Goal: Task Accomplishment & Management: Complete application form

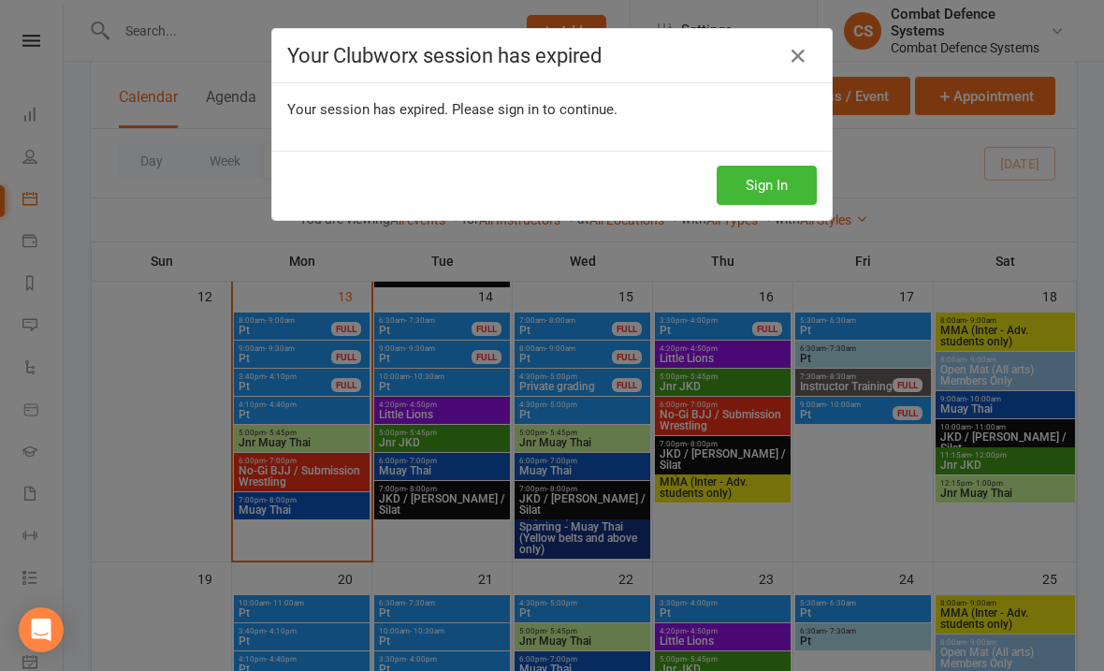
click at [768, 190] on button "Sign In" at bounding box center [767, 185] width 100 height 39
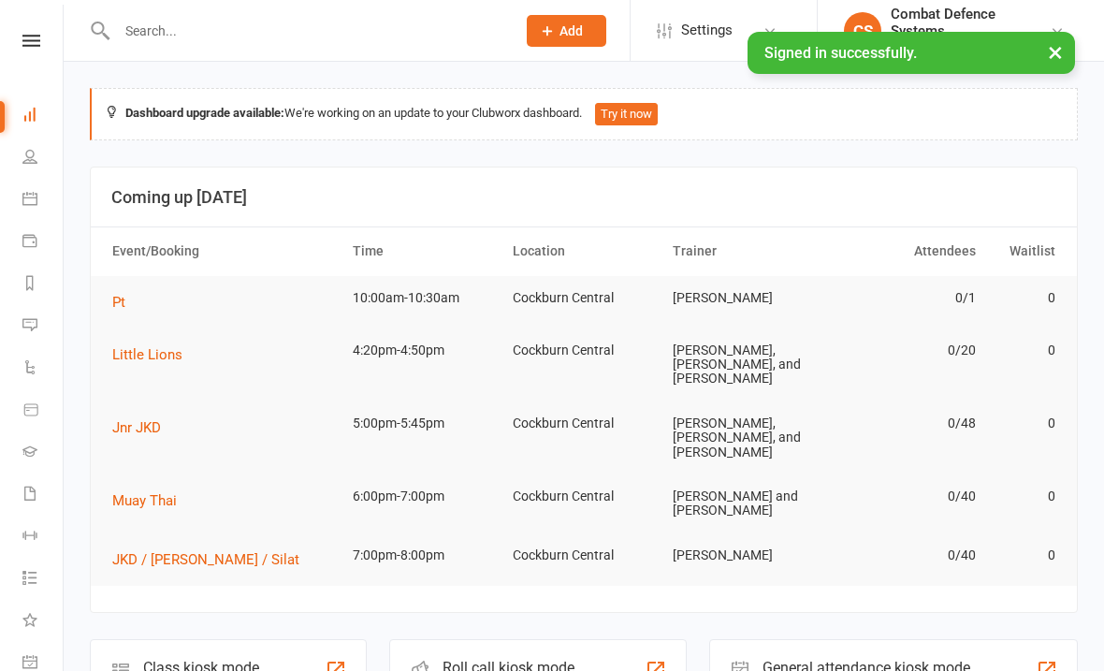
click at [24, 44] on icon at bounding box center [31, 41] width 18 height 12
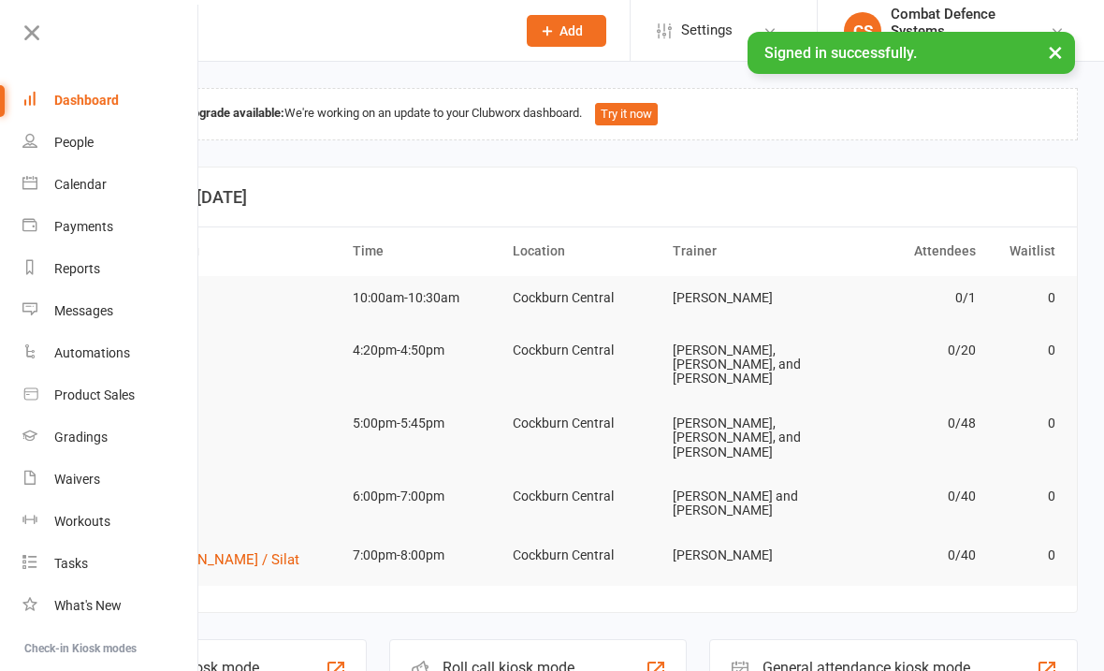
click at [55, 181] on div "Calendar" at bounding box center [80, 184] width 52 height 15
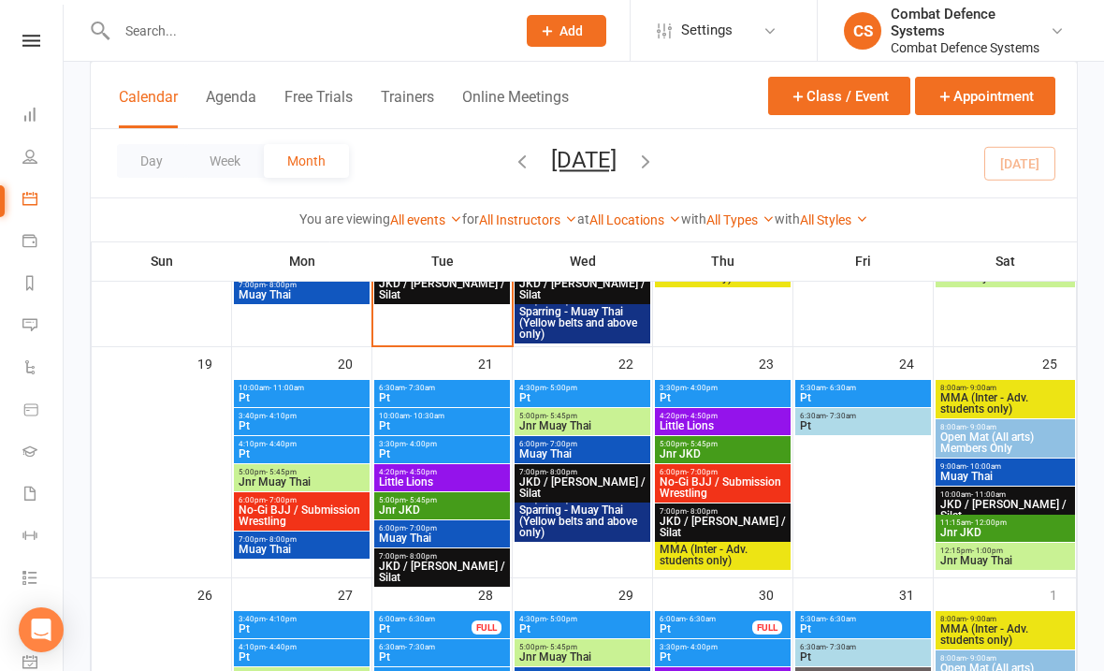
scroll to position [978, 0]
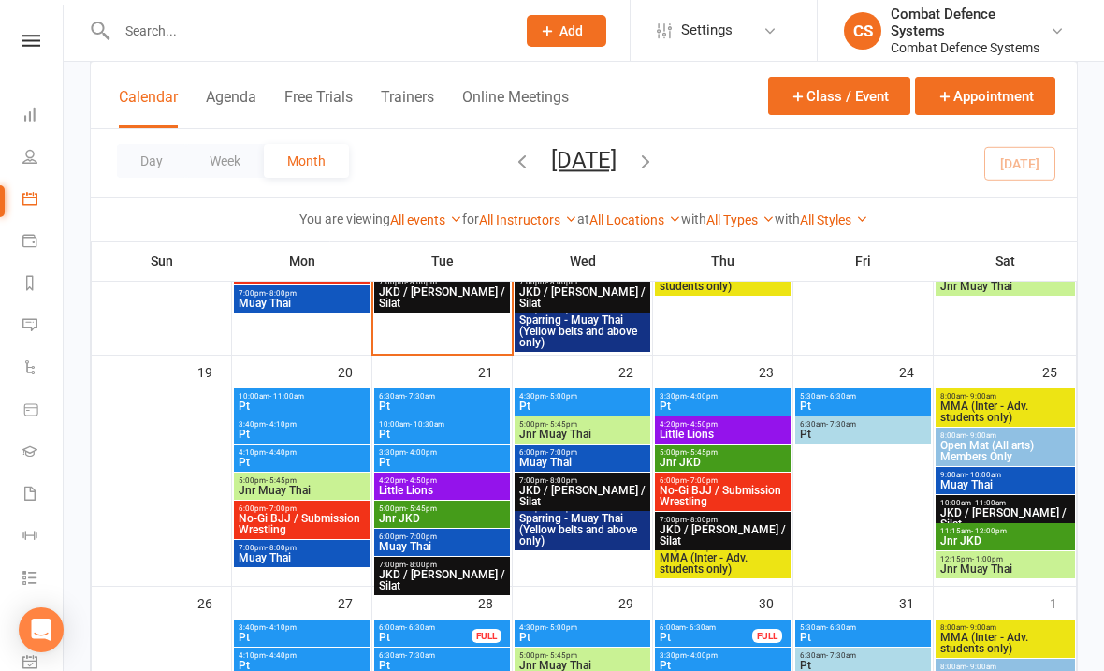
click at [815, 95] on button "Class / Event" at bounding box center [839, 96] width 142 height 38
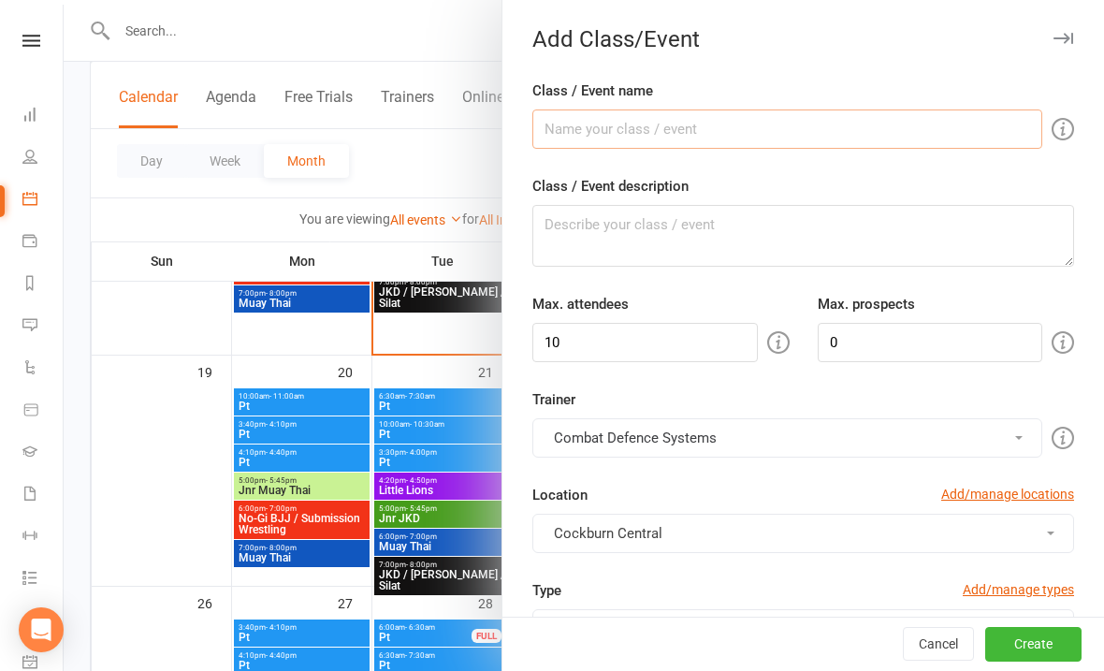
click at [555, 127] on input "Class / Event name" at bounding box center [787, 128] width 510 height 39
type input "Pt"
click at [634, 223] on textarea "Class / Event description" at bounding box center [803, 236] width 542 height 62
type textarea "Pt with [PERSON_NAME]"
click at [607, 355] on input "10" at bounding box center [644, 342] width 225 height 39
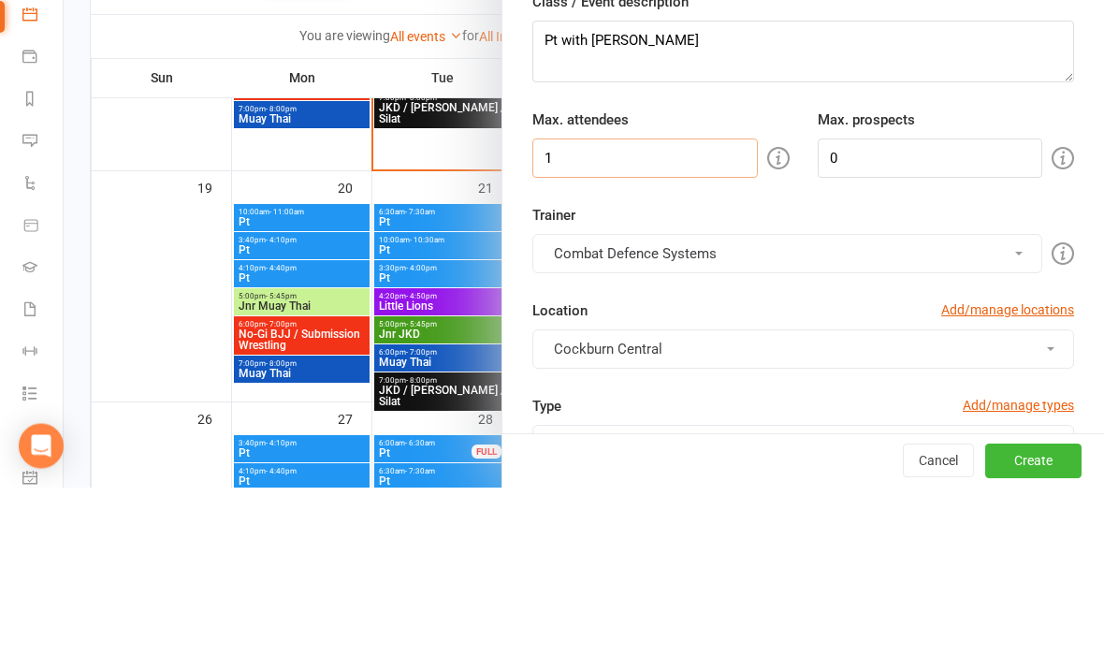
type input "1"
click at [650, 418] on button "Combat Defence Systems" at bounding box center [787, 437] width 510 height 39
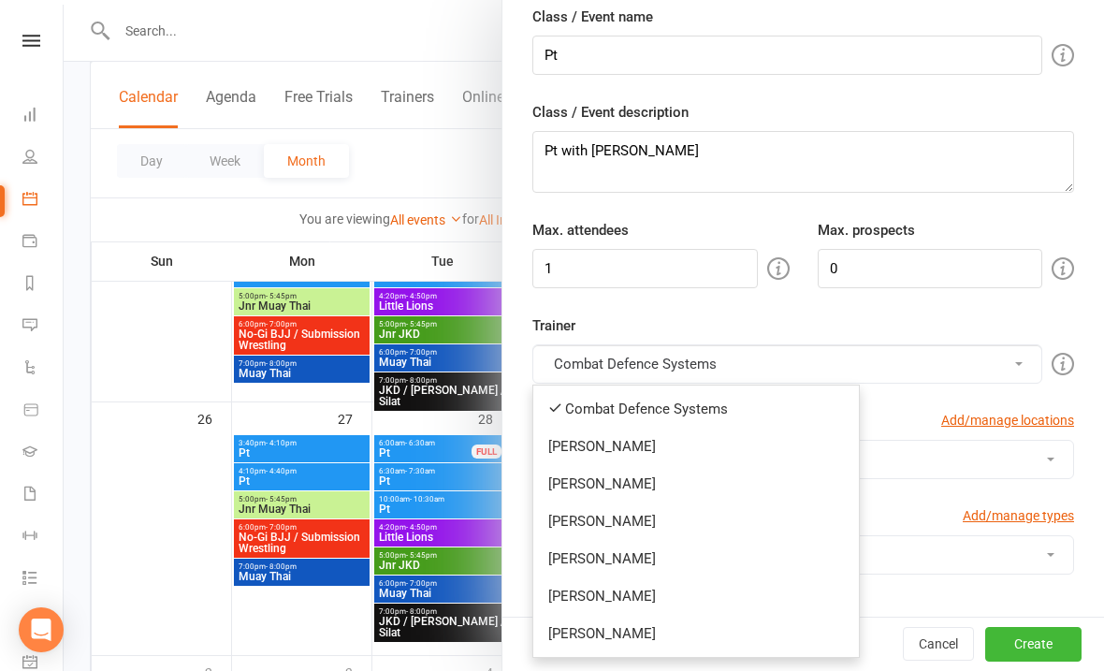
scroll to position [88, 0]
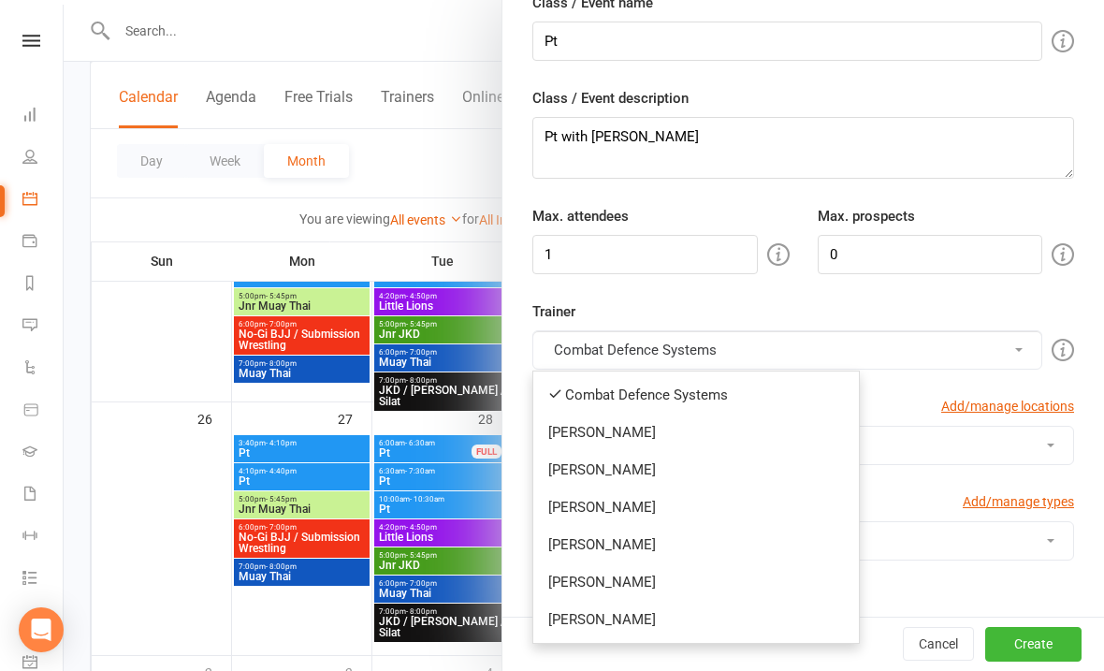
click at [624, 586] on link "[PERSON_NAME]" at bounding box center [696, 581] width 326 height 37
click at [578, 349] on button "Combat Defence Systems" at bounding box center [787, 349] width 510 height 39
click at [586, 399] on link "Combat Defence Systems" at bounding box center [696, 394] width 326 height 37
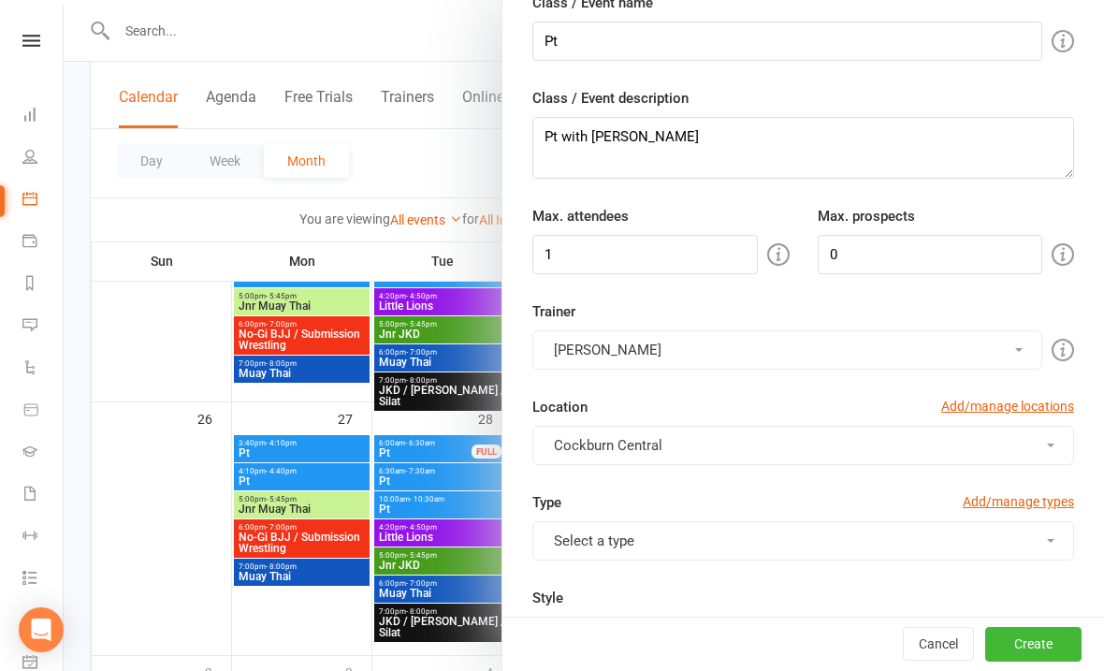
click at [654, 573] on div "Type Add/manage types Select a type Class Grading Open mat Private Grading Priv…" at bounding box center [803, 586] width 570 height 191
click at [687, 543] on button "Select a type" at bounding box center [803, 540] width 542 height 39
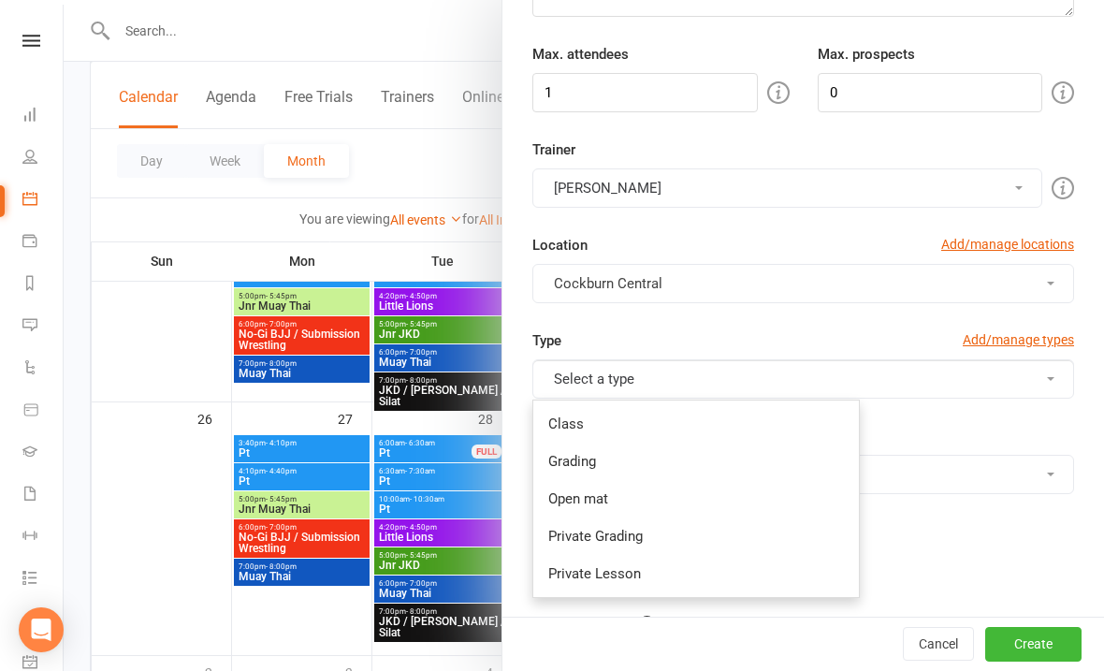
scroll to position [312, 0]
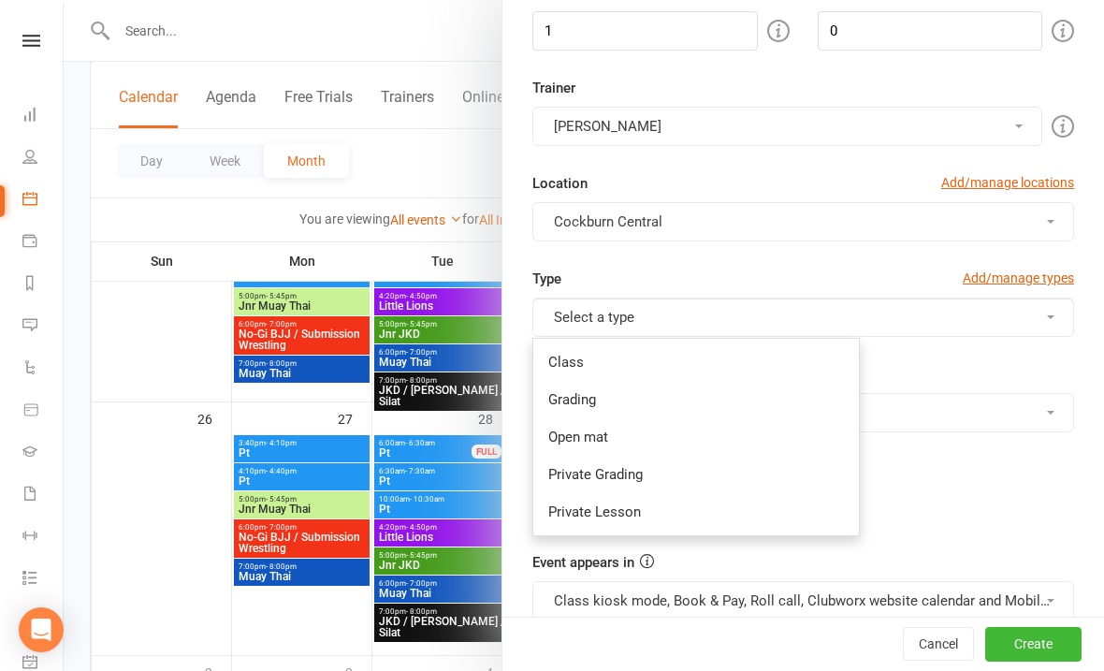
click at [572, 502] on link "Private Lesson" at bounding box center [696, 511] width 326 height 37
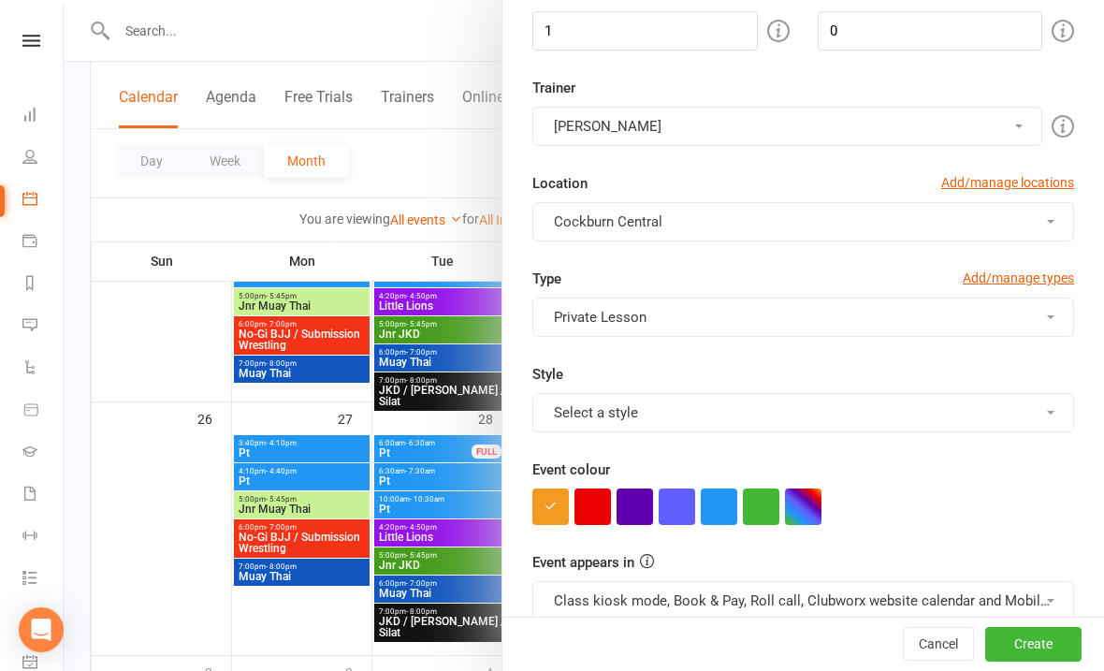
click at [577, 393] on button "Select a style" at bounding box center [803, 412] width 542 height 39
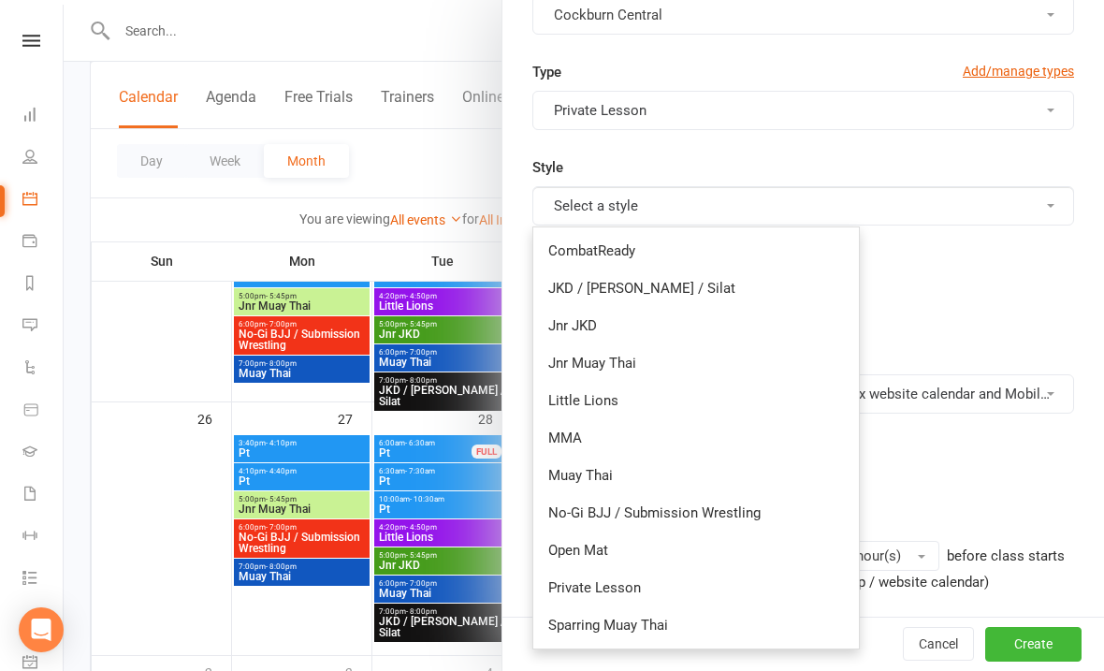
scroll to position [526, 0]
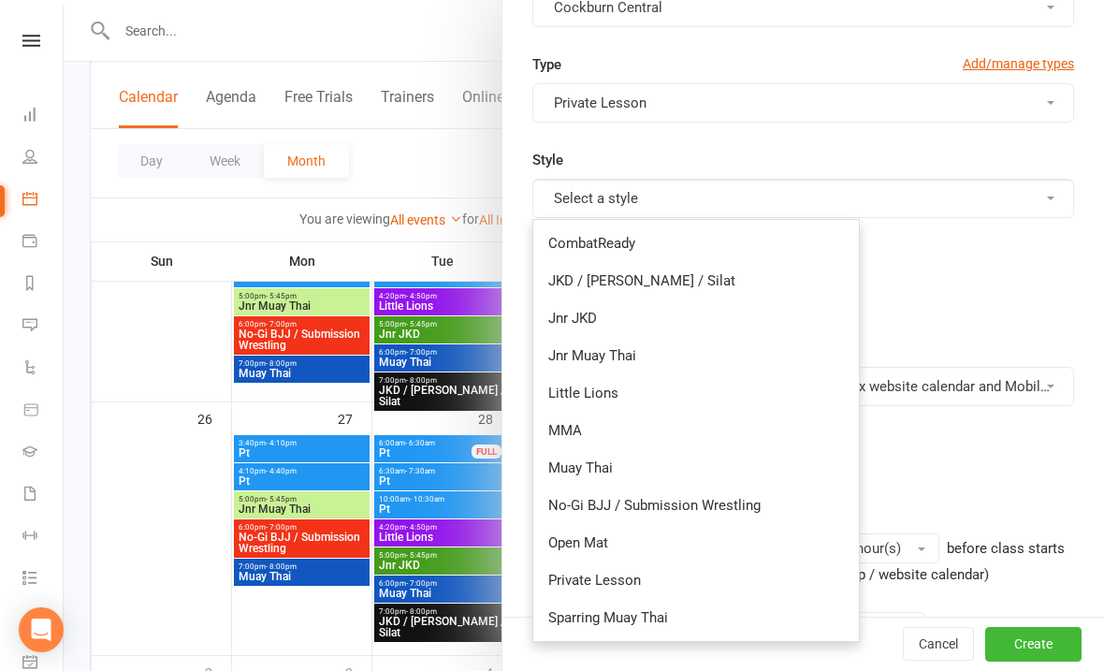
click at [577, 582] on link "Private Lesson" at bounding box center [696, 579] width 326 height 37
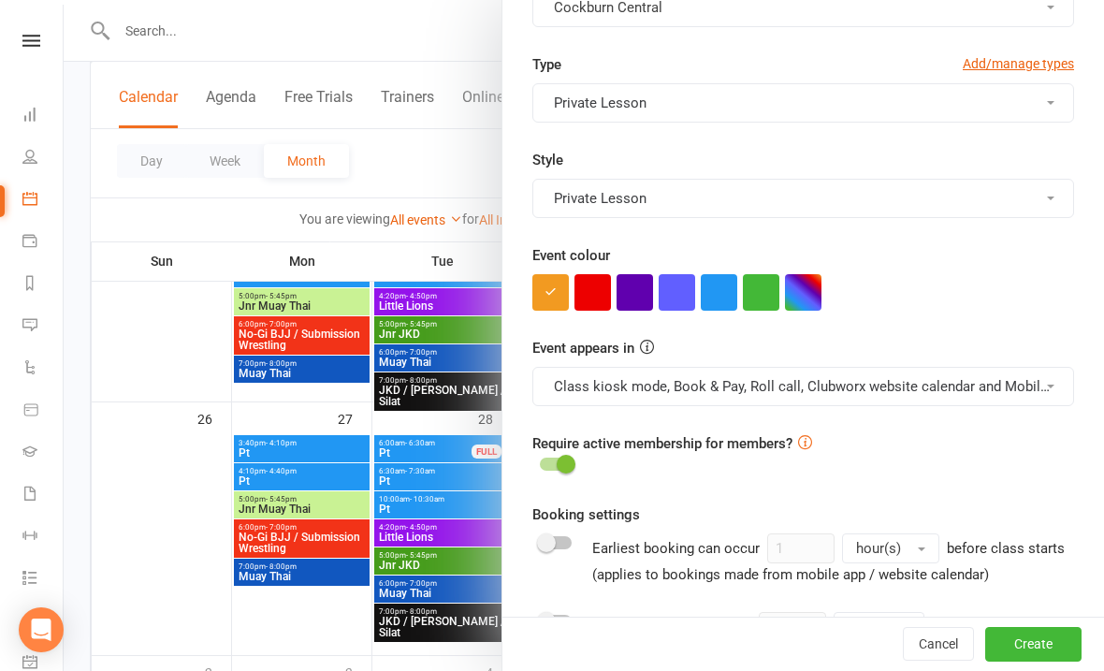
click at [708, 295] on button "button" at bounding box center [719, 292] width 36 height 36
click at [671, 393] on button "Class kiosk mode, Book & Pay, Roll call, Clubworx website calendar and Mobile a…" at bounding box center [803, 386] width 542 height 39
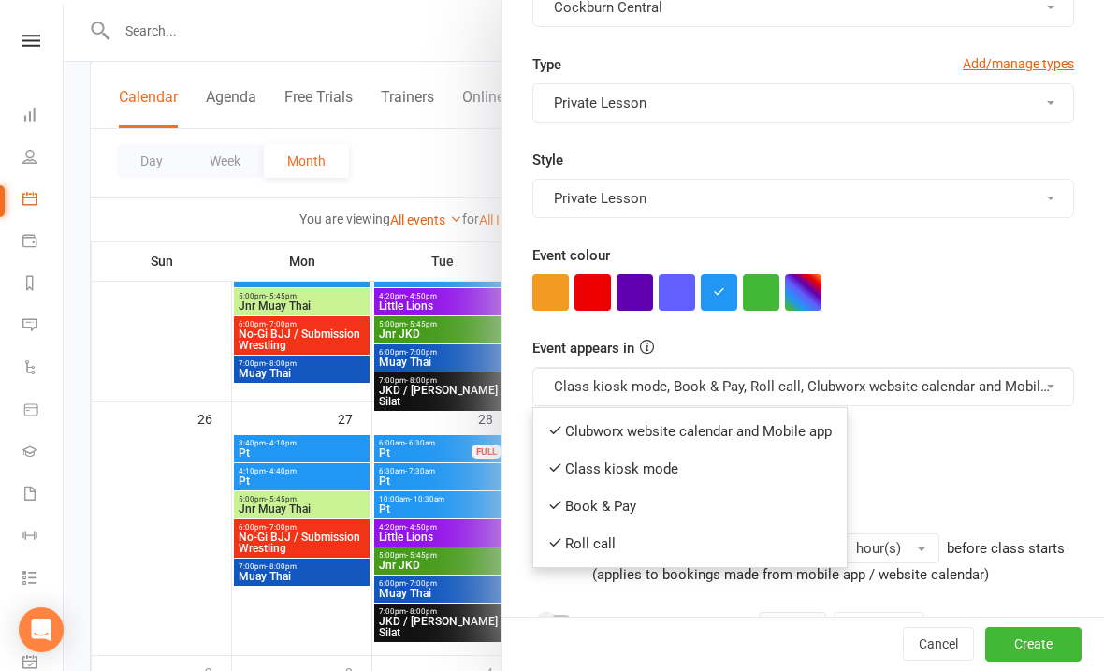
click at [620, 429] on link "Clubworx website calendar and Mobile app" at bounding box center [689, 431] width 313 height 37
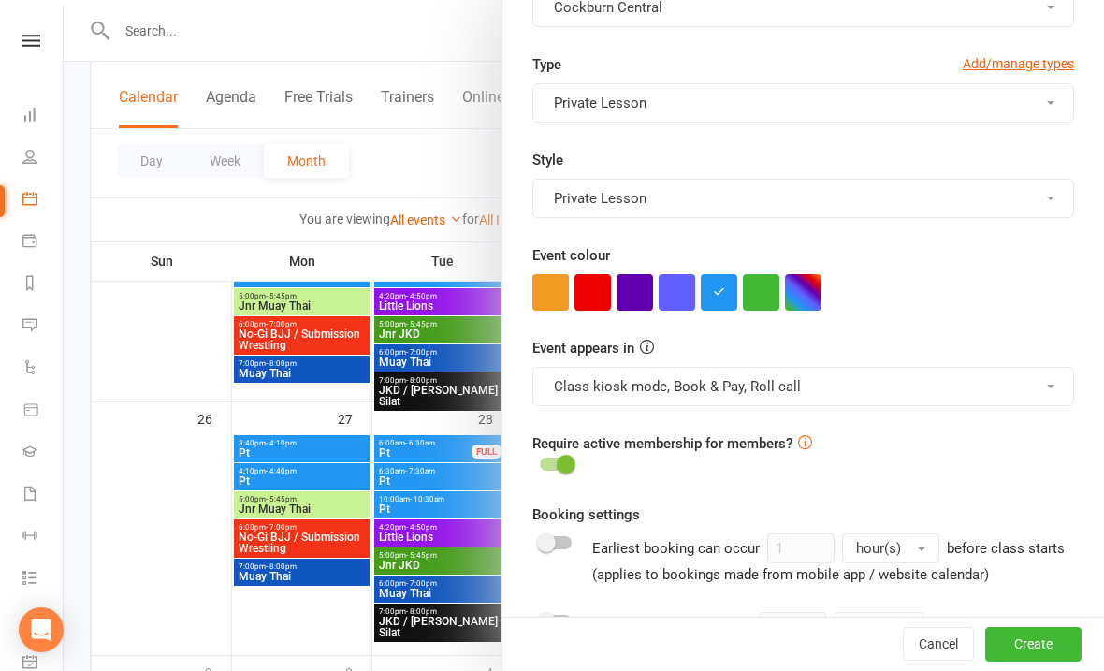
click at [595, 370] on button "Class kiosk mode, Book & Pay, Roll call" at bounding box center [803, 386] width 542 height 39
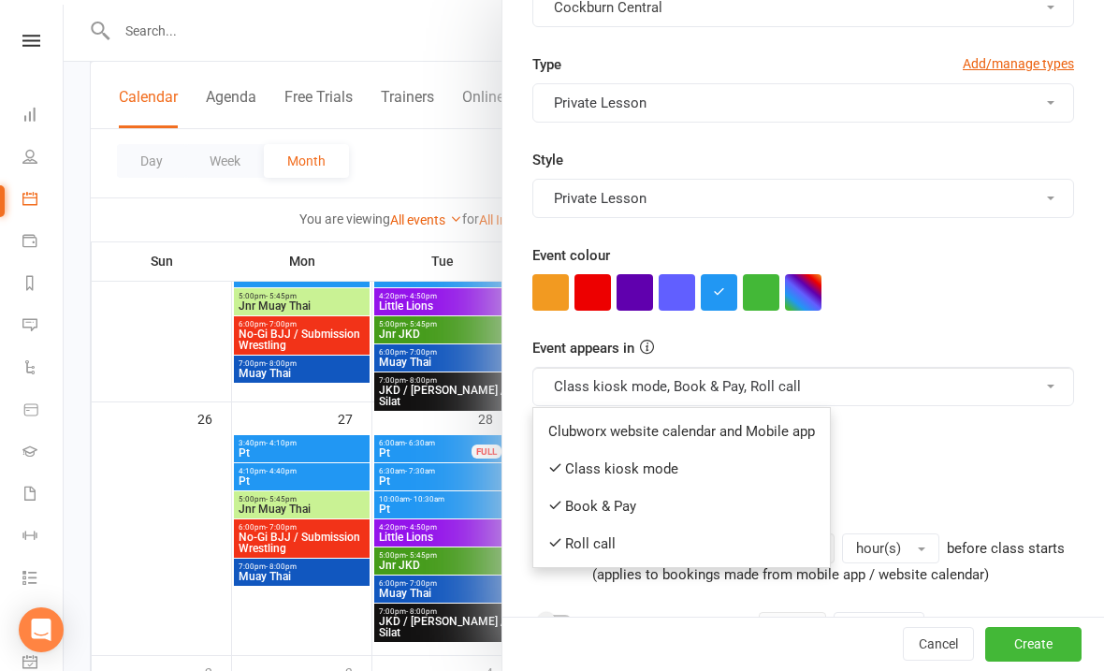
click at [608, 508] on link "Book & Pay" at bounding box center [681, 505] width 297 height 37
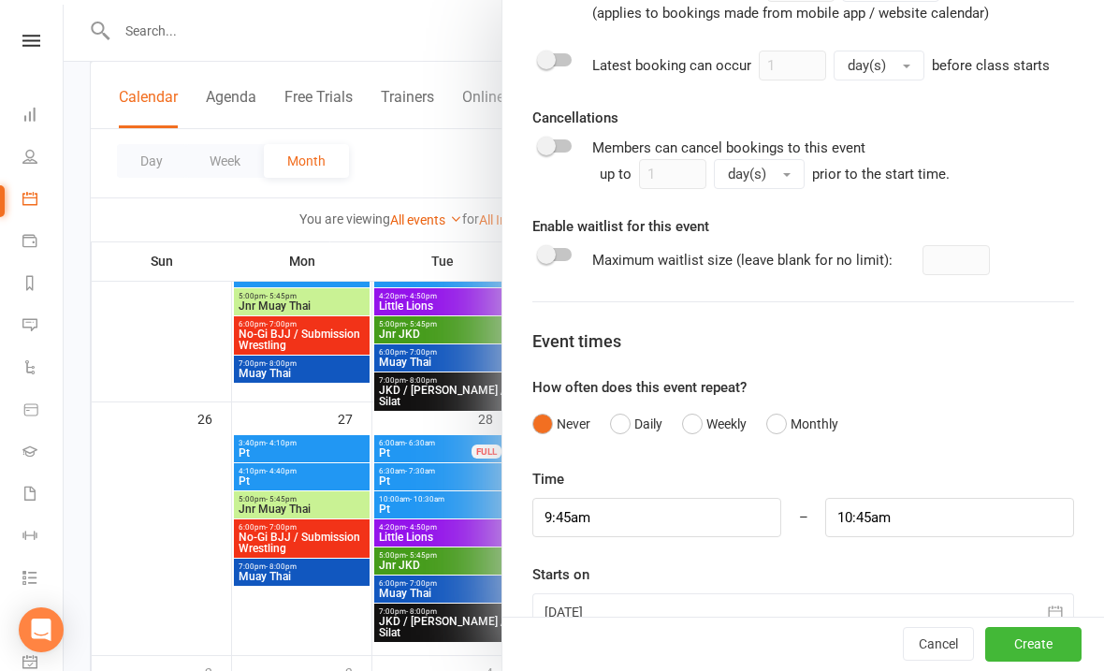
scroll to position [1087, 0]
click at [645, 516] on input "9:45am" at bounding box center [656, 517] width 249 height 39
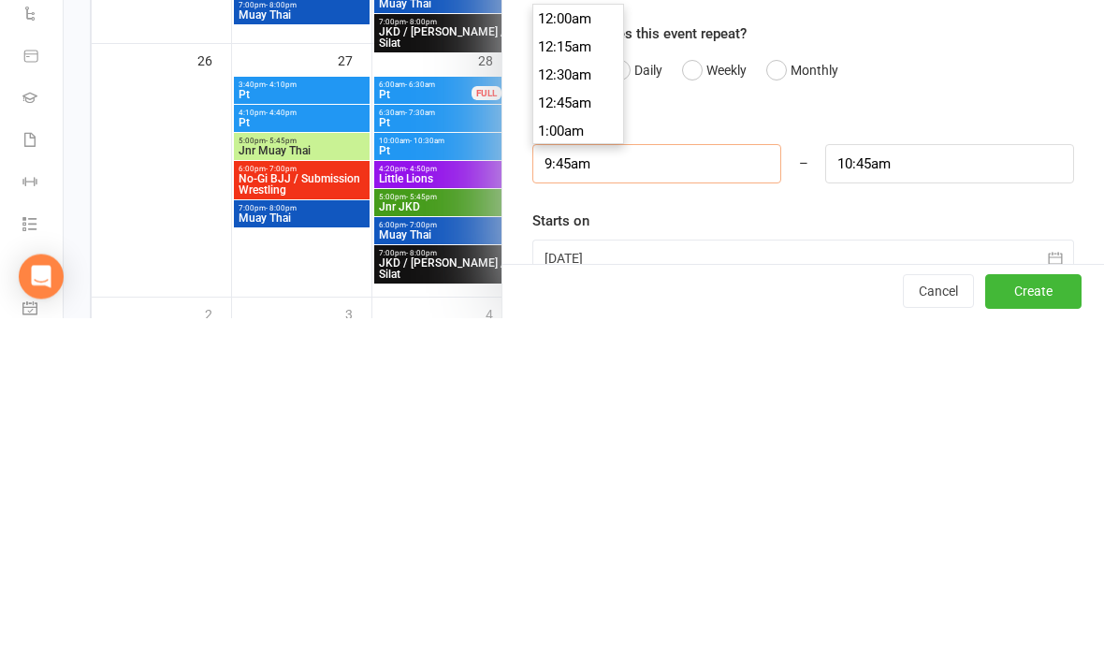
scroll to position [1066, 0]
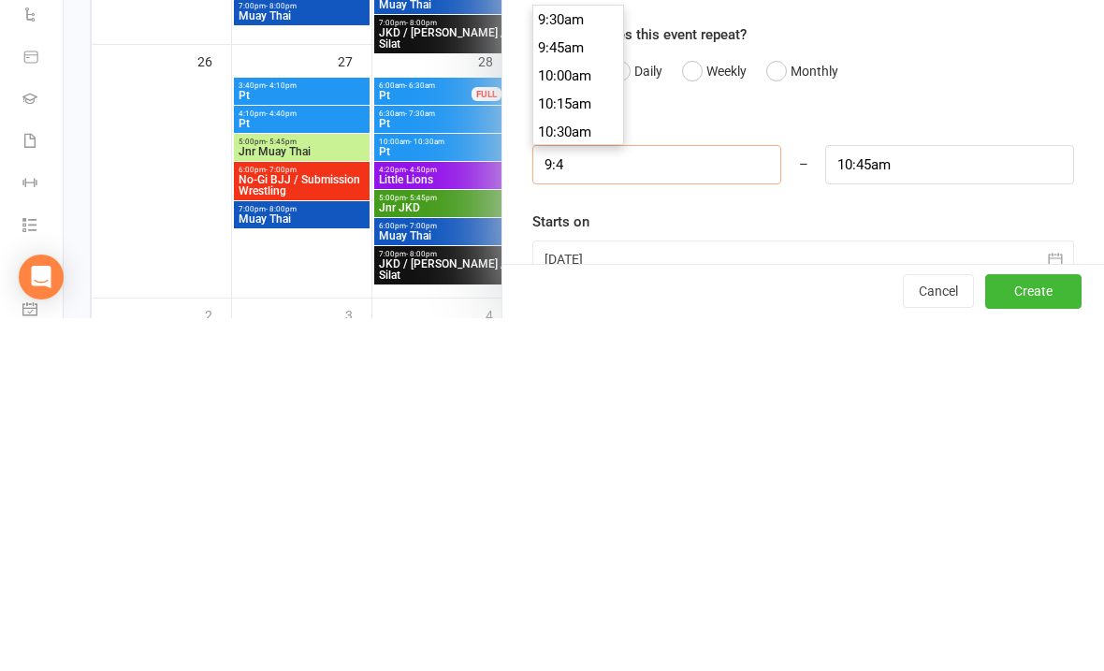
type input "9:"
type input "10:00am"
type input "9"
click at [926, 498] on input "10:00am" at bounding box center [949, 517] width 249 height 39
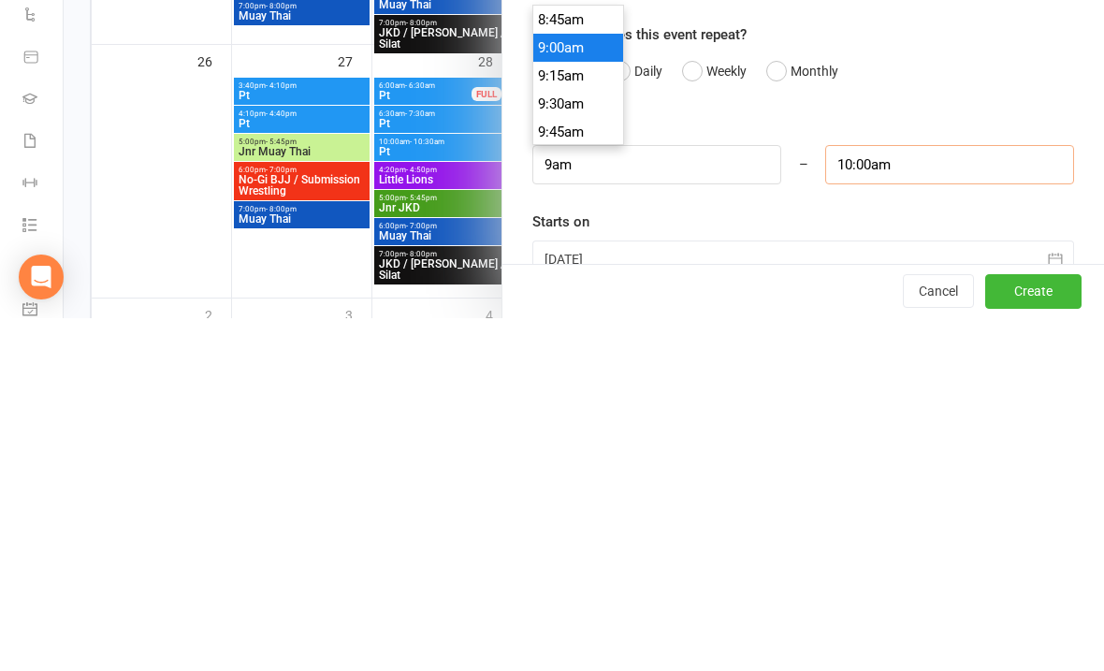
type input "9:00am"
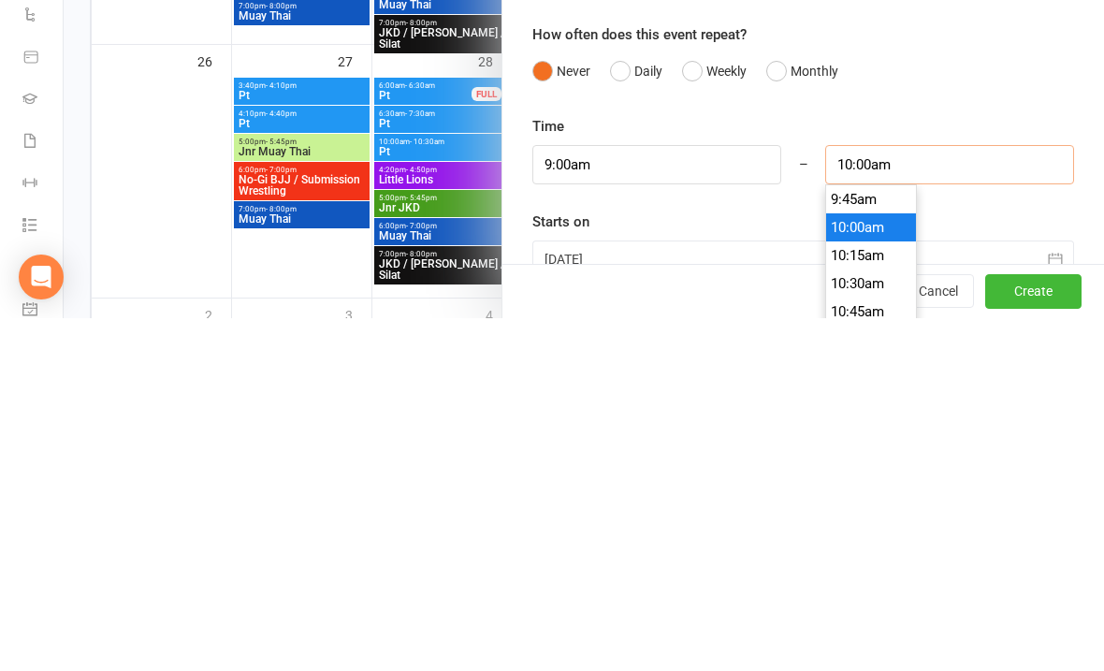
scroll to position [1051, 0]
click at [855, 553] on li "9:30am" at bounding box center [871, 567] width 90 height 28
type input "9:30am"
click at [728, 593] on div at bounding box center [803, 611] width 542 height 37
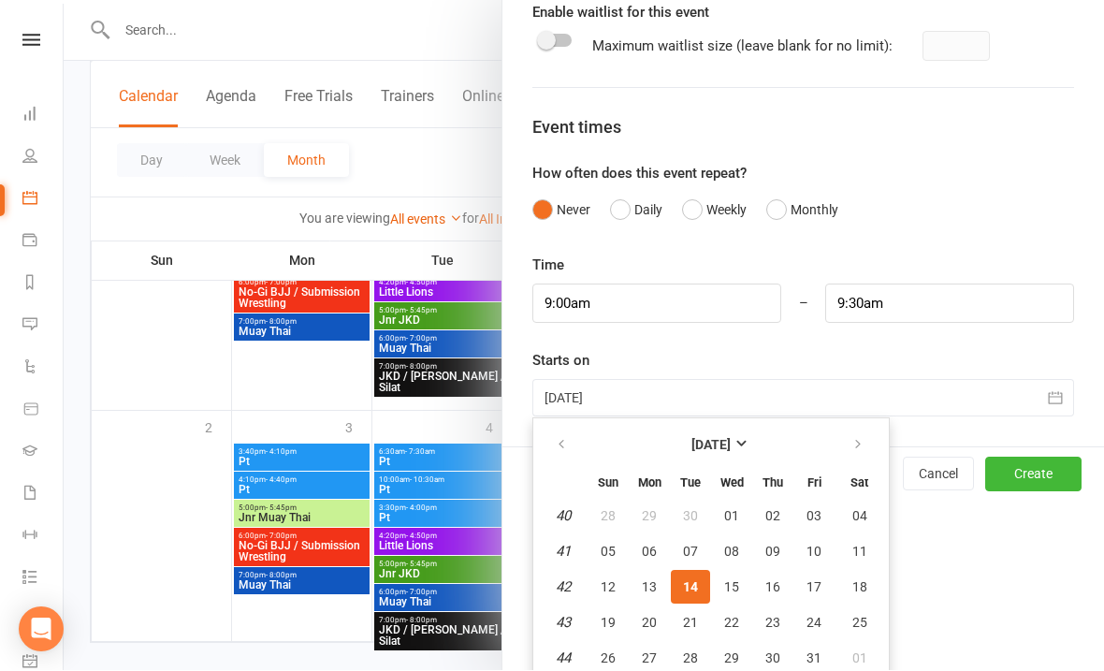
scroll to position [1087, 0]
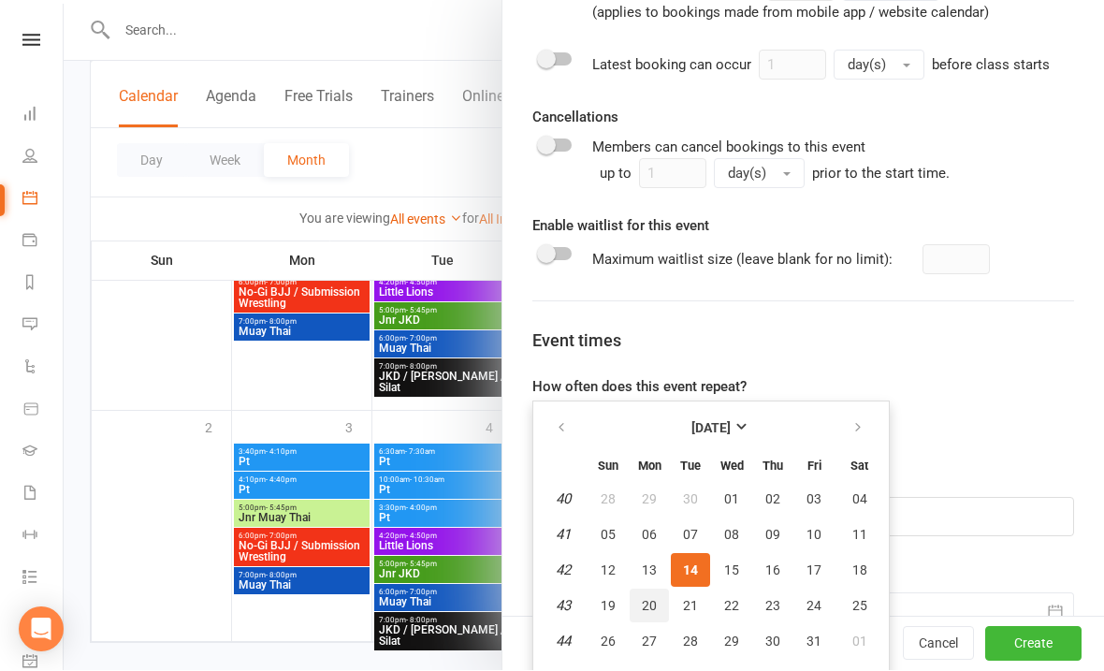
click at [647, 610] on span "20" at bounding box center [649, 606] width 15 height 15
type input "[DATE]"
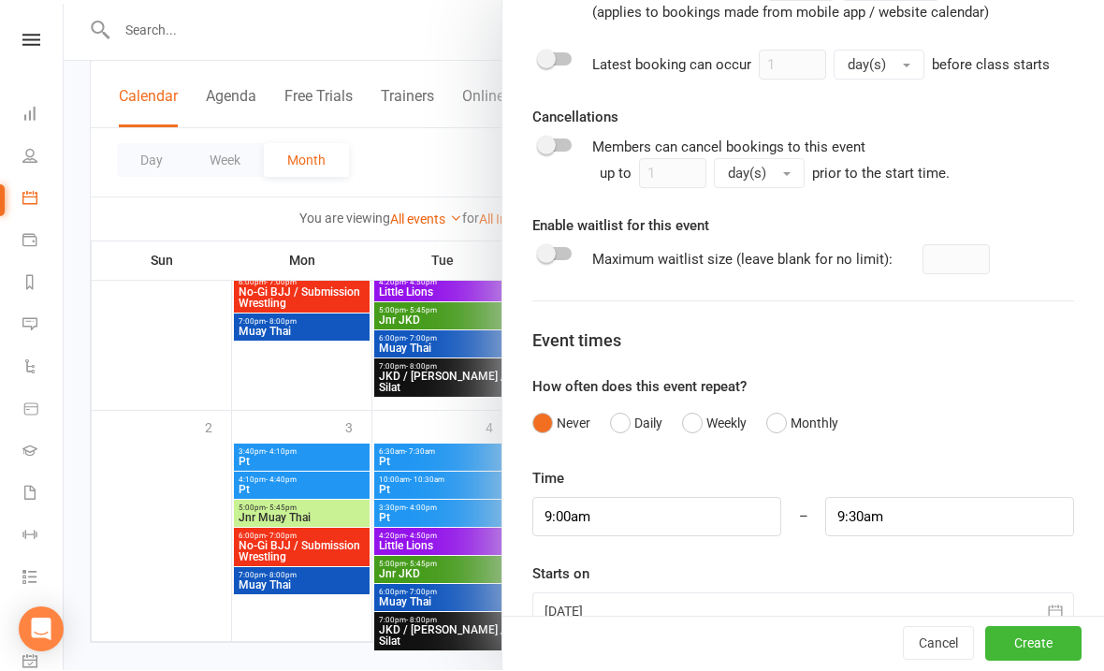
click at [1037, 661] on button "Create" at bounding box center [1033, 645] width 96 height 34
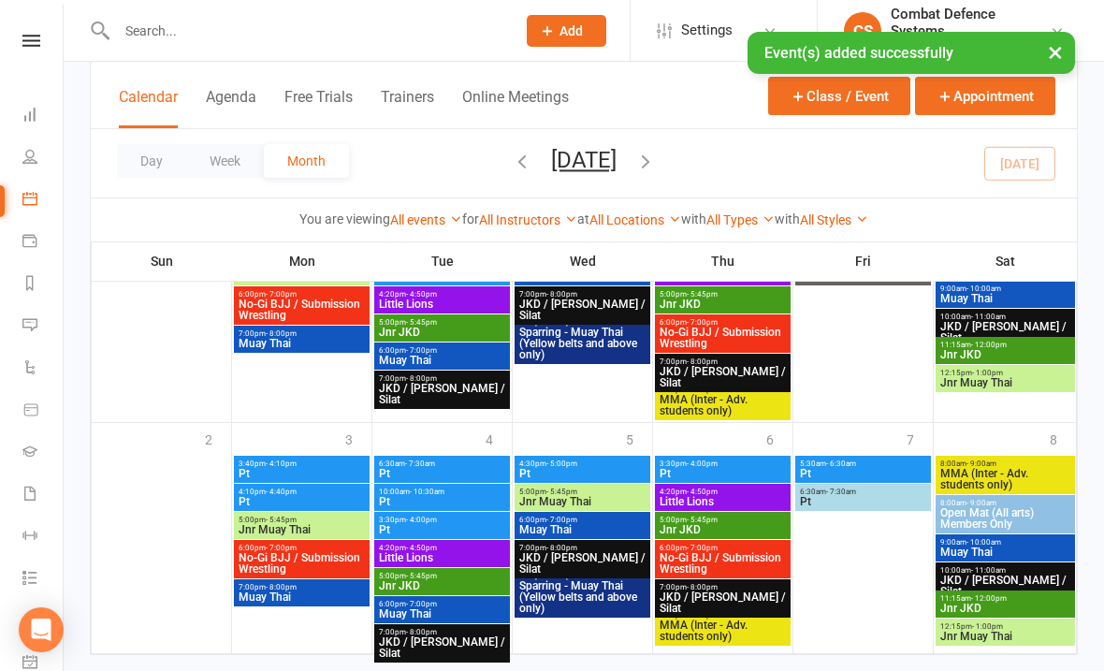
click at [1053, 44] on button "×" at bounding box center [1055, 52] width 34 height 40
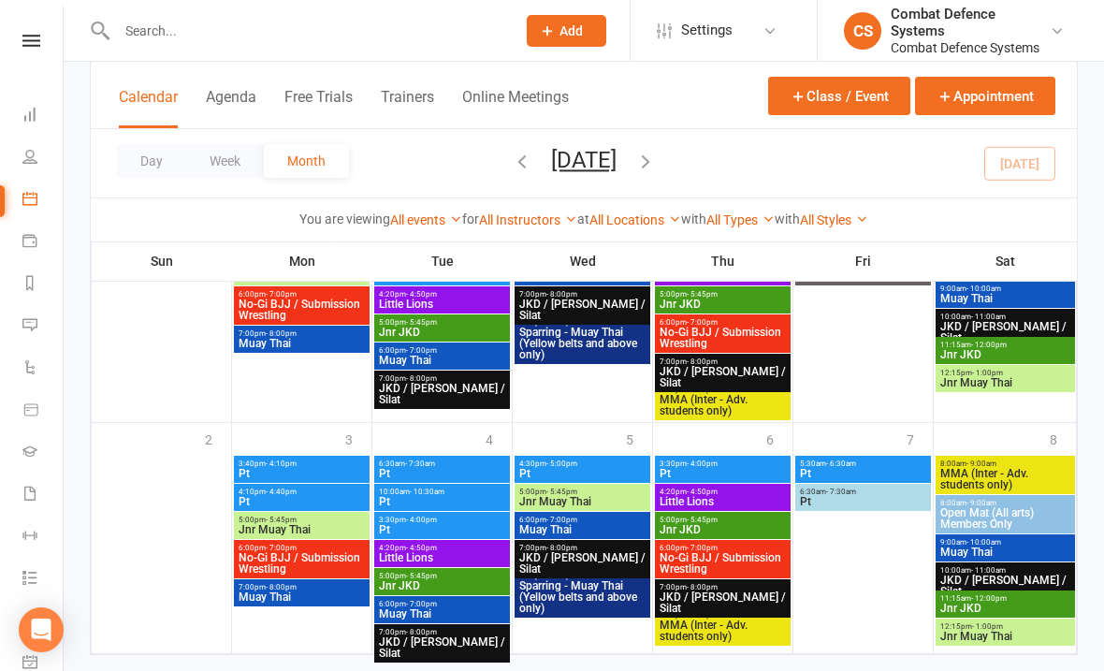
click at [819, 102] on button "Class / Event" at bounding box center [839, 96] width 142 height 38
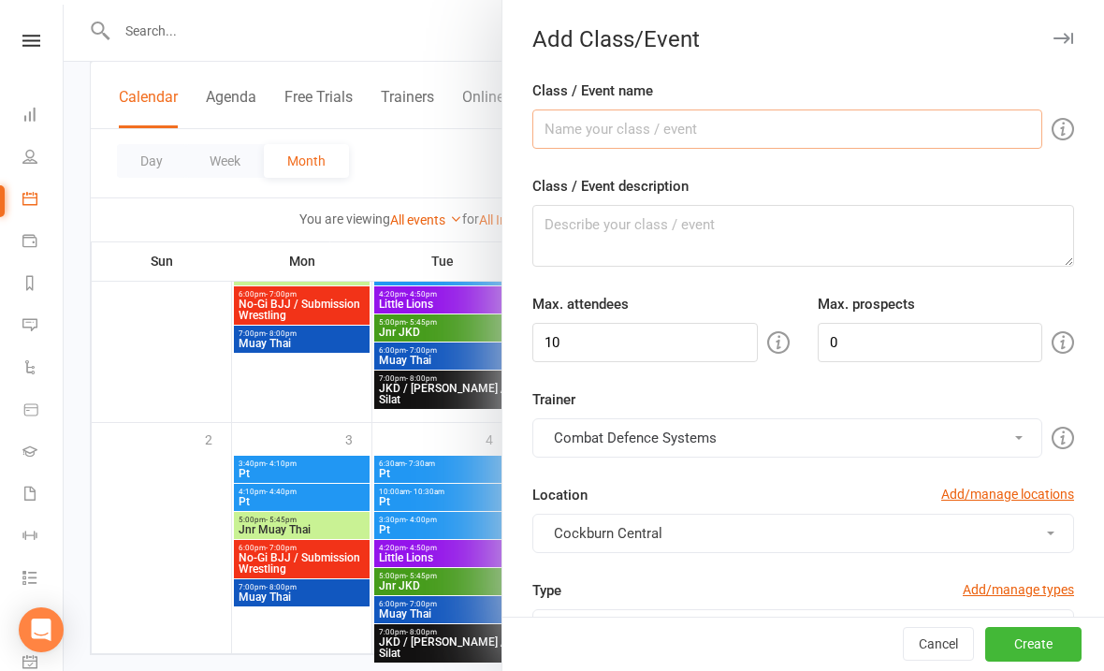
click at [588, 135] on input "Class / Event name" at bounding box center [787, 128] width 510 height 39
type input "Pt"
click at [652, 227] on textarea "Class / Event description" at bounding box center [803, 236] width 542 height 62
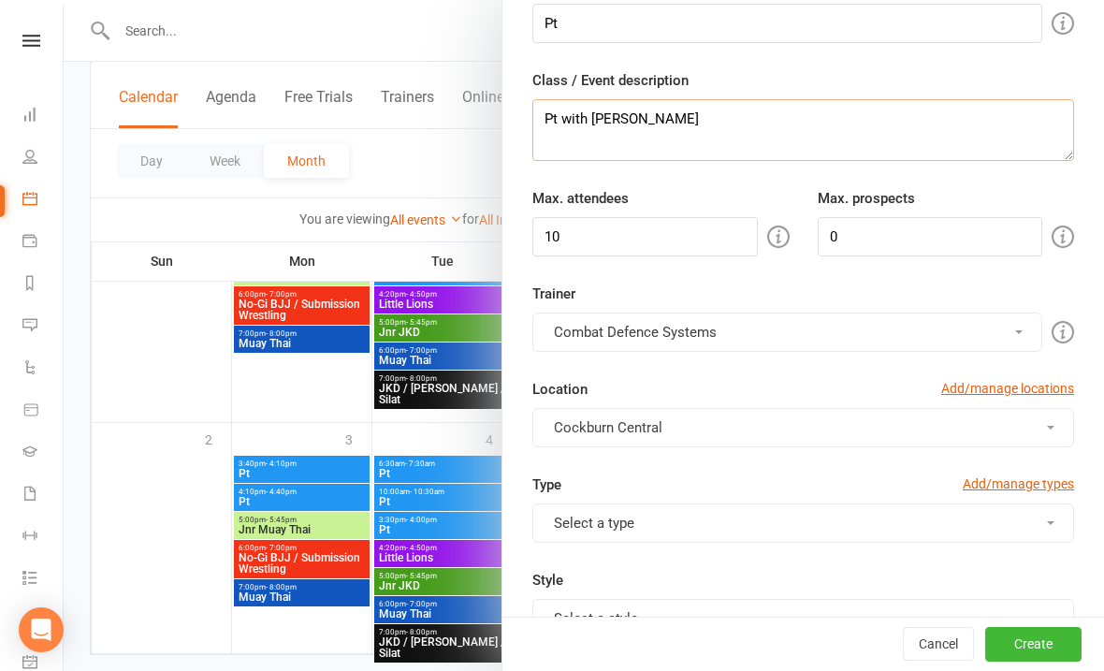
scroll to position [196, 0]
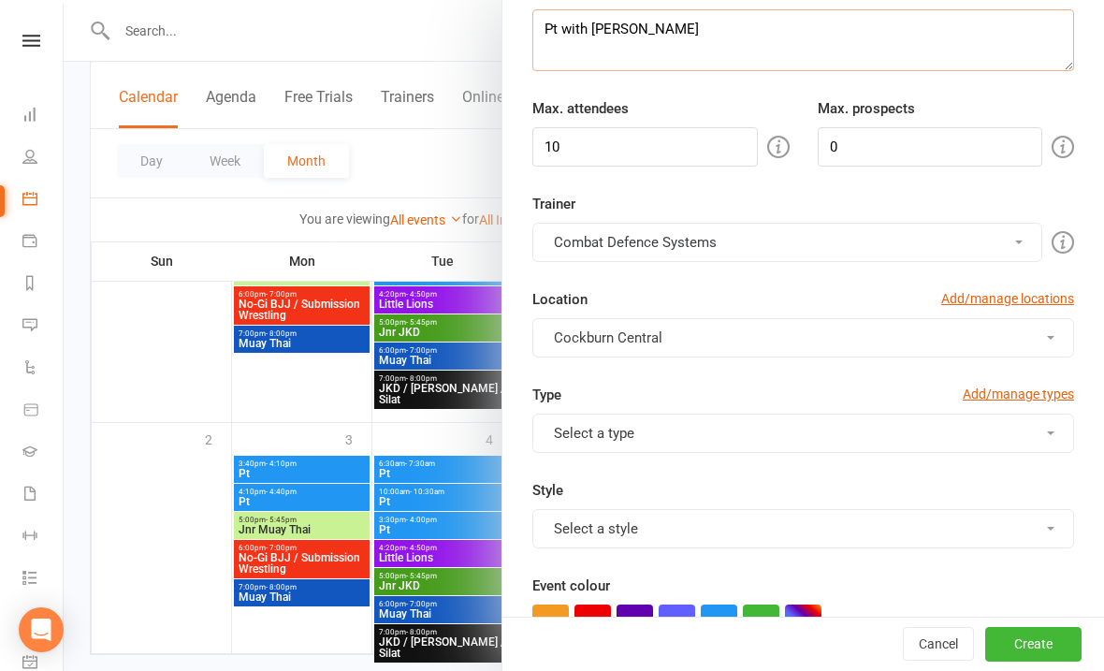
type textarea "Pt with [PERSON_NAME]"
click at [607, 165] on input "10" at bounding box center [644, 146] width 225 height 39
type input "1"
click at [705, 213] on div "Trainer Combat Defence Systems Combat Defence Systems [PERSON_NAME] [PERSON_NAM…" at bounding box center [803, 227] width 570 height 69
click at [684, 260] on button "Combat Defence Systems" at bounding box center [787, 242] width 510 height 39
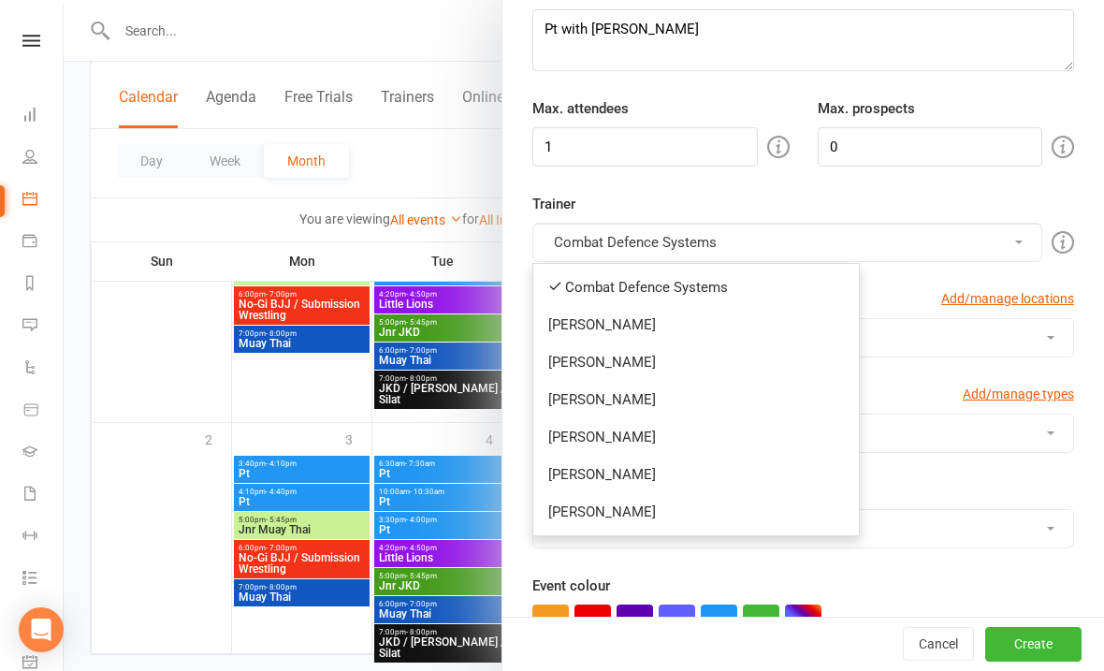
click at [577, 472] on link "[PERSON_NAME]" at bounding box center [696, 474] width 326 height 37
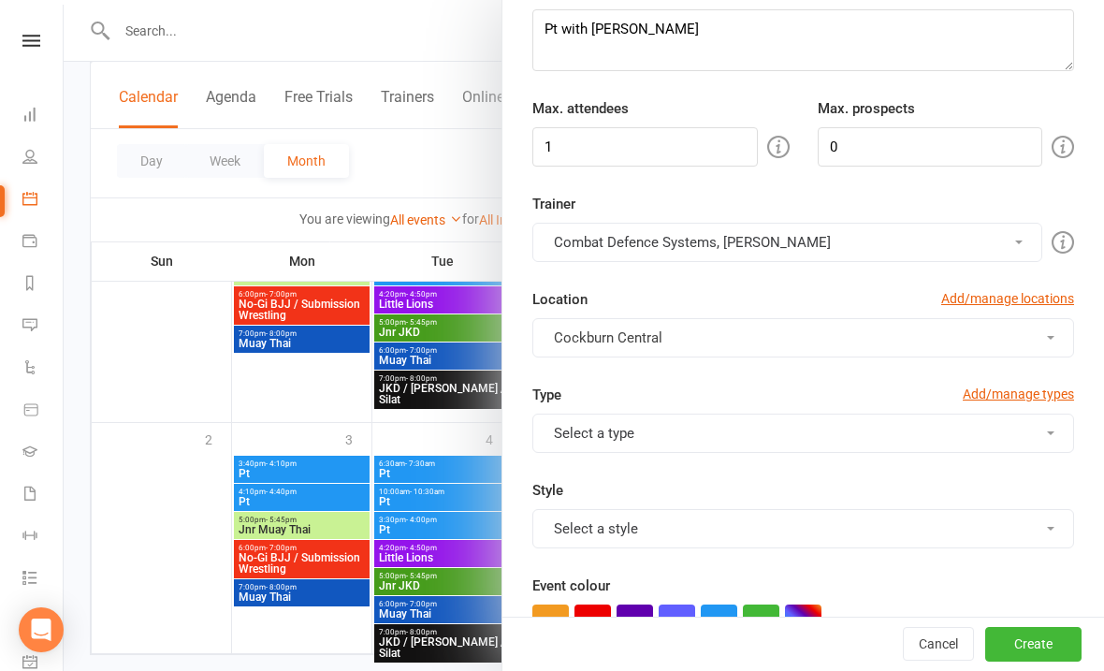
click at [584, 243] on button "Combat Defence Systems, [PERSON_NAME]" at bounding box center [787, 242] width 510 height 39
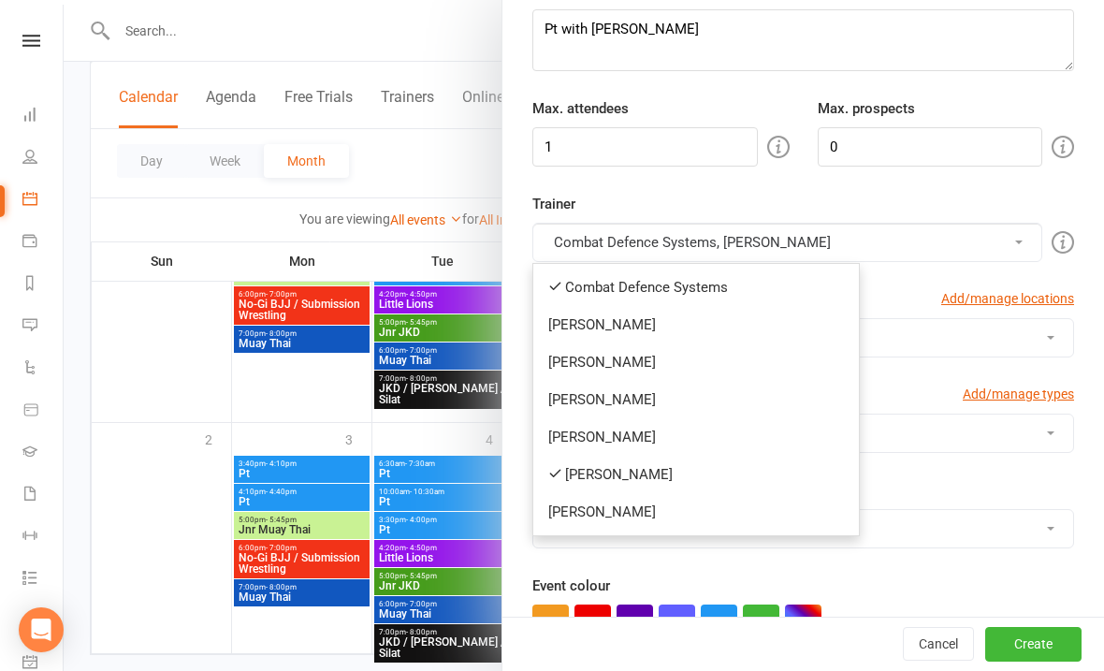
click at [572, 285] on link "Combat Defence Systems" at bounding box center [696, 286] width 326 height 37
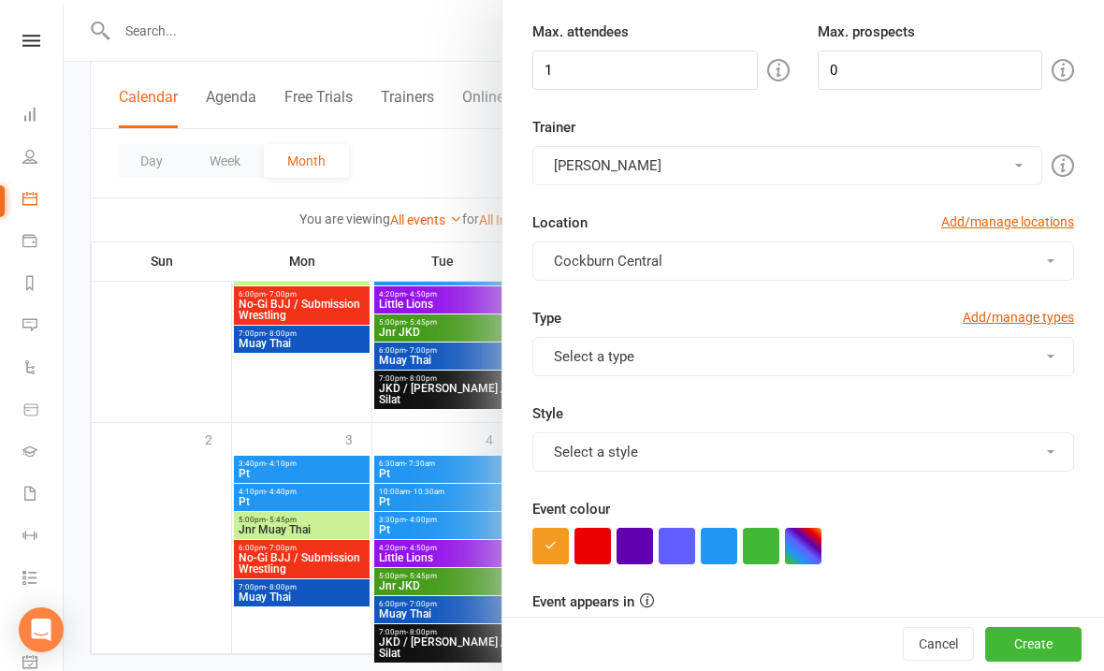
click at [565, 375] on button "Select a type" at bounding box center [803, 356] width 542 height 39
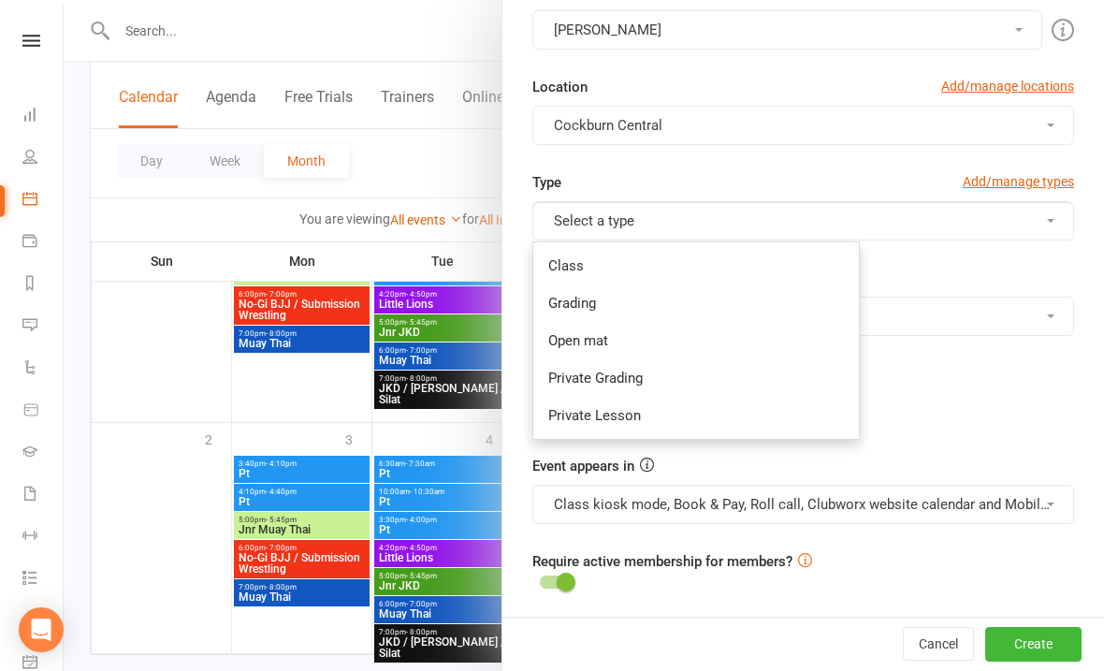
scroll to position [434, 0]
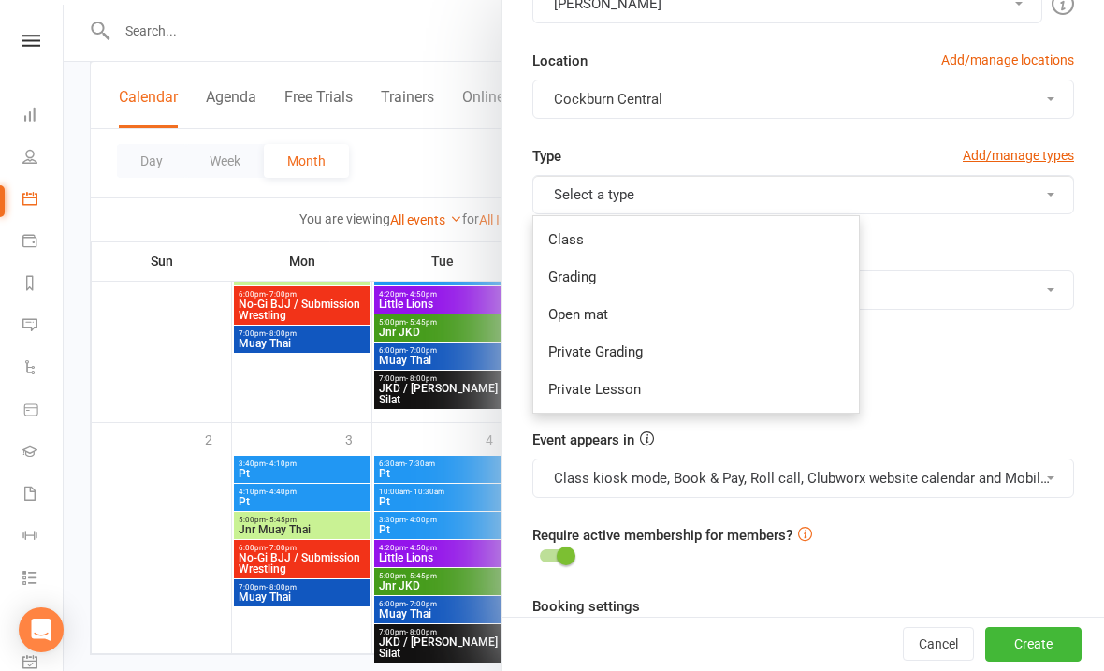
click at [572, 391] on link "Private Lesson" at bounding box center [696, 388] width 326 height 37
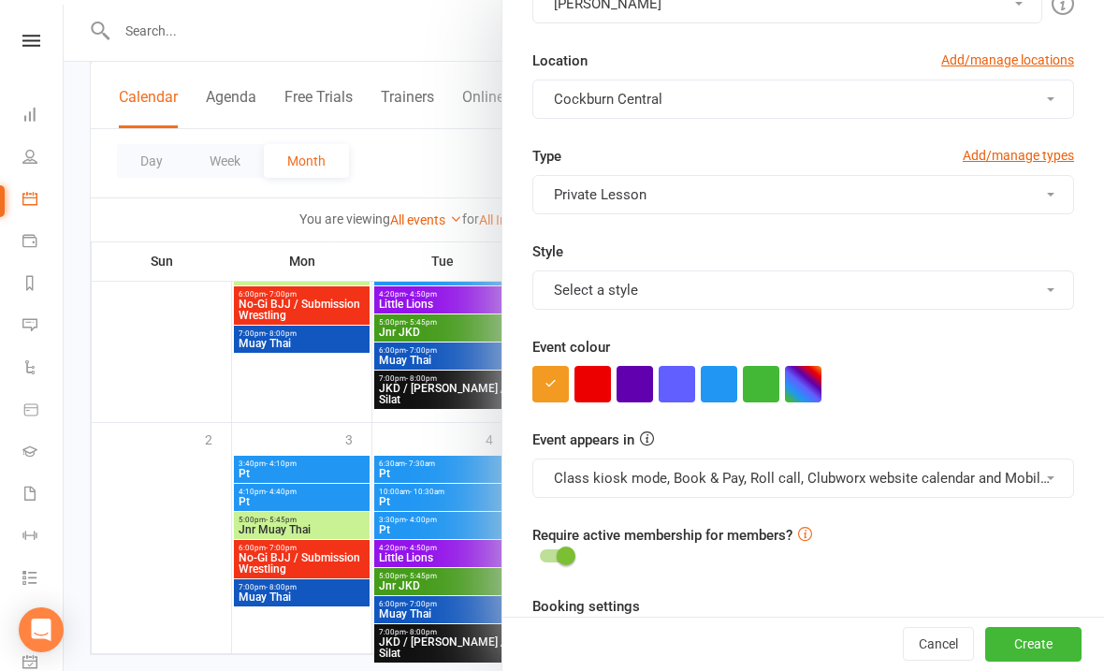
click at [584, 299] on button "Select a style" at bounding box center [803, 289] width 542 height 39
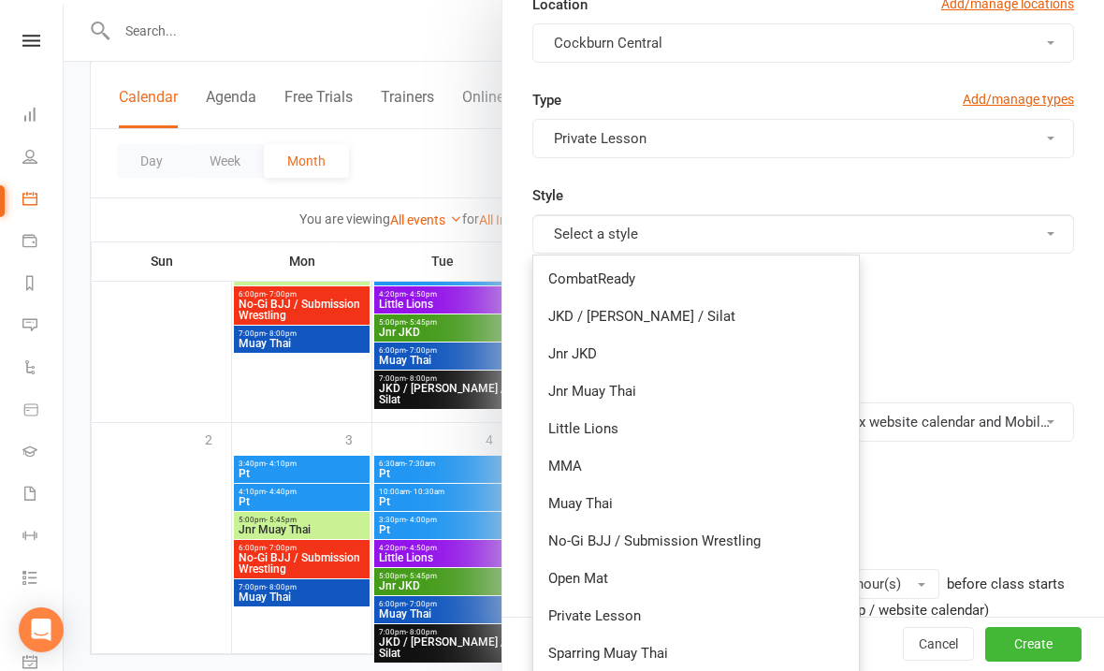
scroll to position [492, 0]
click at [568, 616] on link "Private Lesson" at bounding box center [696, 613] width 326 height 37
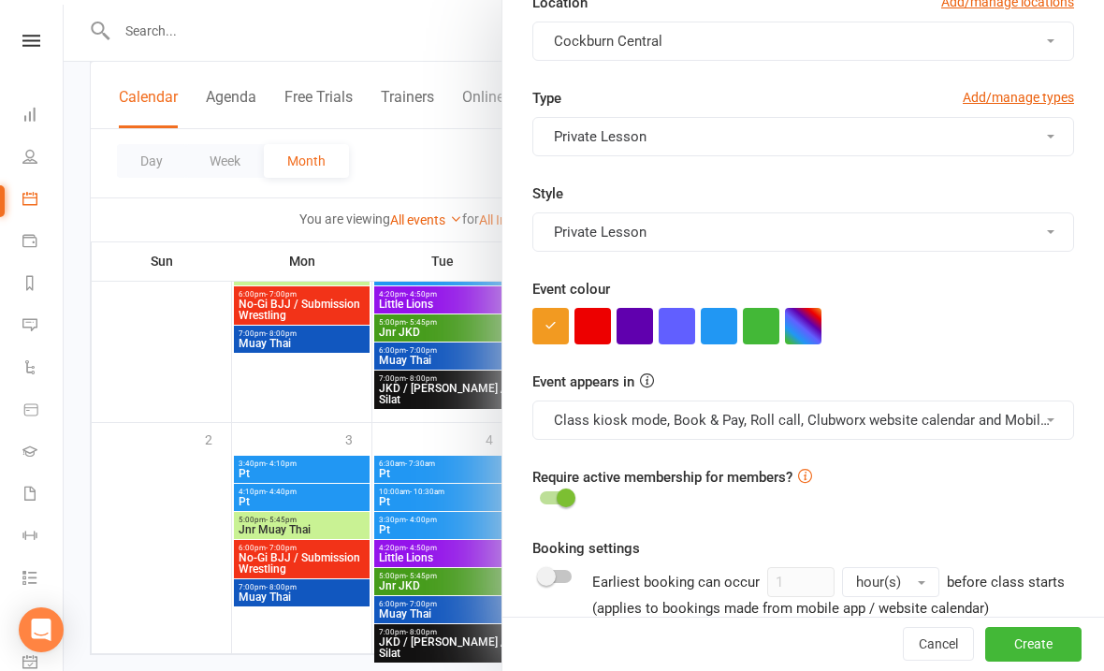
click at [716, 325] on button "button" at bounding box center [719, 326] width 36 height 36
click at [693, 422] on button "Class kiosk mode, Book & Pay, Roll call, Clubworx website calendar and Mobile a…" at bounding box center [803, 419] width 542 height 39
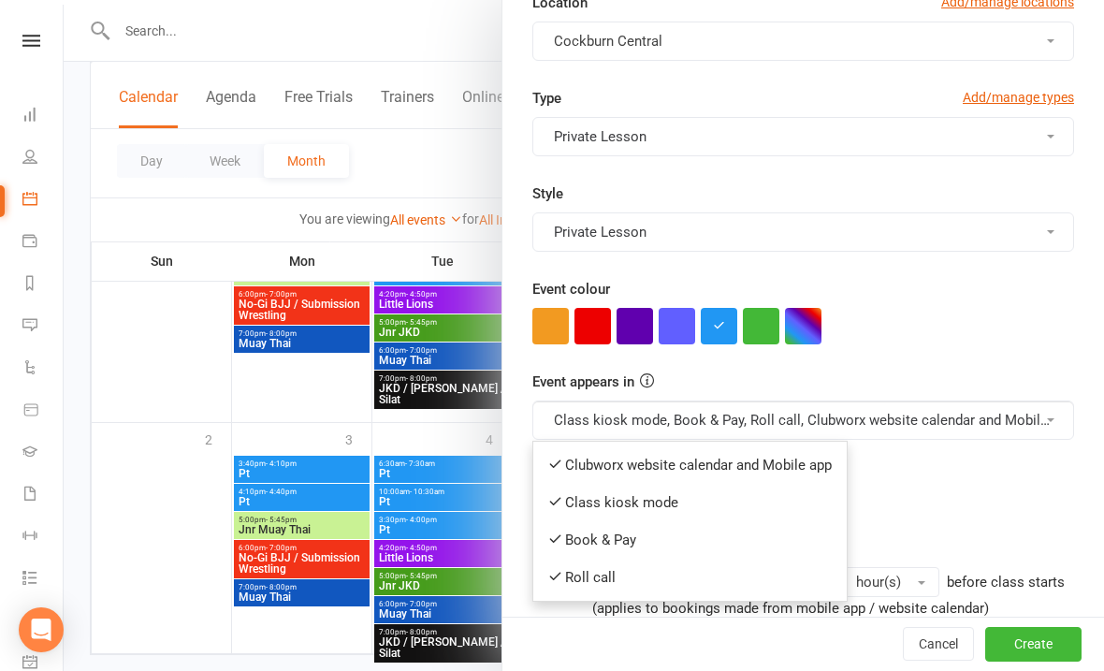
click at [651, 468] on link "Clubworx website calendar and Mobile app" at bounding box center [689, 464] width 313 height 37
click at [609, 417] on button "Class kiosk mode, Book & Pay, Roll call, Clubworx website calendar and Mobile a…" at bounding box center [803, 419] width 542 height 39
click at [591, 543] on link "Book & Pay" at bounding box center [681, 539] width 297 height 37
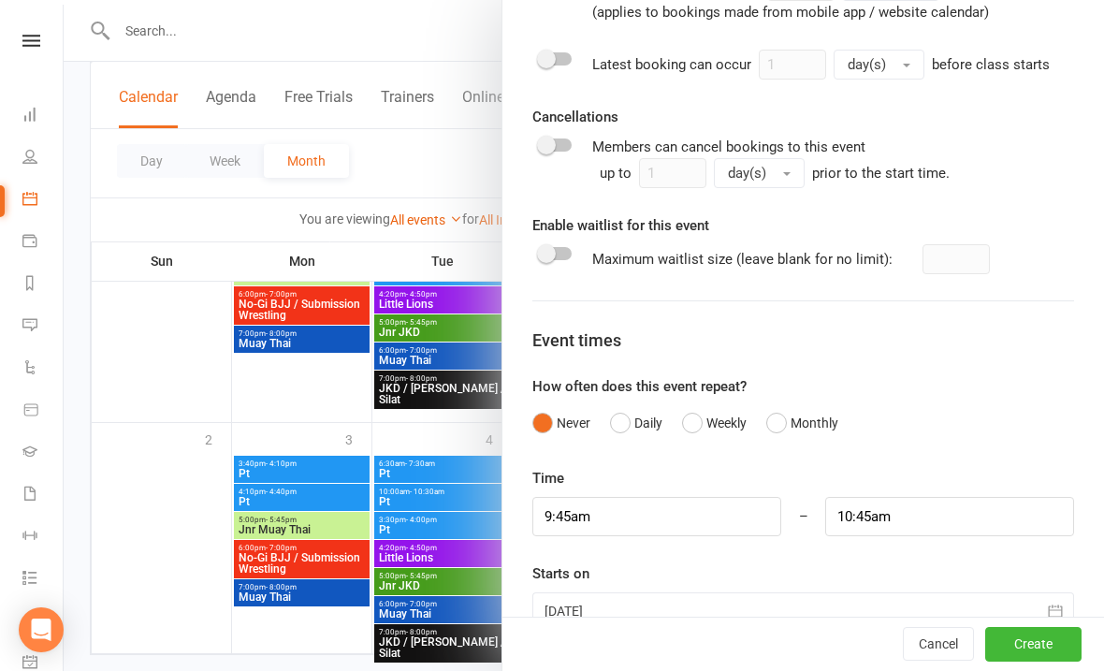
scroll to position [1087, 0]
click at [674, 514] on input "9:45am" at bounding box center [656, 517] width 249 height 39
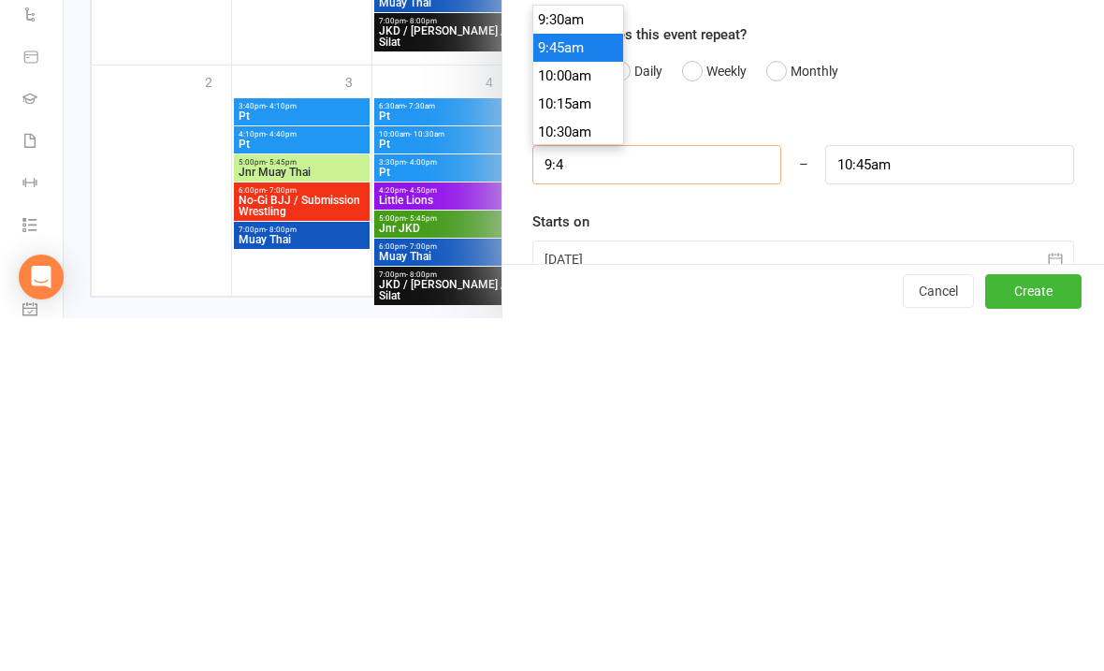
type input "9:"
type input "10:00am"
type input "9"
click at [567, 386] on li "9:00am" at bounding box center [578, 400] width 90 height 28
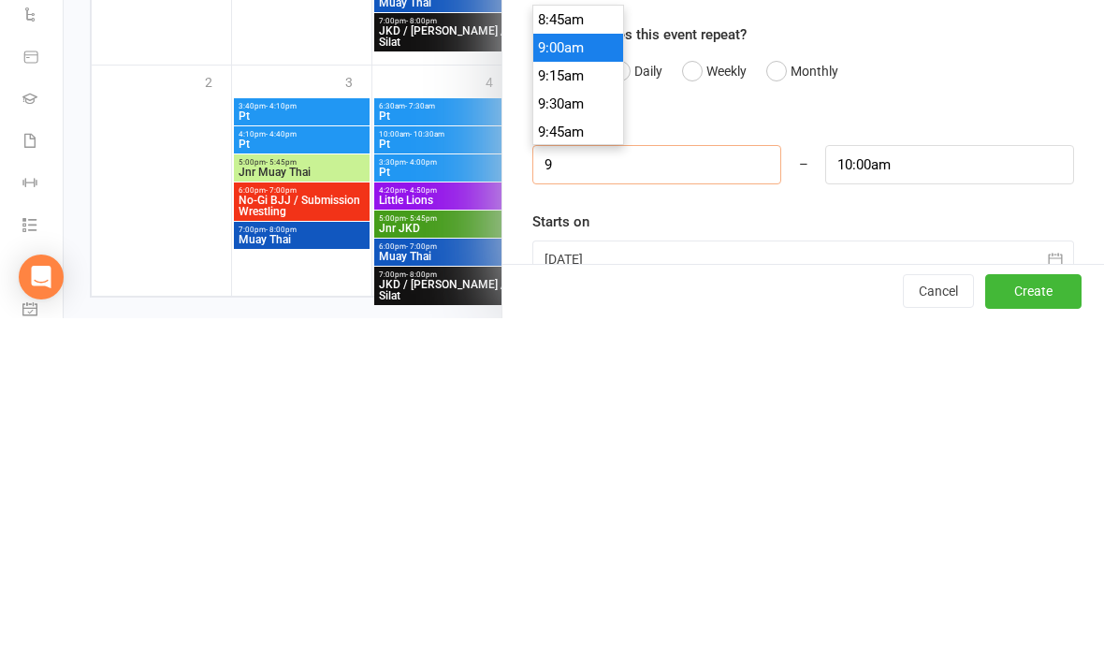
type input "9:00am"
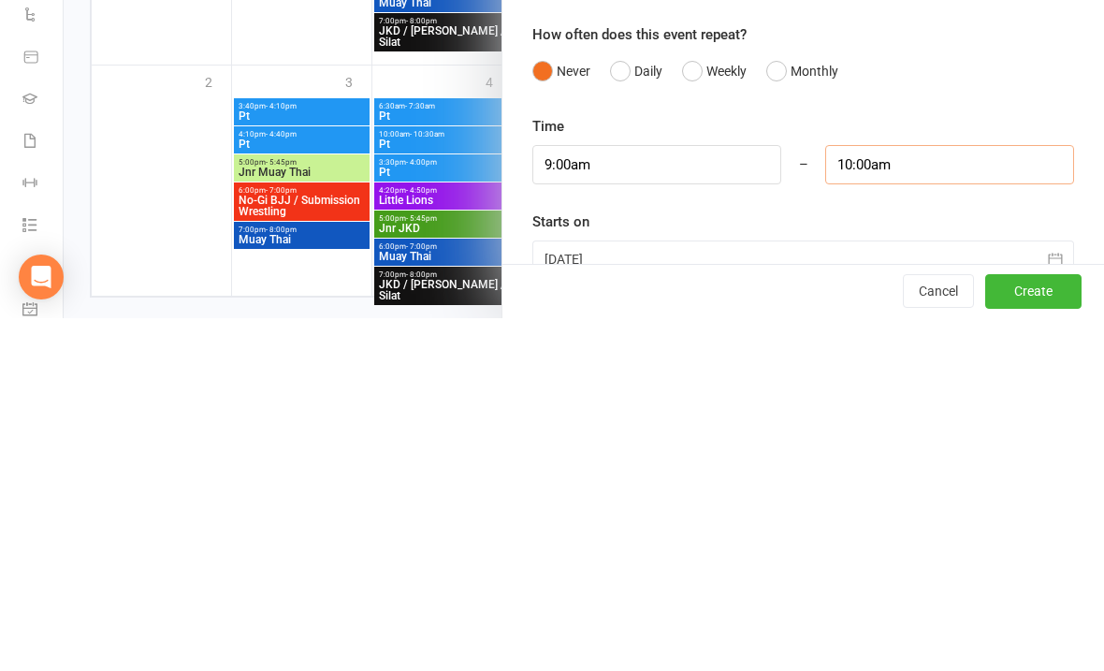
click at [940, 498] on input "10:00am" at bounding box center [949, 517] width 249 height 39
click at [848, 581] on li "9:30am" at bounding box center [871, 595] width 90 height 28
type input "9:30am"
click at [662, 593] on div at bounding box center [803, 611] width 542 height 37
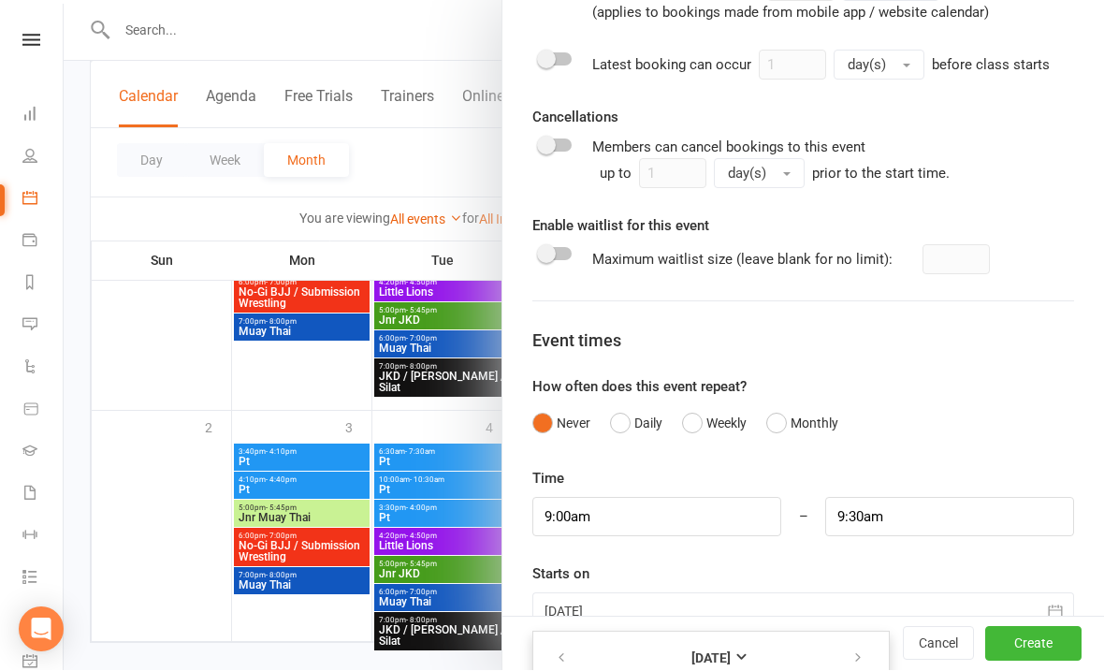
scroll to position [1304, 0]
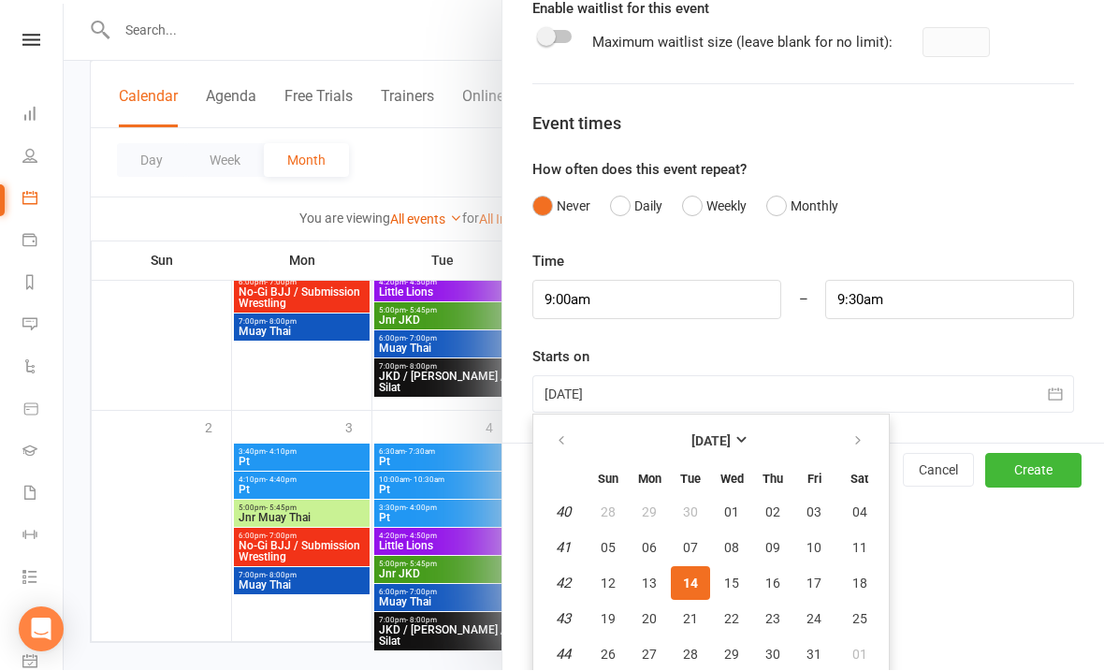
click at [734, 626] on button "22" at bounding box center [731, 619] width 39 height 34
type input "[DATE]"
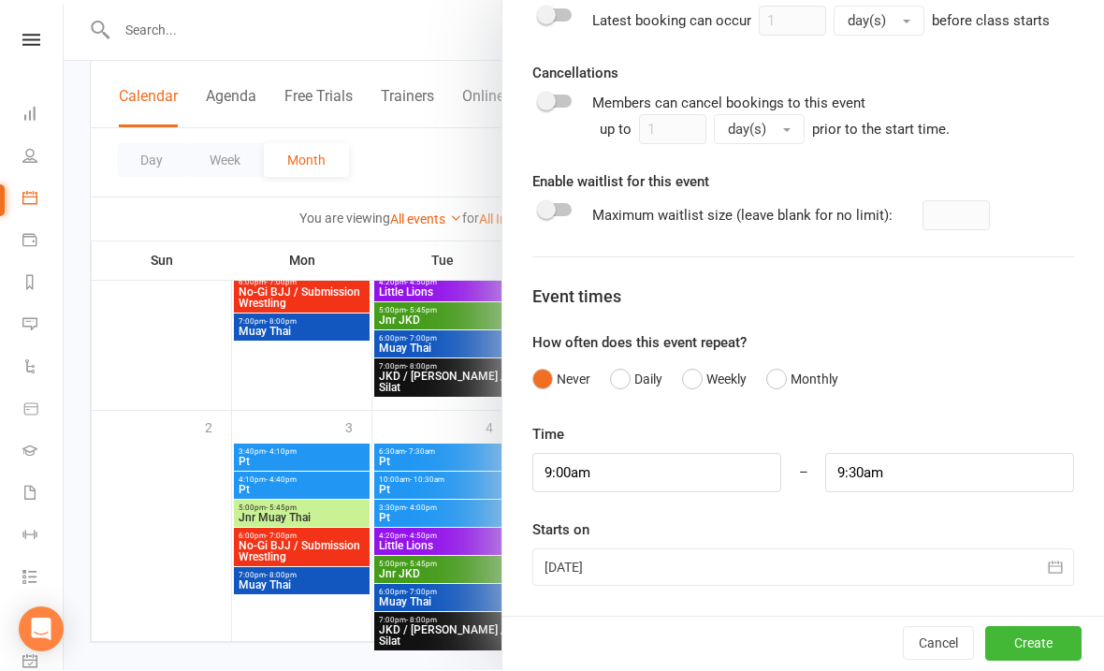
scroll to position [1087, 0]
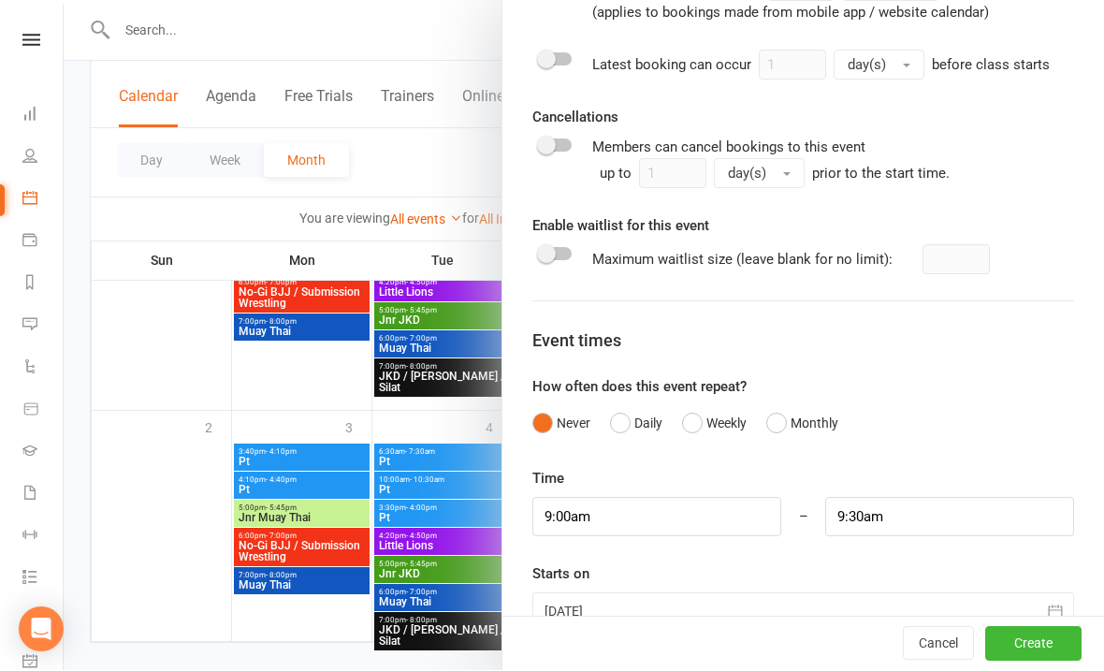
click at [1044, 661] on button "Create" at bounding box center [1033, 645] width 96 height 34
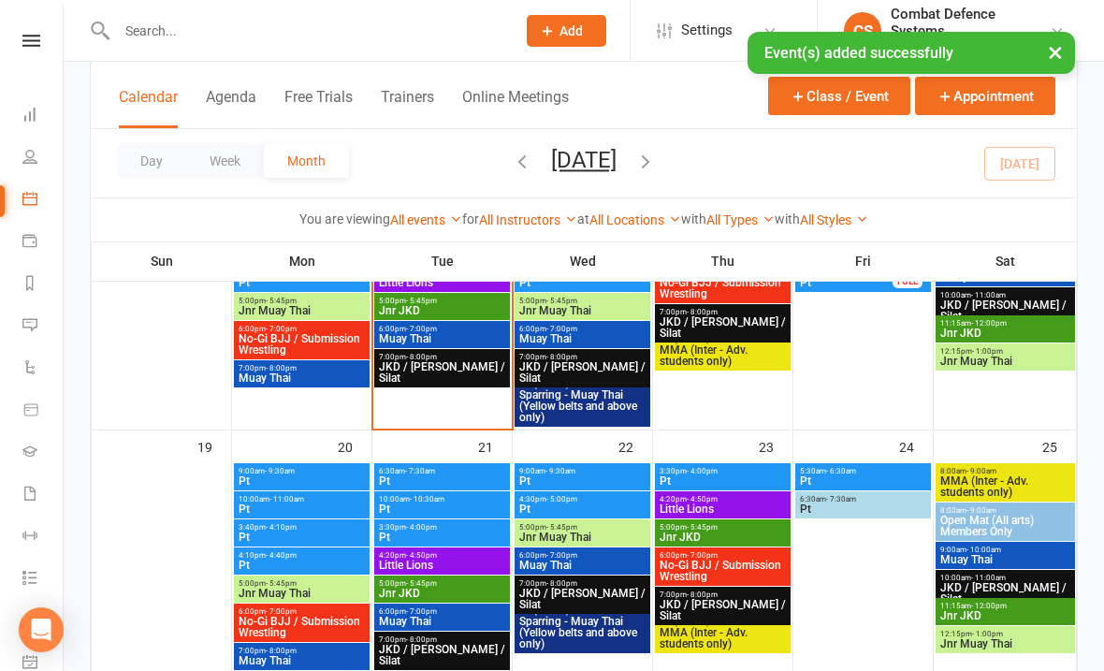
scroll to position [894, 0]
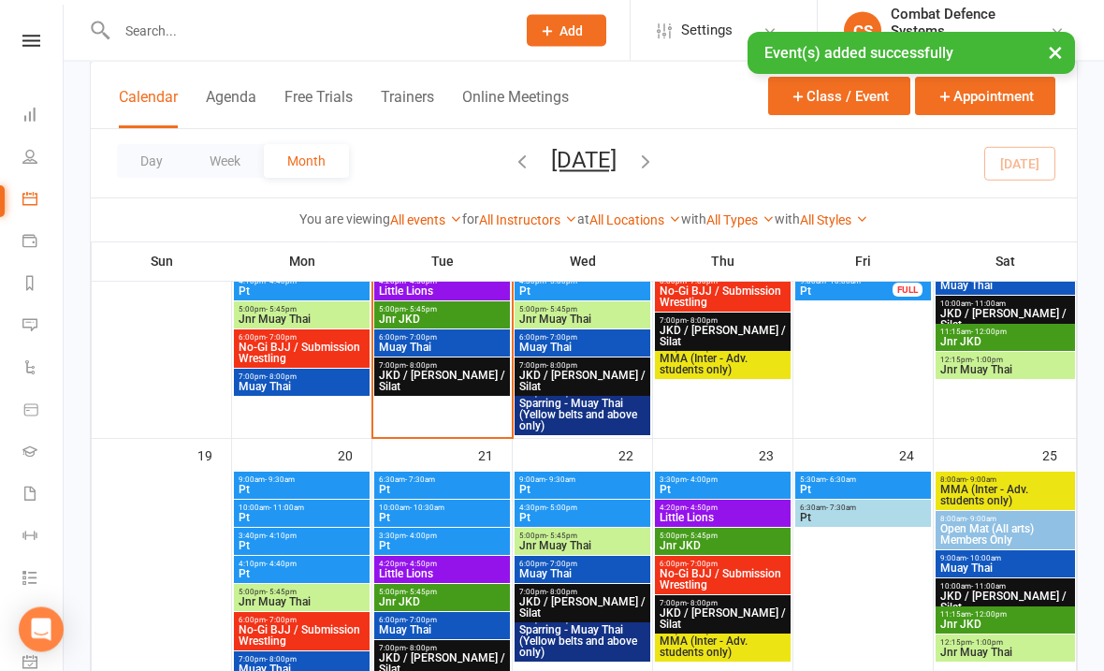
click at [1061, 51] on button "×" at bounding box center [1055, 52] width 34 height 40
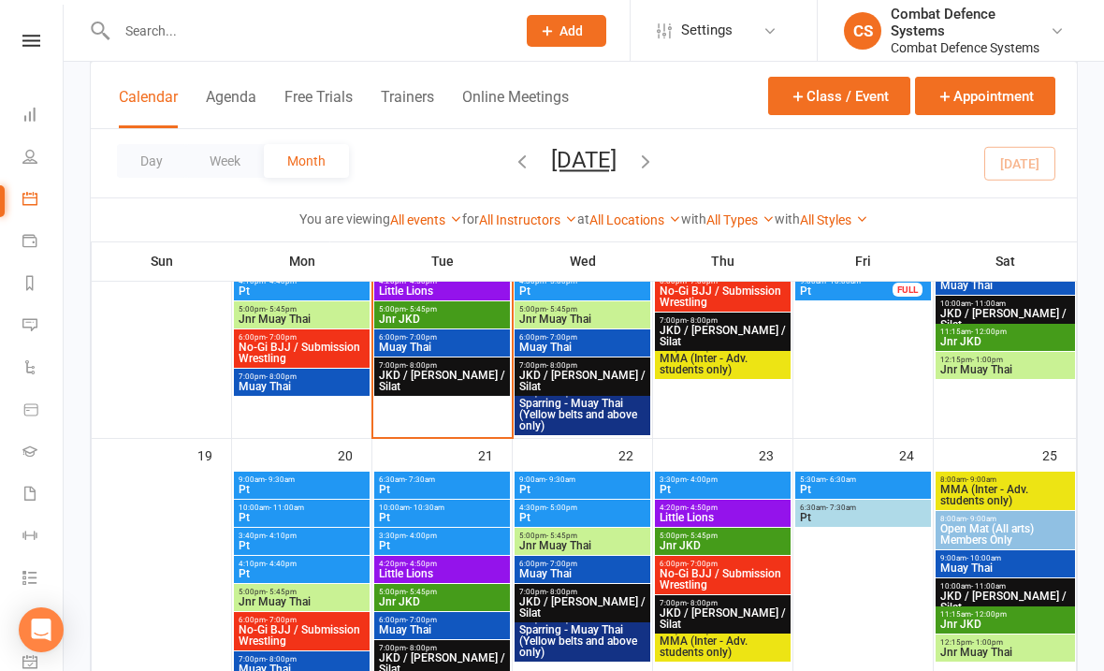
click at [798, 113] on button "Class / Event" at bounding box center [839, 96] width 142 height 38
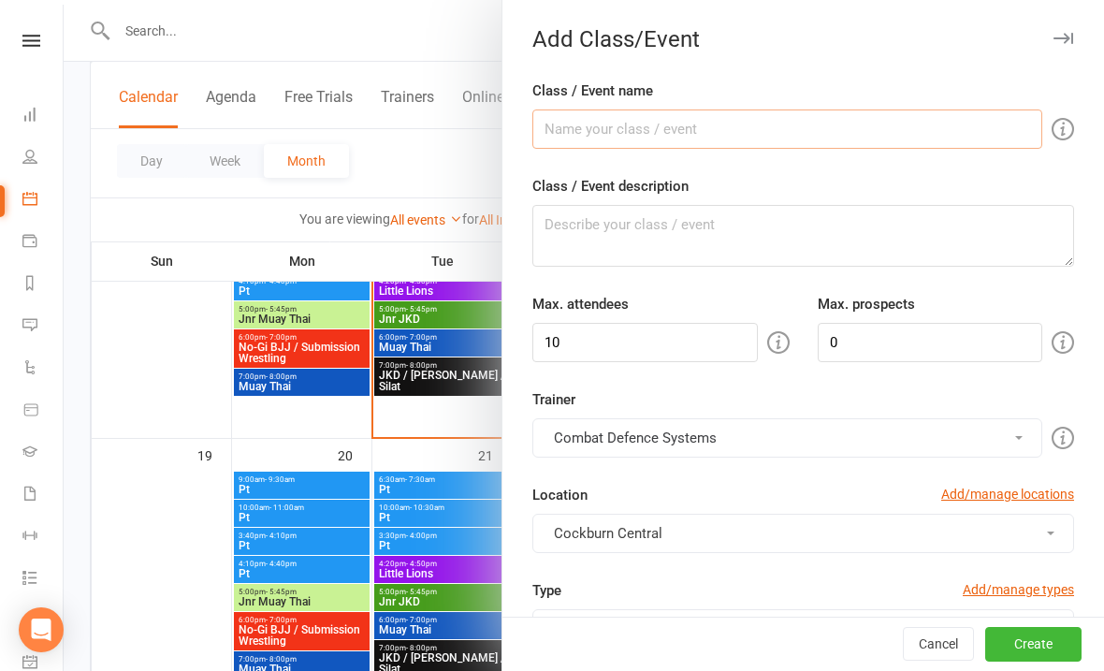
click at [584, 137] on input "Class / Event name" at bounding box center [787, 128] width 510 height 39
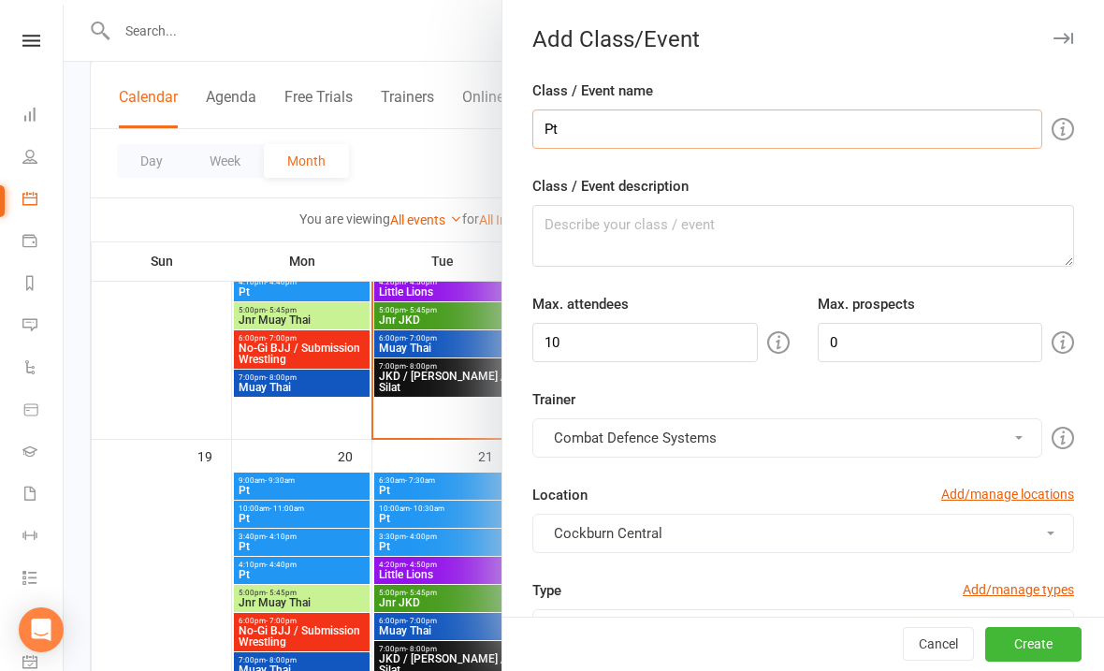
type input "Pt"
click at [615, 239] on textarea "Class / Event description" at bounding box center [803, 236] width 542 height 62
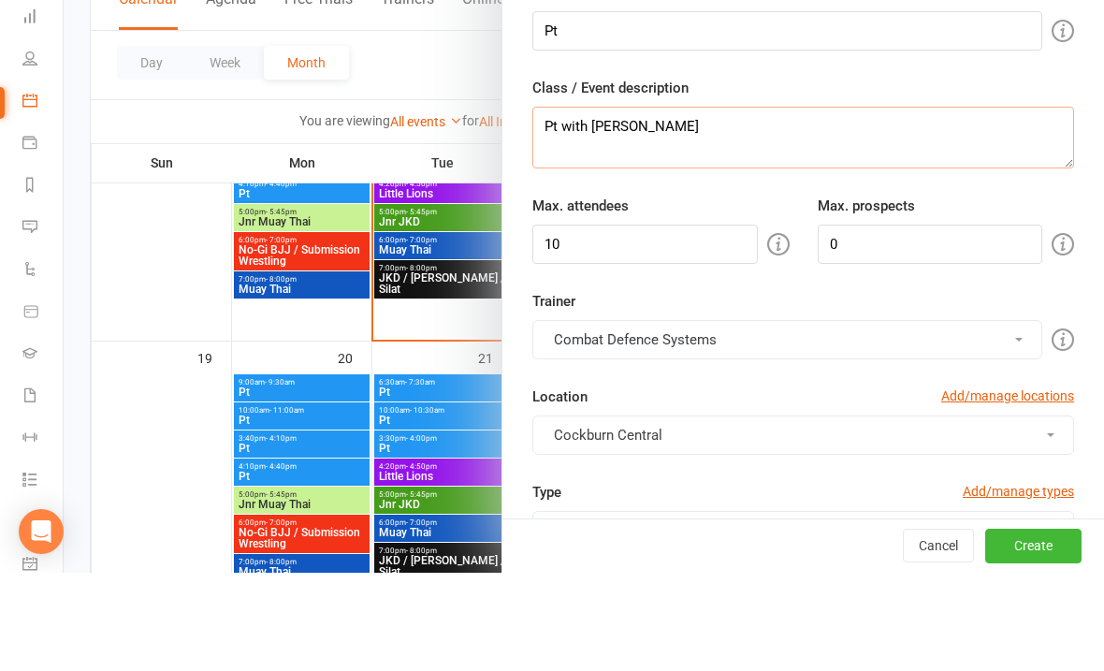
type textarea "Pt with [PERSON_NAME]"
click at [663, 323] on input "10" at bounding box center [644, 342] width 225 height 39
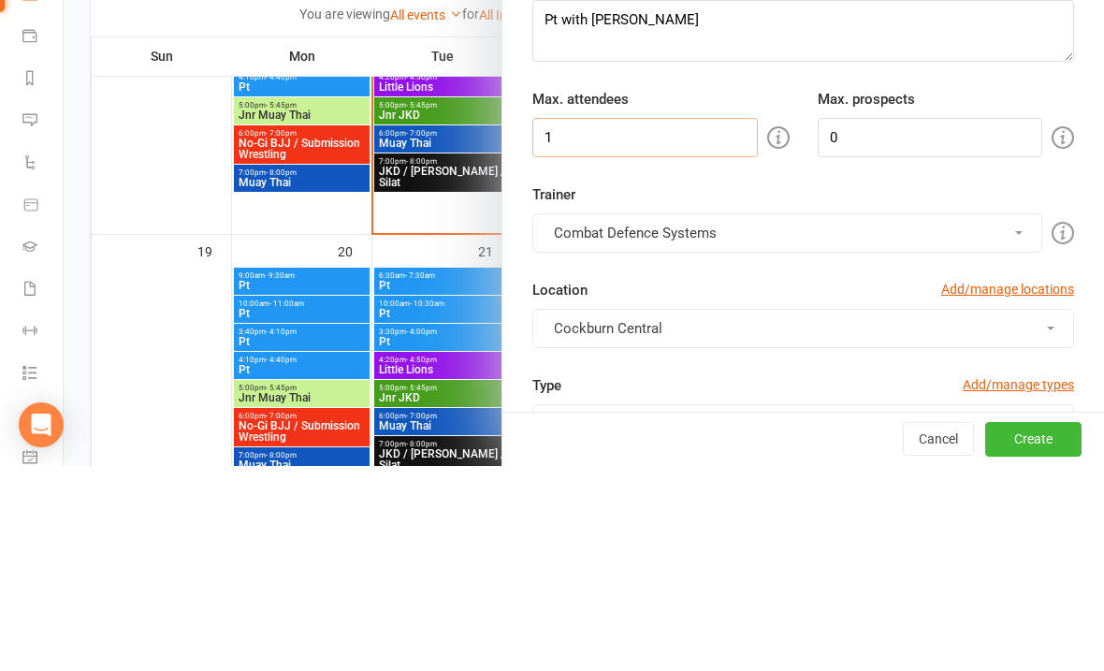
type input "1"
click at [746, 418] on button "Combat Defence Systems" at bounding box center [787, 437] width 510 height 39
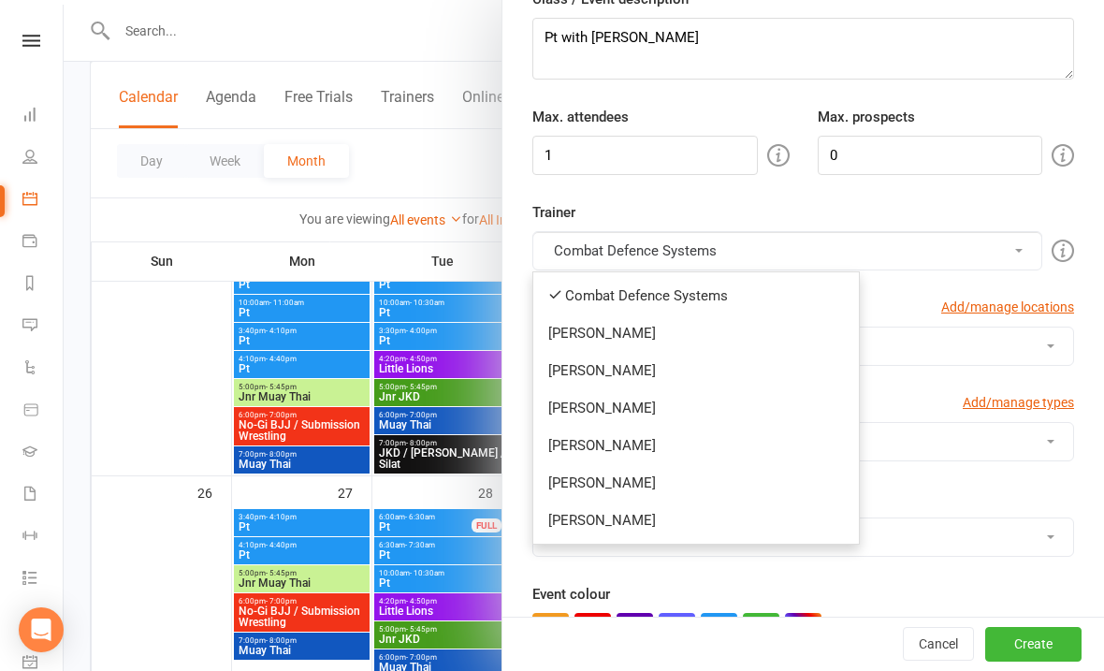
scroll to position [188, 0]
click at [602, 485] on link "[PERSON_NAME]" at bounding box center [696, 481] width 326 height 37
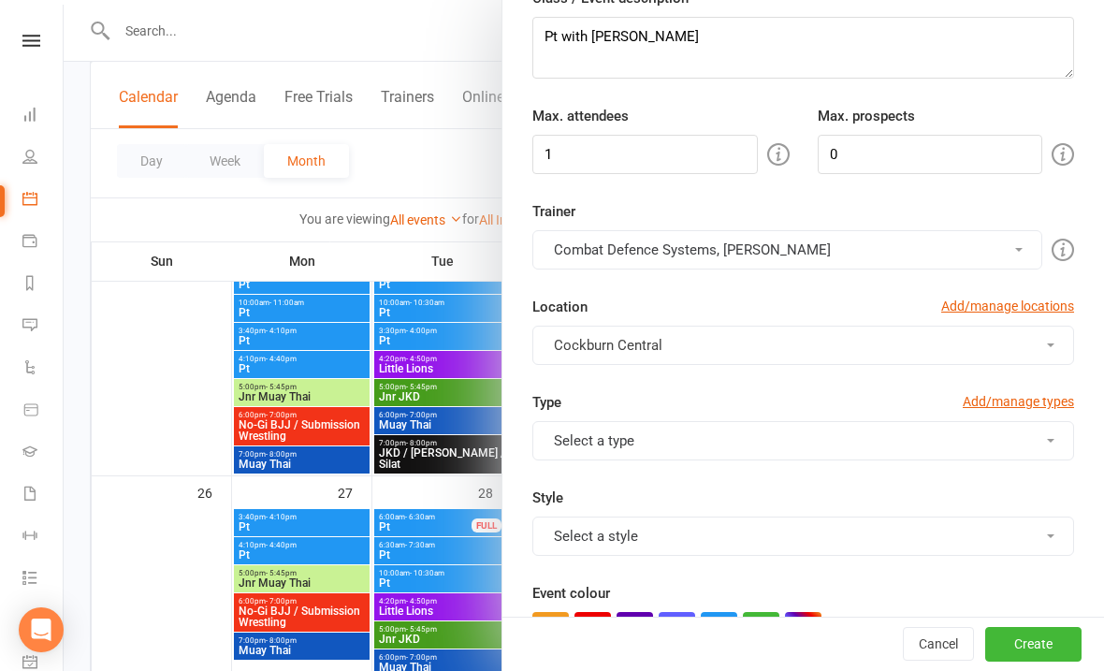
click at [580, 264] on button "Combat Defence Systems, [PERSON_NAME]" at bounding box center [787, 249] width 510 height 39
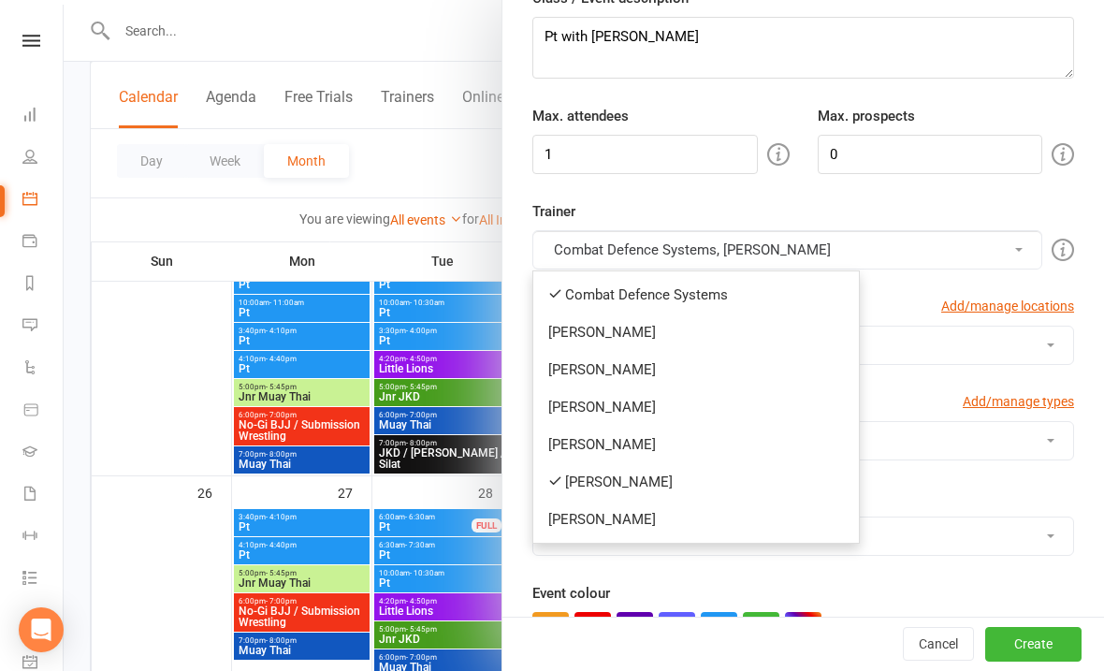
click at [568, 313] on link "[PERSON_NAME]" at bounding box center [696, 331] width 326 height 37
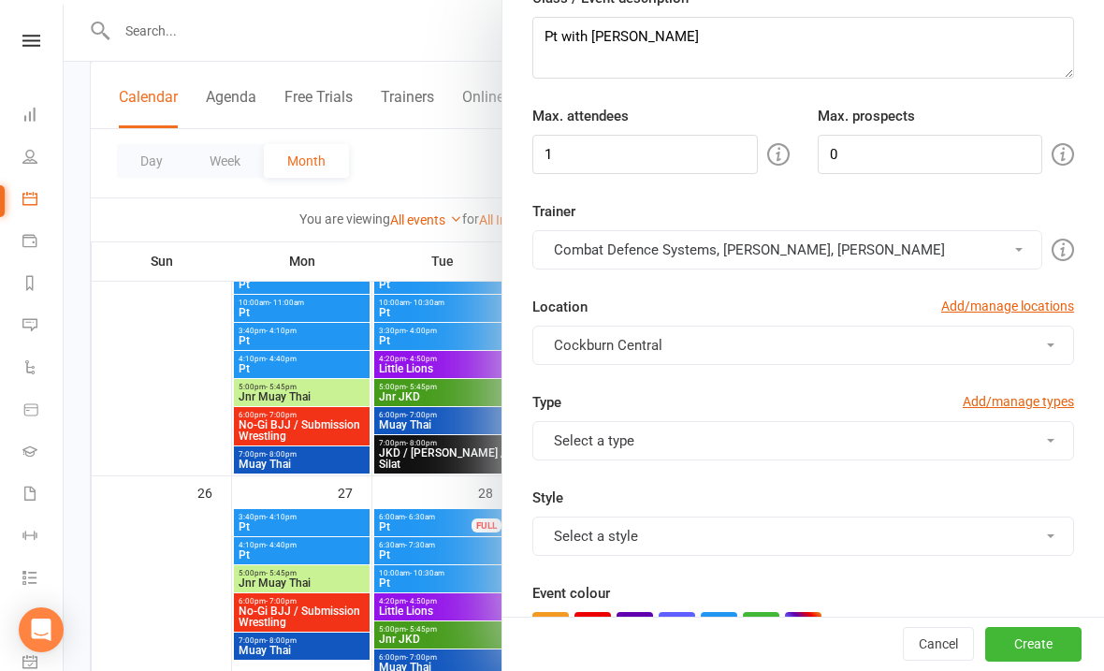
click at [604, 237] on button "Combat Defence Systems, [PERSON_NAME], [PERSON_NAME]" at bounding box center [787, 249] width 510 height 39
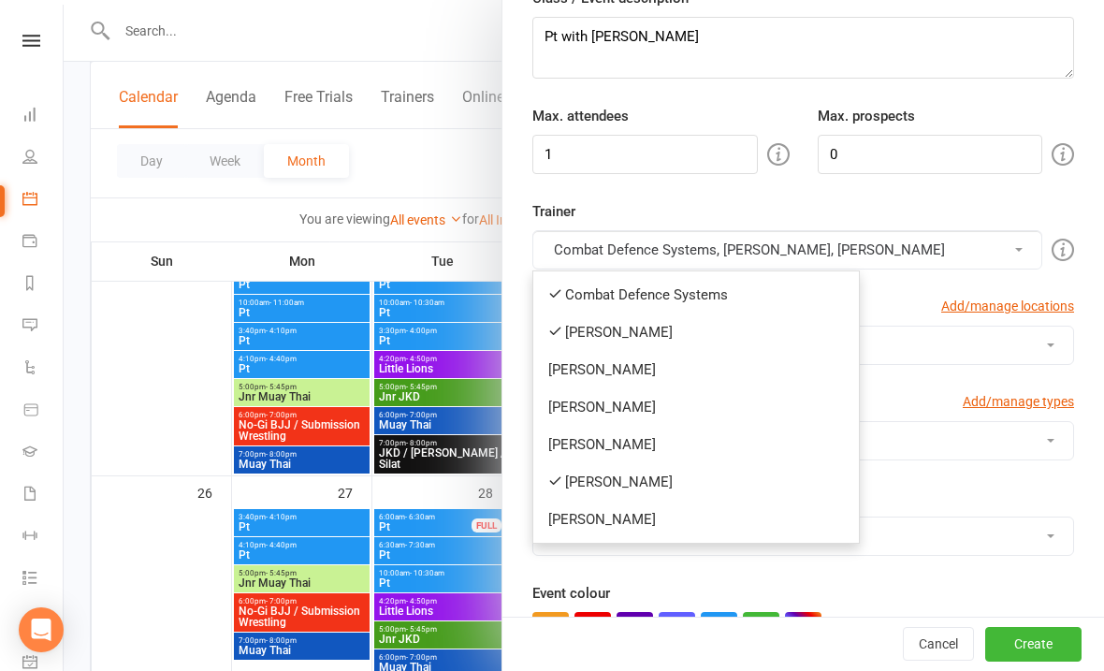
click at [565, 325] on link "[PERSON_NAME]" at bounding box center [696, 331] width 326 height 37
click at [600, 246] on button "Combat Defence Systems, [PERSON_NAME], [PERSON_NAME]" at bounding box center [787, 249] width 510 height 39
click at [587, 300] on link "Combat Defence Systems" at bounding box center [696, 294] width 326 height 37
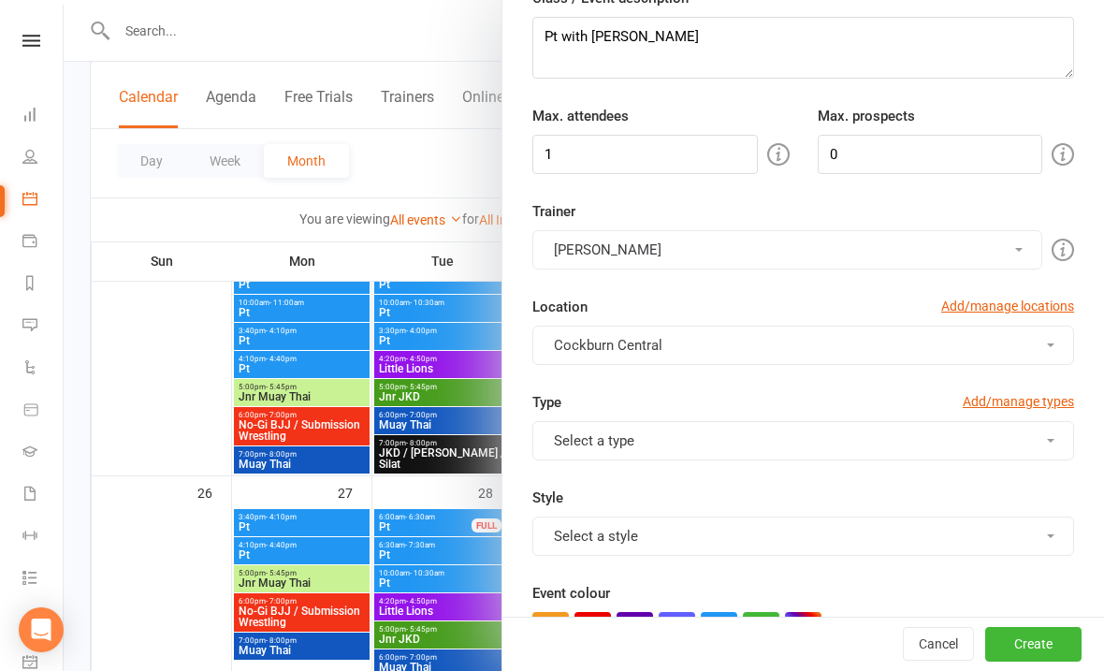
click at [586, 442] on button "Select a type" at bounding box center [803, 440] width 542 height 39
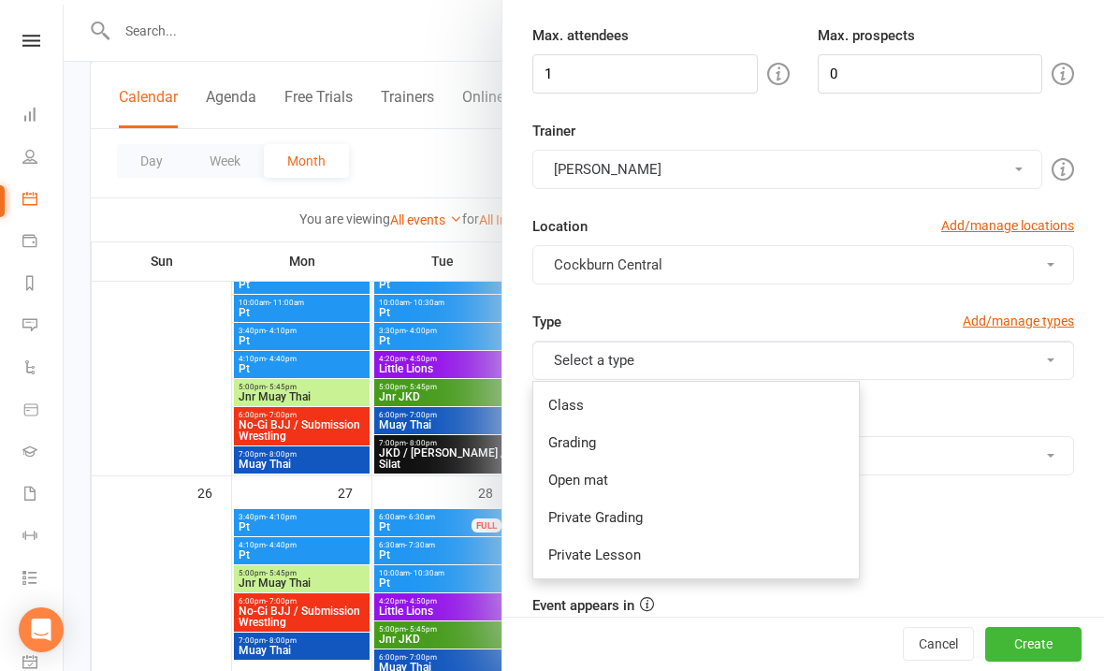
scroll to position [375, 0]
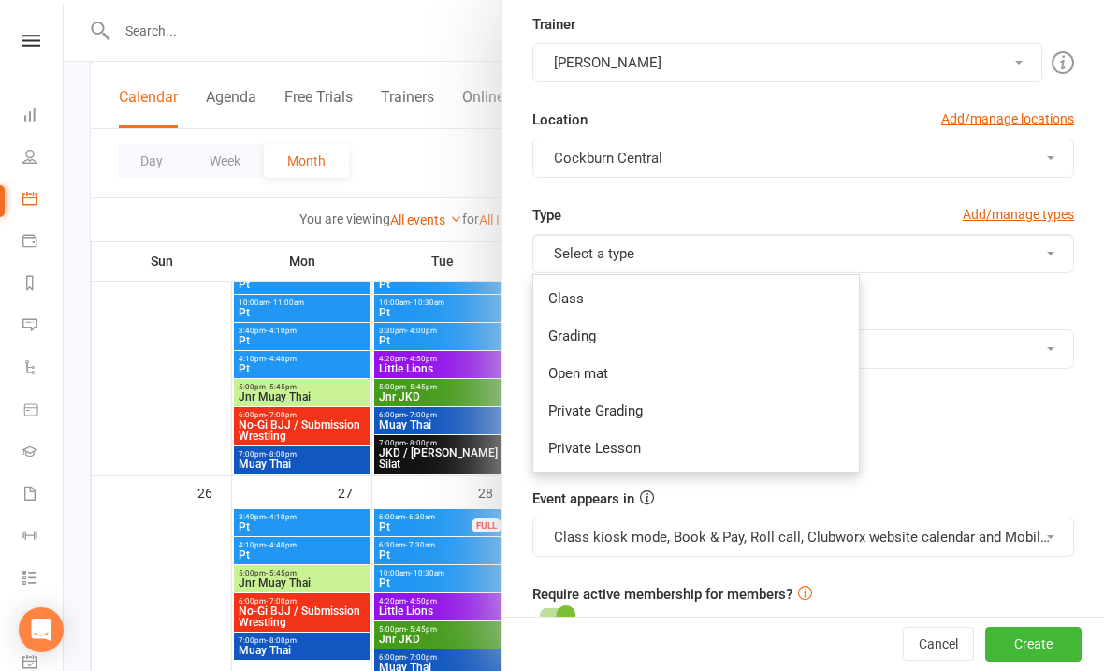
click at [591, 454] on link "Private Lesson" at bounding box center [696, 447] width 326 height 37
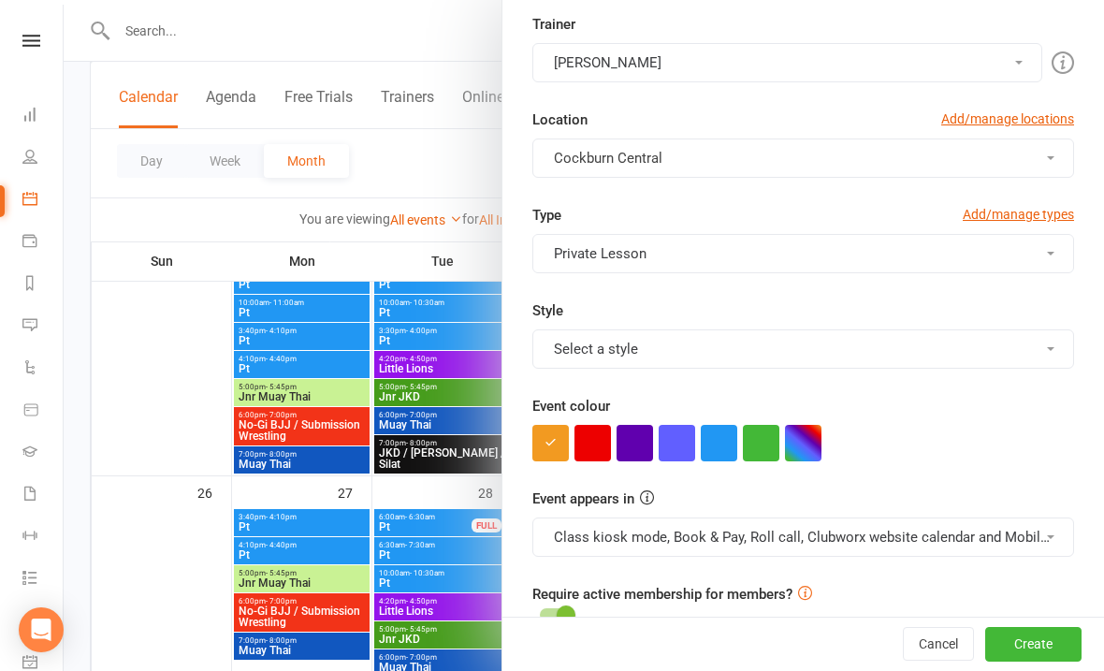
click at [618, 348] on button "Select a style" at bounding box center [803, 348] width 542 height 39
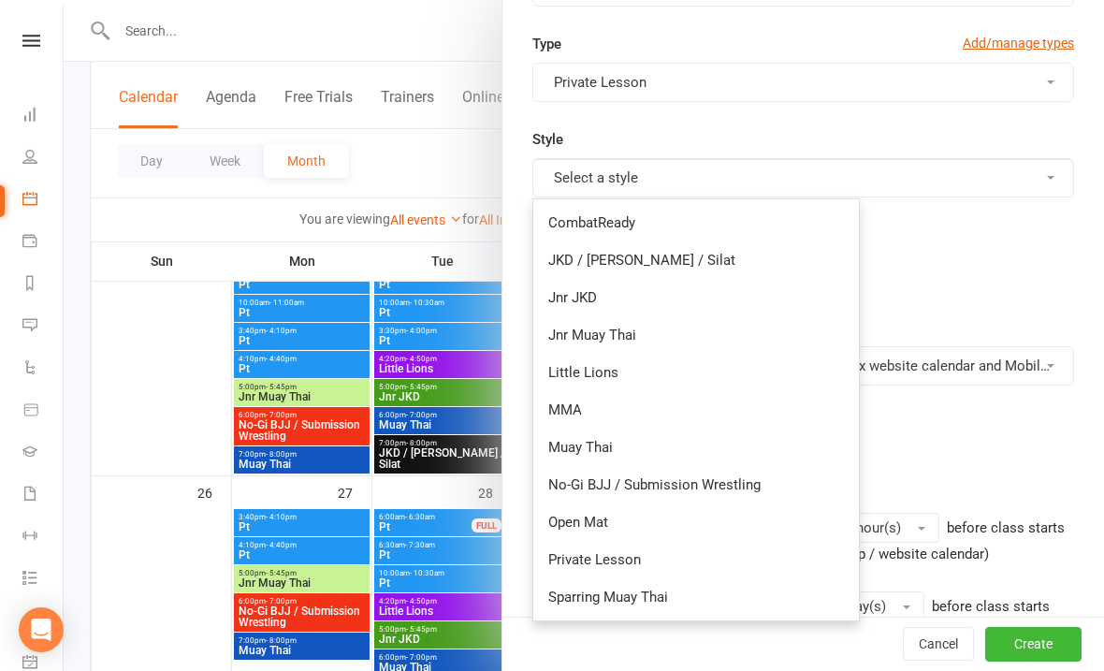
scroll to position [548, 0]
click at [576, 545] on link "Private Lesson" at bounding box center [696, 557] width 326 height 37
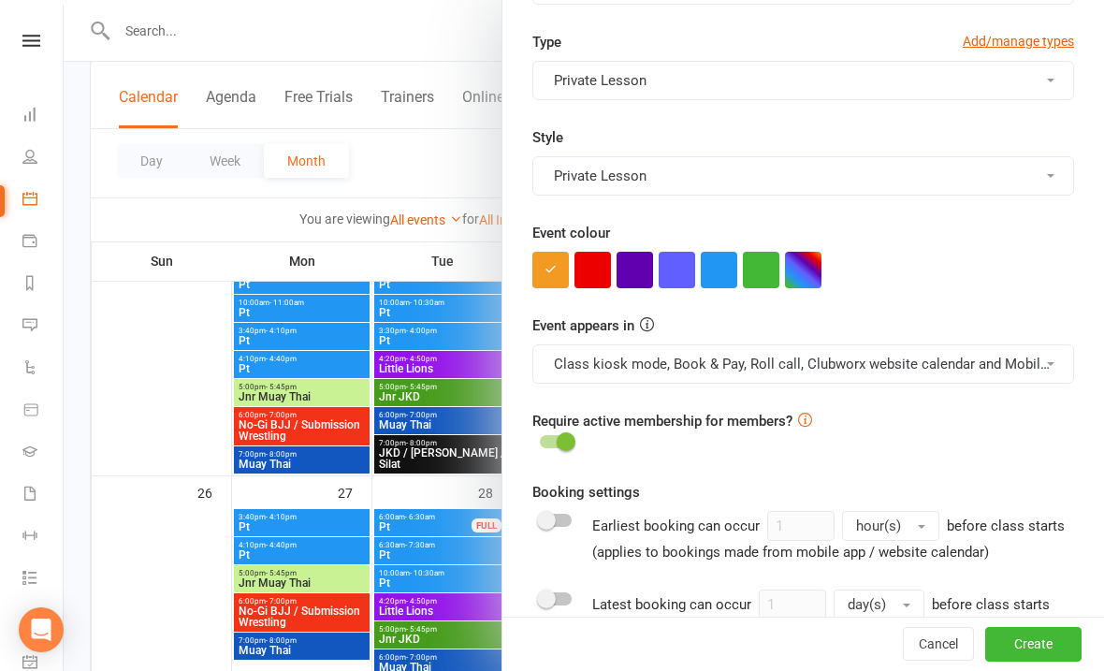
click at [694, 276] on button "button" at bounding box center [677, 270] width 36 height 36
click at [713, 277] on button "button" at bounding box center [719, 270] width 36 height 36
click at [649, 365] on button "Class kiosk mode, Book & Pay, Roll call, Clubworx website calendar and Mobile a…" at bounding box center [803, 363] width 542 height 39
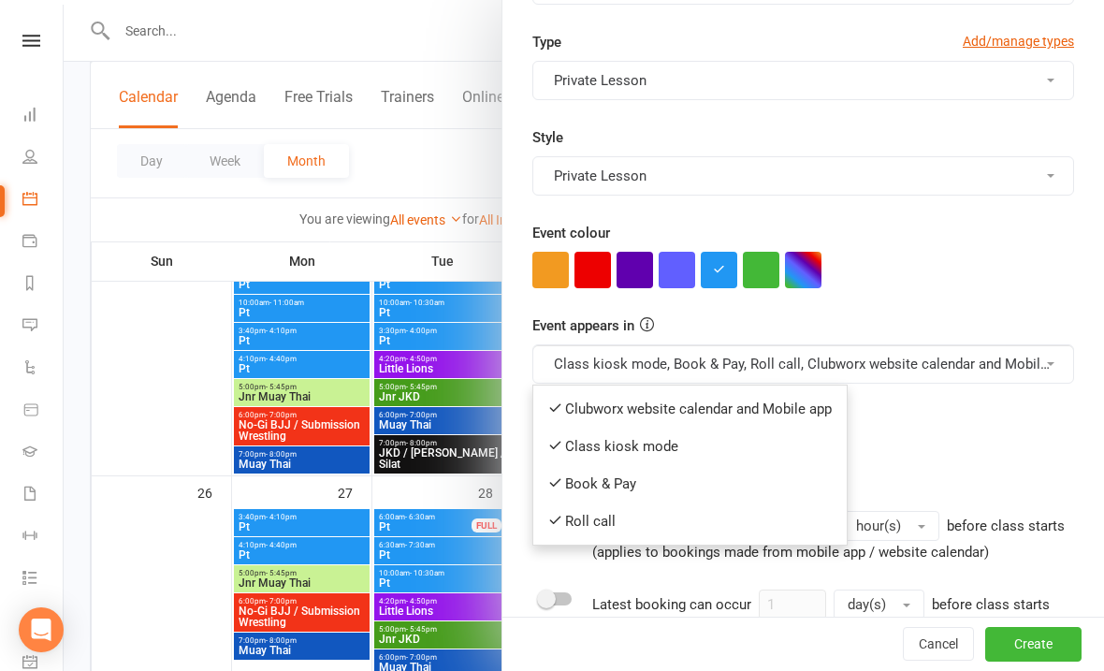
click at [598, 403] on link "Clubworx website calendar and Mobile app" at bounding box center [689, 408] width 313 height 37
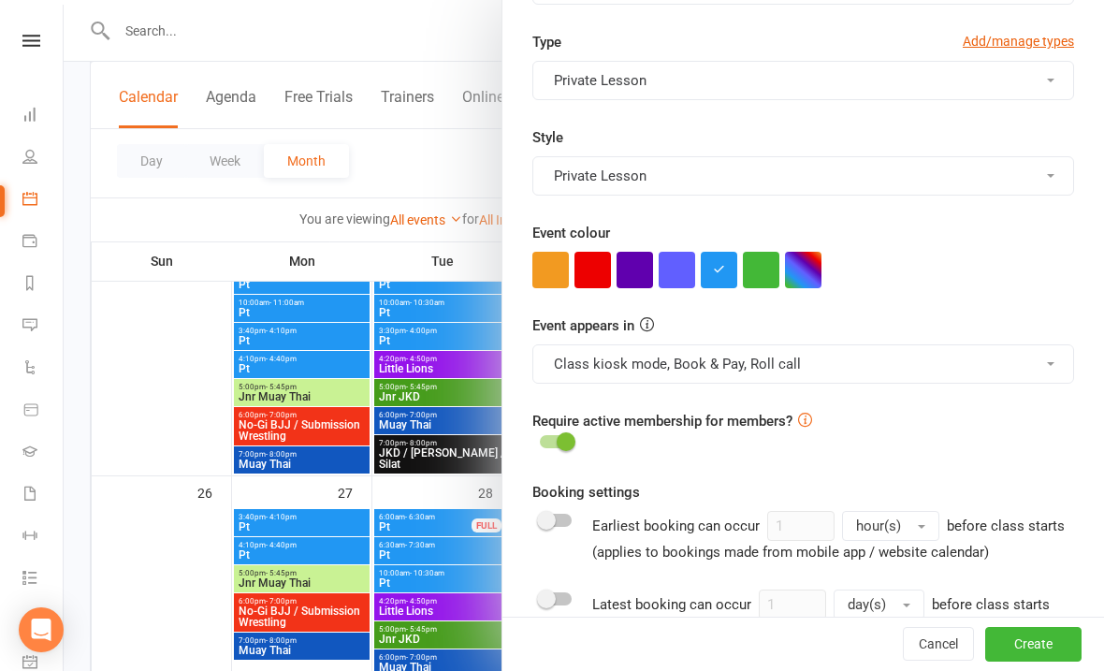
click at [610, 366] on button "Class kiosk mode, Book & Pay, Roll call" at bounding box center [803, 363] width 542 height 39
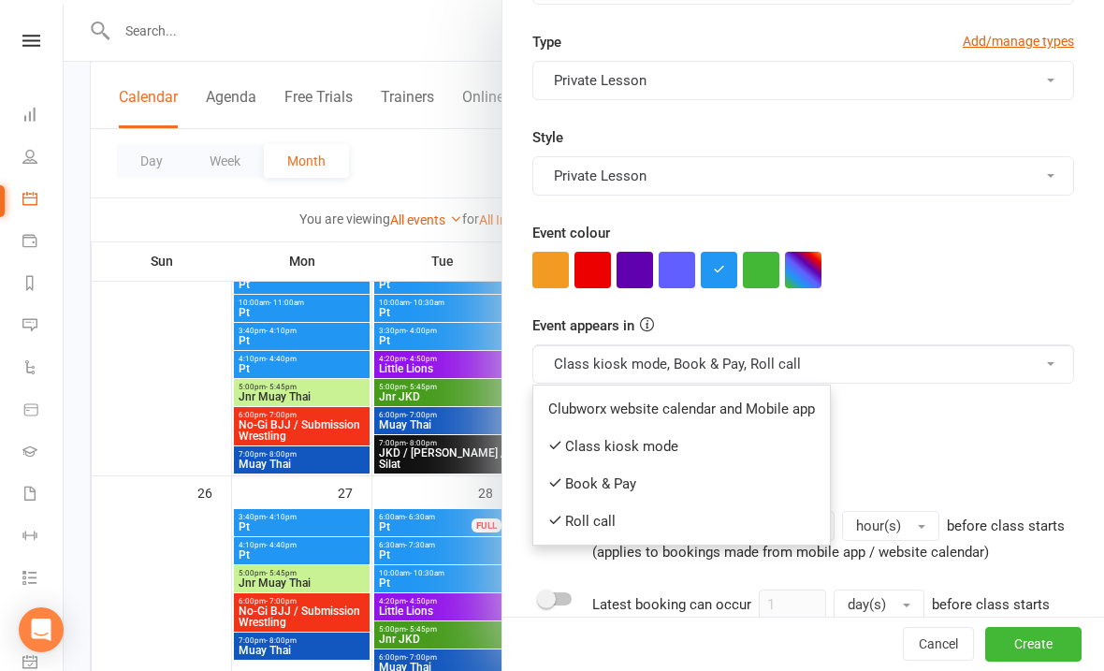
click at [597, 474] on link "Book & Pay" at bounding box center [681, 483] width 297 height 37
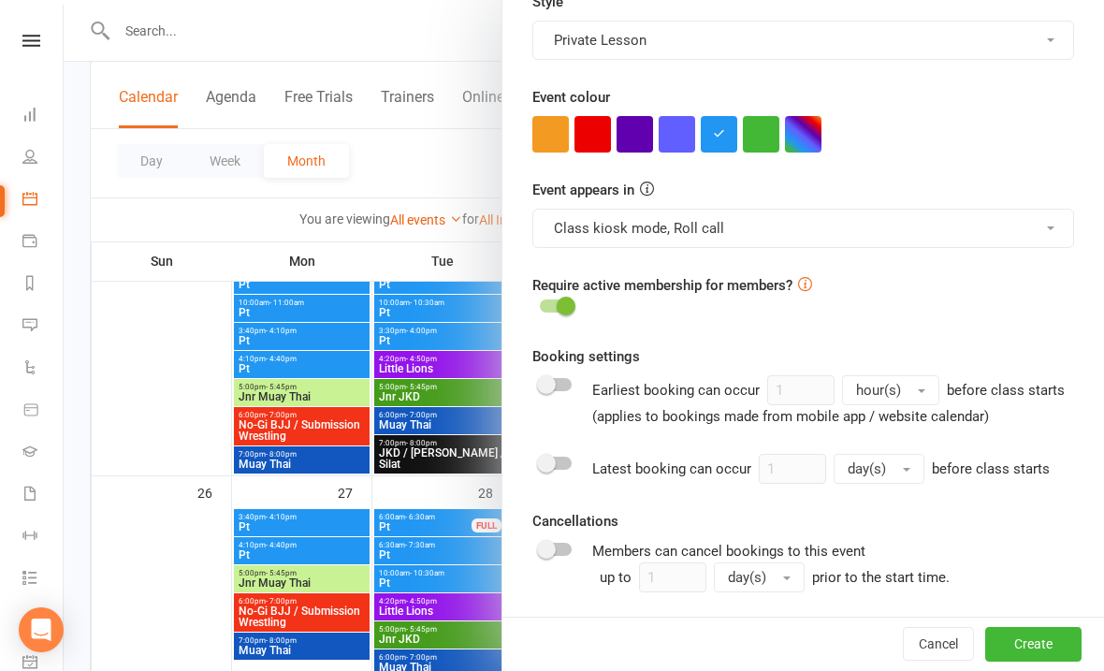
click at [540, 303] on input "checkbox" at bounding box center [540, 303] width 0 height 0
checkbox input "true"
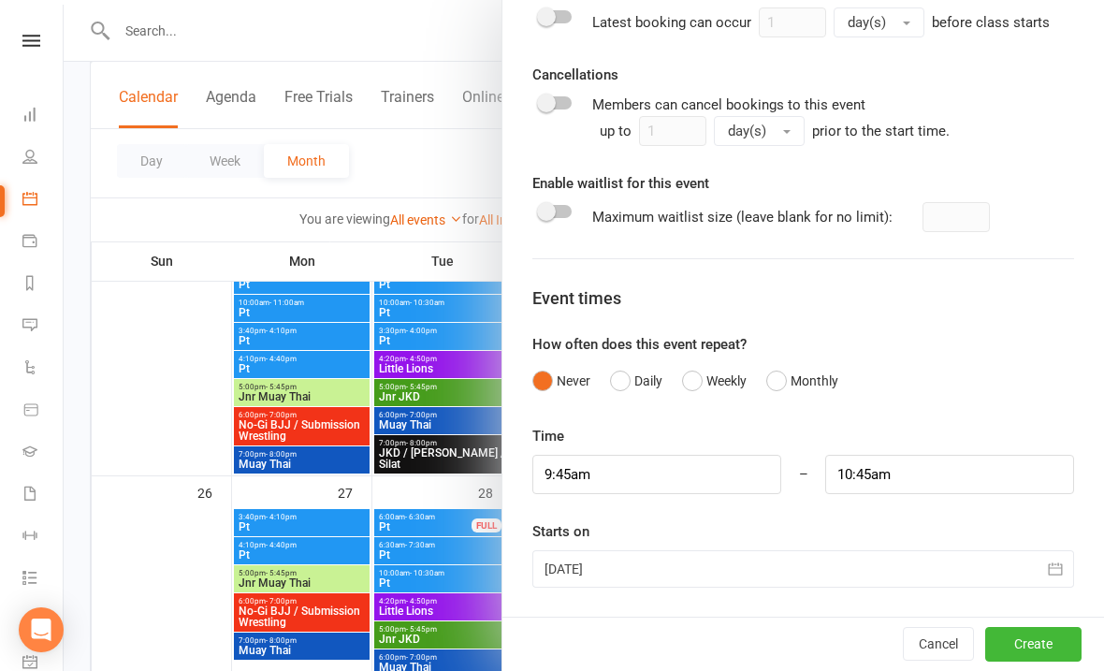
scroll to position [1129, 0]
click at [632, 450] on div "Time 9:45am – 10:45am" at bounding box center [803, 460] width 542 height 69
click at [608, 482] on input "9:45am" at bounding box center [656, 475] width 249 height 39
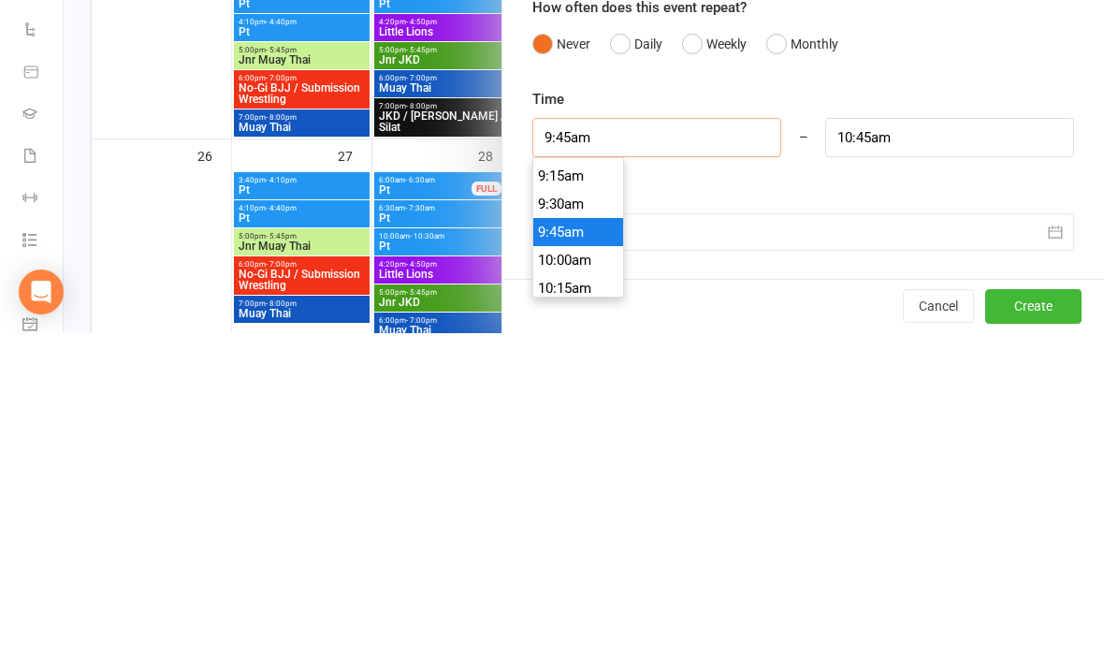
scroll to position [1033, 0]
click at [567, 529] on li "9:30am" at bounding box center [578, 543] width 90 height 28
type input "9:30am"
type input "10:30am"
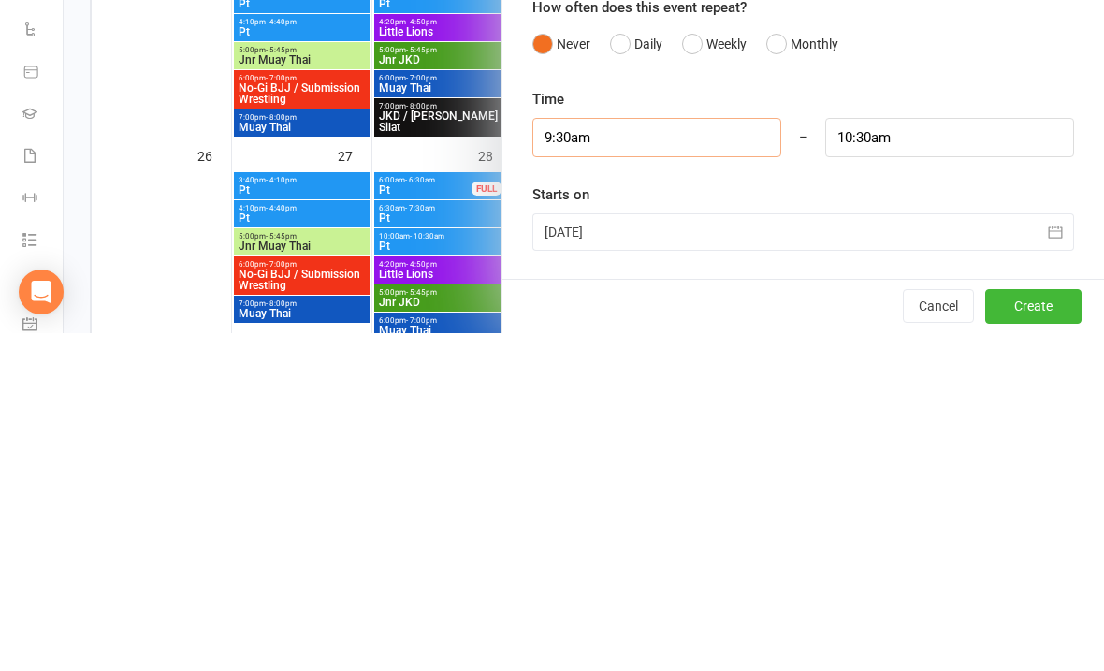
click at [629, 456] on input "9:30am" at bounding box center [656, 475] width 249 height 39
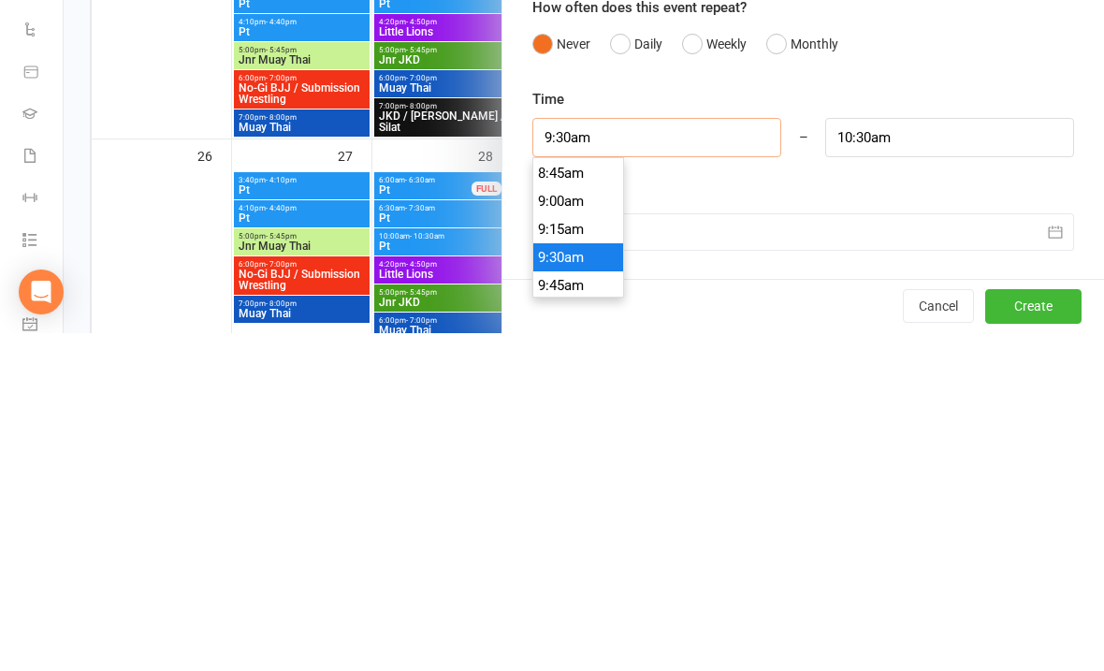
scroll to position [980, 0]
click at [558, 526] on li "9:00am" at bounding box center [578, 540] width 90 height 28
type input "9:00am"
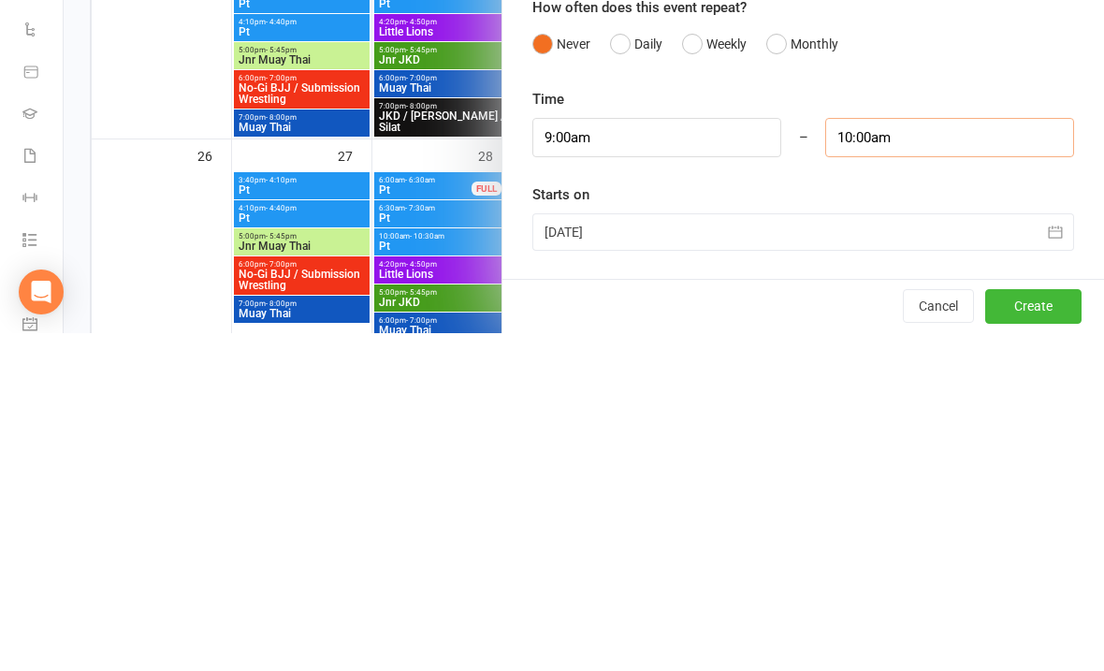
click at [890, 456] on input "10:00am" at bounding box center [949, 475] width 249 height 39
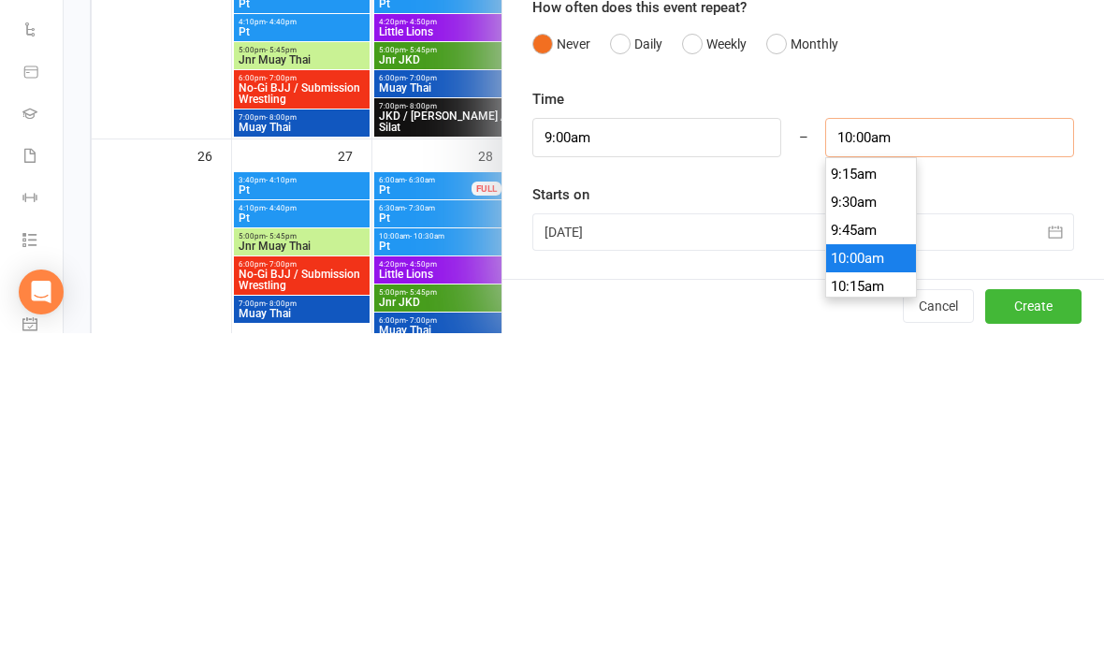
scroll to position [1021, 0]
click at [860, 542] on li "9:30am" at bounding box center [871, 556] width 90 height 28
type input "9:30am"
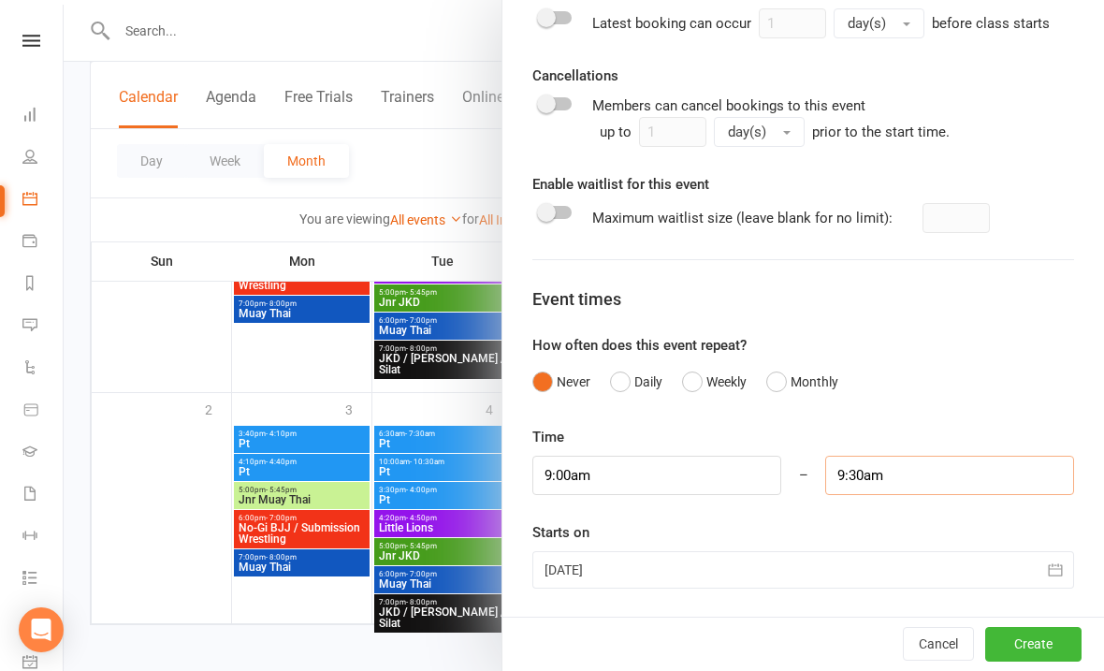
scroll to position [1038, 0]
click at [629, 575] on div at bounding box center [803, 569] width 542 height 37
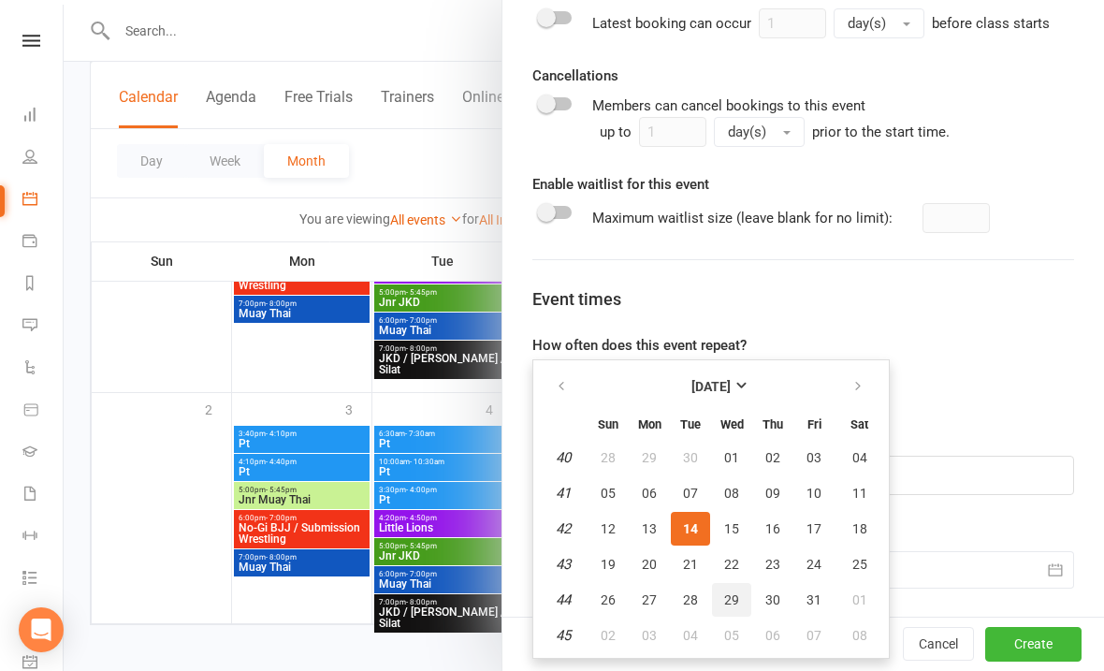
click at [732, 593] on span "29" at bounding box center [731, 599] width 15 height 15
type input "[DATE]"
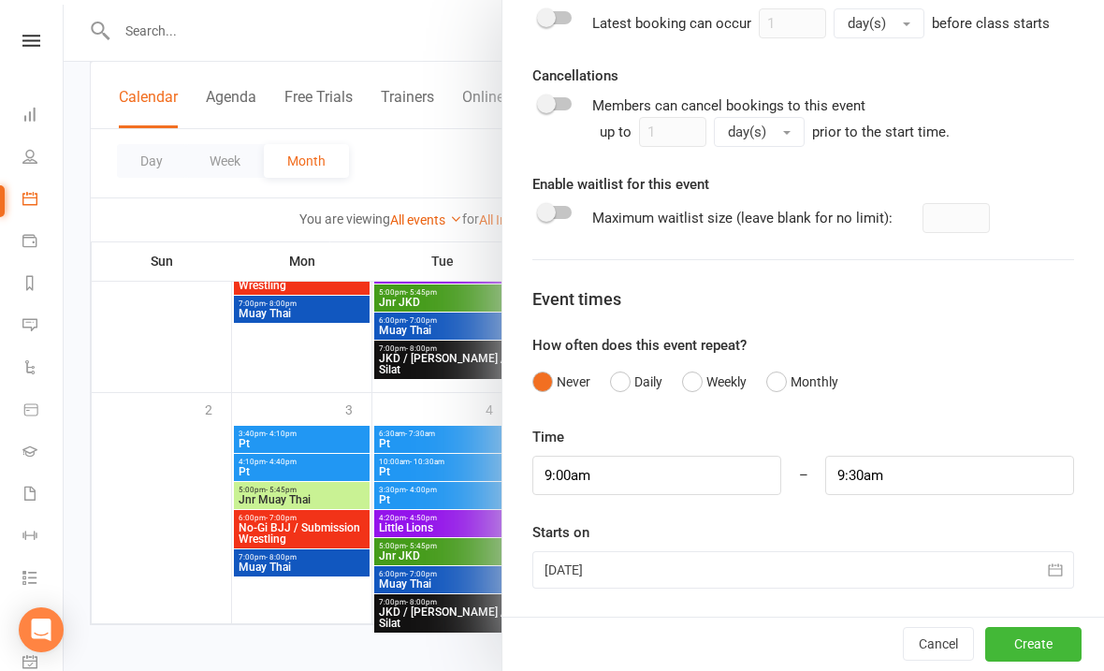
click at [1028, 636] on button "Create" at bounding box center [1033, 645] width 96 height 34
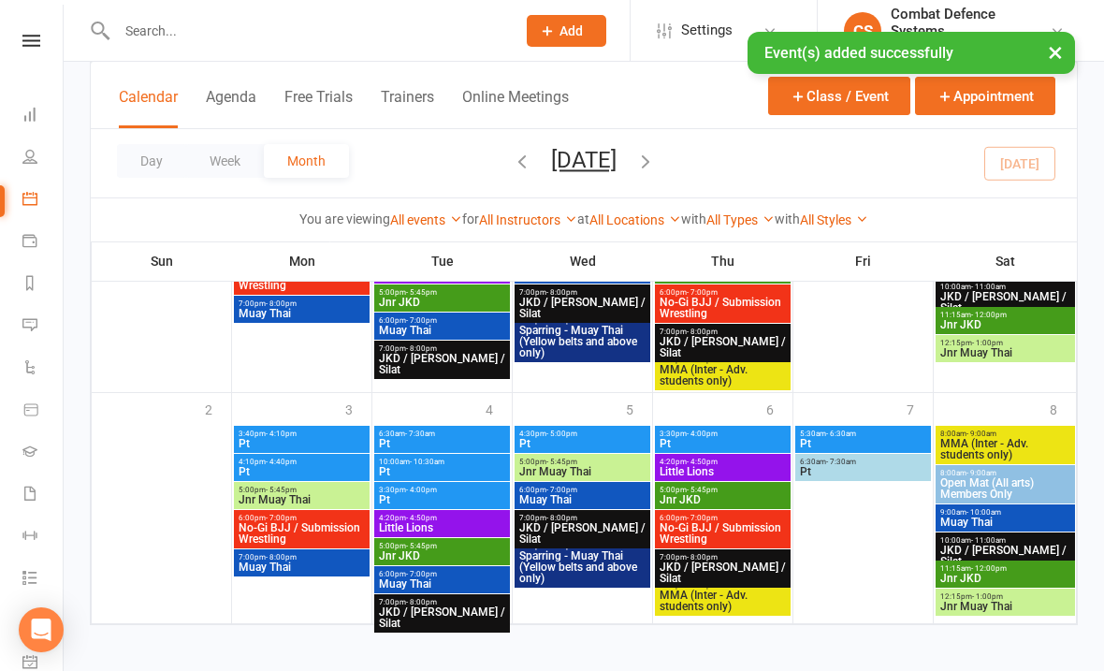
click at [1046, 59] on button "×" at bounding box center [1055, 52] width 34 height 40
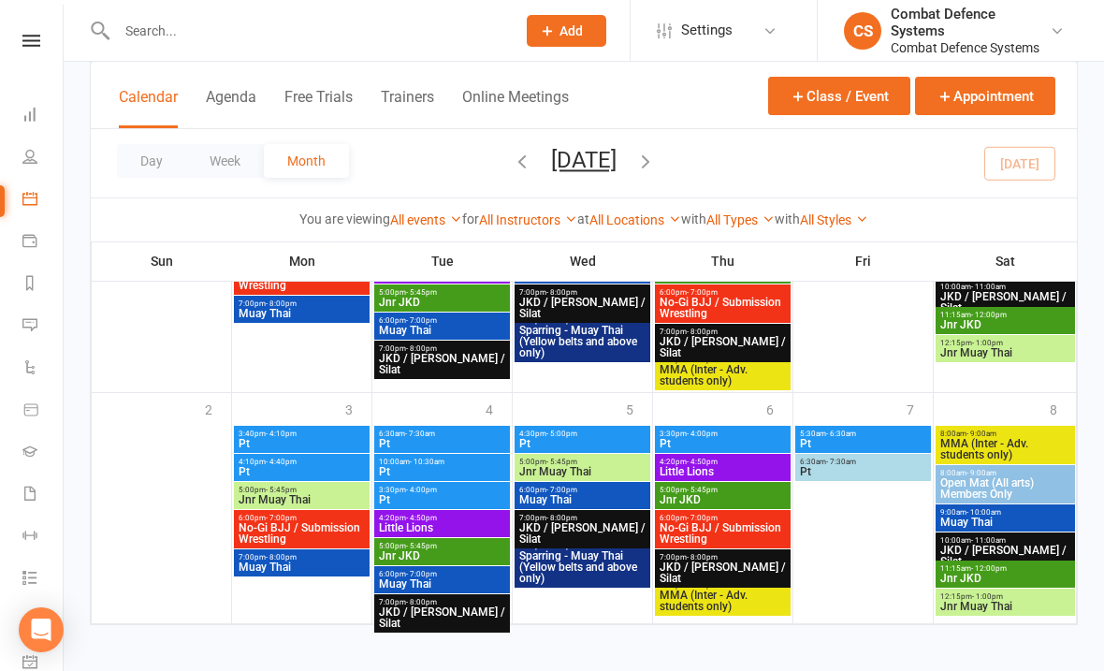
click at [835, 100] on button "Class / Event" at bounding box center [839, 96] width 142 height 38
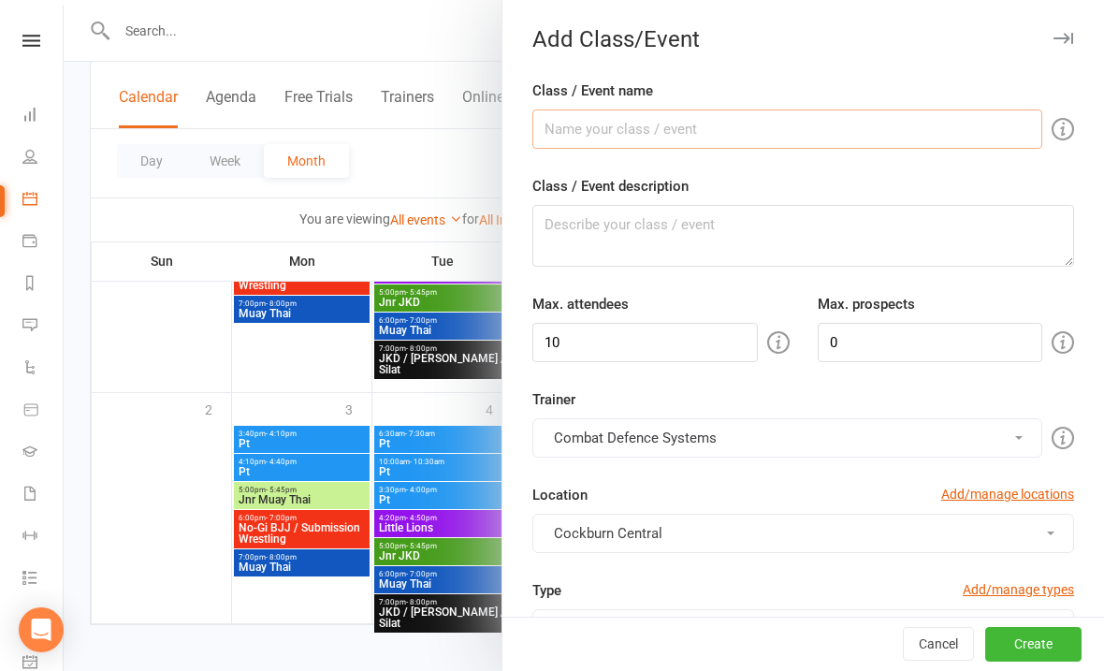
click at [610, 125] on input "Class / Event name" at bounding box center [787, 128] width 510 height 39
type input "Pt"
click at [667, 236] on textarea "Class / Event description" at bounding box center [803, 236] width 542 height 62
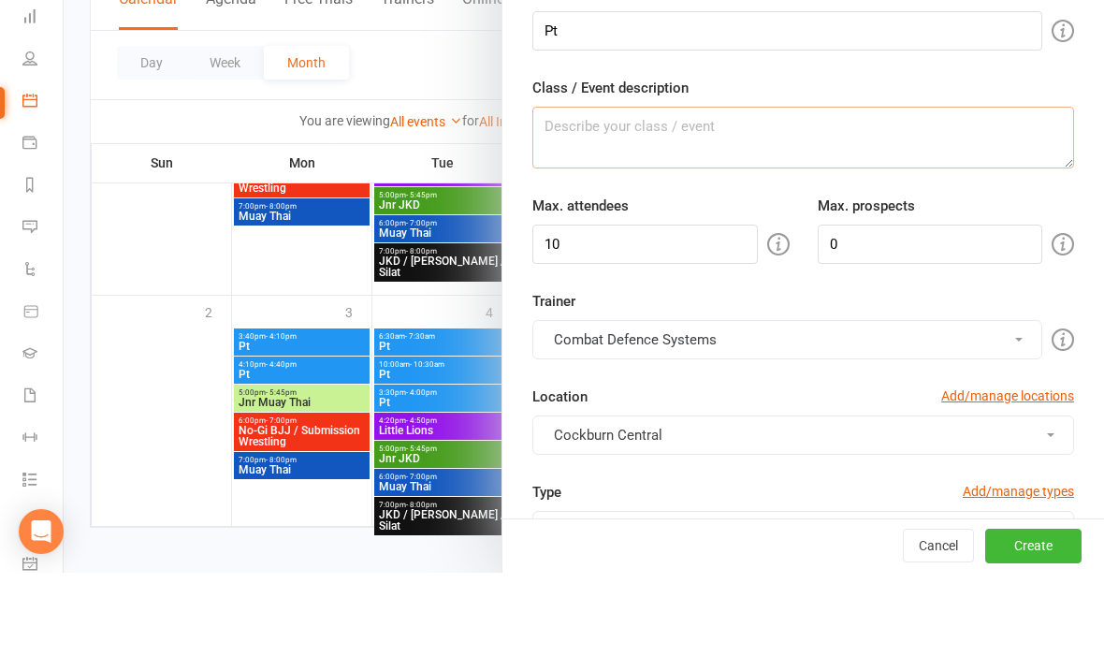
type textarea "O"
type textarea "Pt with [PERSON_NAME]"
click at [708, 323] on input "10" at bounding box center [644, 342] width 225 height 39
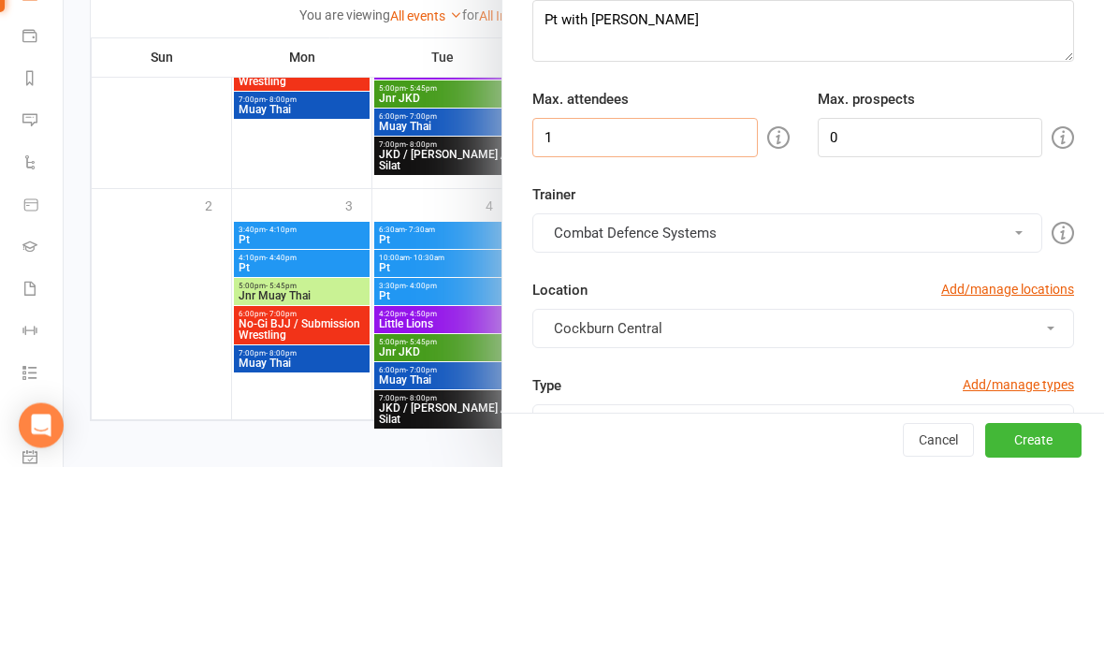
type input "1"
click at [677, 418] on button "Combat Defence Systems" at bounding box center [787, 437] width 510 height 39
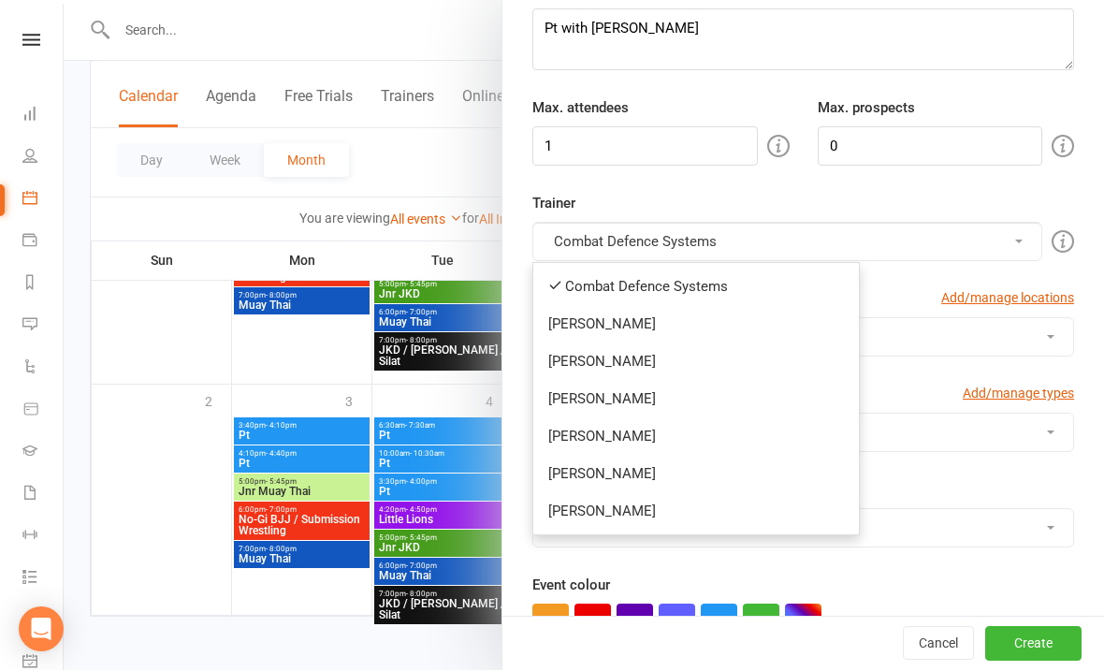
scroll to position [202, 0]
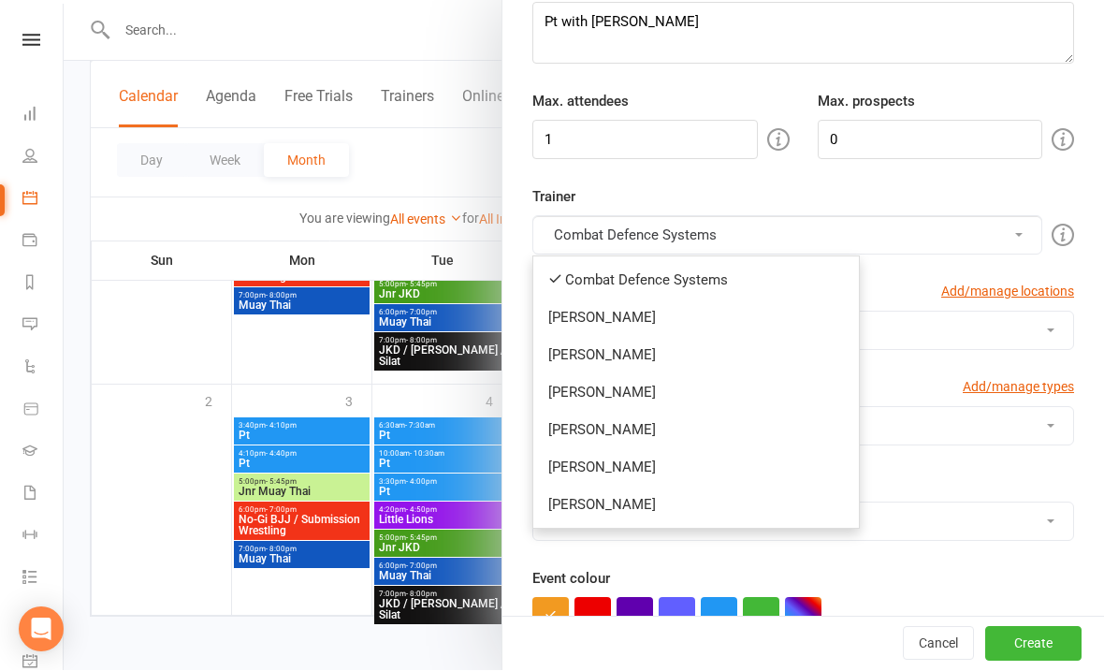
click at [616, 474] on link "[PERSON_NAME]" at bounding box center [696, 467] width 326 height 37
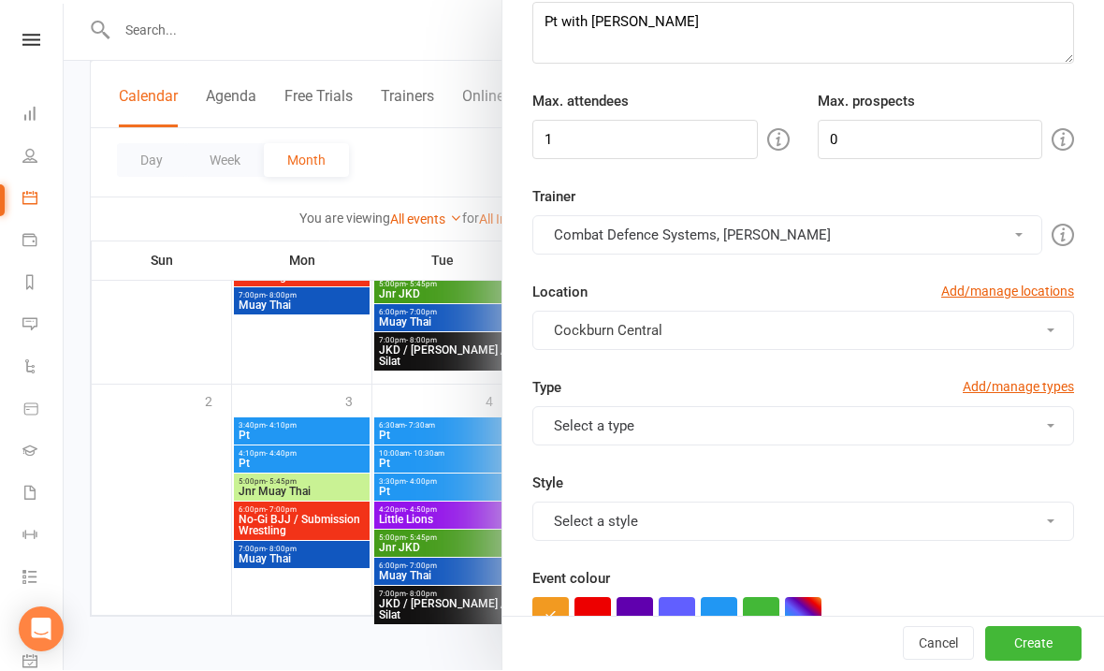
click at [626, 241] on button "Combat Defence Systems, [PERSON_NAME]" at bounding box center [787, 235] width 510 height 39
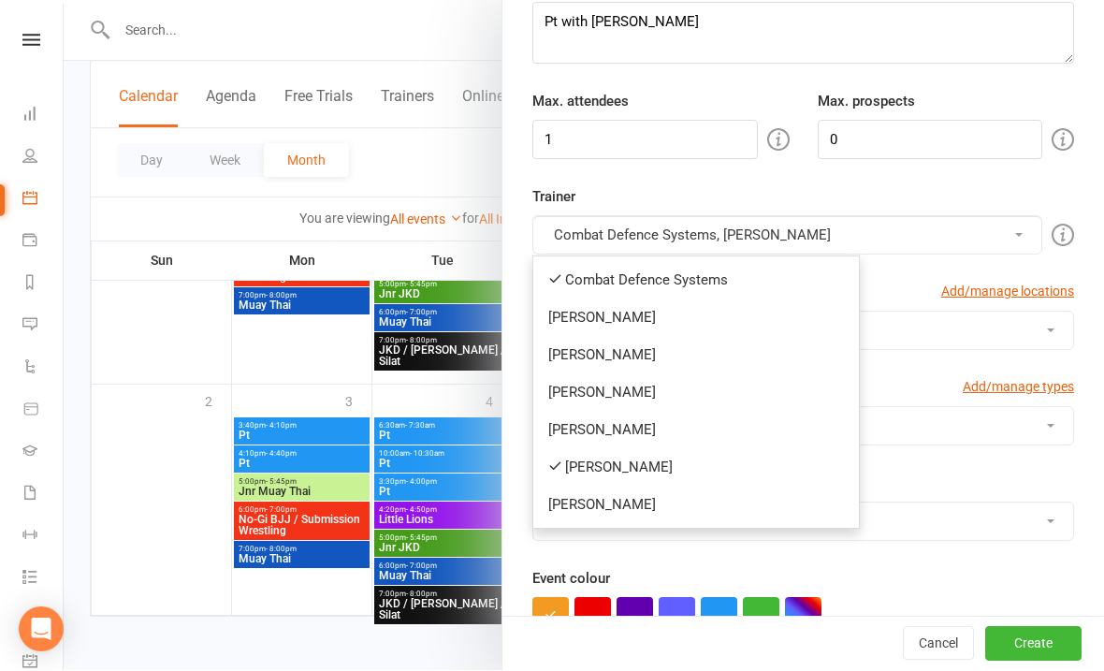
click at [601, 286] on link "Combat Defence Systems" at bounding box center [696, 280] width 326 height 37
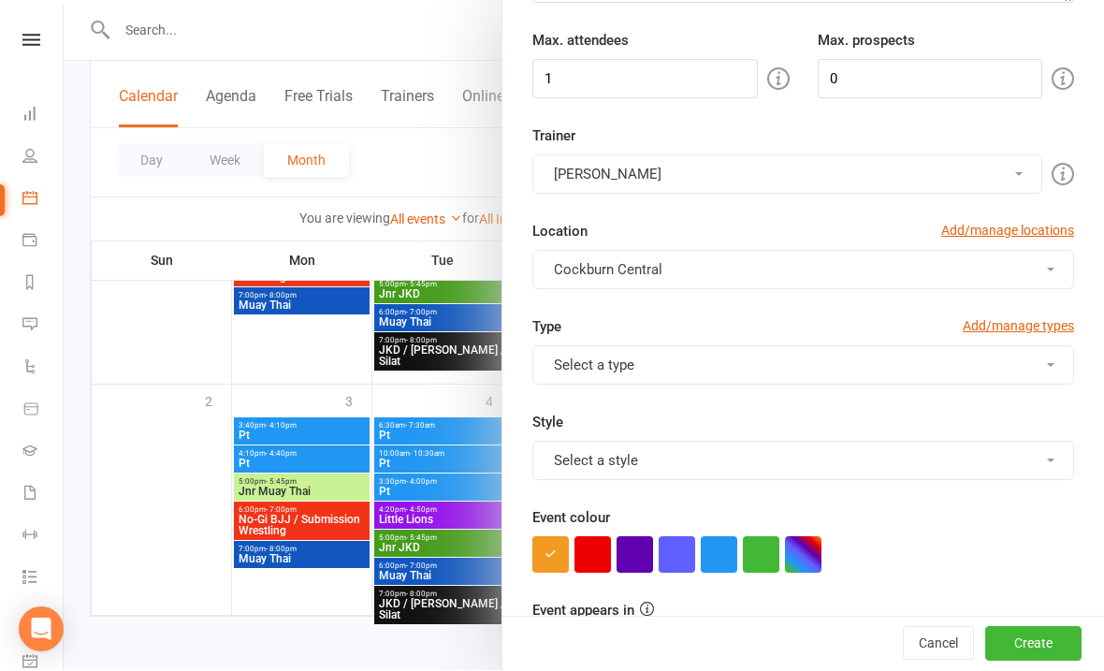
click at [655, 363] on button "Select a type" at bounding box center [803, 365] width 542 height 39
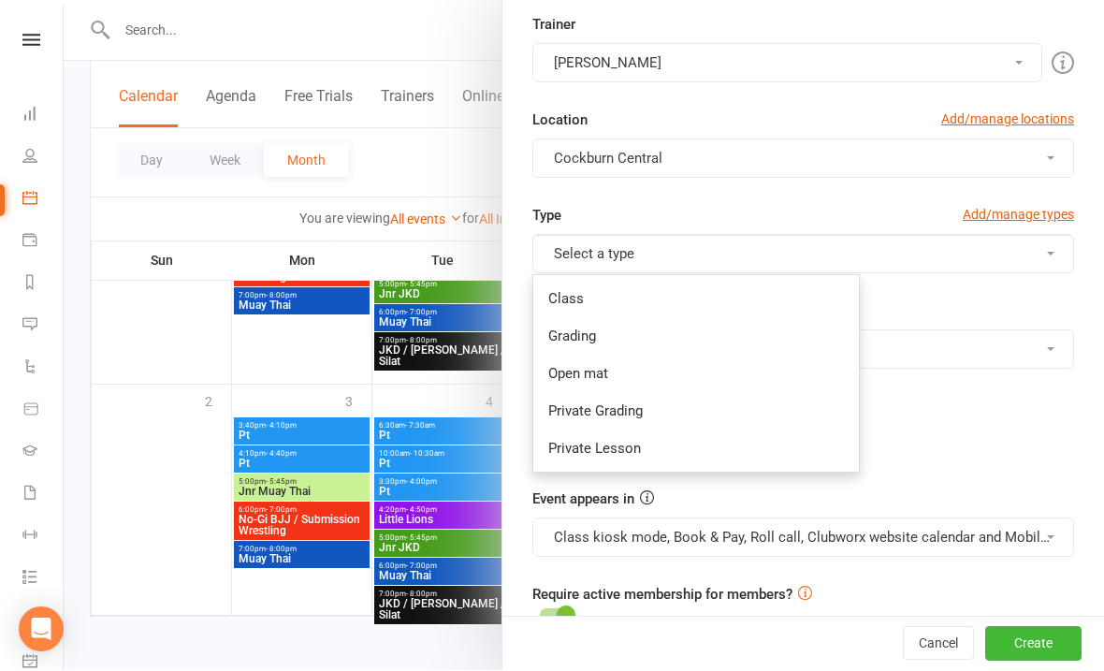
scroll to position [373, 0]
click at [597, 456] on link "Private Lesson" at bounding box center [696, 449] width 326 height 37
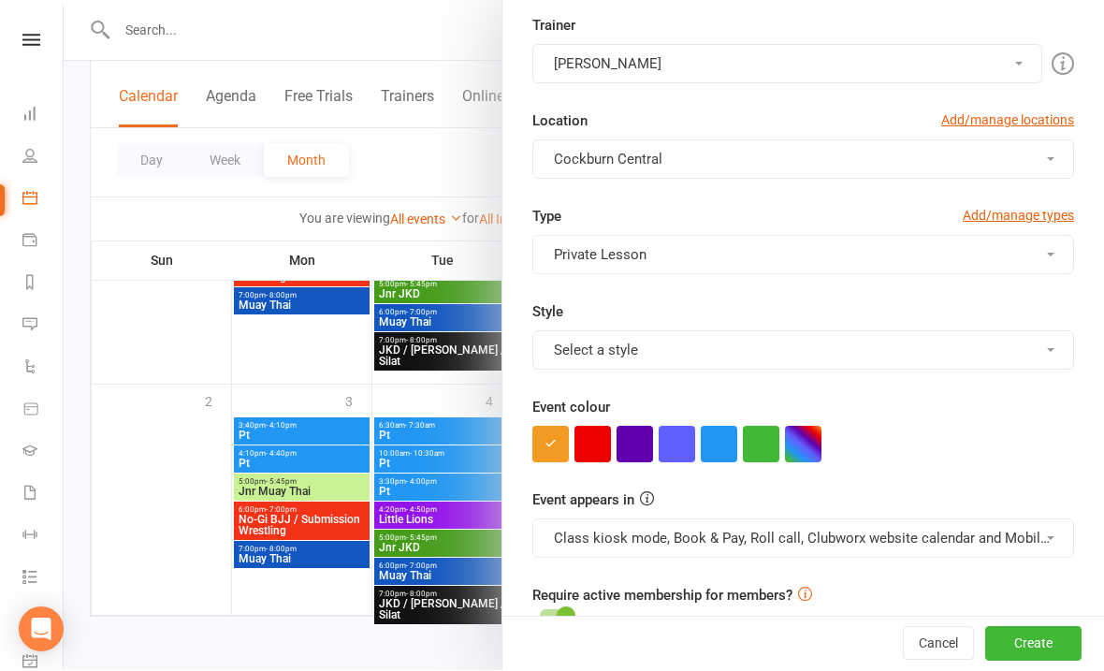
click at [682, 364] on button "Select a style" at bounding box center [803, 350] width 542 height 39
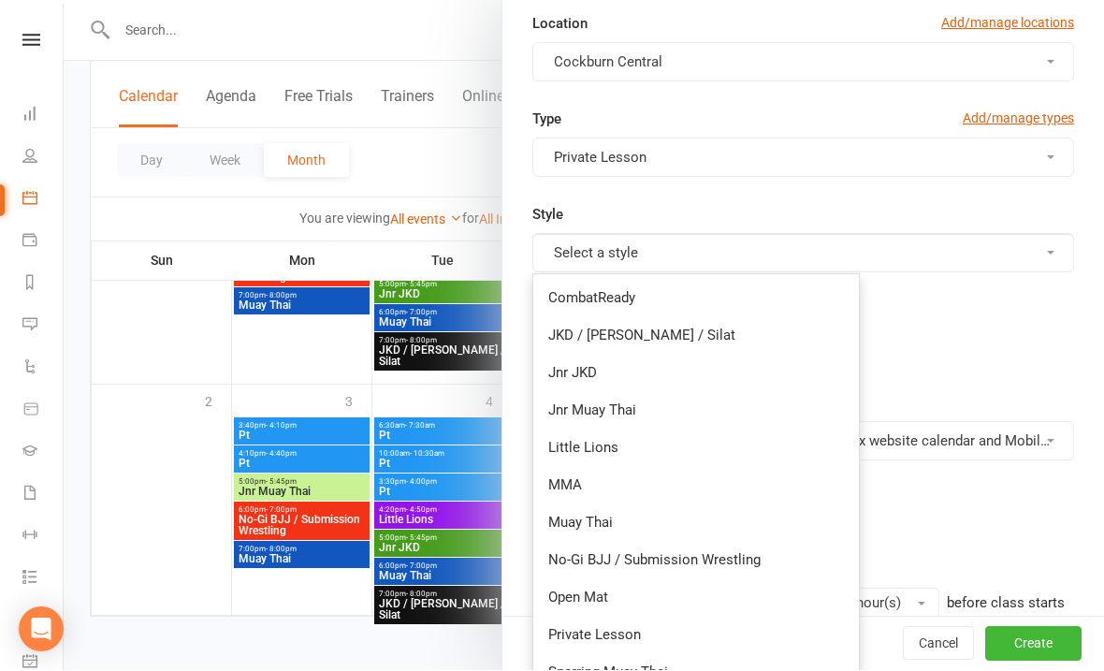
scroll to position [518, 0]
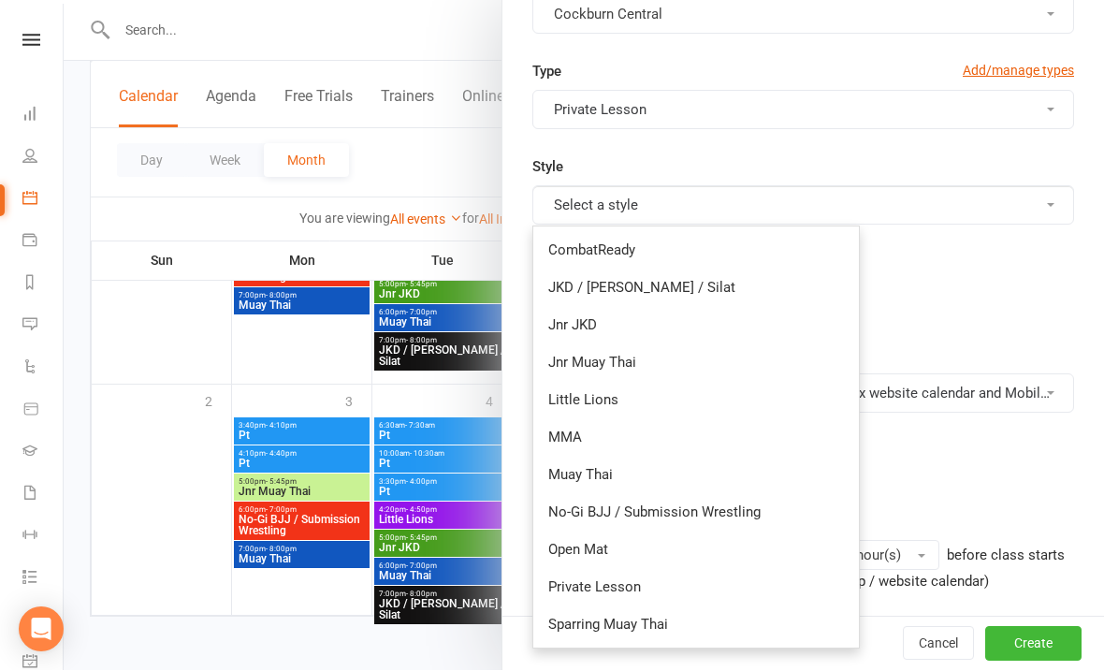
click at [572, 584] on link "Private Lesson" at bounding box center [696, 587] width 326 height 37
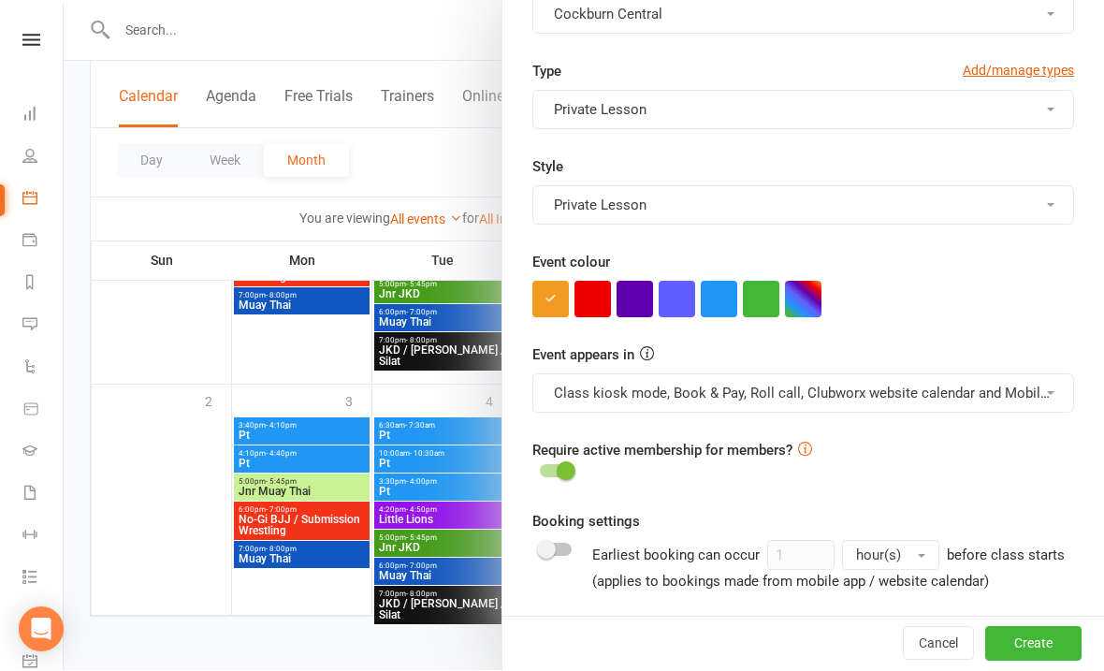
click at [723, 311] on button "button" at bounding box center [719, 300] width 36 height 36
click at [702, 401] on button "Class kiosk mode, Book & Pay, Roll call, Clubworx website calendar and Mobile a…" at bounding box center [803, 393] width 542 height 39
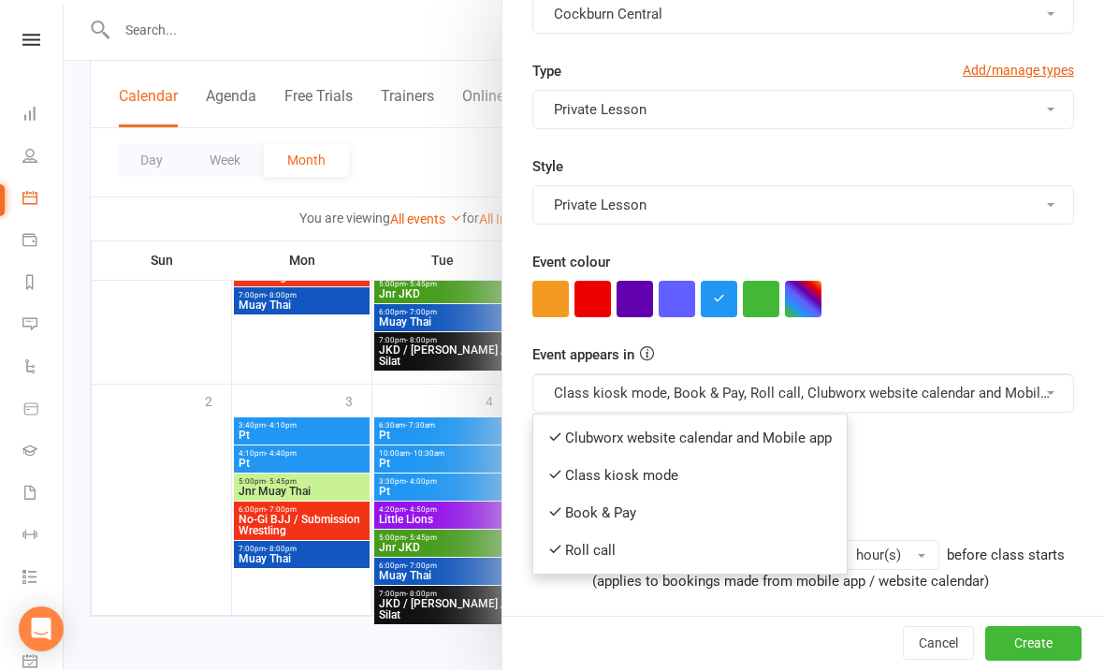
click at [656, 441] on link "Clubworx website calendar and Mobile app" at bounding box center [689, 438] width 313 height 37
click at [662, 387] on button "Class kiosk mode, Book & Pay, Roll call, Clubworx website calendar and Mobile a…" at bounding box center [803, 393] width 542 height 39
click at [636, 518] on link "Book & Pay" at bounding box center [681, 513] width 297 height 37
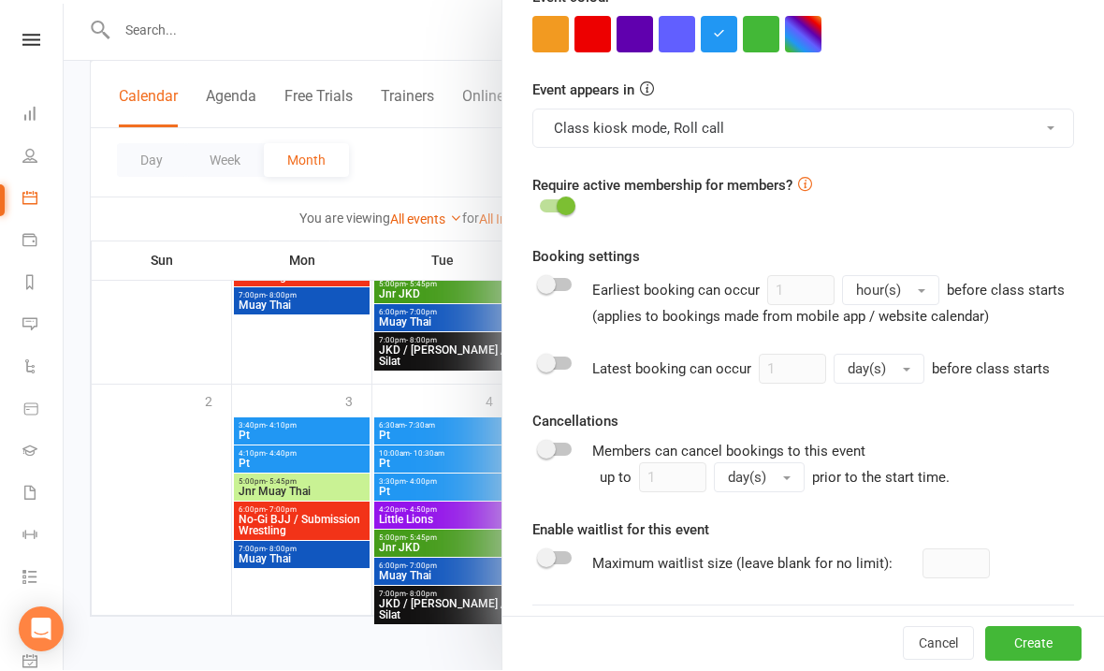
scroll to position [799, 0]
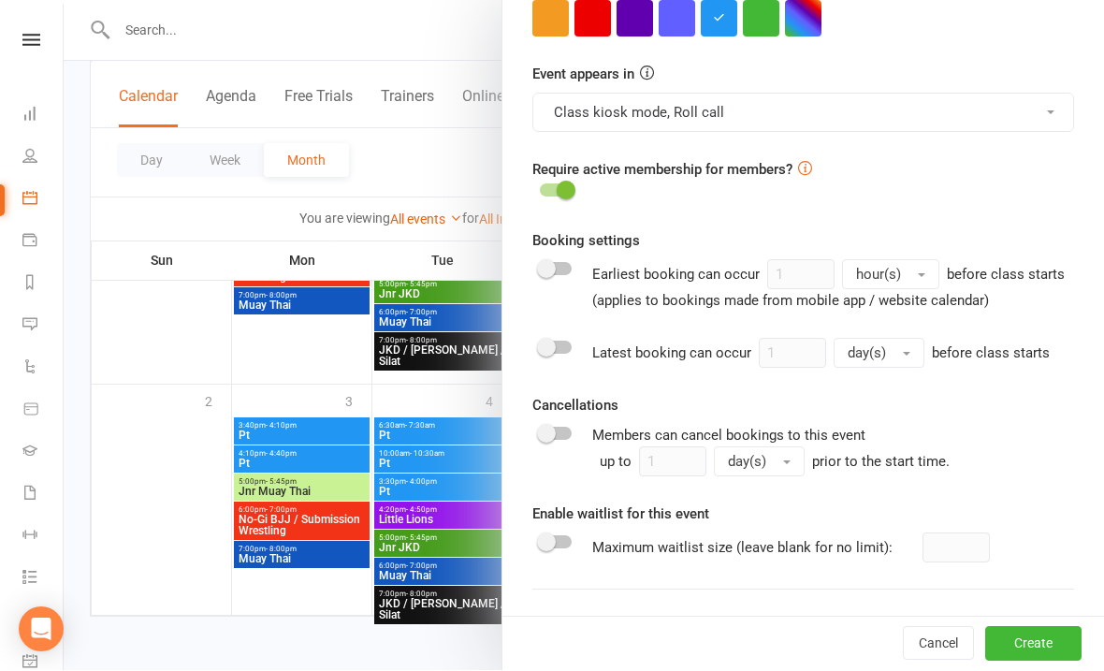
click at [583, 180] on div "Require active membership for members?" at bounding box center [803, 181] width 570 height 45
click at [540, 188] on input "checkbox" at bounding box center [540, 188] width 0 height 0
checkbox input "true"
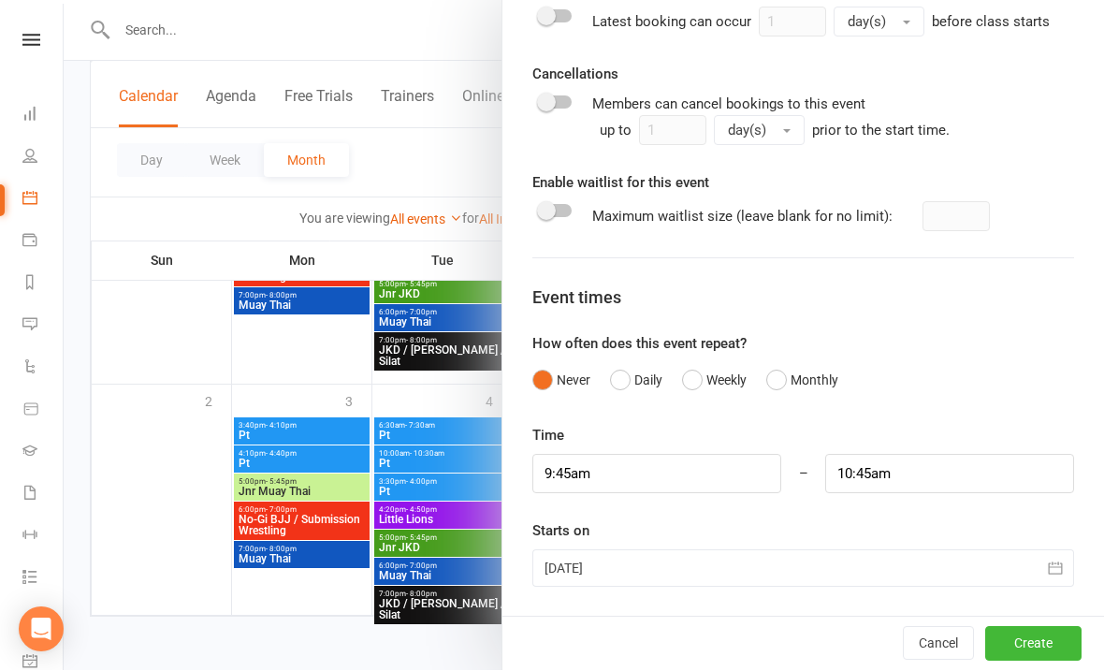
scroll to position [1129, 0]
click at [691, 460] on input "9:45am" at bounding box center [656, 475] width 249 height 39
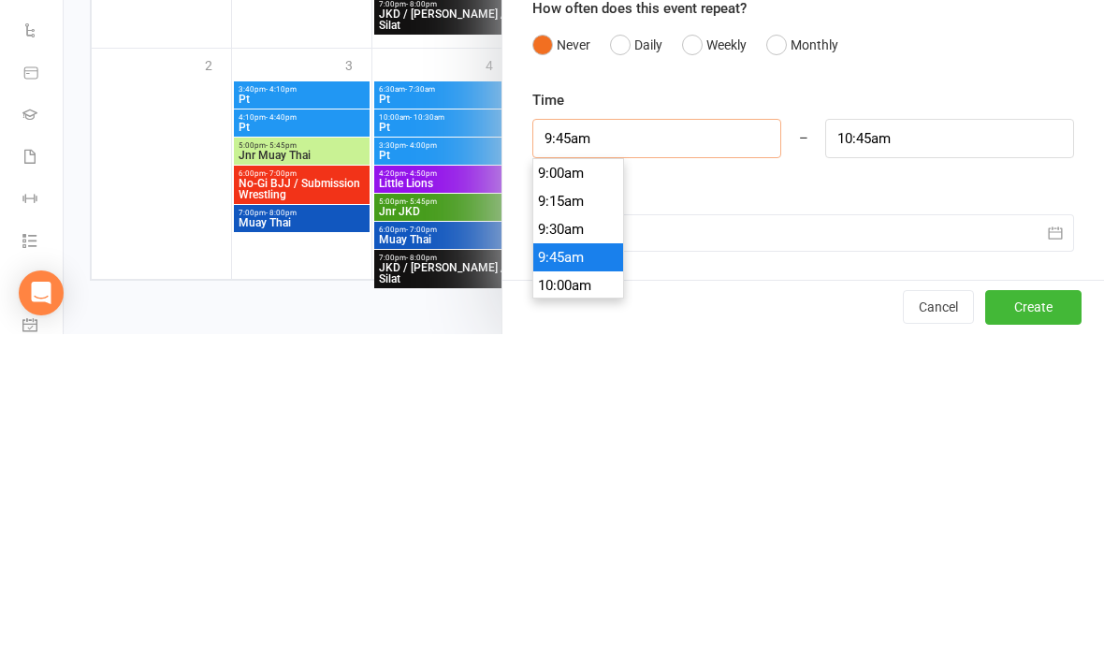
scroll to position [965, 0]
click at [572, 541] on li "9:00am" at bounding box center [578, 555] width 90 height 28
type input "9:00am"
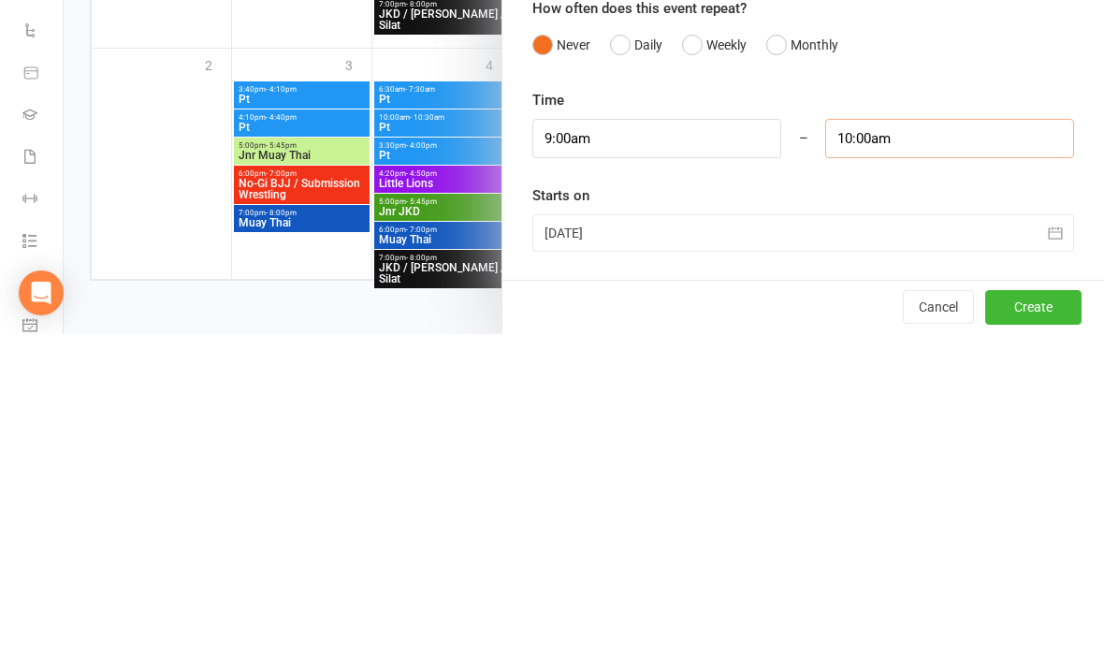
click at [942, 456] on input "10:00am" at bounding box center [949, 475] width 249 height 39
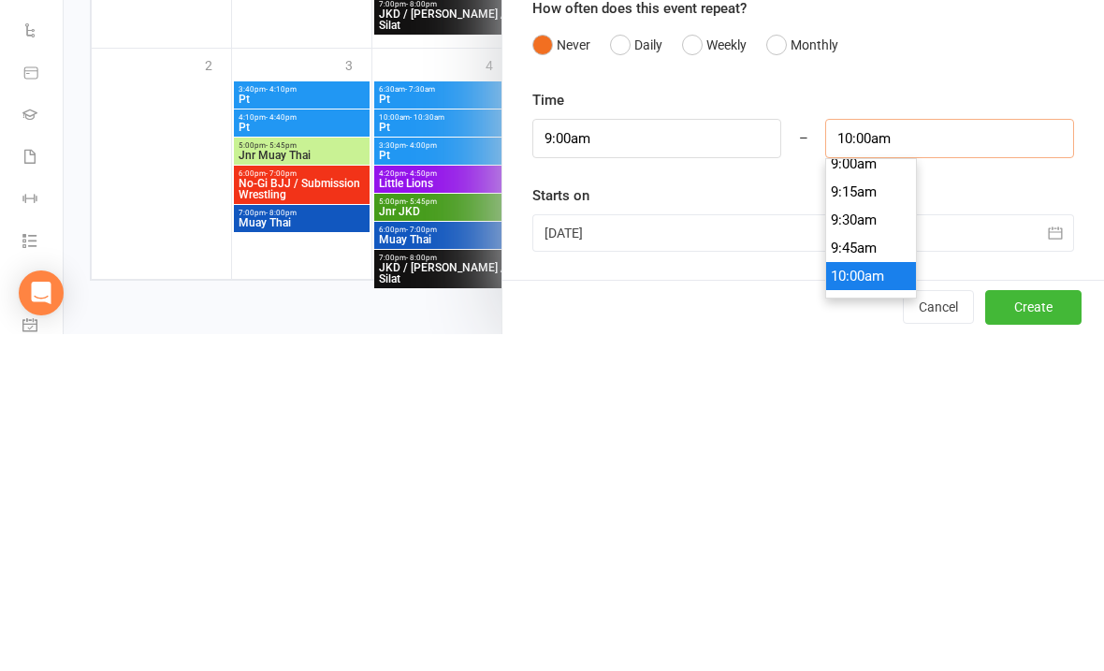
scroll to position [1022, 0]
click at [868, 541] on li "9:30am" at bounding box center [871, 555] width 90 height 28
type input "9:30am"
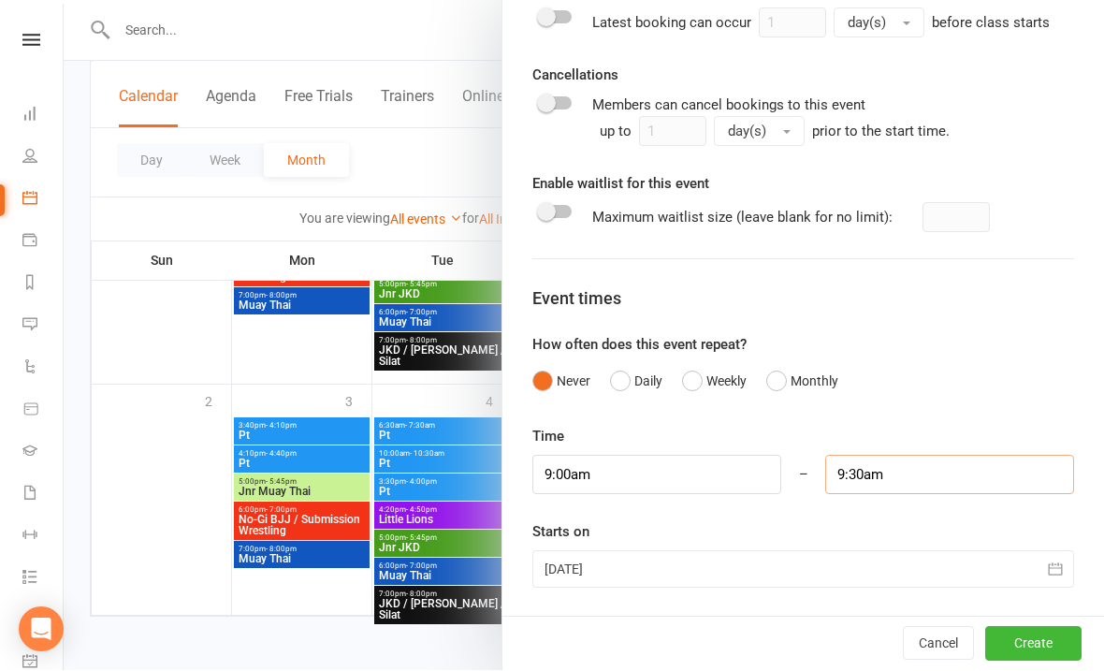
scroll to position [1038, 0]
click at [703, 583] on div at bounding box center [803, 569] width 542 height 37
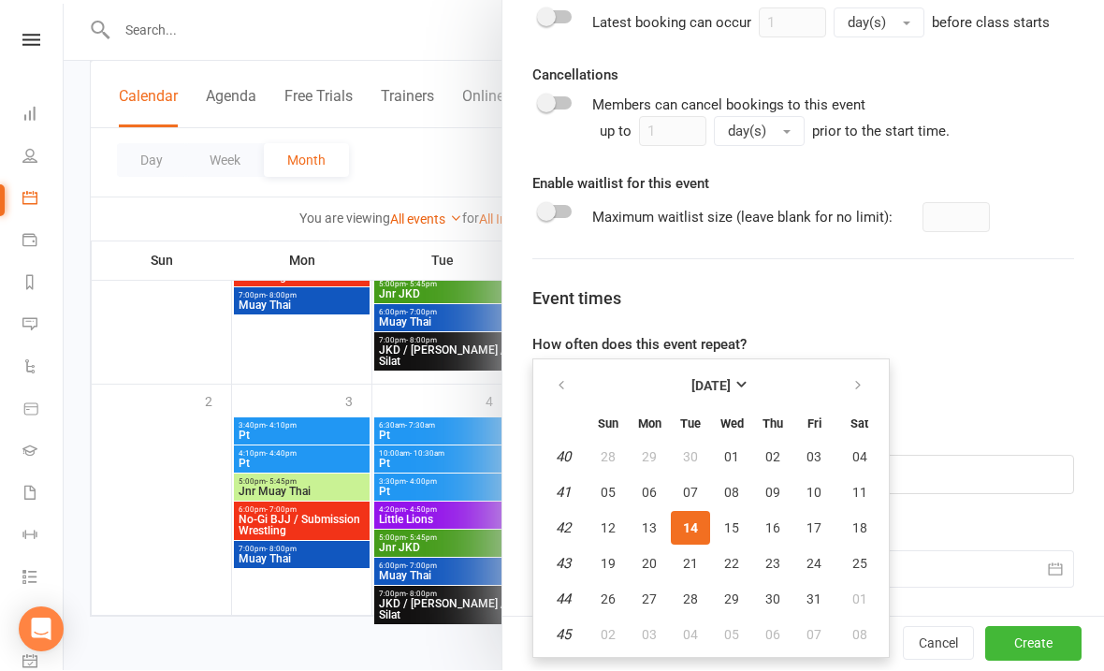
click at [811, 595] on span "31" at bounding box center [813, 599] width 15 height 15
type input "[DATE]"
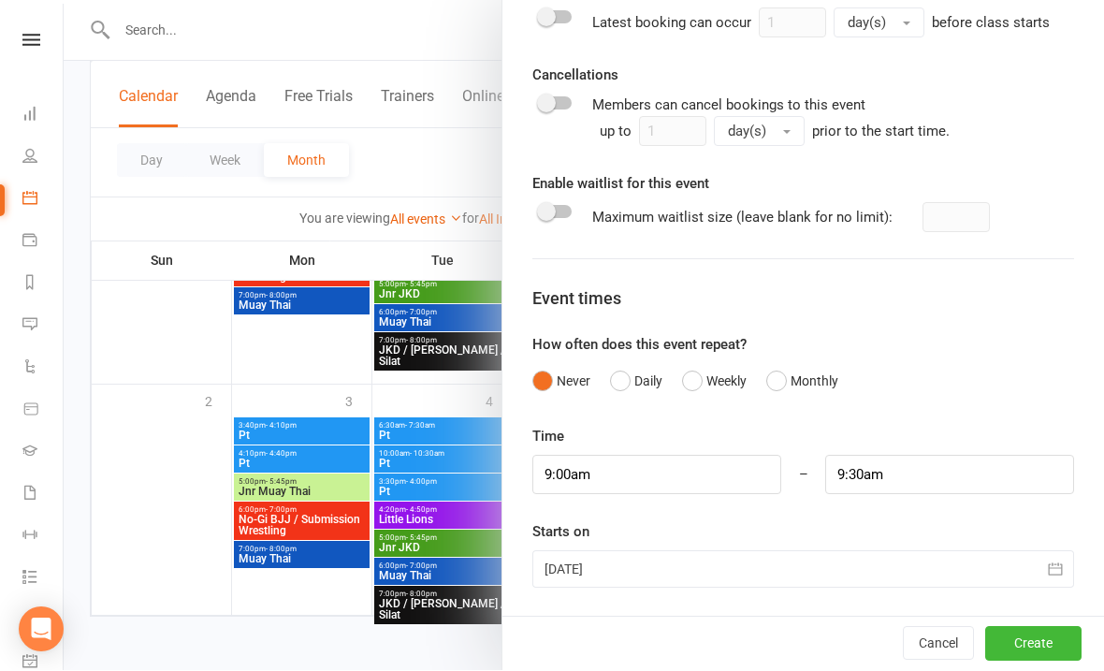
click at [1022, 658] on button "Create" at bounding box center [1033, 645] width 96 height 34
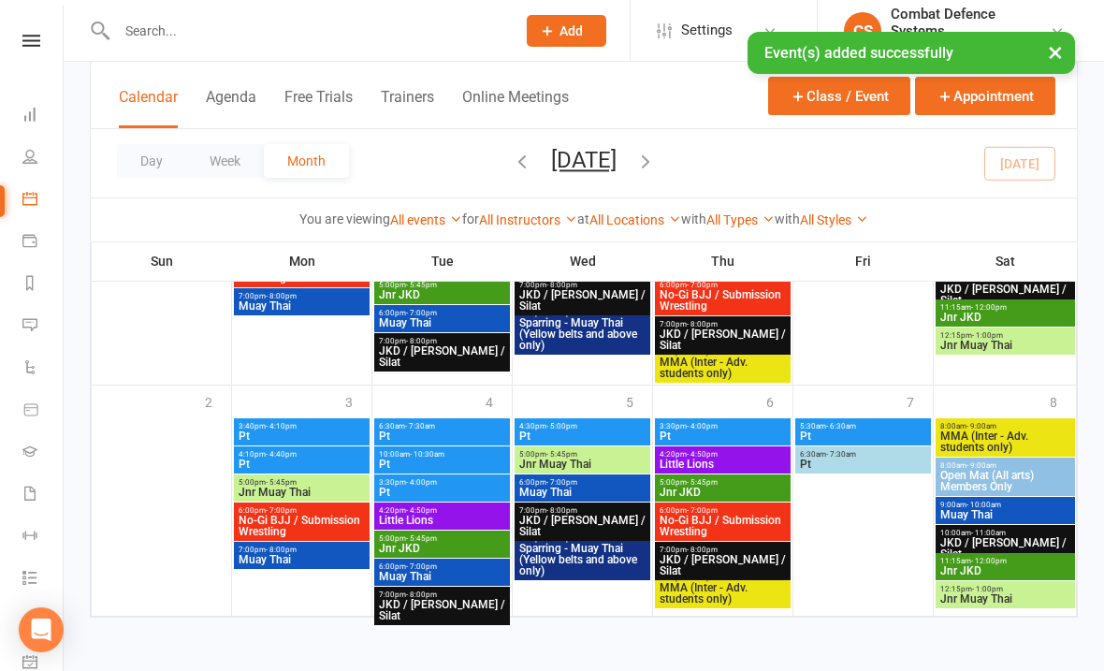
click at [1065, 40] on button "×" at bounding box center [1055, 52] width 34 height 40
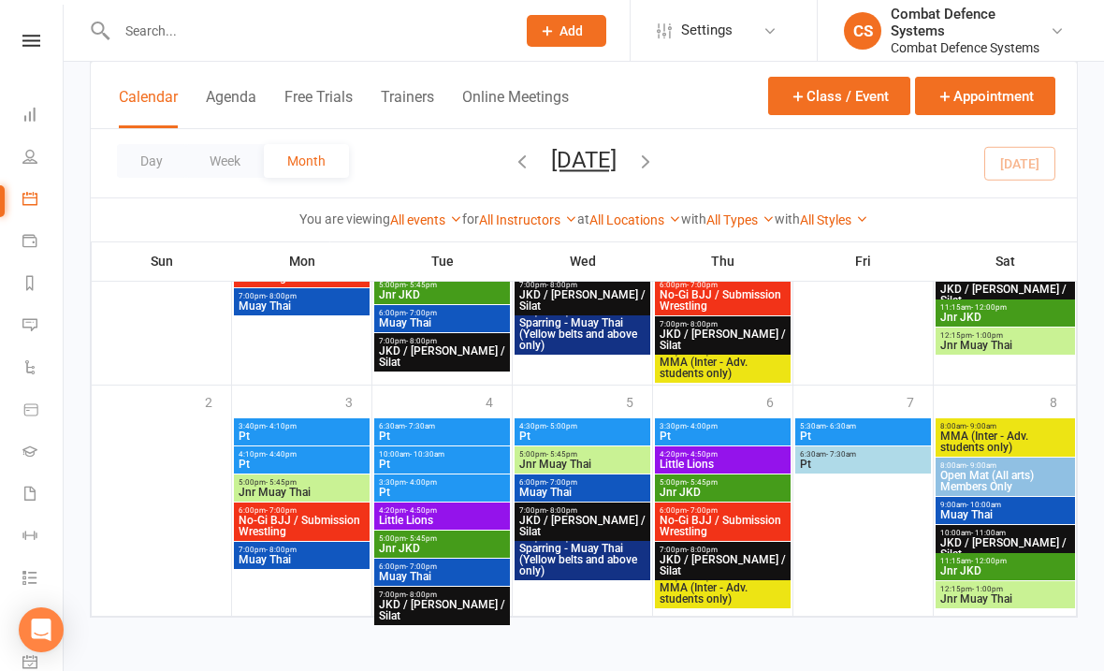
click at [841, 103] on button "Class / Event" at bounding box center [839, 96] width 142 height 38
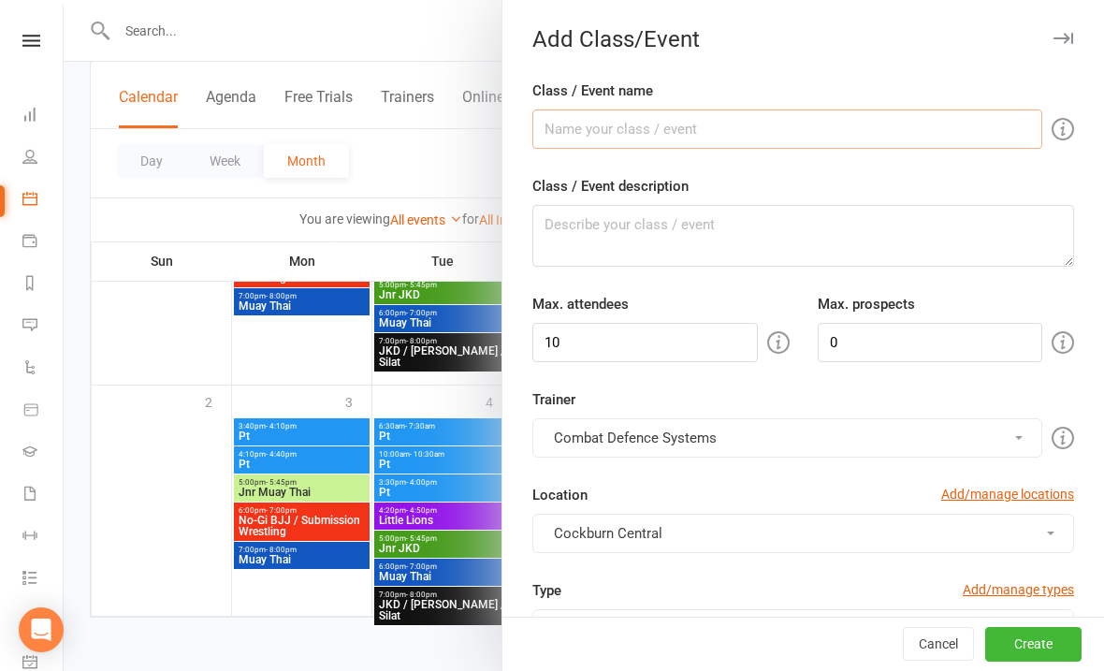
click at [588, 144] on input "Class / Event name" at bounding box center [787, 128] width 510 height 39
type input "Pt"
click at [674, 239] on textarea "Class / Event description" at bounding box center [803, 236] width 542 height 62
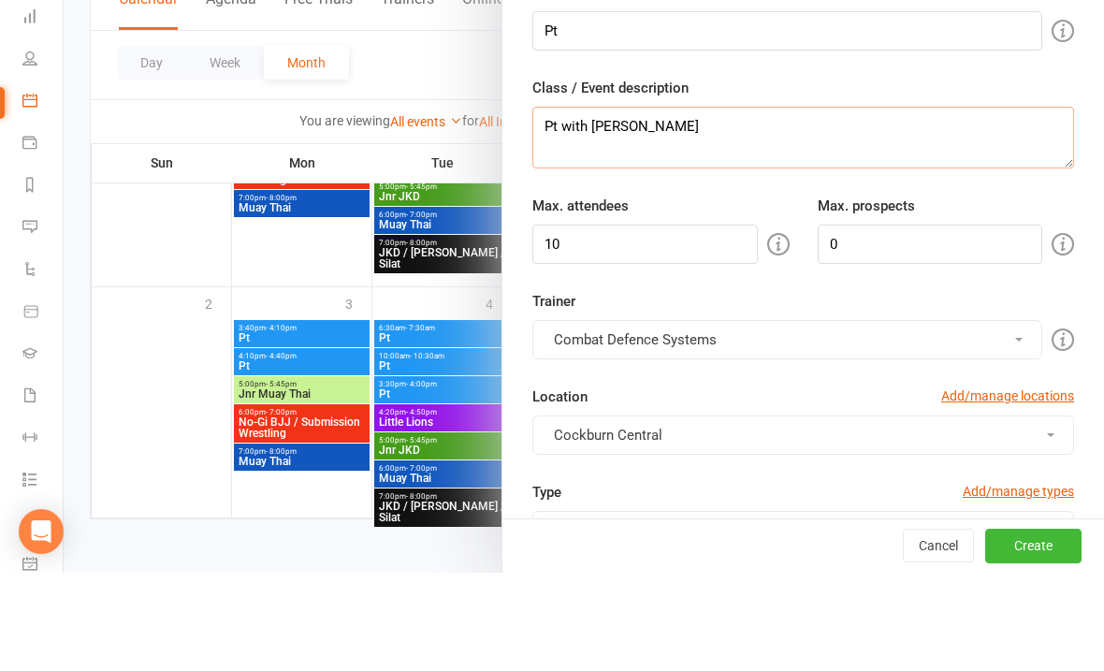
type textarea "Pt with [PERSON_NAME]"
click at [663, 323] on input "10" at bounding box center [644, 342] width 225 height 39
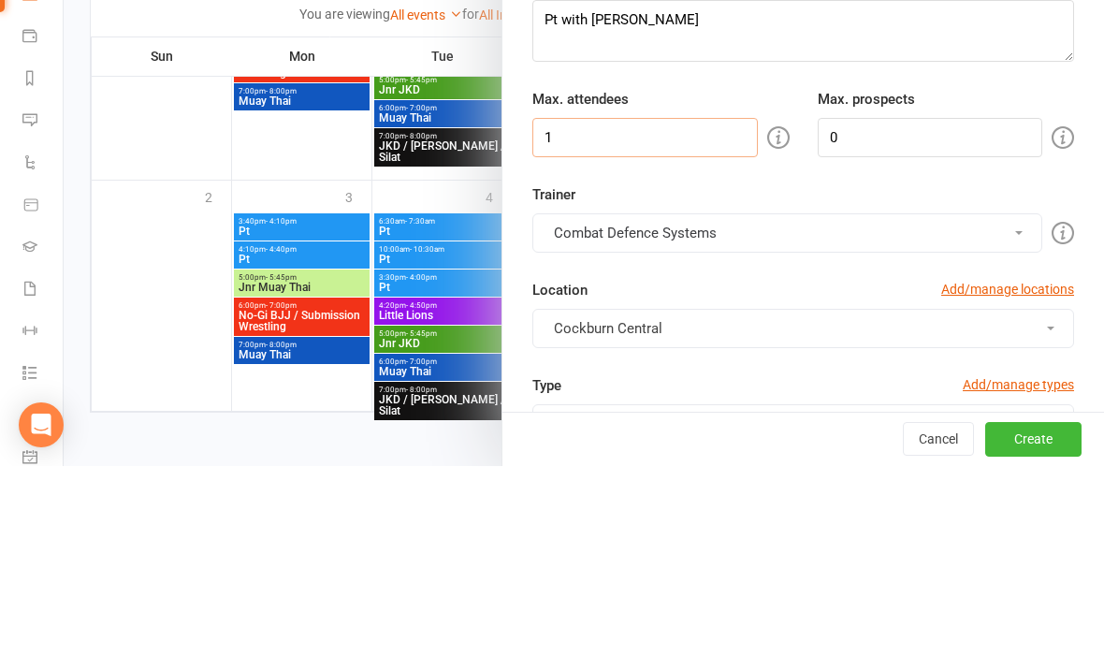
type input "1"
click at [794, 418] on button "Combat Defence Systems" at bounding box center [787, 437] width 510 height 39
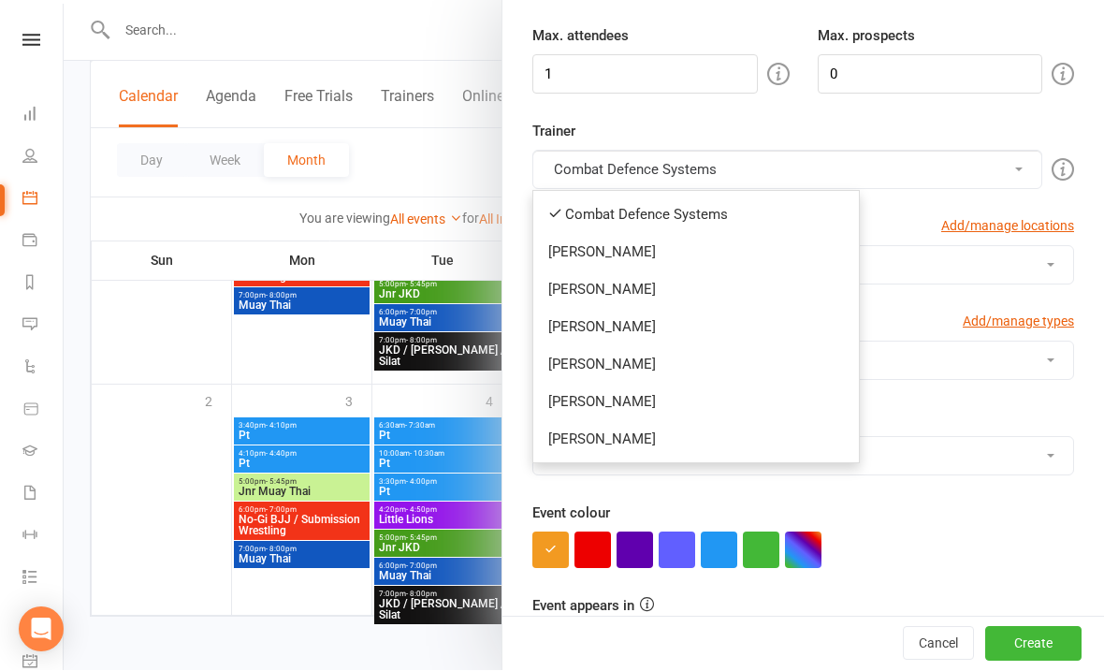
scroll to position [284, 0]
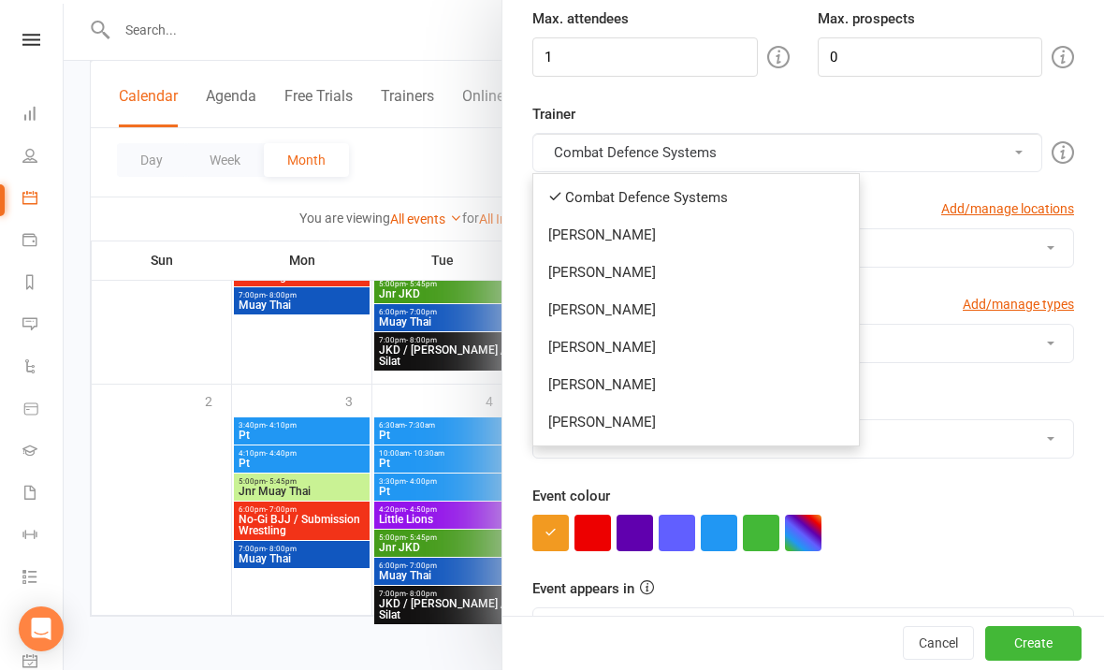
click at [601, 317] on link "[PERSON_NAME]" at bounding box center [696, 310] width 326 height 37
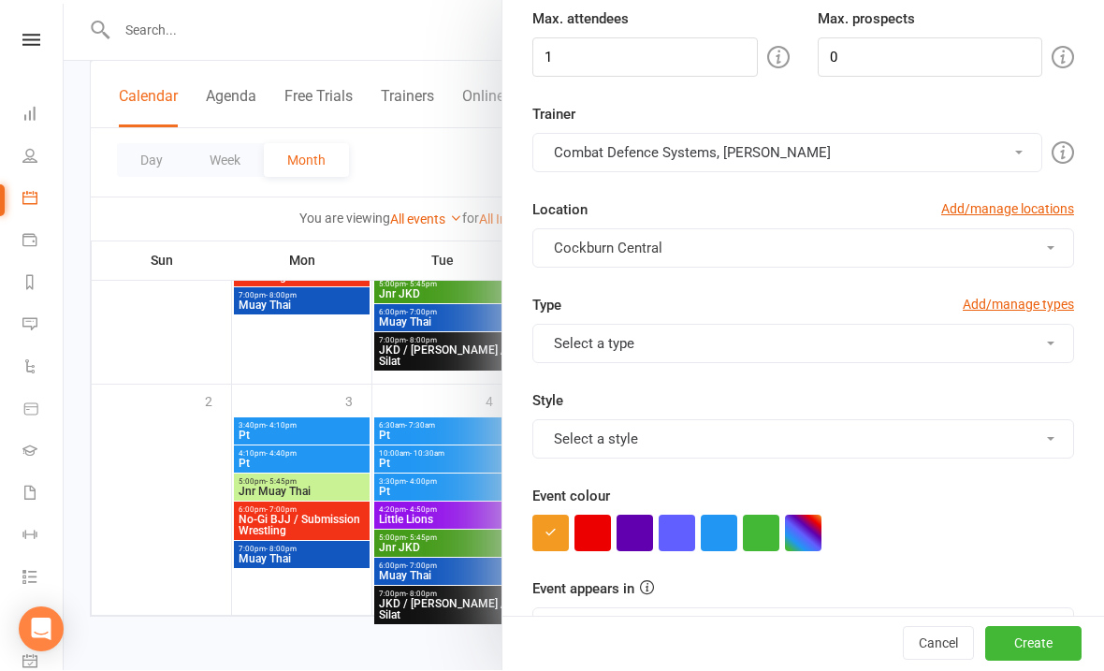
click at [623, 166] on button "Combat Defence Systems, [PERSON_NAME]" at bounding box center [787, 153] width 510 height 39
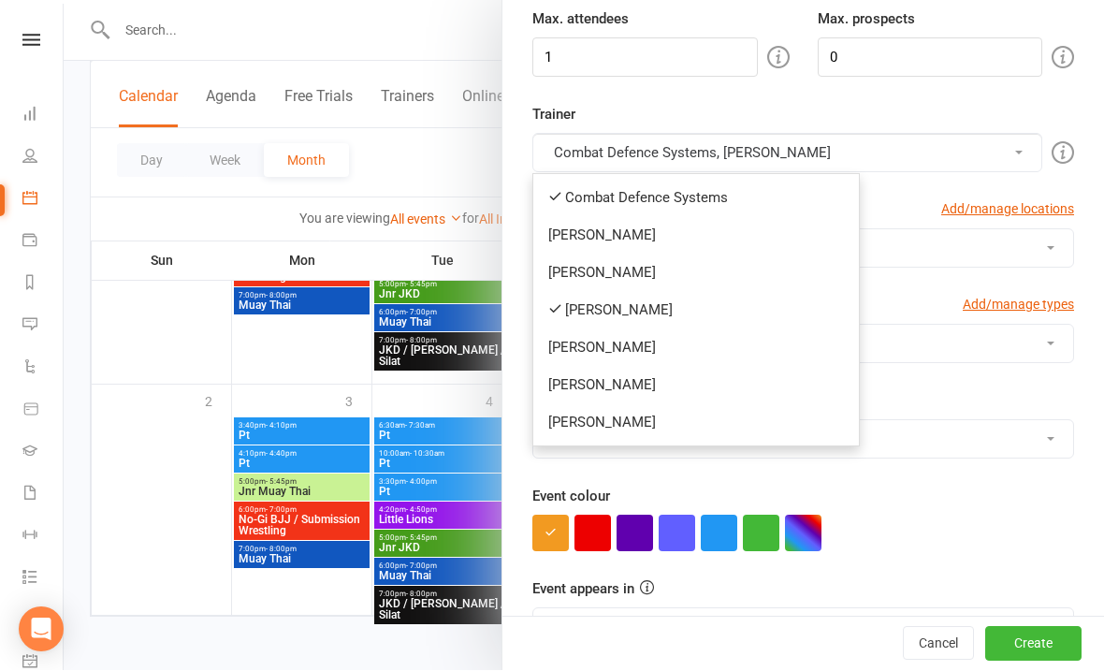
click at [587, 312] on link "[PERSON_NAME]" at bounding box center [696, 310] width 326 height 37
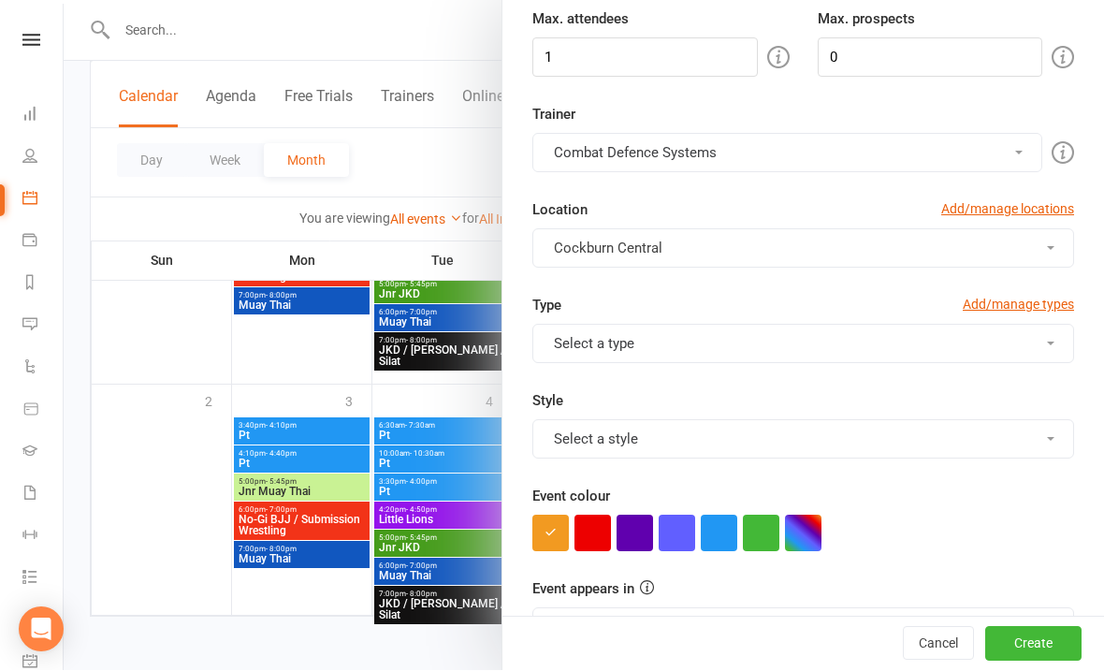
click at [618, 147] on button "Combat Defence Systems" at bounding box center [787, 153] width 510 height 39
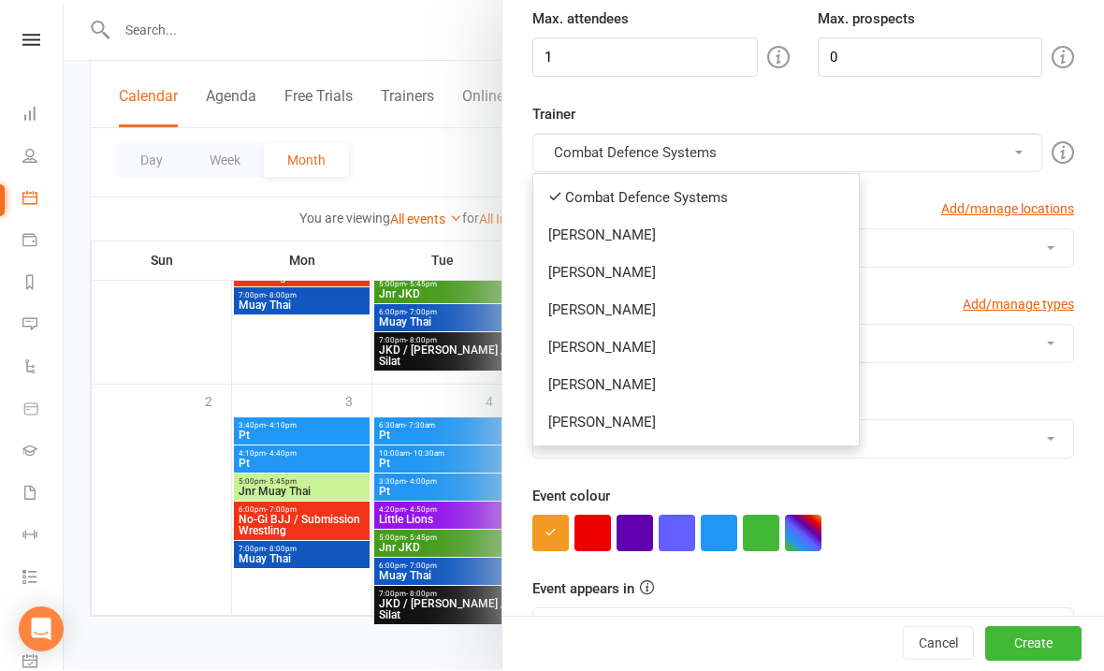
click at [595, 385] on link "[PERSON_NAME]" at bounding box center [696, 385] width 326 height 37
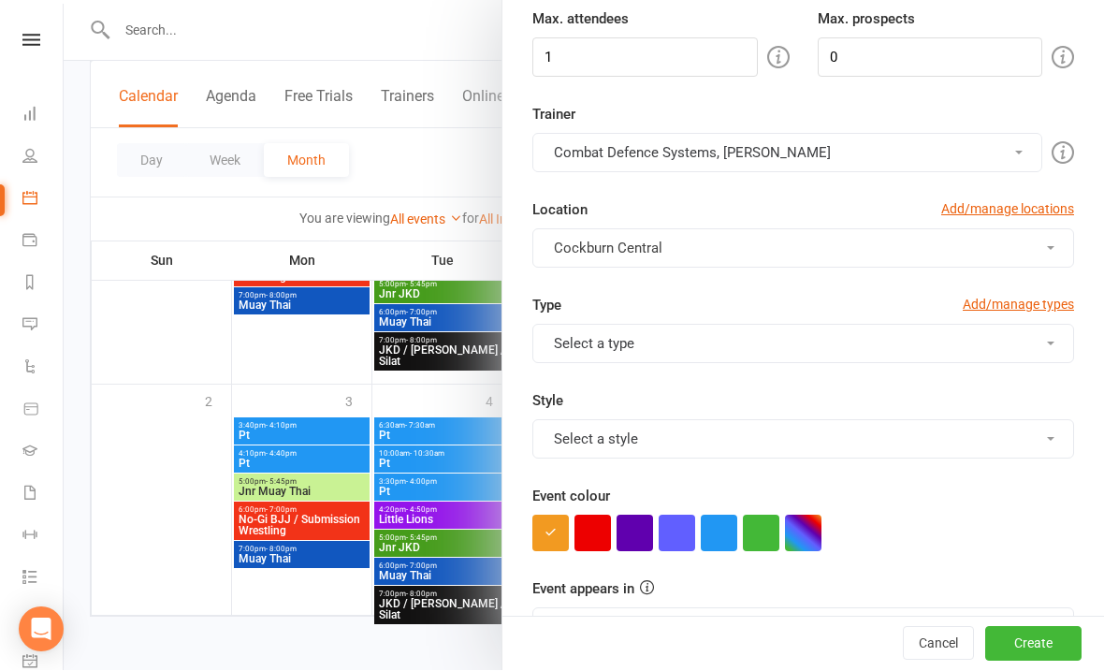
click at [615, 145] on button "Combat Defence Systems, [PERSON_NAME]" at bounding box center [787, 153] width 510 height 39
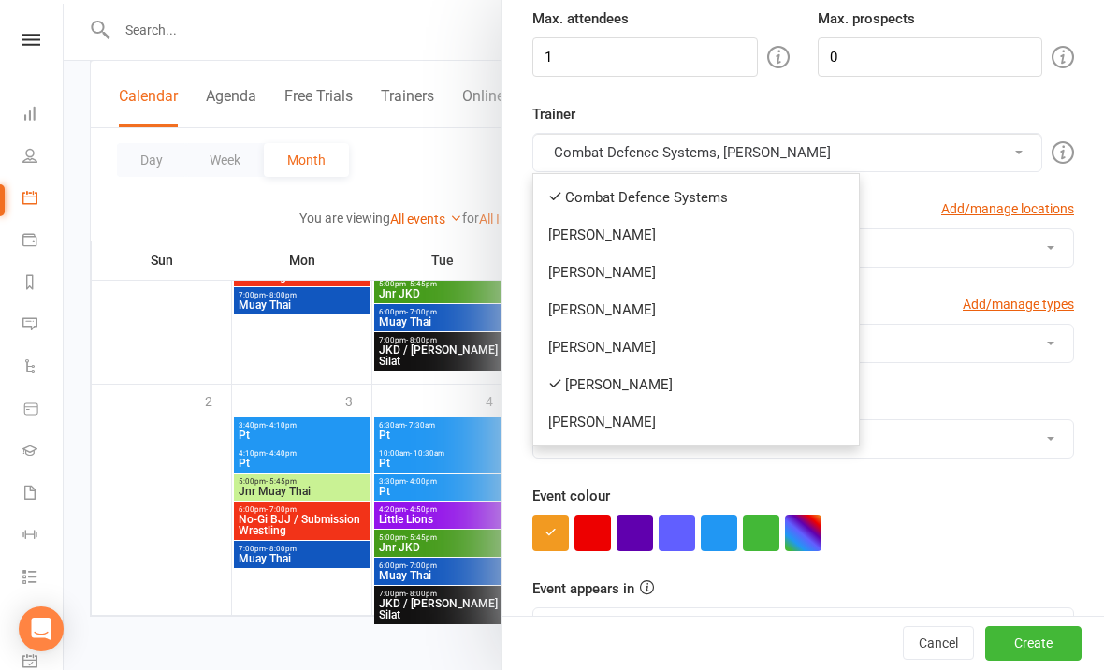
click at [586, 198] on link "Combat Defence Systems" at bounding box center [696, 198] width 326 height 37
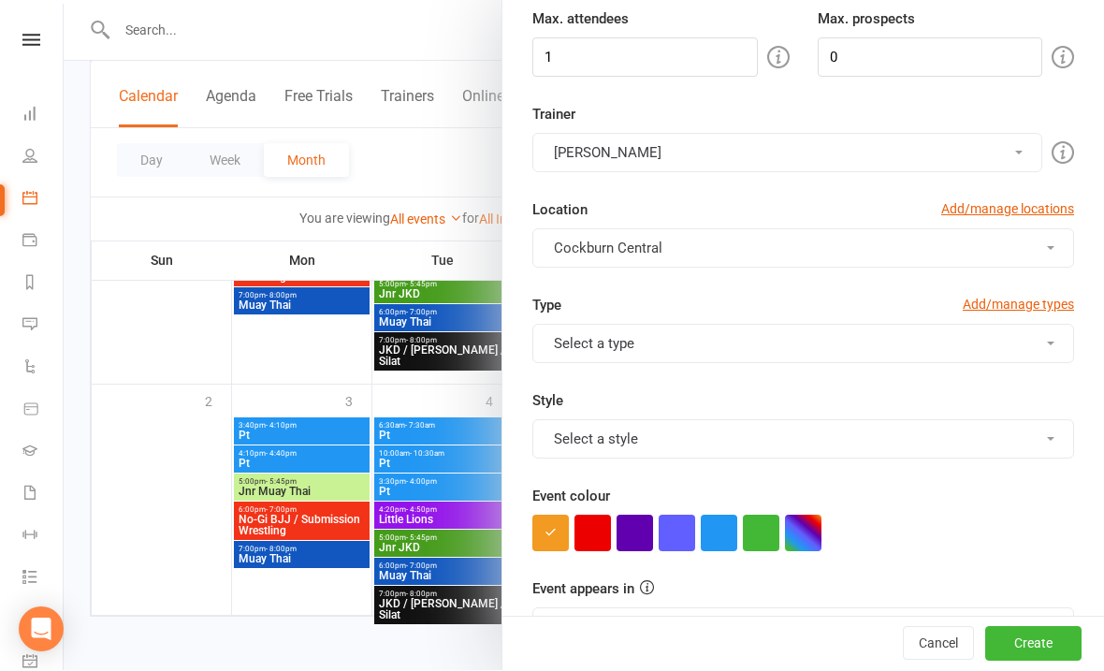
click at [603, 349] on button "Select a type" at bounding box center [803, 344] width 542 height 39
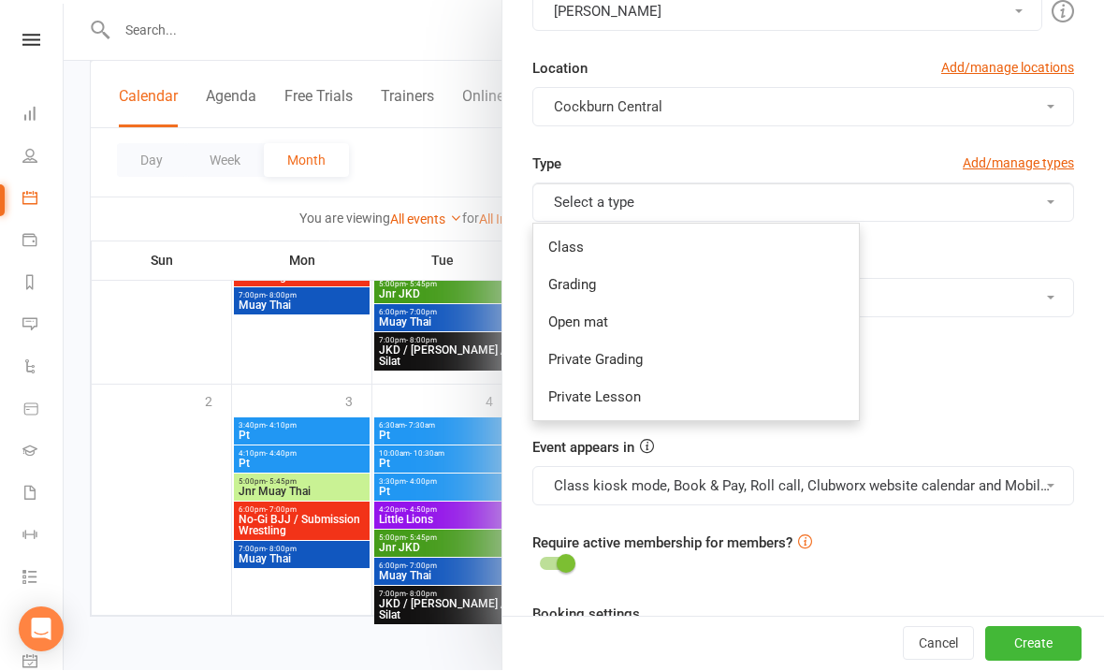
scroll to position [427, 0]
click at [588, 397] on link "Private Lesson" at bounding box center [696, 396] width 326 height 37
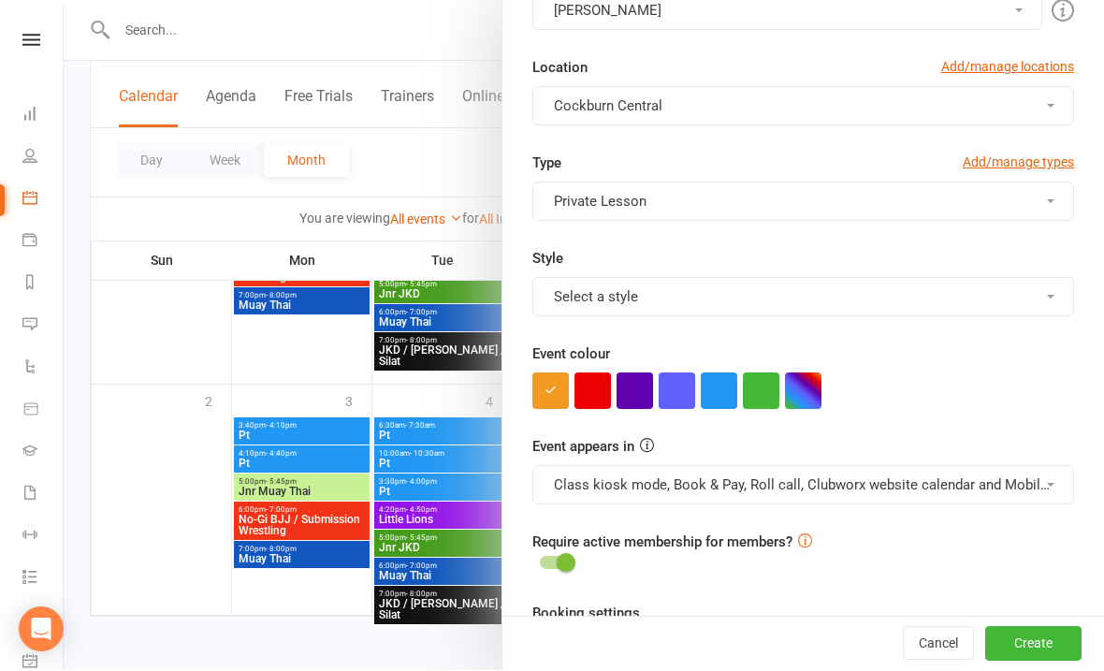
click at [585, 312] on button "Select a style" at bounding box center [803, 297] width 542 height 39
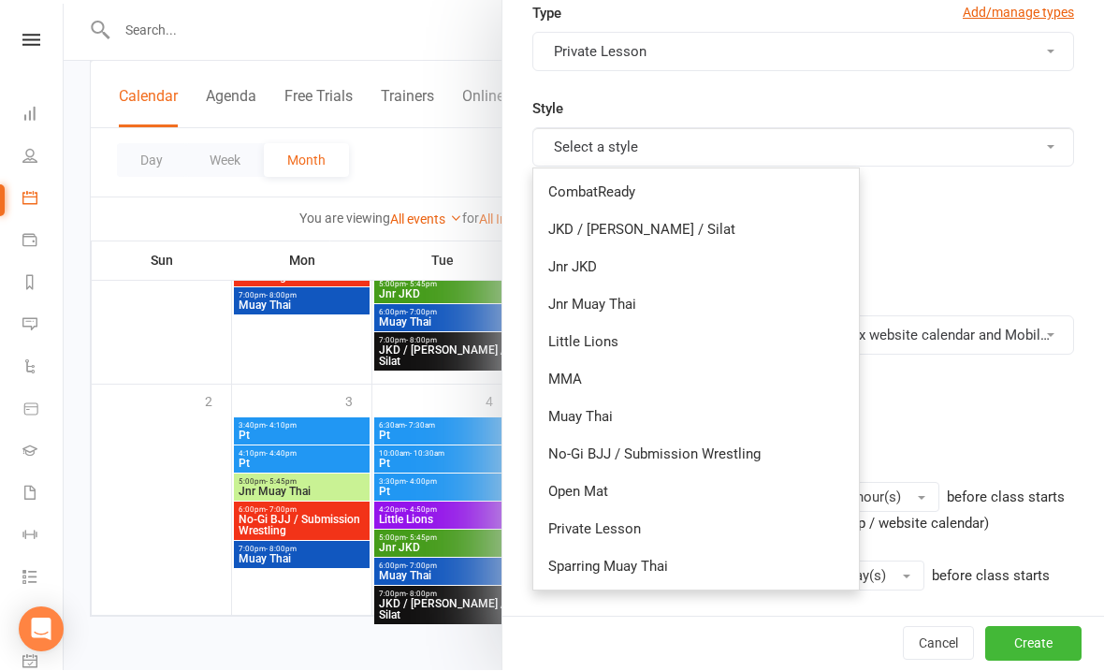
scroll to position [578, 0]
click at [581, 520] on link "Private Lesson" at bounding box center [696, 527] width 326 height 37
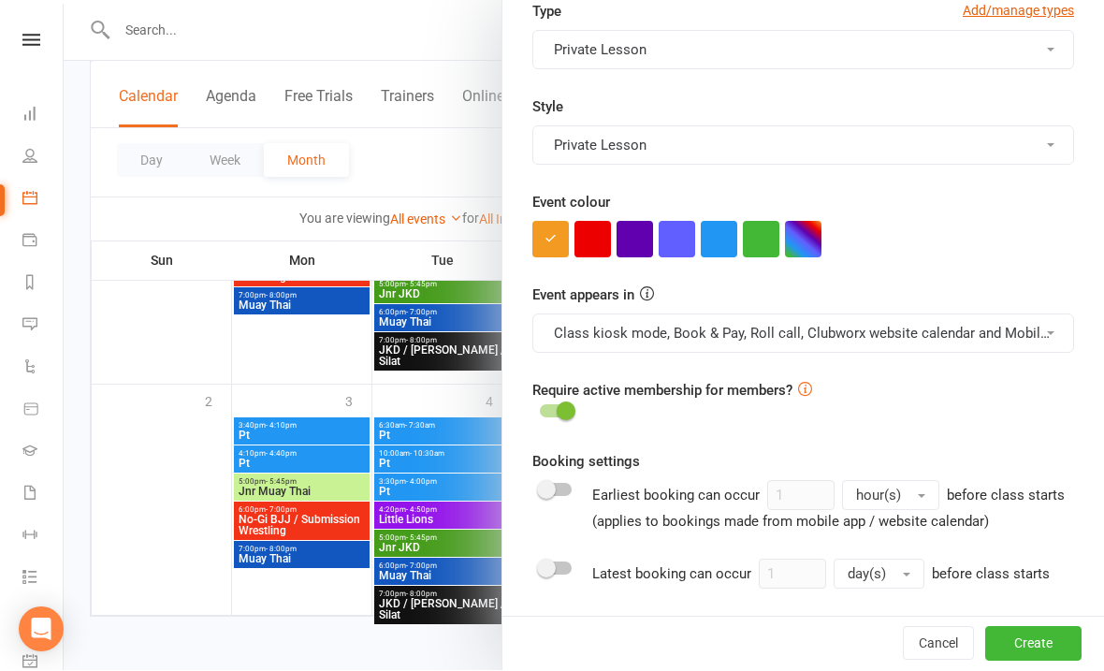
click at [572, 404] on span at bounding box center [566, 411] width 19 height 19
click at [540, 409] on input "checkbox" at bounding box center [540, 409] width 0 height 0
checkbox input "true"
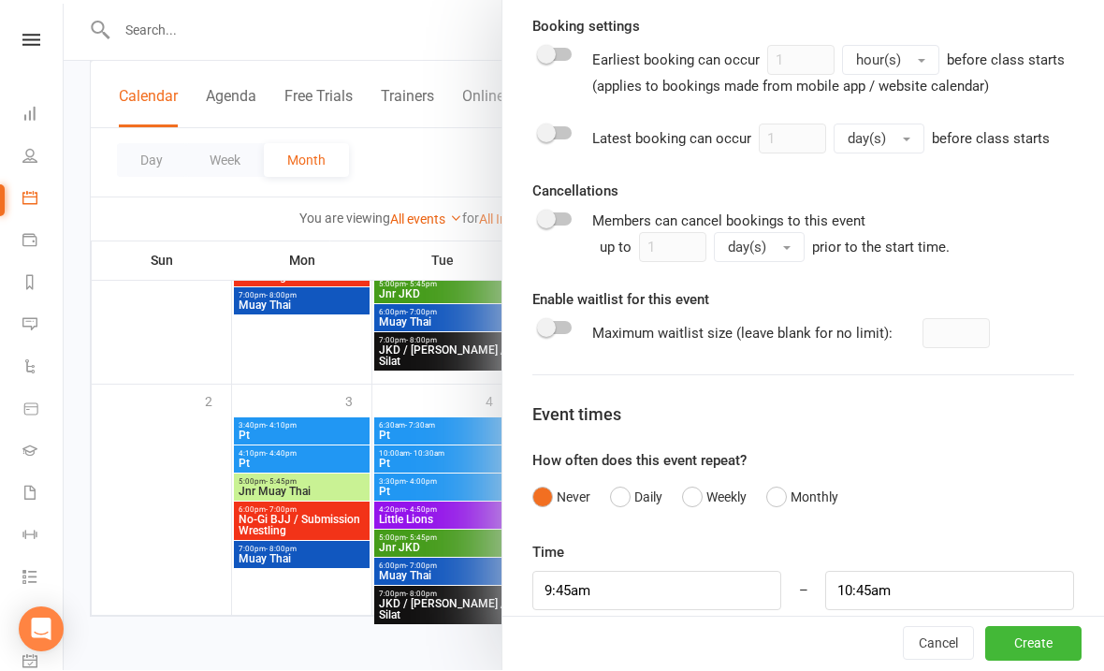
scroll to position [1012, 0]
click at [643, 585] on input "9:45am" at bounding box center [656, 591] width 249 height 39
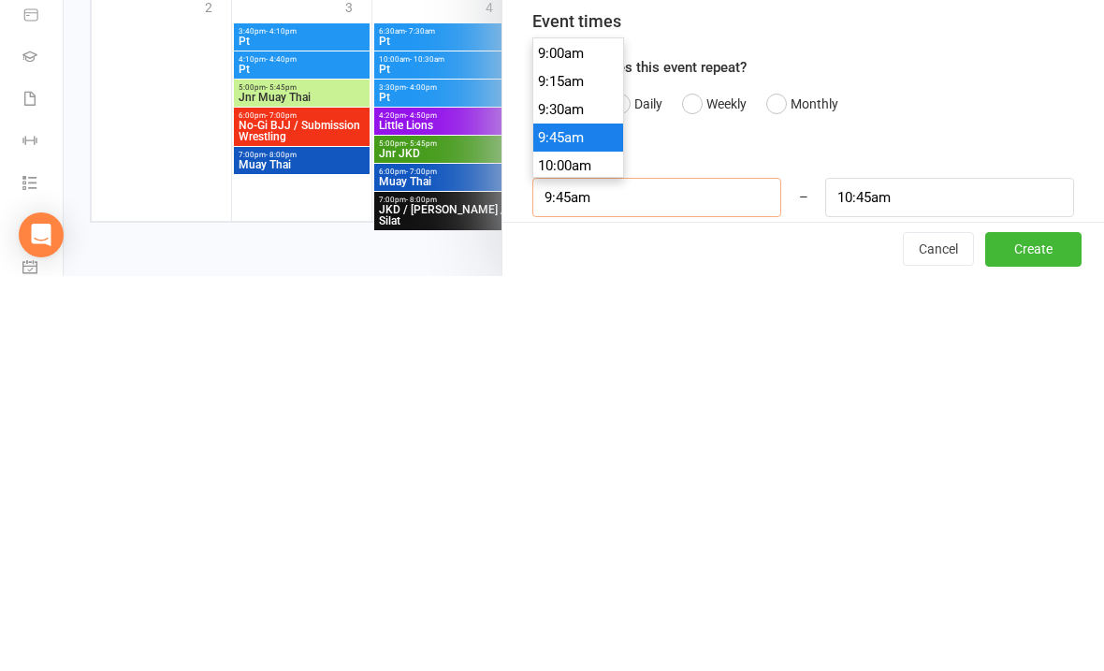
scroll to position [1005, 0]
click at [559, 439] on li "9:00am" at bounding box center [578, 453] width 90 height 28
type input "9:00am"
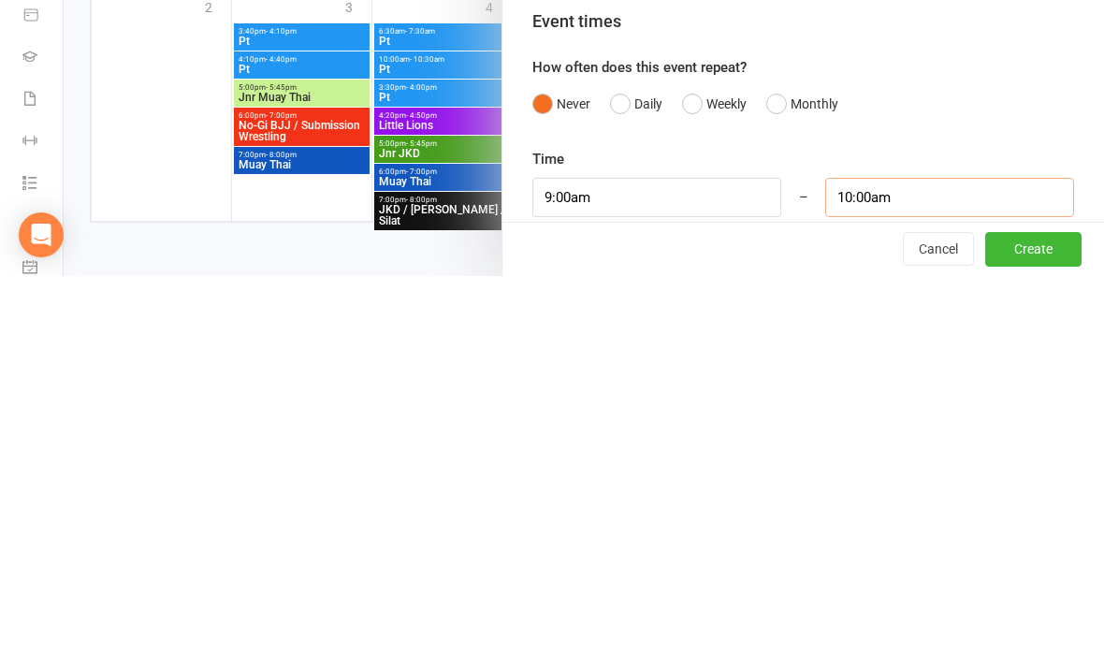
click at [939, 572] on input "10:00am" at bounding box center [949, 591] width 249 height 39
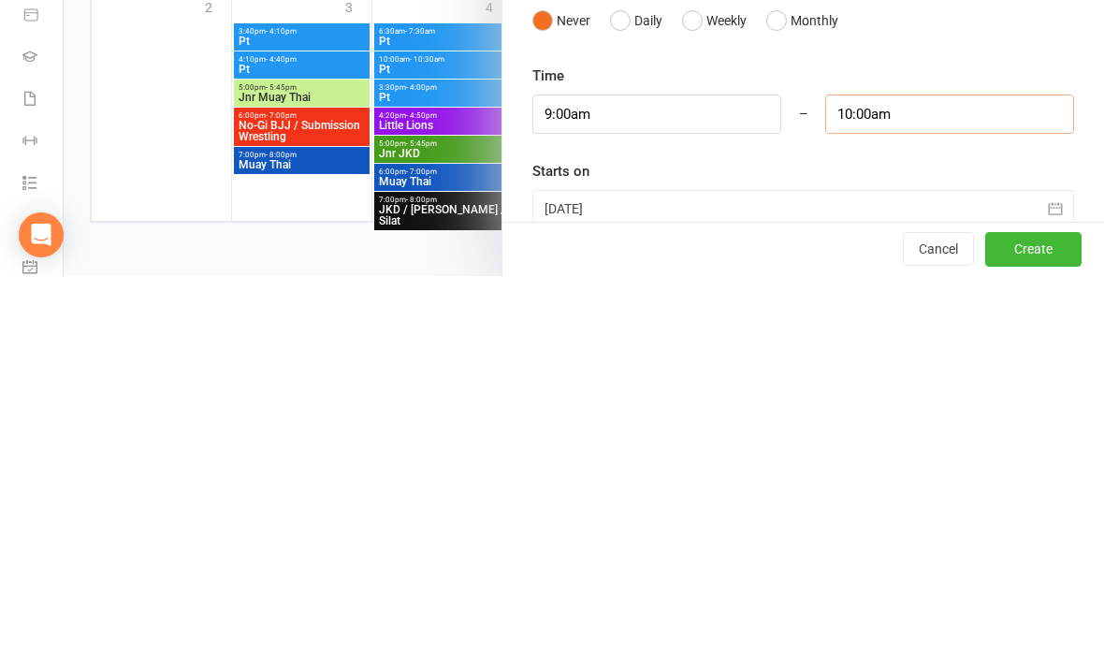
scroll to position [1096, 0]
click at [891, 488] on input "10:00am" at bounding box center [949, 507] width 249 height 39
click at [846, 562] on li "9:30am" at bounding box center [871, 576] width 90 height 28
type input "9:30am"
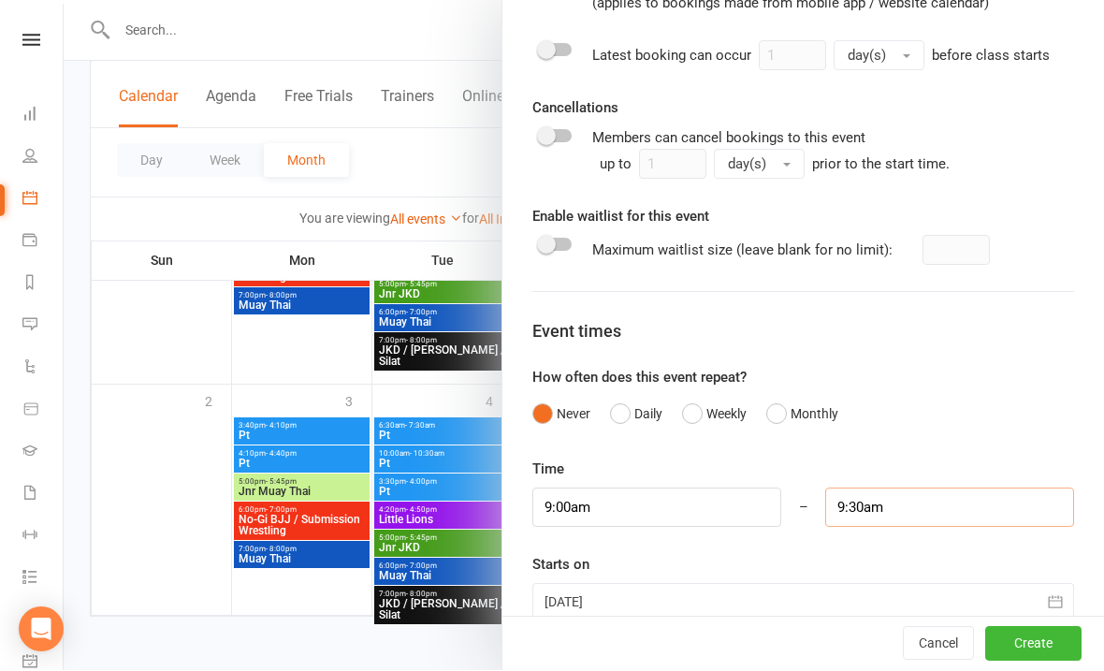
scroll to position [1038, 0]
click at [625, 604] on div at bounding box center [803, 602] width 542 height 37
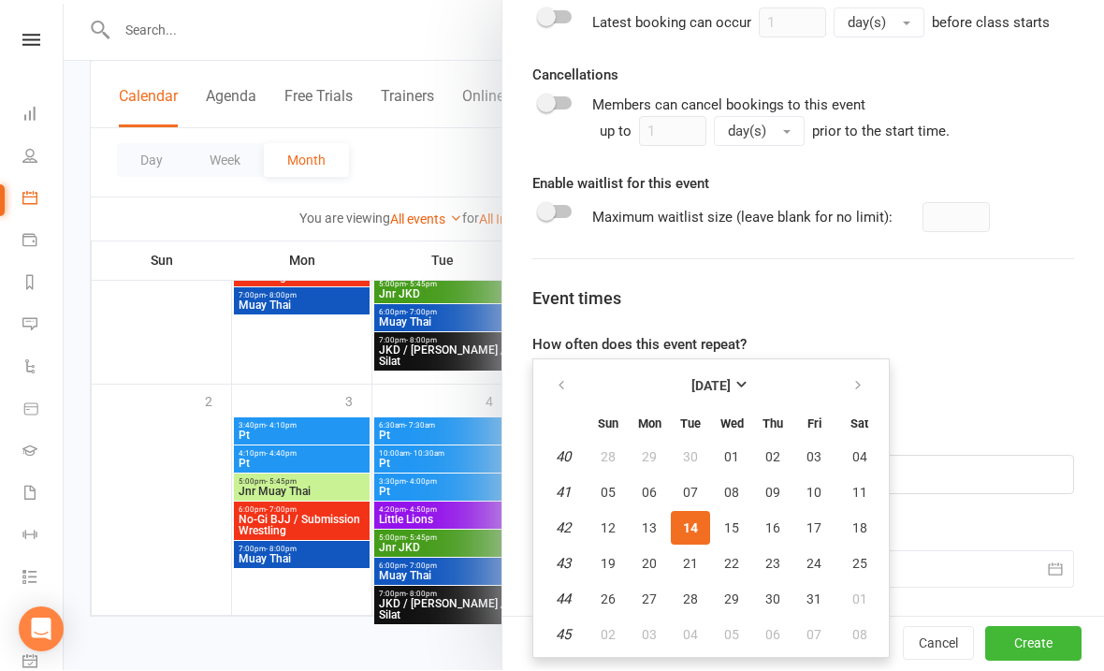
scroll to position [1129, 0]
click at [647, 632] on span "03" at bounding box center [649, 635] width 15 height 15
type input "[DATE]"
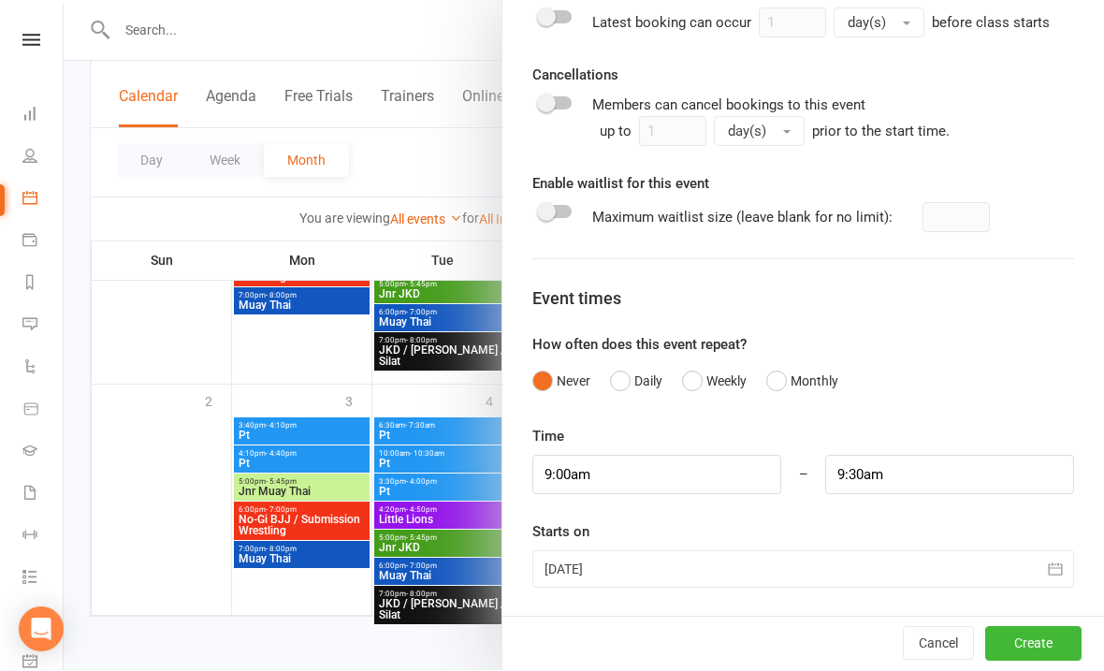
click at [1029, 654] on button "Create" at bounding box center [1033, 645] width 96 height 34
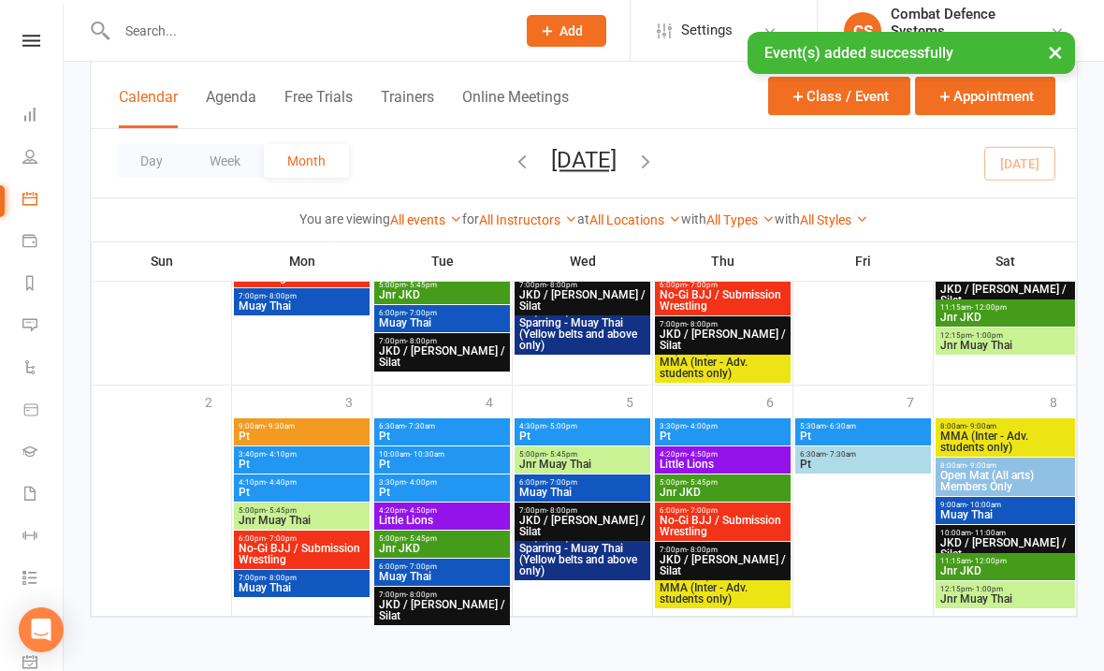
click at [1047, 53] on button "×" at bounding box center [1055, 52] width 34 height 40
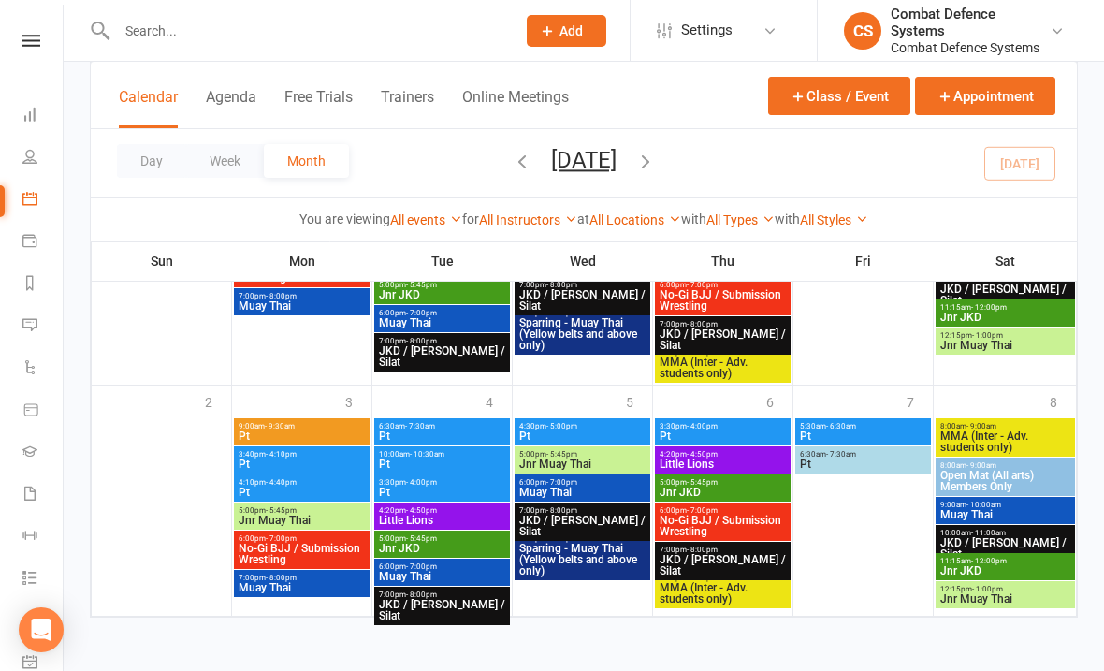
click at [808, 96] on button "Class / Event" at bounding box center [839, 96] width 142 height 38
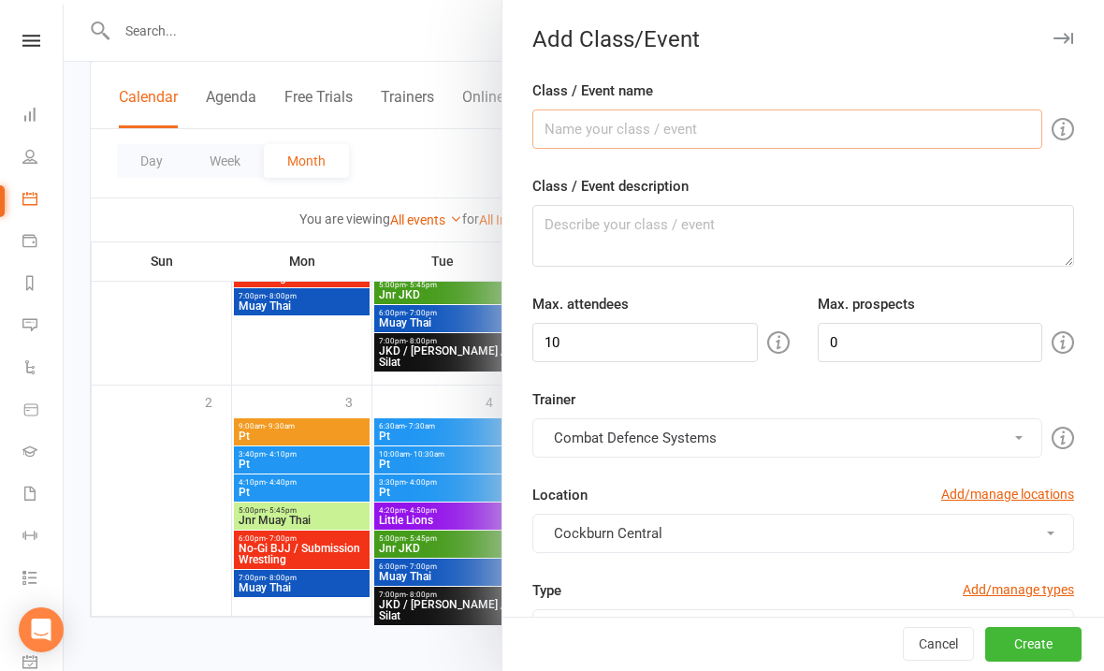
click at [630, 146] on input "Class / Event name" at bounding box center [787, 128] width 510 height 39
type input "Pt"
click at [663, 255] on textarea "Class / Event description" at bounding box center [803, 236] width 542 height 62
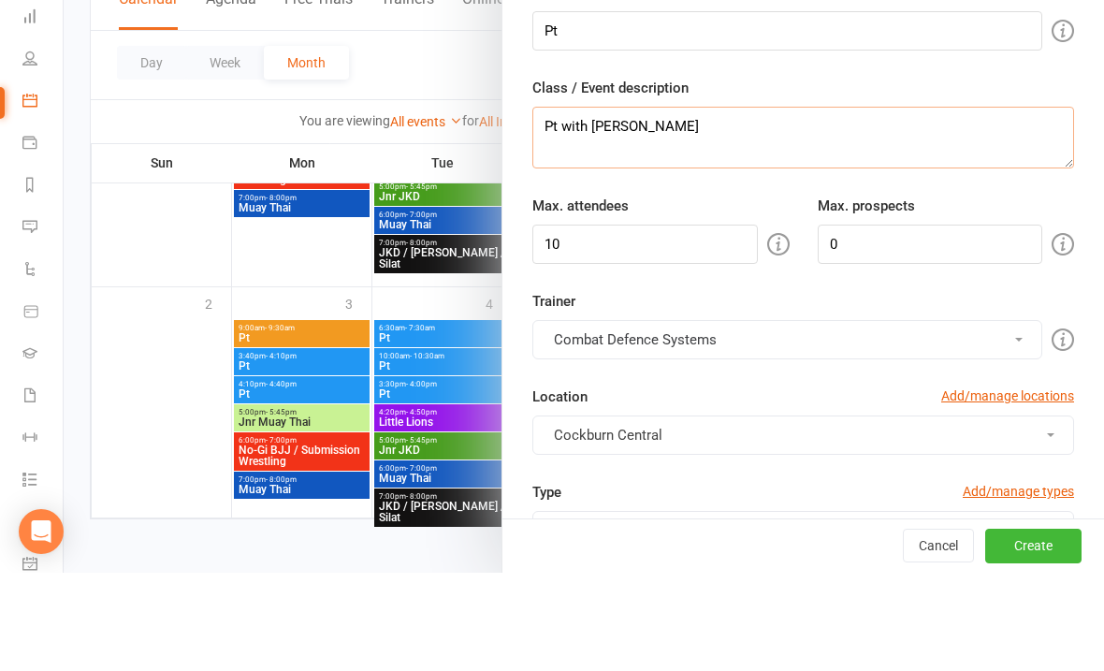
type textarea "Pt with [PERSON_NAME]"
click at [709, 323] on input "10" at bounding box center [644, 342] width 225 height 39
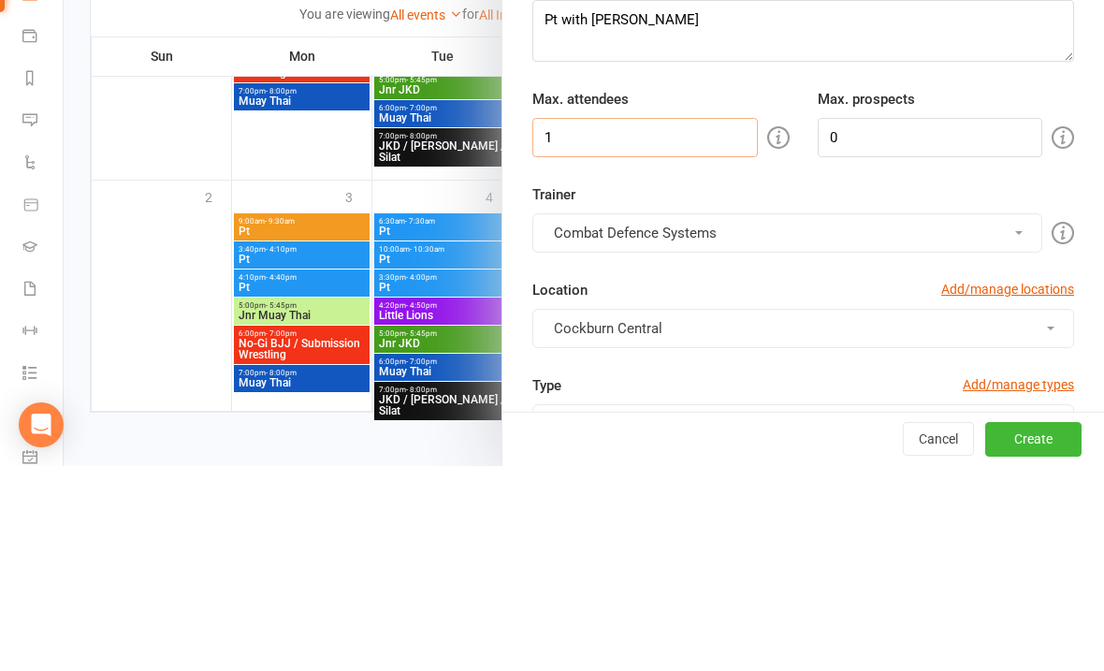
type input "1"
click at [726, 418] on button "Combat Defence Systems" at bounding box center [787, 437] width 510 height 39
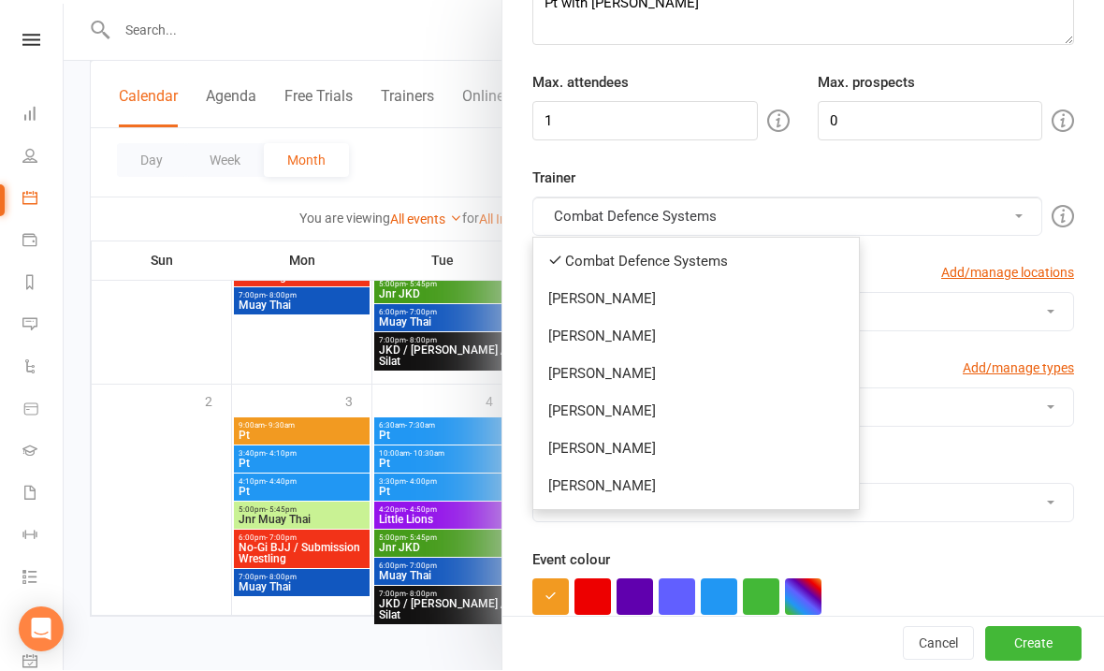
scroll to position [216, 0]
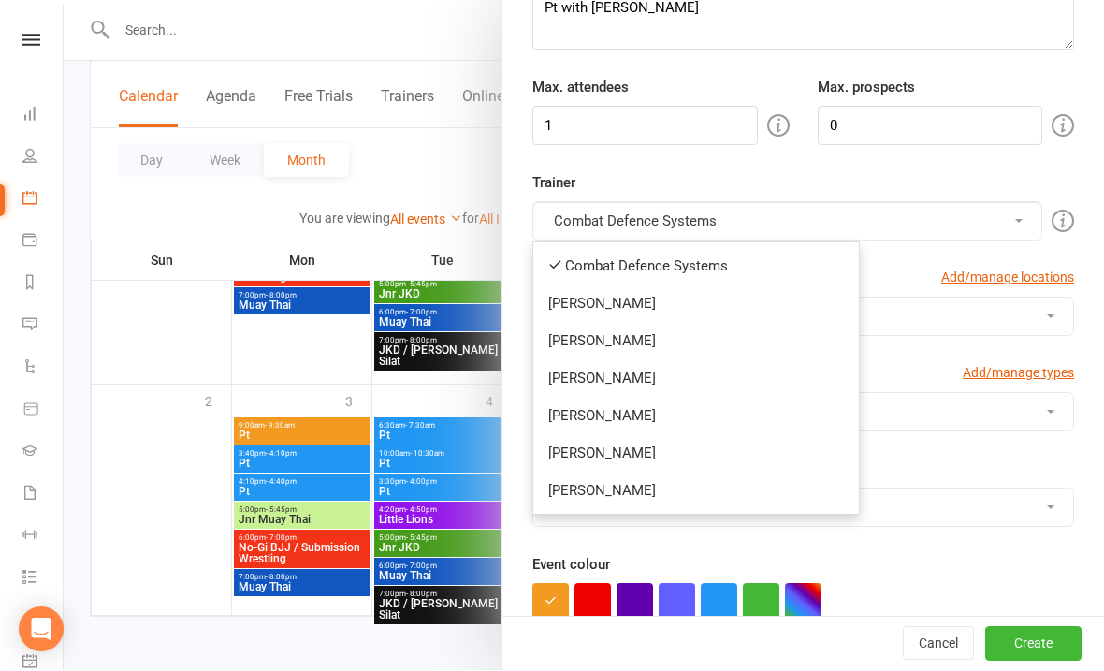
click at [585, 447] on link "[PERSON_NAME]" at bounding box center [696, 453] width 326 height 37
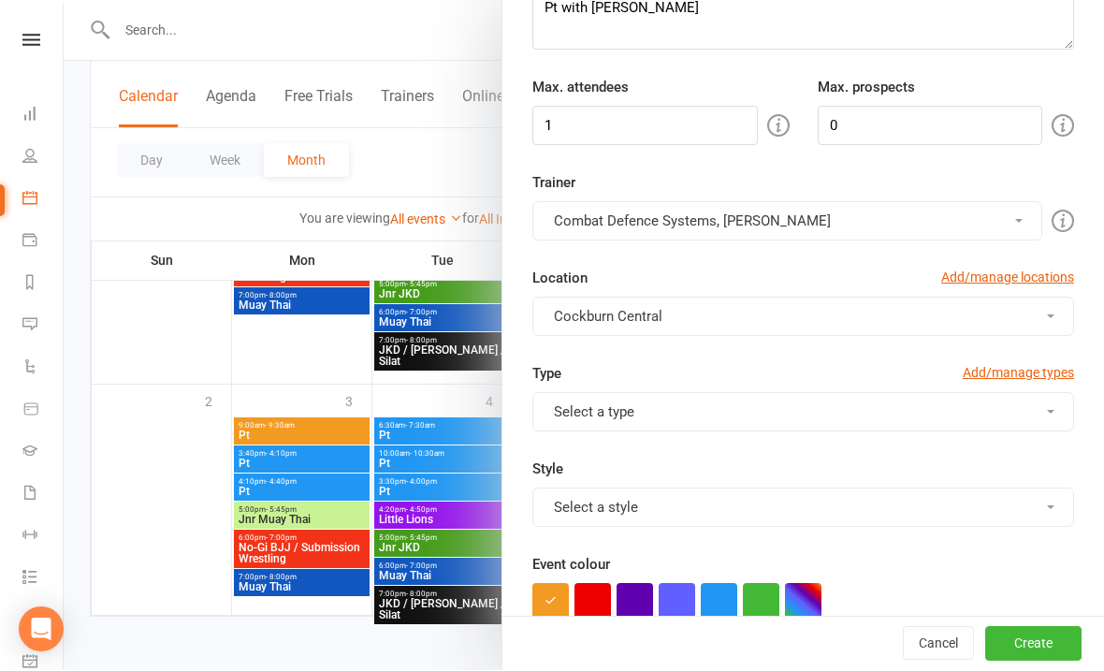
click at [593, 222] on button "Combat Defence Systems, [PERSON_NAME]" at bounding box center [787, 221] width 510 height 39
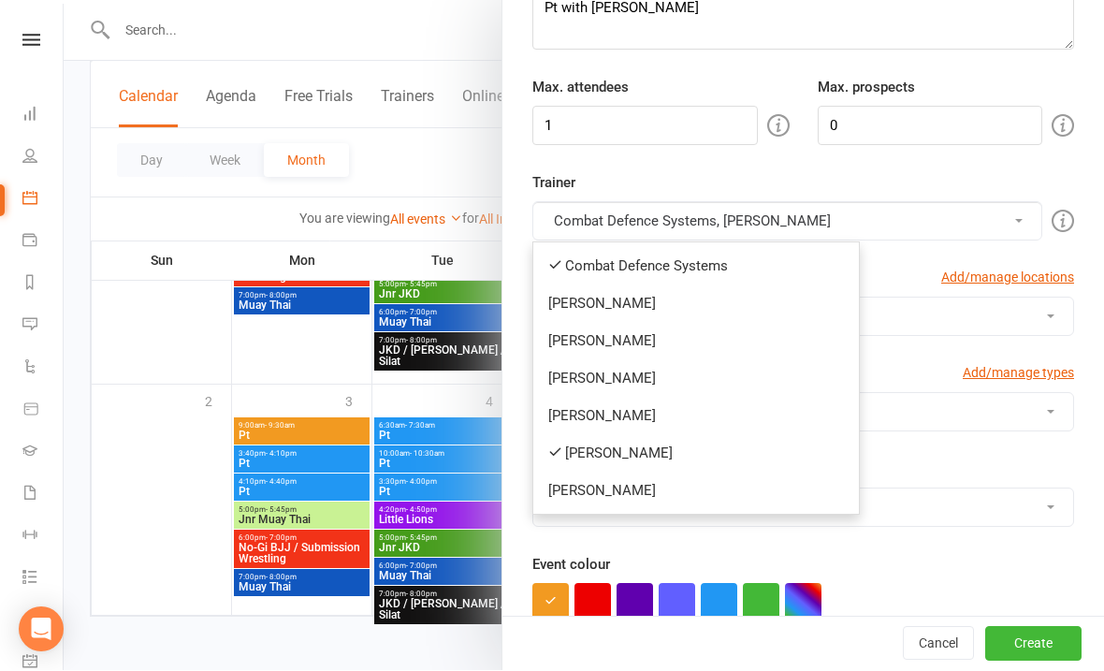
click at [588, 274] on link "Combat Defence Systems" at bounding box center [696, 266] width 326 height 37
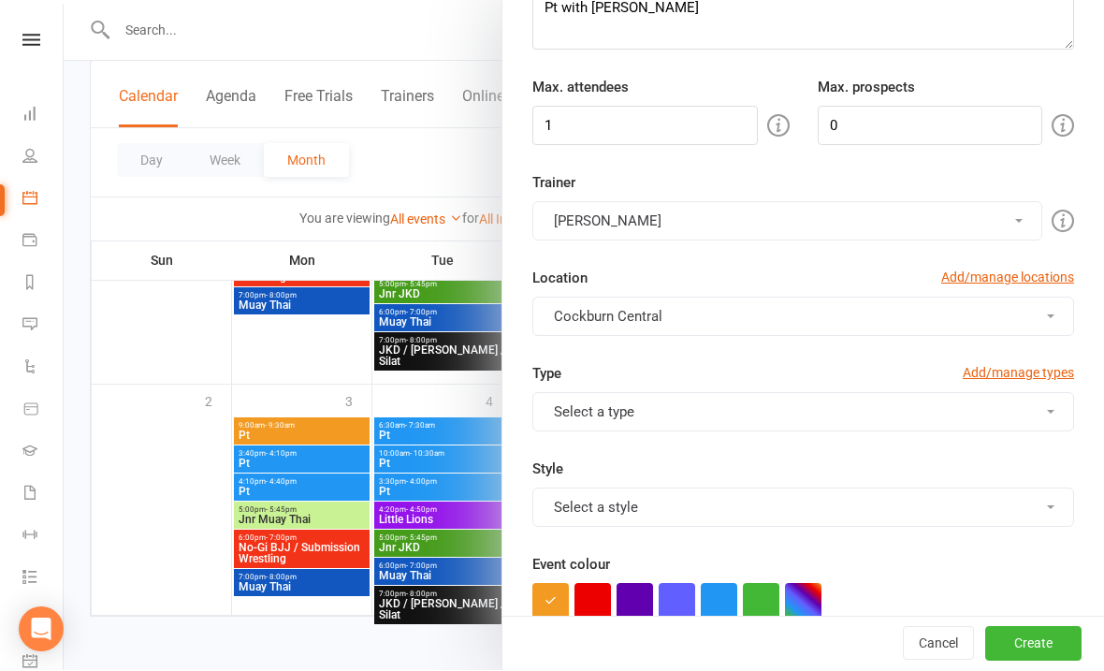
click at [697, 427] on button "Select a type" at bounding box center [803, 412] width 542 height 39
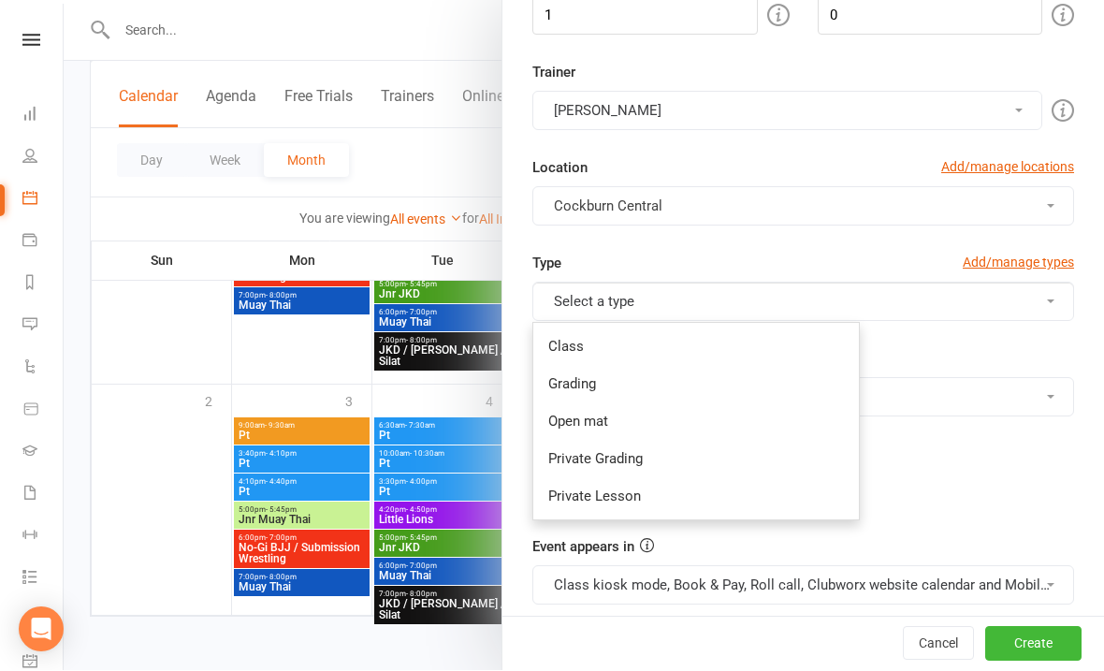
scroll to position [341, 0]
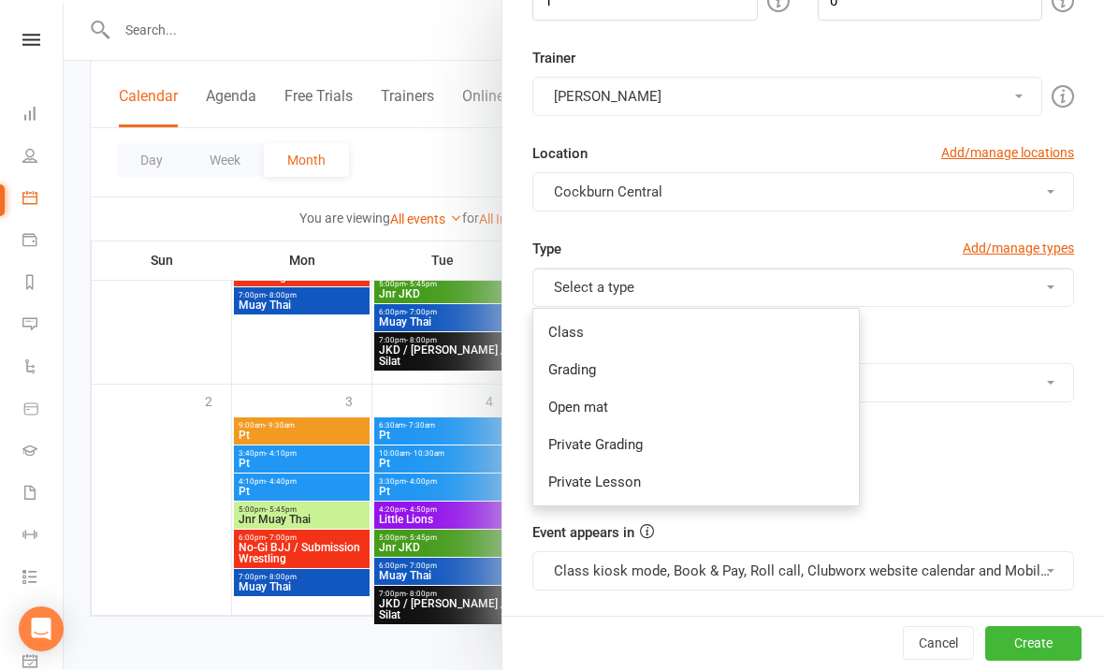
click at [594, 495] on link "Private Lesson" at bounding box center [696, 482] width 326 height 37
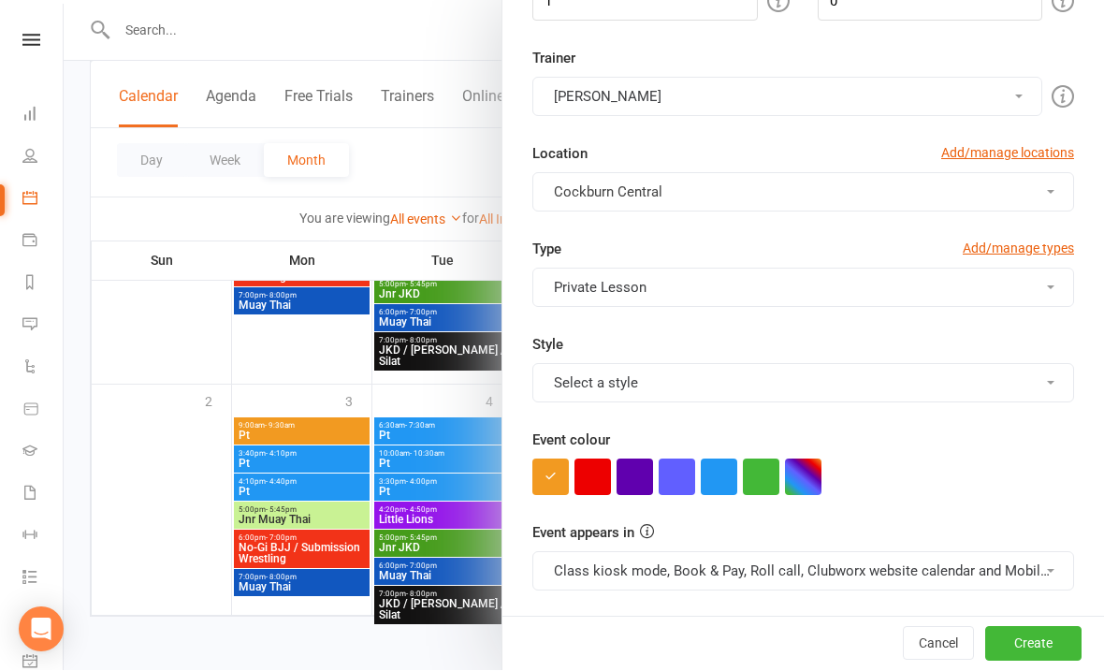
click at [624, 401] on button "Select a style" at bounding box center [803, 383] width 542 height 39
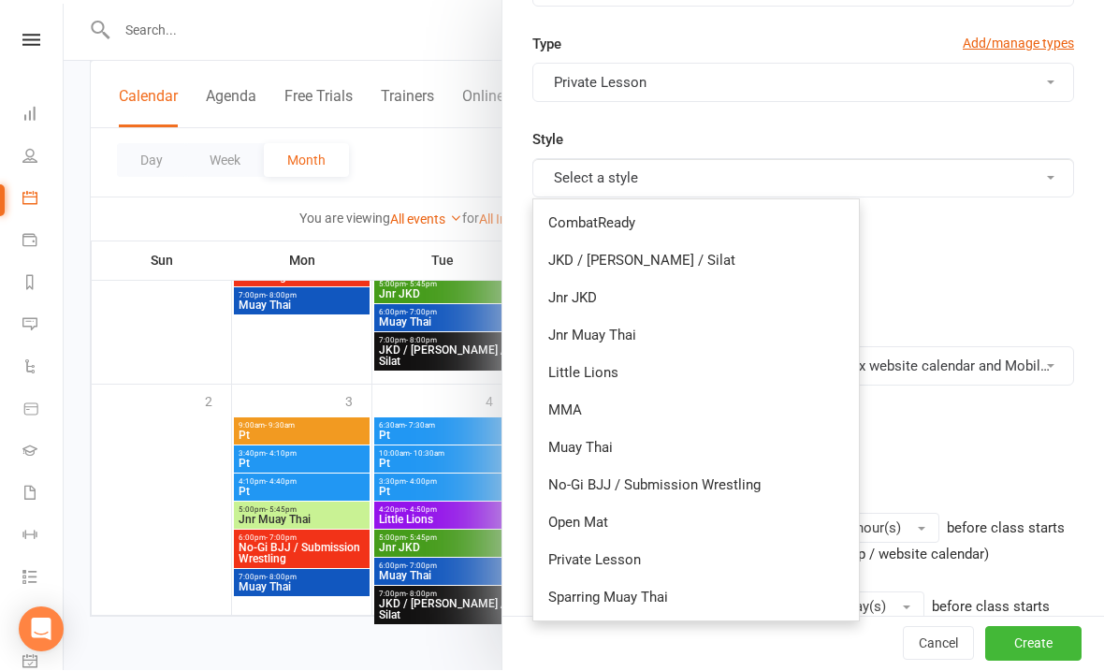
scroll to position [554, 0]
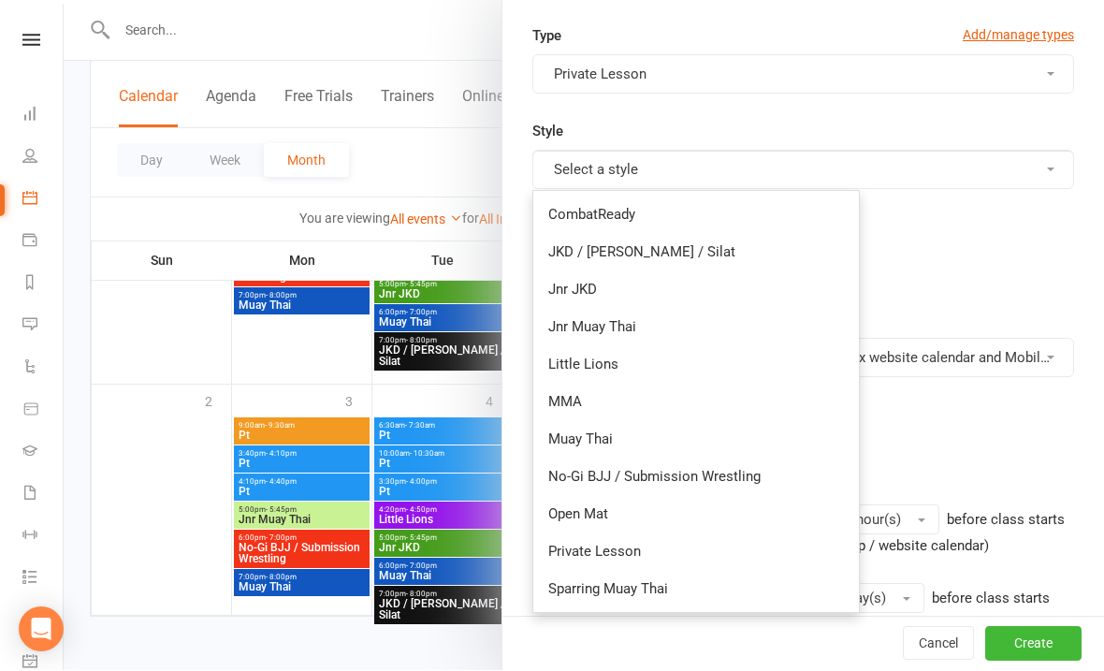
click at [583, 559] on link "Private Lesson" at bounding box center [696, 551] width 326 height 37
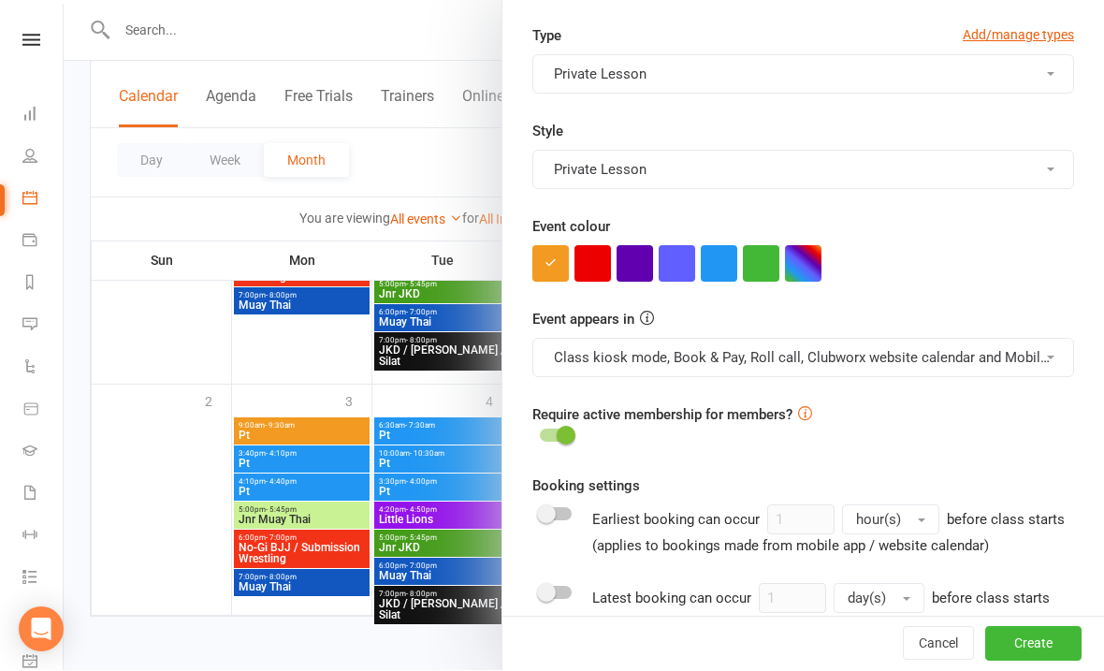
click at [726, 281] on button "button" at bounding box center [719, 264] width 36 height 36
click at [703, 359] on button "Class kiosk mode, Book & Pay, Roll call, Clubworx website calendar and Mobile a…" at bounding box center [803, 358] width 542 height 39
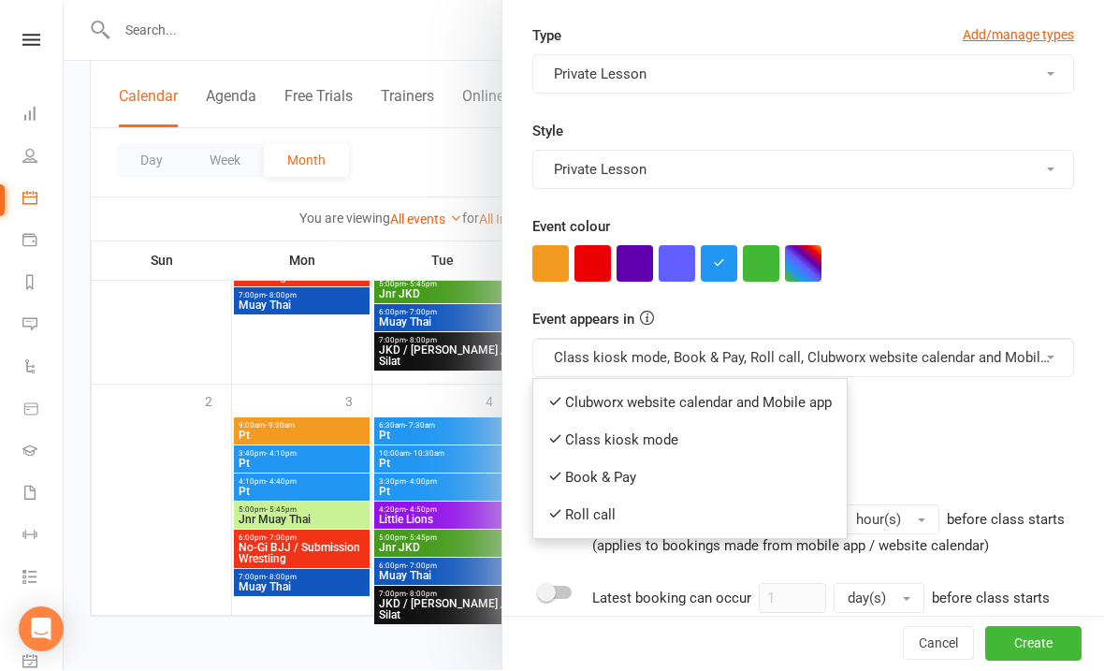
click at [627, 410] on link "Clubworx website calendar and Mobile app" at bounding box center [689, 402] width 313 height 37
click at [624, 360] on button "Class kiosk mode, Book & Pay, Roll call, Clubworx website calendar and Mobile a…" at bounding box center [803, 358] width 542 height 39
click at [609, 469] on link "Book & Pay" at bounding box center [681, 477] width 297 height 37
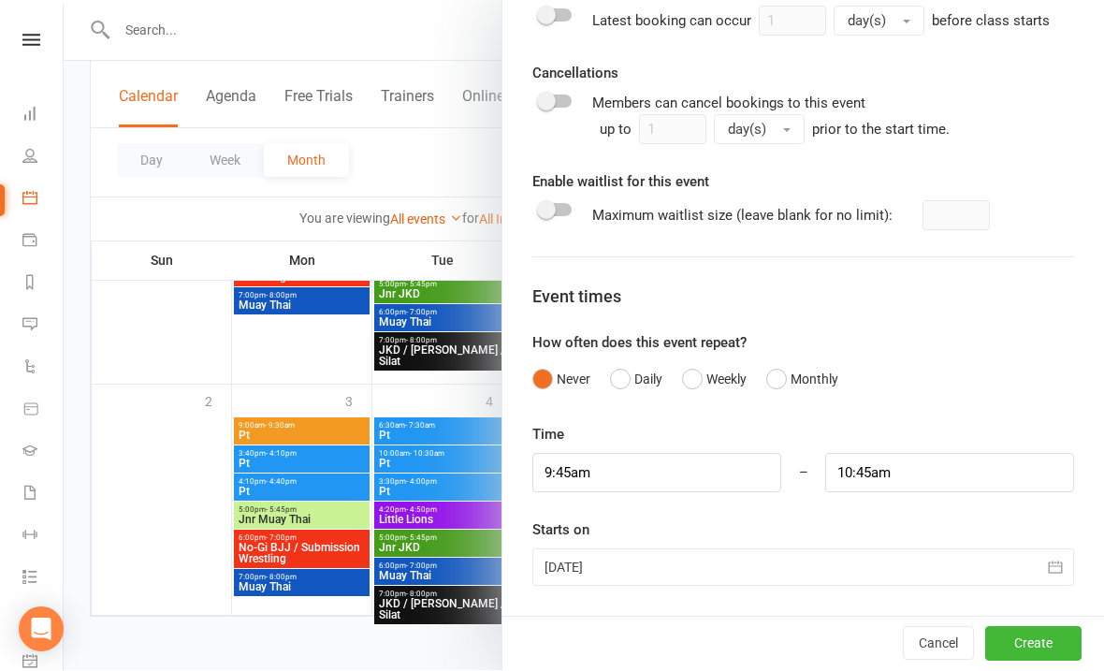
scroll to position [1129, 0]
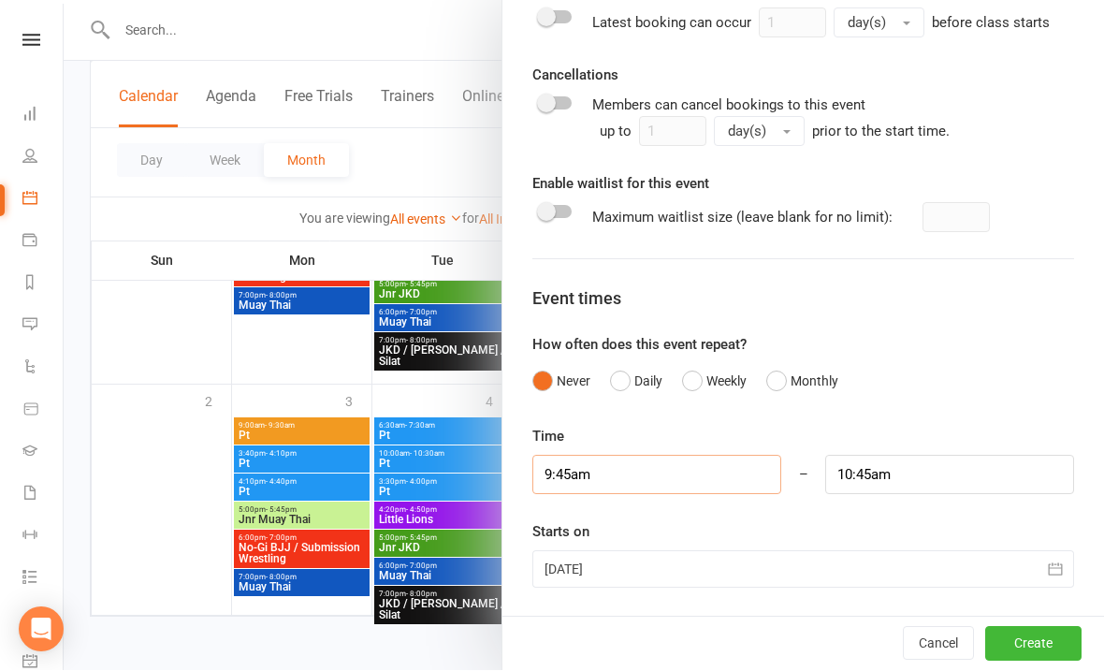
click at [669, 479] on input "9:45am" at bounding box center [656, 475] width 249 height 39
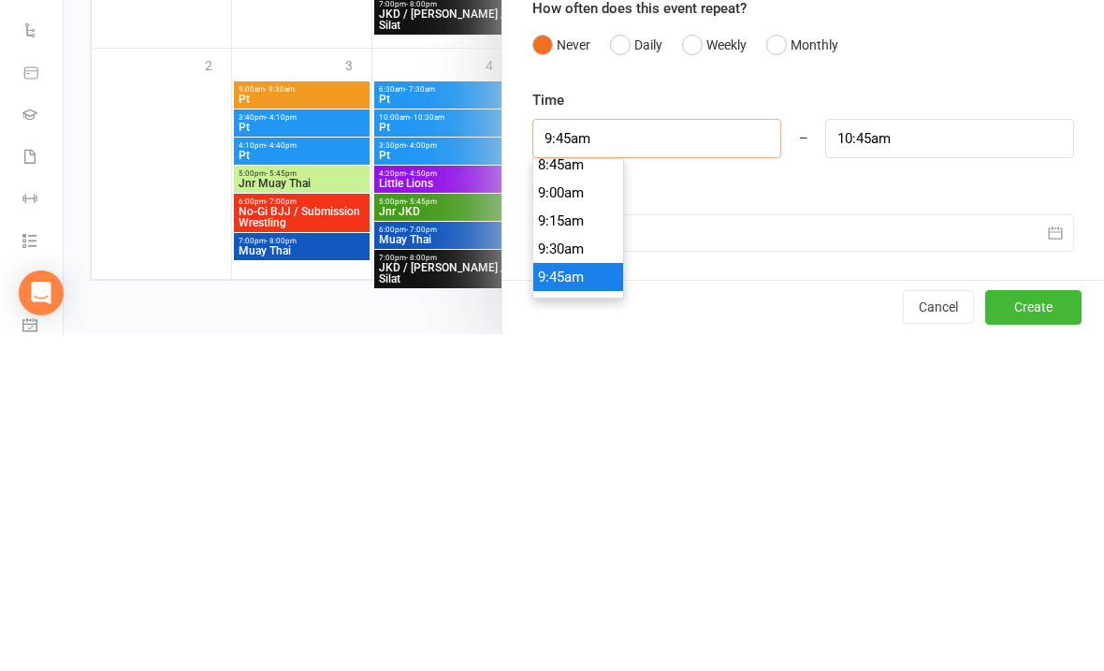
scroll to position [990, 0]
click at [581, 544] on li "9:15am" at bounding box center [578, 558] width 90 height 28
type input "9:15am"
type input "10:15am"
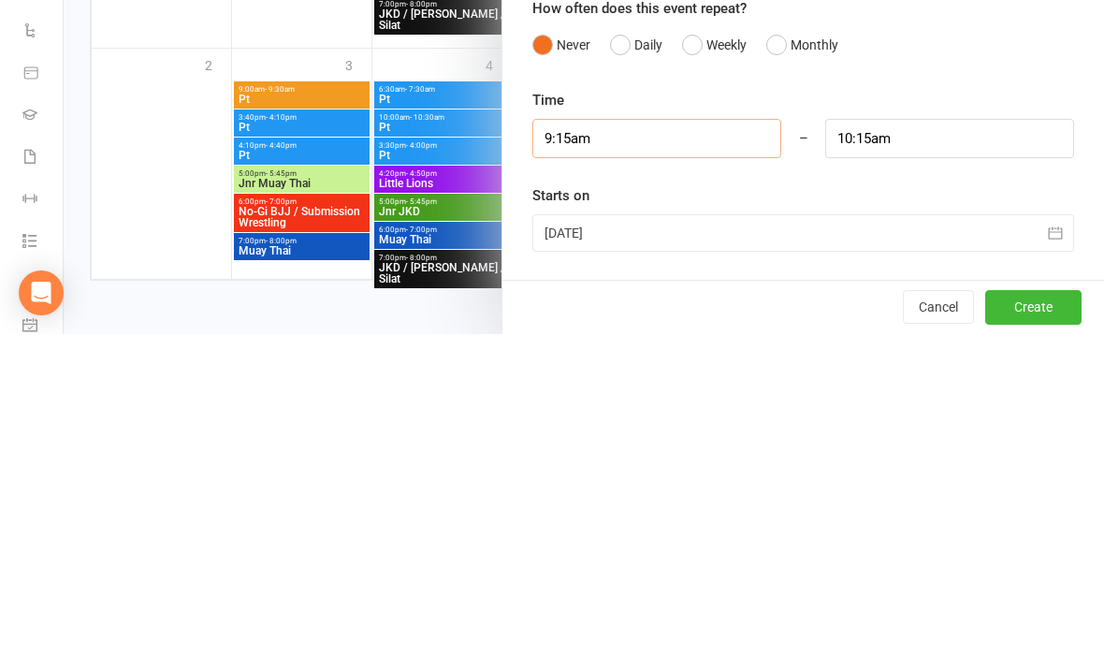
click at [588, 456] on input "9:15am" at bounding box center [656, 475] width 249 height 39
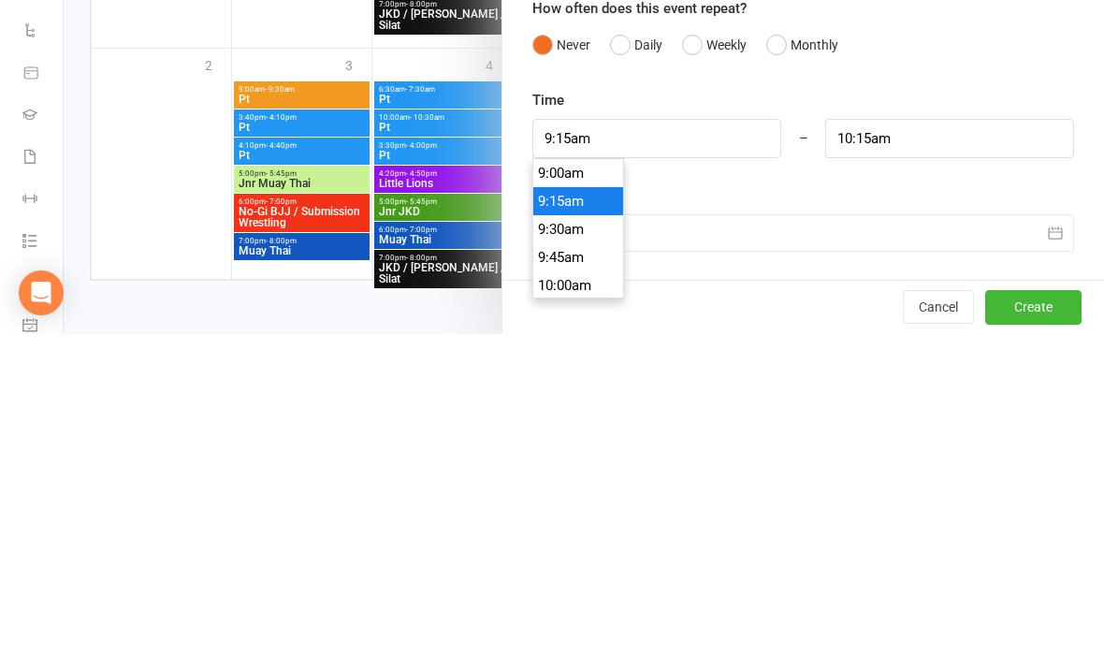
click at [568, 496] on li "9:00am" at bounding box center [578, 510] width 90 height 28
type input "9:00am"
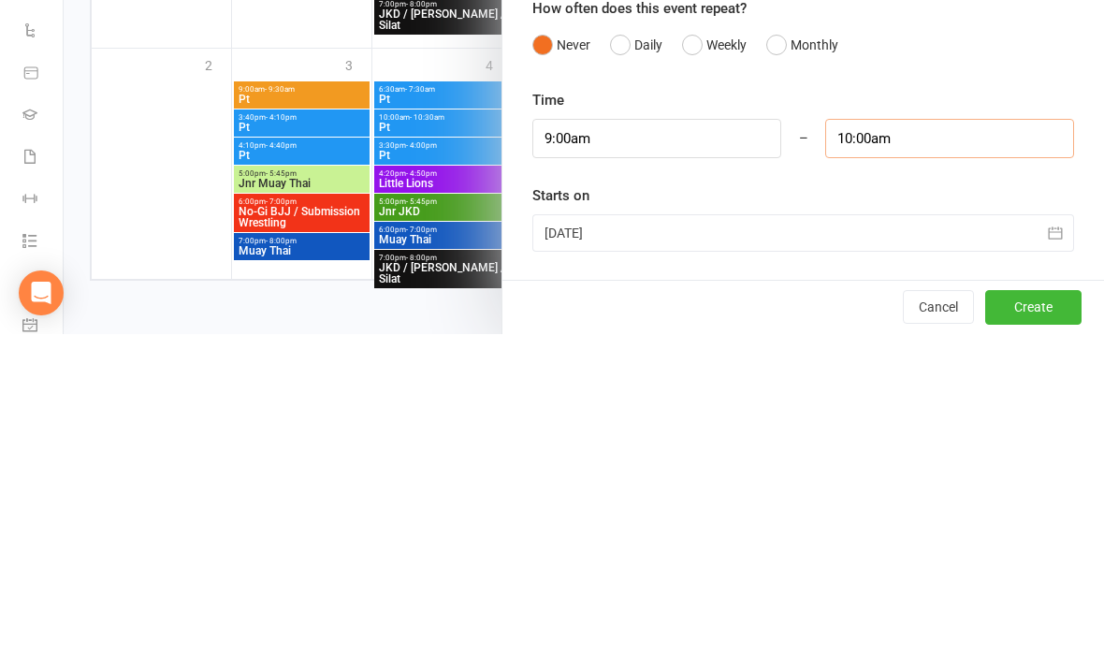
click at [892, 456] on input "10:00am" at bounding box center [949, 475] width 249 height 39
click at [848, 553] on li "9:30am" at bounding box center [871, 567] width 90 height 28
type input "9:30am"
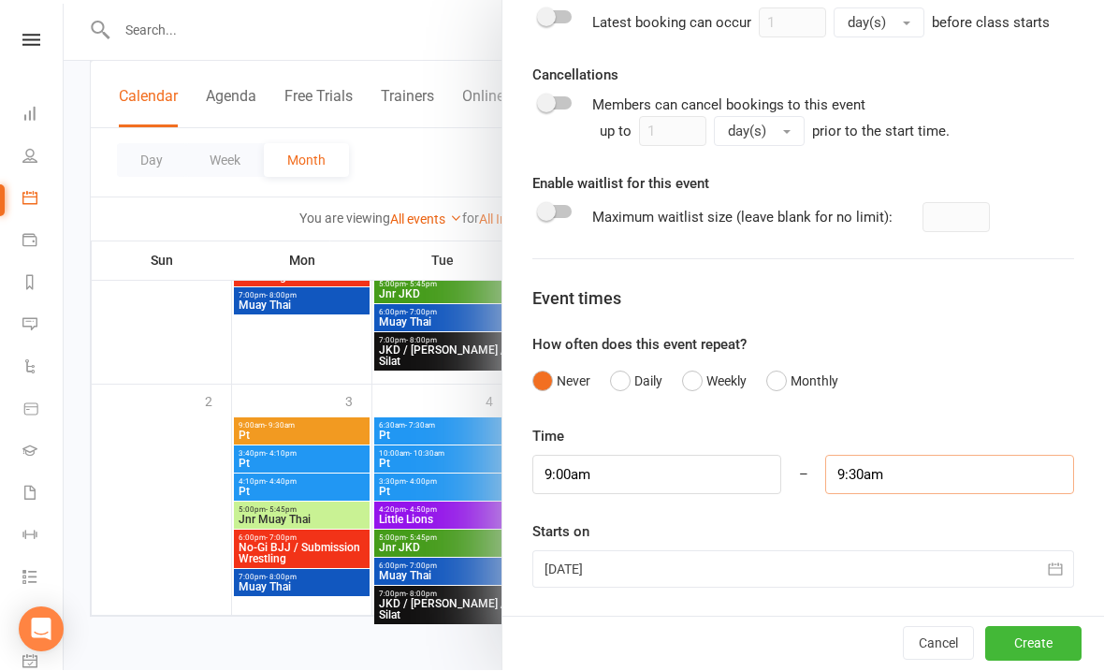
scroll to position [1038, 0]
click at [611, 558] on div at bounding box center [803, 569] width 542 height 37
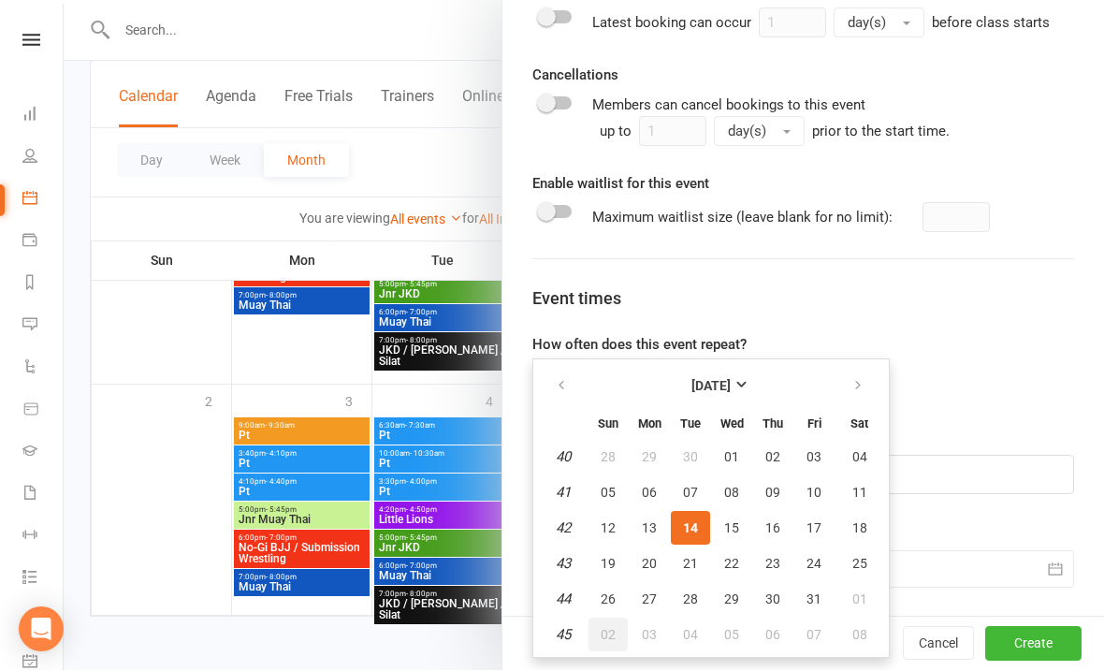
click at [612, 635] on span "02" at bounding box center [608, 635] width 15 height 15
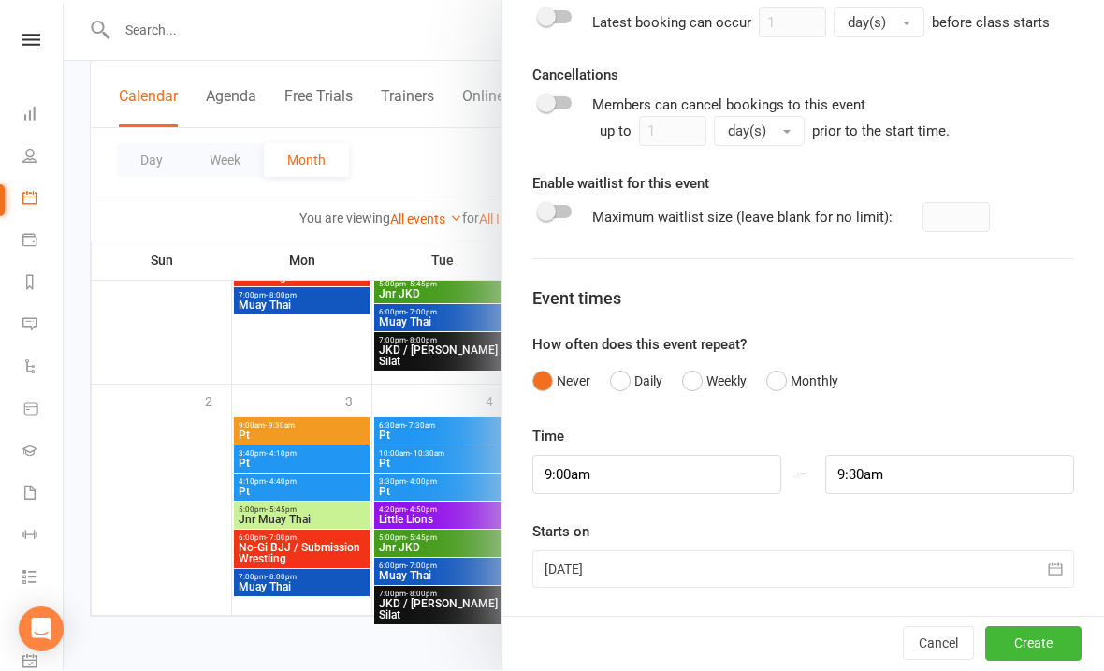
click at [645, 586] on div at bounding box center [803, 569] width 542 height 37
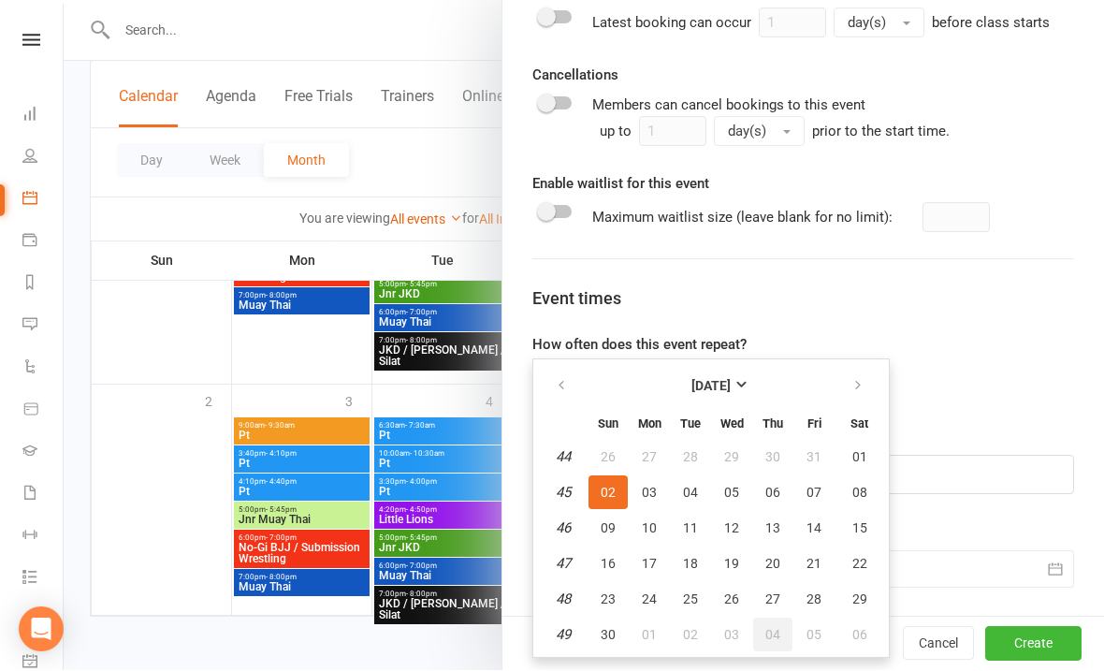
click at [772, 620] on button "04" at bounding box center [772, 635] width 39 height 34
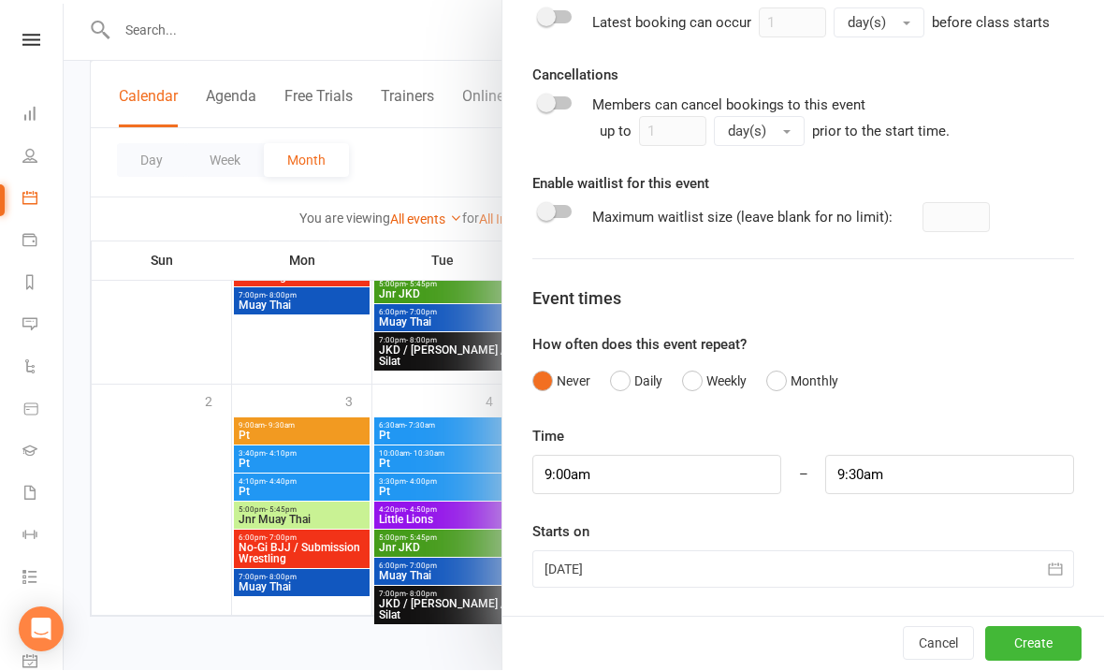
click at [682, 557] on div at bounding box center [803, 569] width 542 height 37
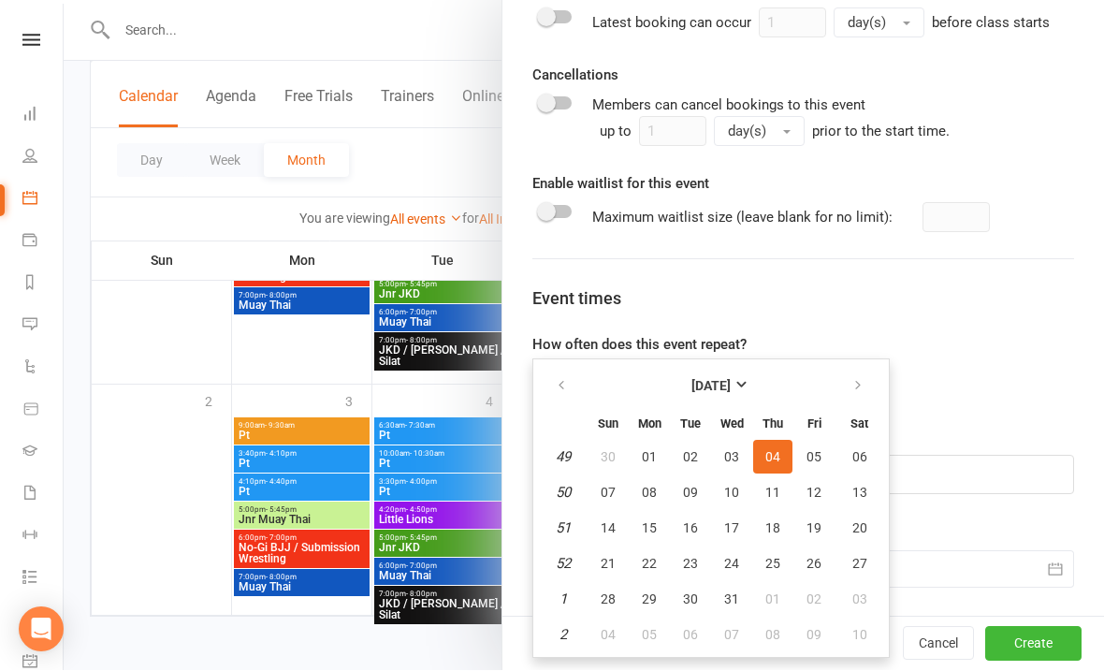
click at [554, 384] on button "button" at bounding box center [563, 387] width 40 height 34
click at [858, 370] on button "button" at bounding box center [859, 387] width 40 height 34
click at [558, 388] on icon "button" at bounding box center [561, 386] width 13 height 15
click at [558, 379] on icon "button" at bounding box center [561, 386] width 13 height 15
click at [689, 628] on span "04" at bounding box center [690, 635] width 15 height 15
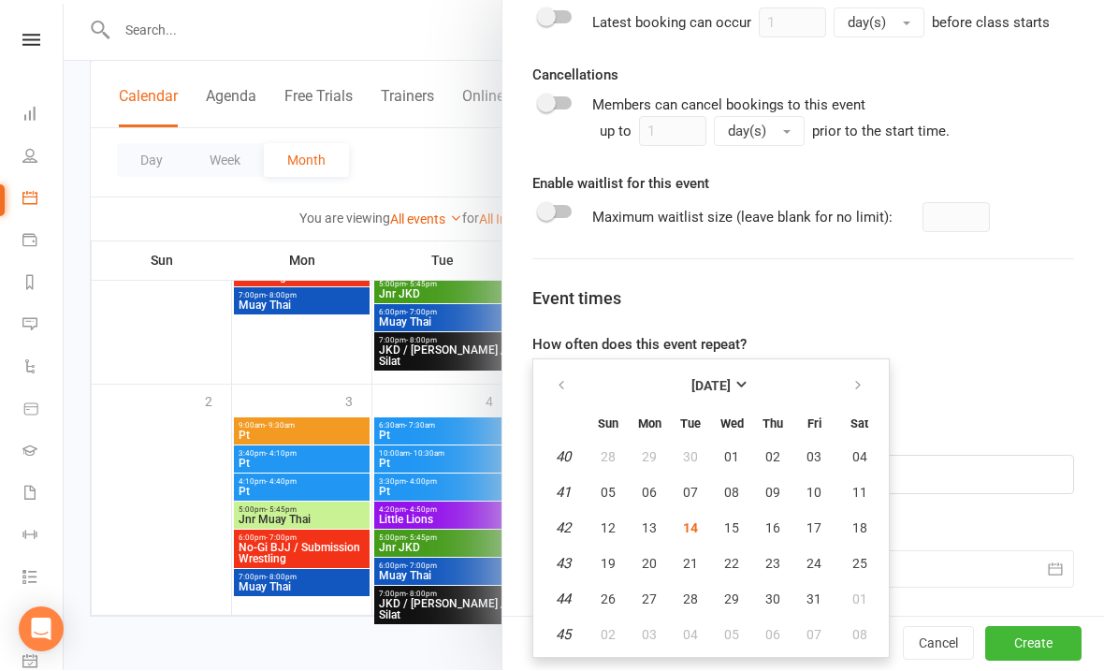
type input "[DATE]"
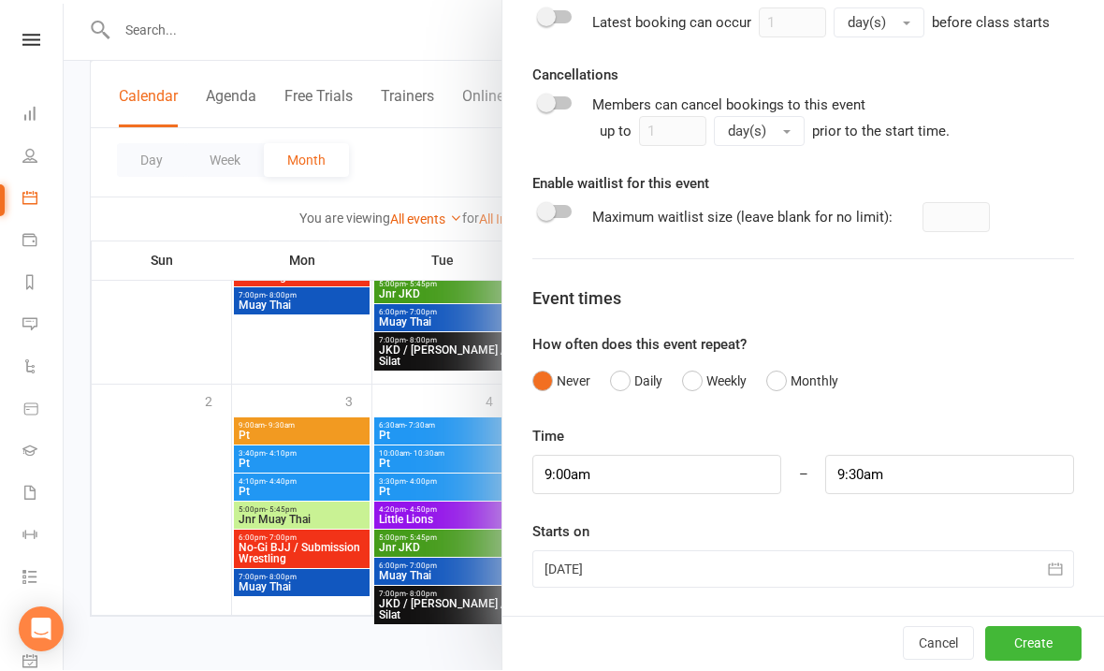
click at [1034, 654] on button "Create" at bounding box center [1033, 645] width 96 height 34
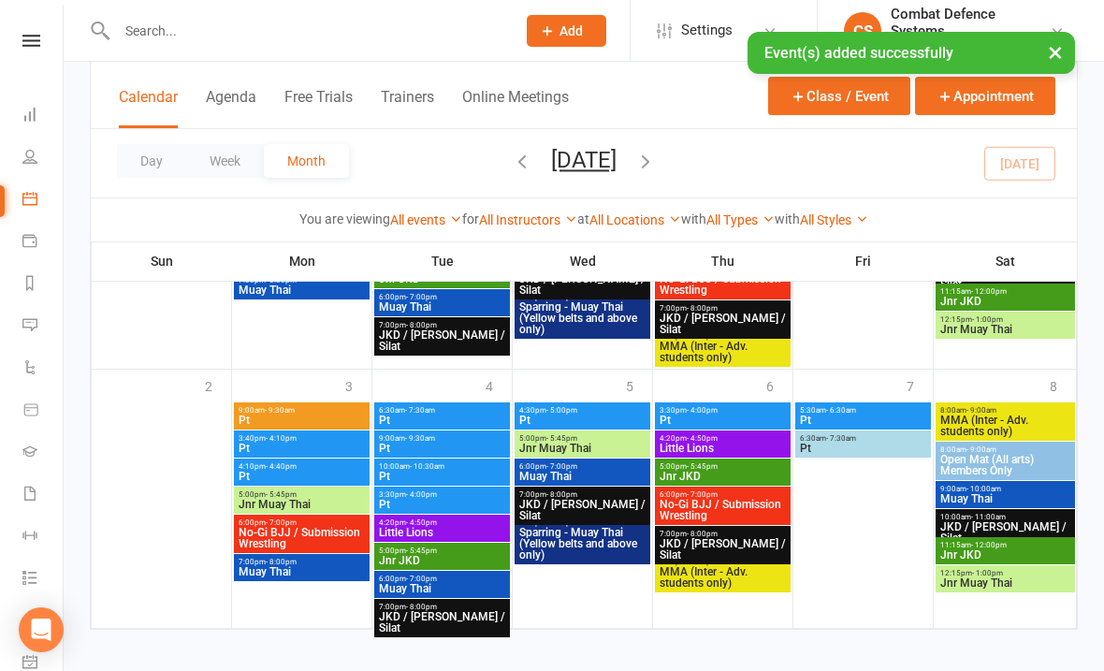
click at [1056, 57] on button "×" at bounding box center [1055, 52] width 34 height 40
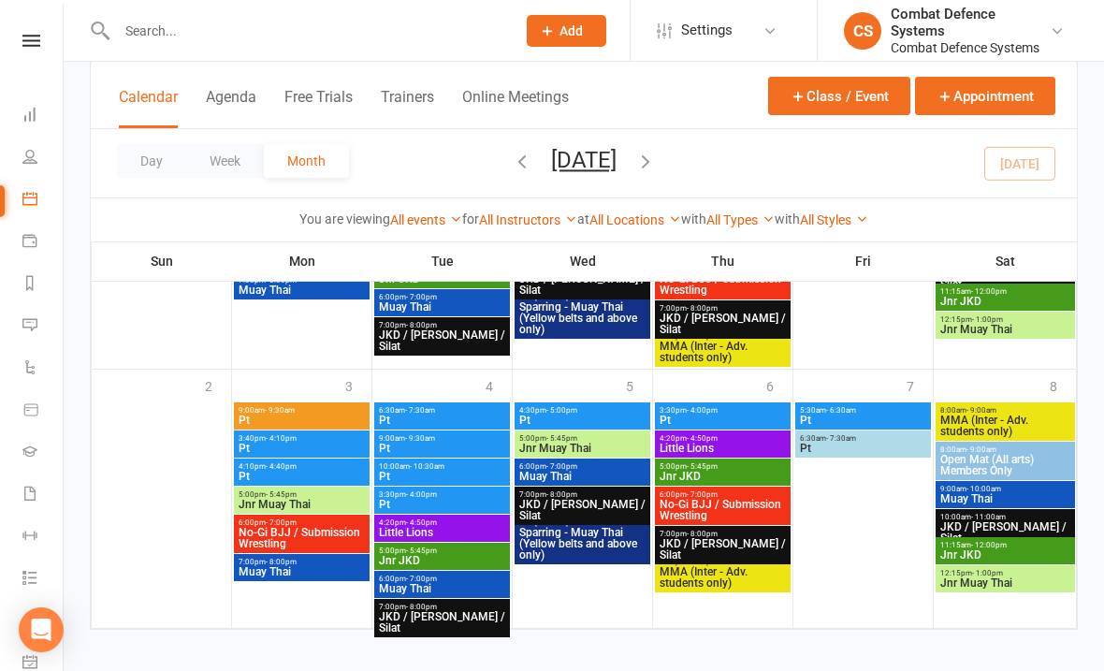
click at [809, 96] on button "Class / Event" at bounding box center [839, 96] width 142 height 38
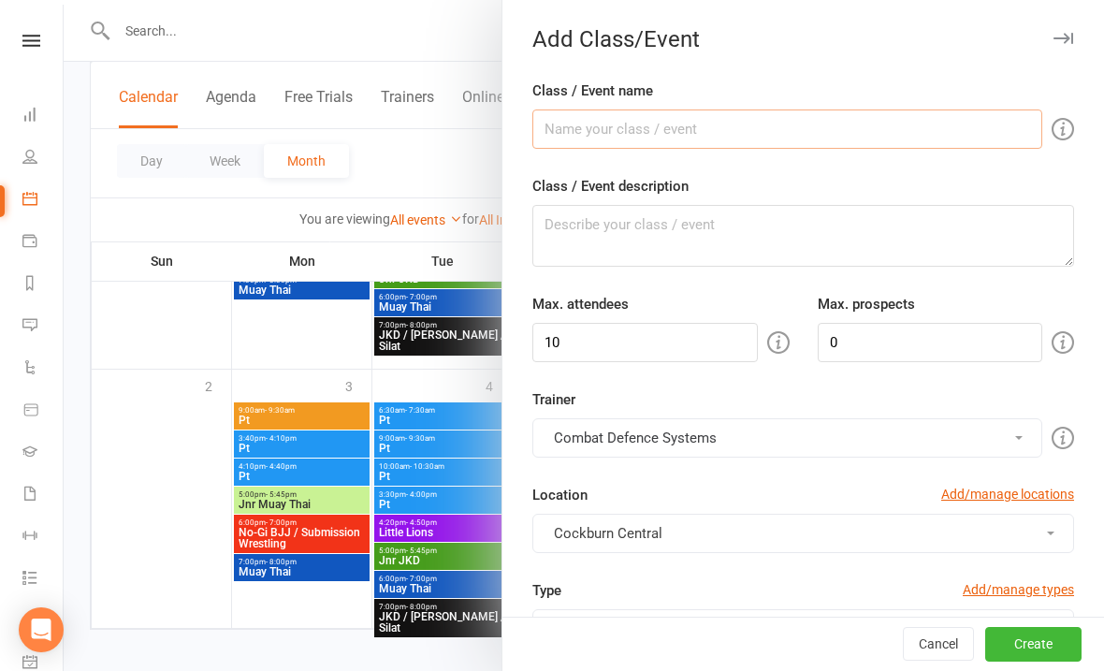
click at [620, 132] on input "Class / Event name" at bounding box center [787, 128] width 510 height 39
type input "Pt"
click at [607, 236] on textarea "Class / Event description" at bounding box center [803, 236] width 542 height 62
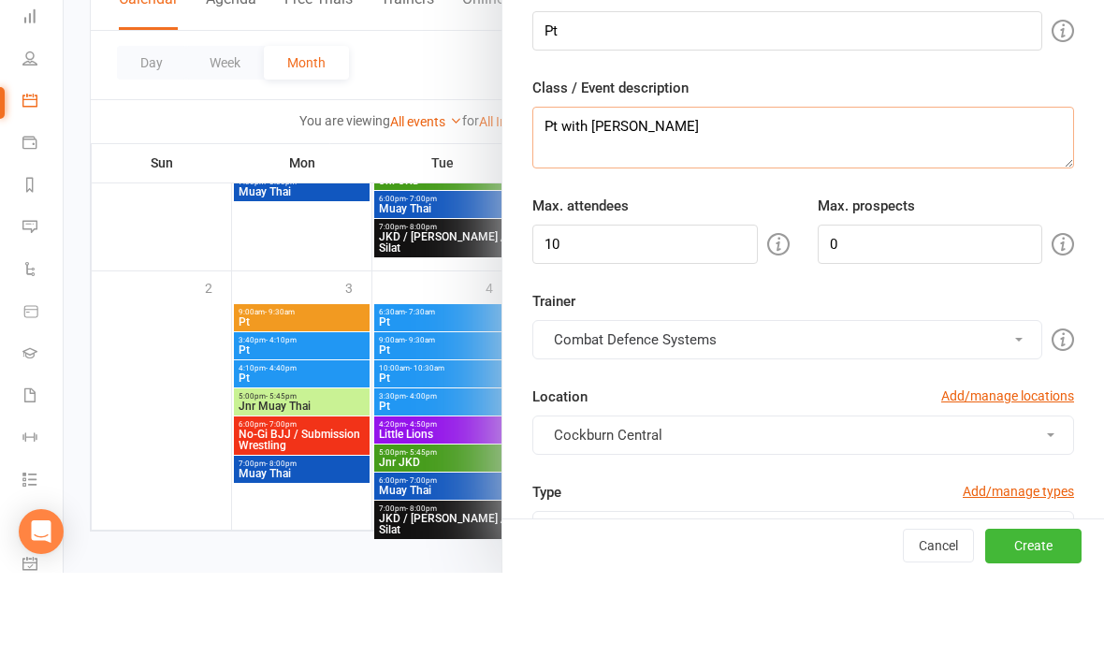
type textarea "Pt with [PERSON_NAME]"
click at [688, 323] on input "10" at bounding box center [644, 342] width 225 height 39
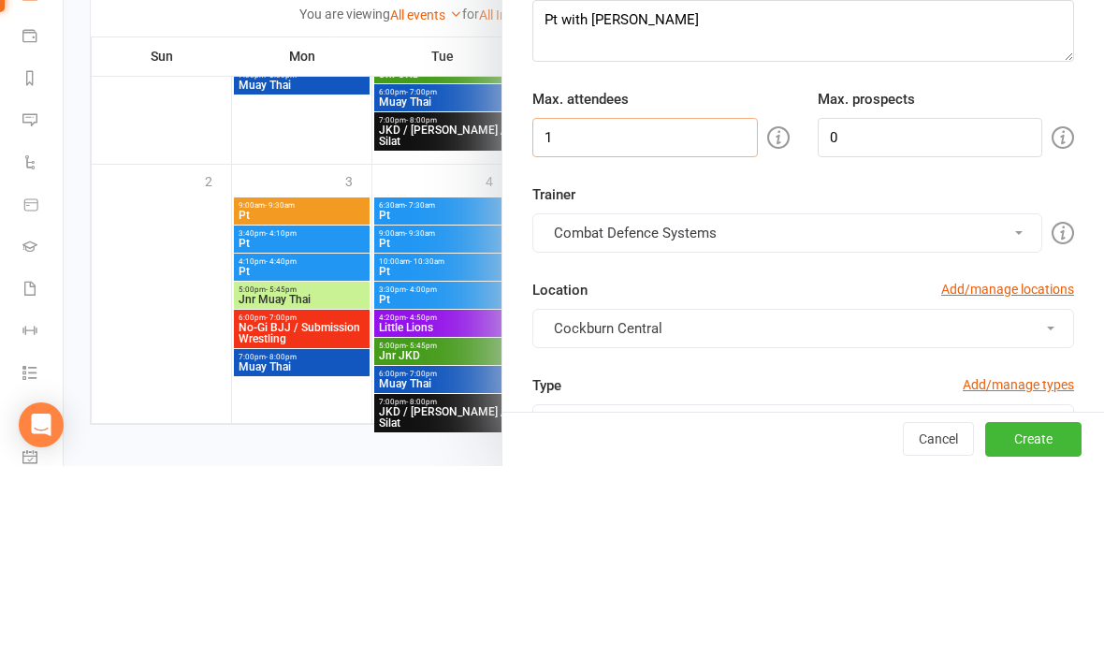
type input "1"
click at [768, 418] on button "Combat Defence Systems" at bounding box center [787, 437] width 510 height 39
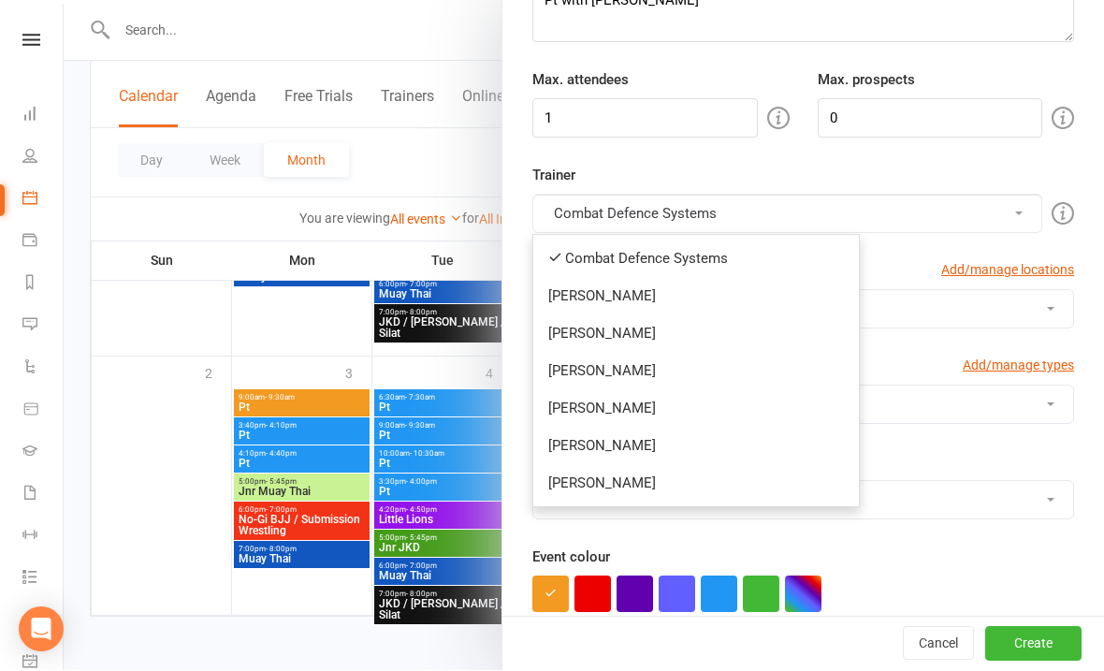
scroll to position [233, 0]
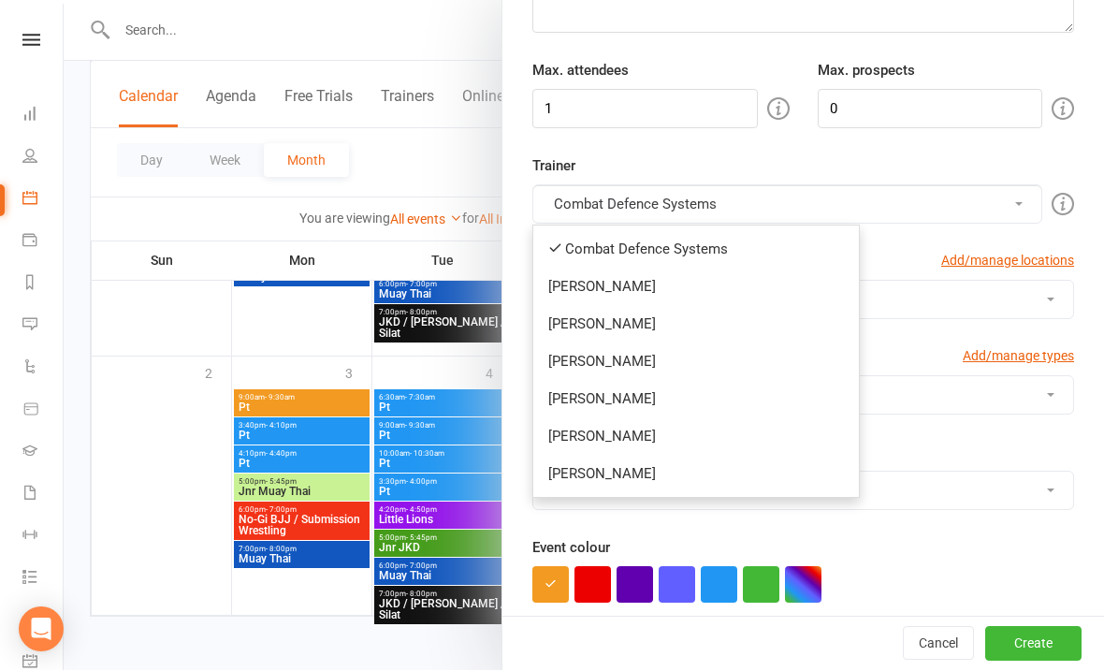
click at [590, 432] on link "[PERSON_NAME]" at bounding box center [696, 436] width 326 height 37
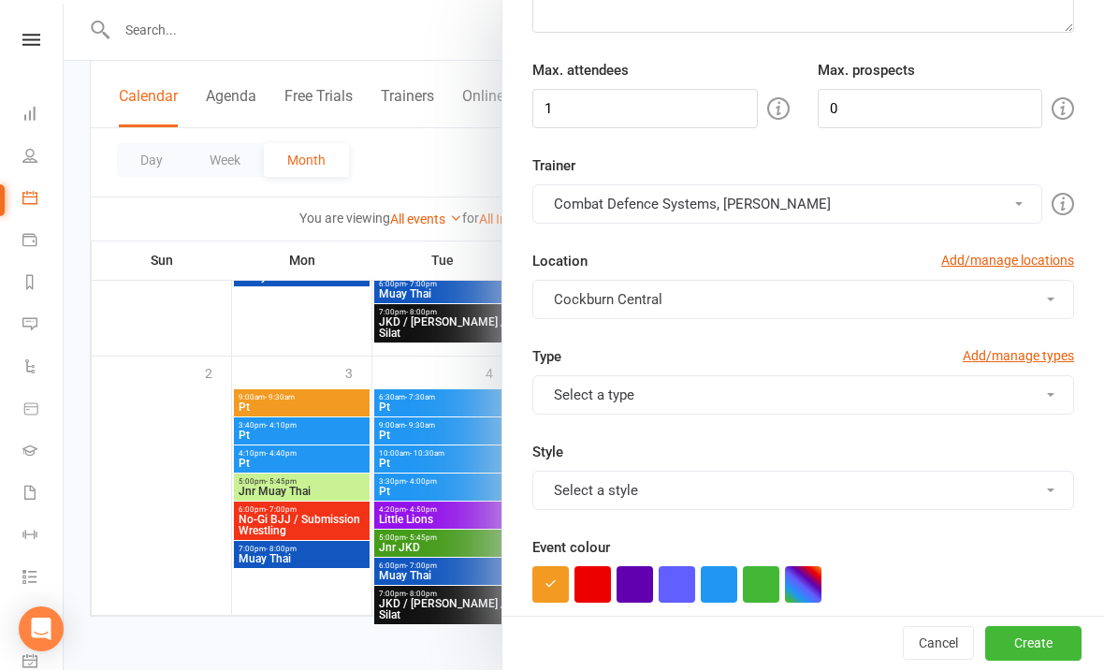
scroll to position [232, 0]
click at [571, 202] on button "Combat Defence Systems, [PERSON_NAME]" at bounding box center [787, 205] width 510 height 39
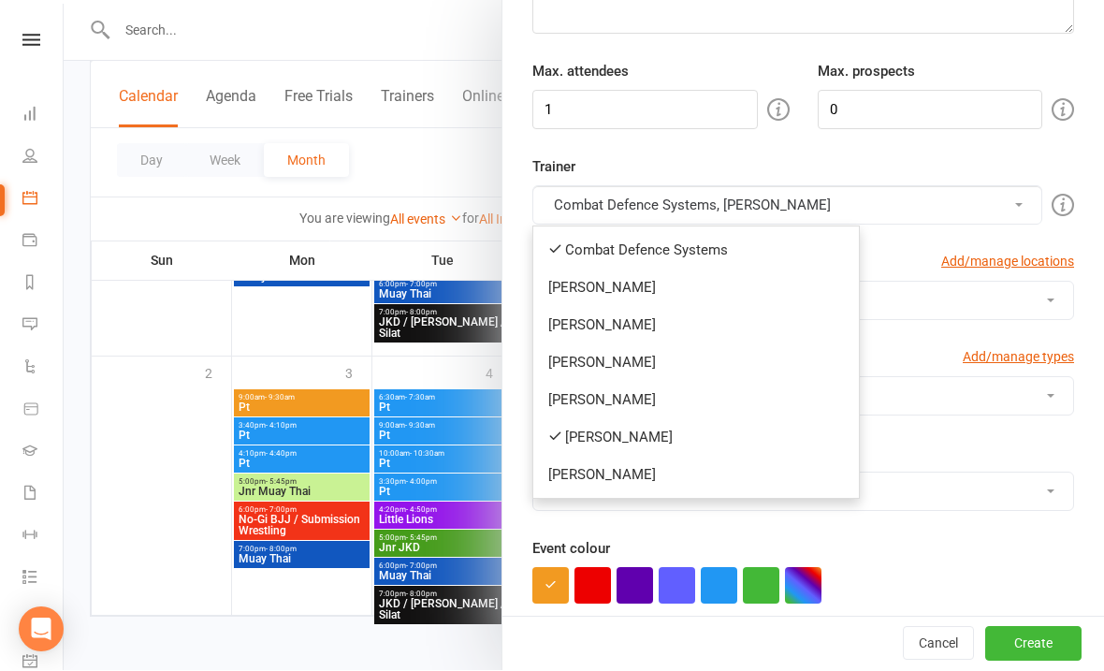
click at [581, 239] on link "Combat Defence Systems" at bounding box center [696, 250] width 326 height 37
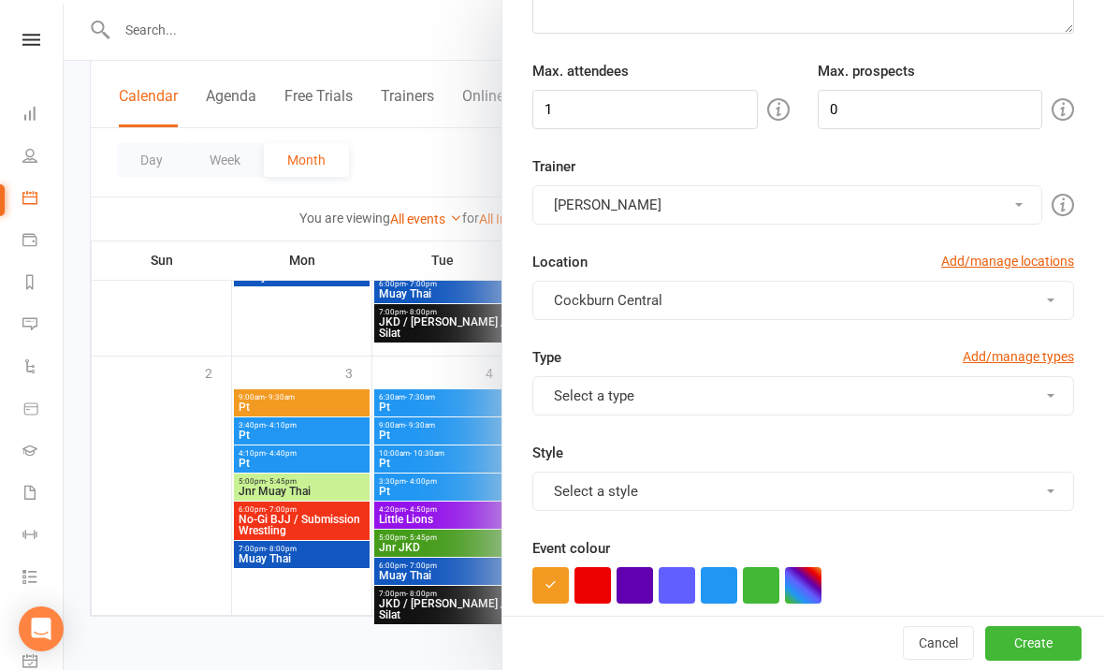
click at [631, 310] on button "Cockburn Central" at bounding box center [803, 301] width 542 height 39
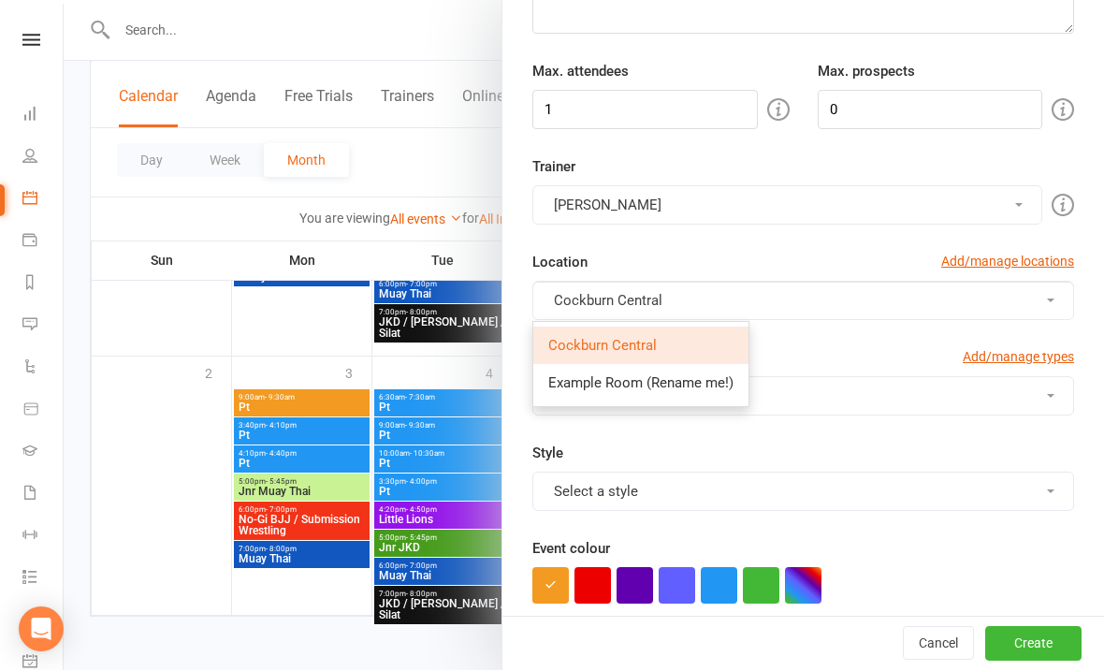
click at [590, 294] on span "Cockburn Central" at bounding box center [608, 301] width 109 height 17
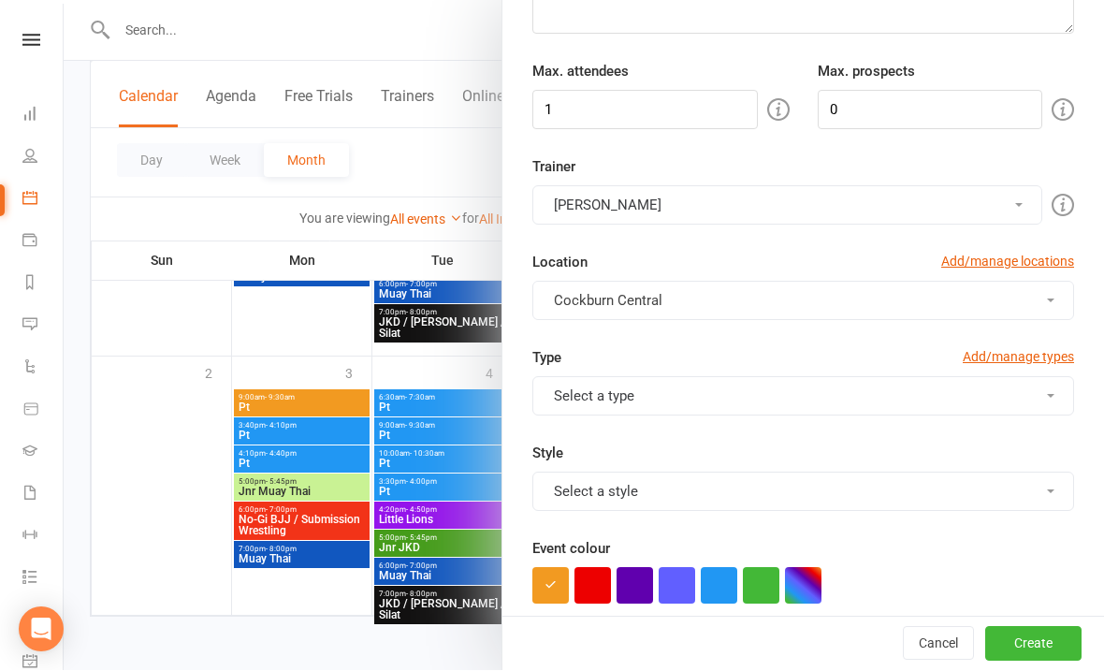
click at [591, 387] on button "Select a type" at bounding box center [803, 396] width 542 height 39
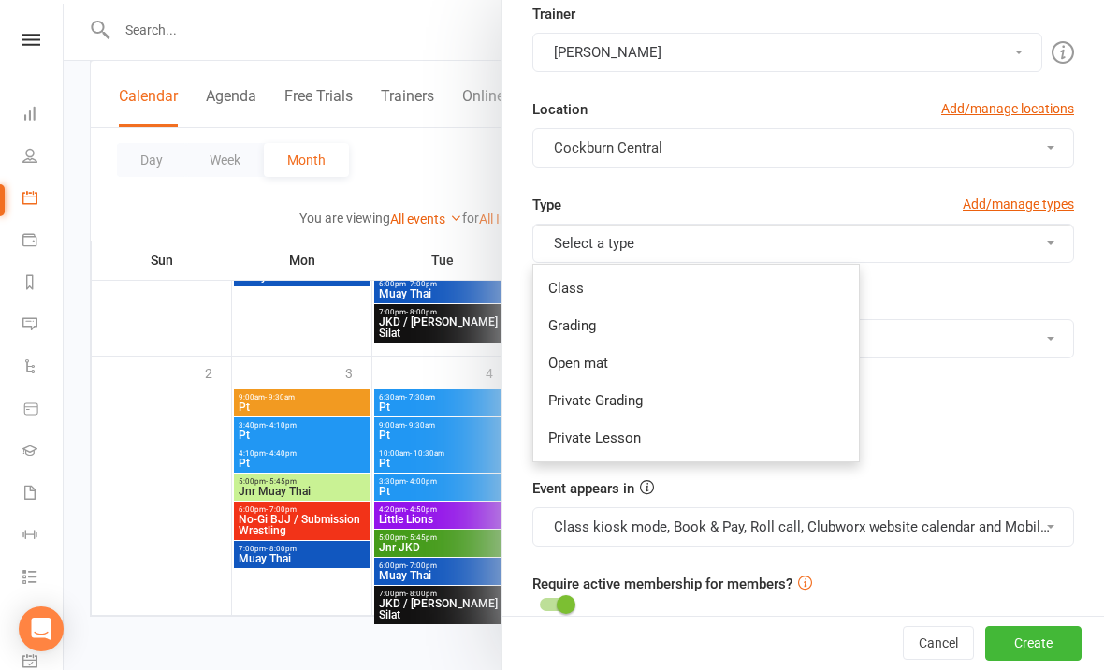
scroll to position [404, 0]
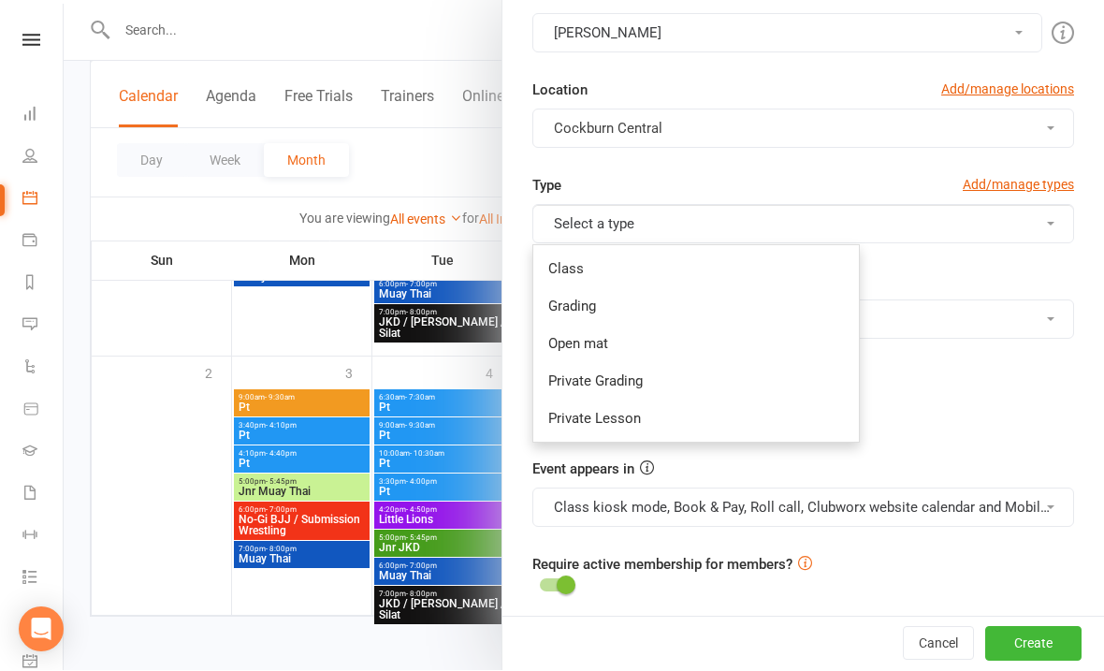
click at [595, 418] on link "Private Lesson" at bounding box center [696, 418] width 326 height 37
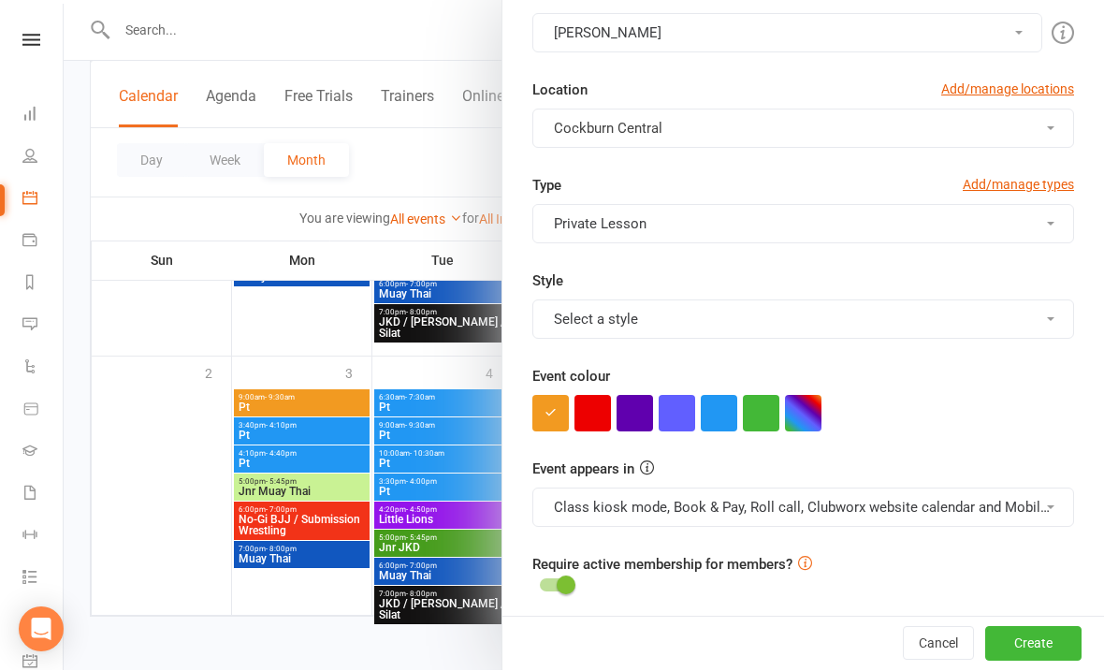
click at [588, 324] on button "Select a style" at bounding box center [803, 319] width 542 height 39
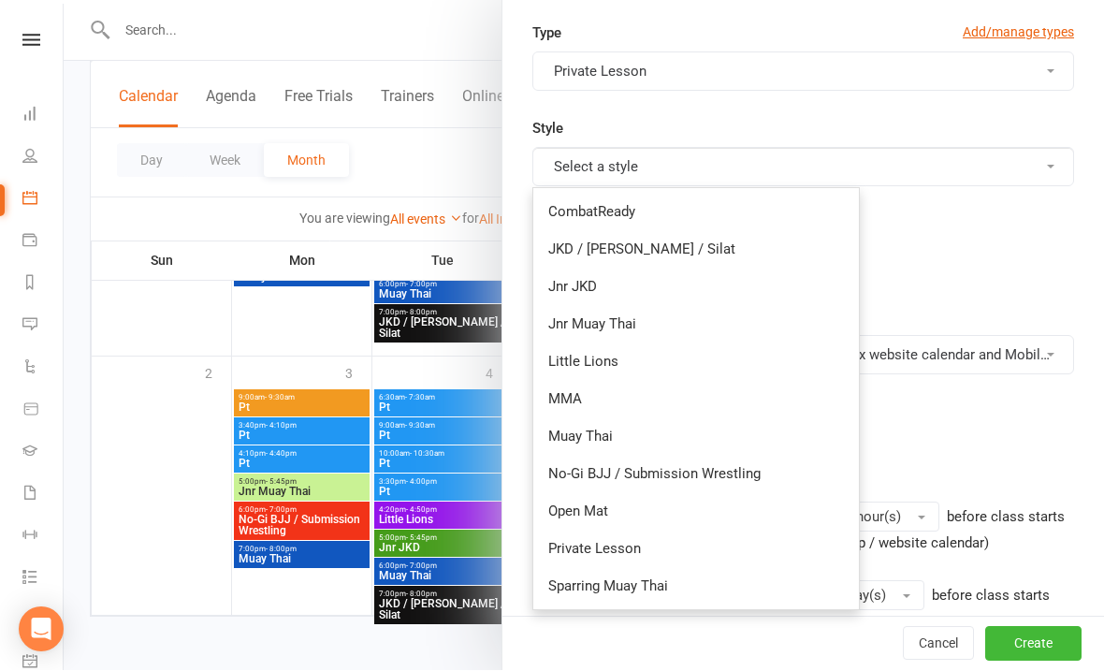
scroll to position [586, 0]
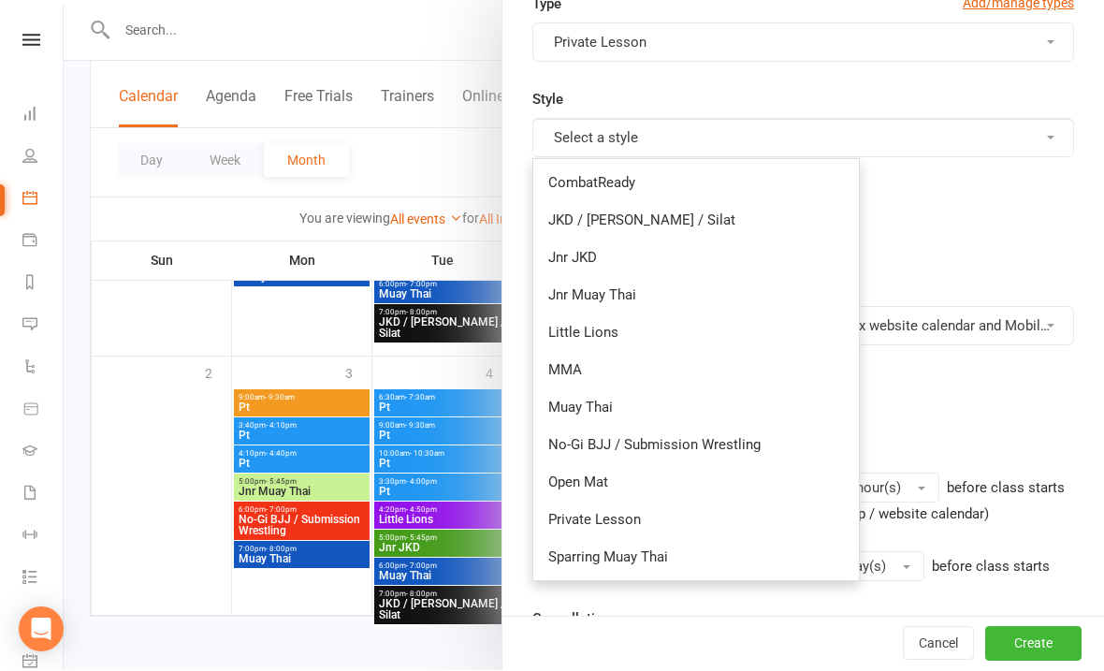
click at [569, 513] on link "Private Lesson" at bounding box center [696, 519] width 326 height 37
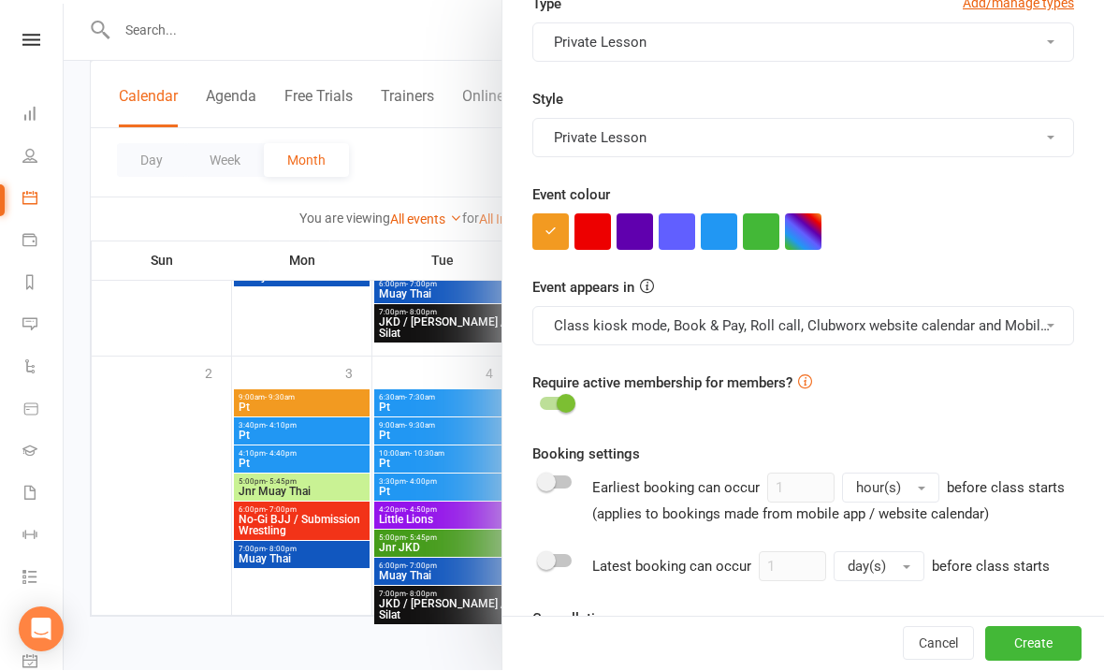
click at [713, 227] on button "button" at bounding box center [719, 232] width 36 height 36
click at [695, 332] on button "Class kiosk mode, Book & Pay, Roll call, Clubworx website calendar and Mobile a…" at bounding box center [803, 326] width 542 height 39
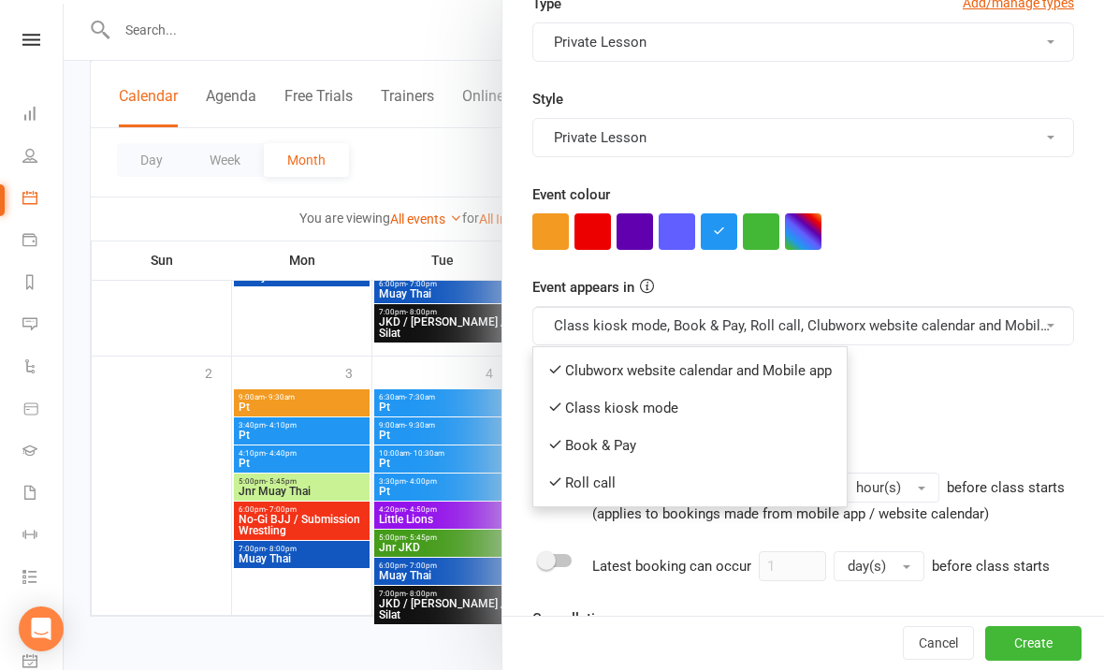
click at [638, 371] on link "Clubworx website calendar and Mobile app" at bounding box center [689, 371] width 313 height 37
click at [618, 326] on button "Class kiosk mode, Book & Pay, Roll call, Clubworx website calendar and Mobile a…" at bounding box center [803, 326] width 542 height 39
click at [597, 455] on link "Book & Pay" at bounding box center [681, 445] width 297 height 37
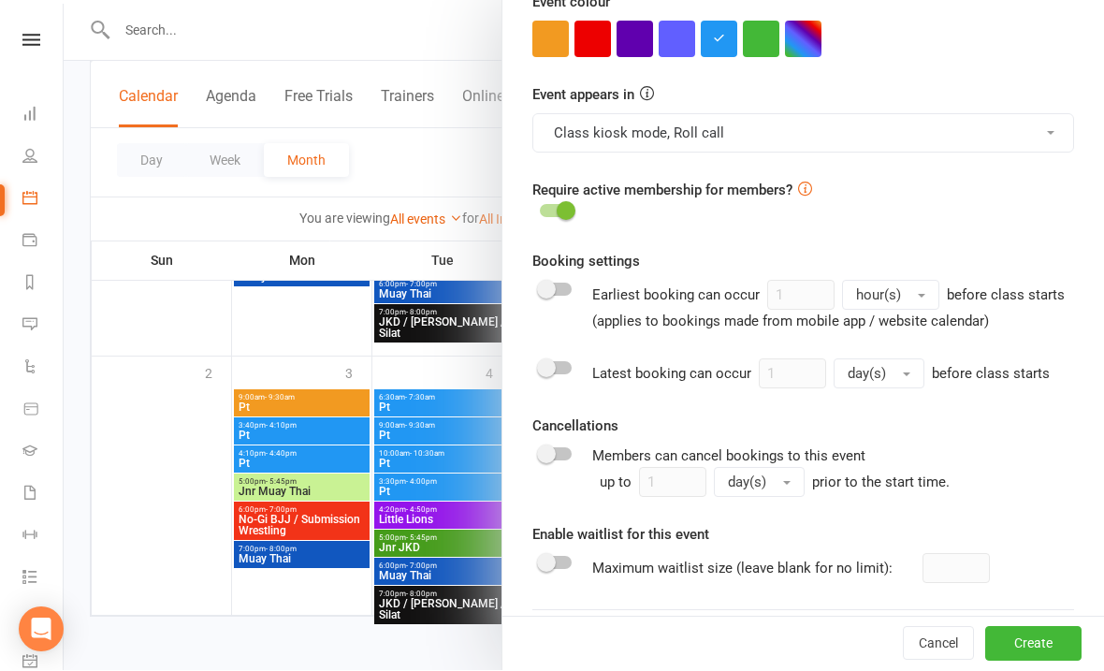
click at [560, 215] on span at bounding box center [566, 211] width 19 height 19
click at [540, 209] on input "checkbox" at bounding box center [540, 209] width 0 height 0
checkbox input "true"
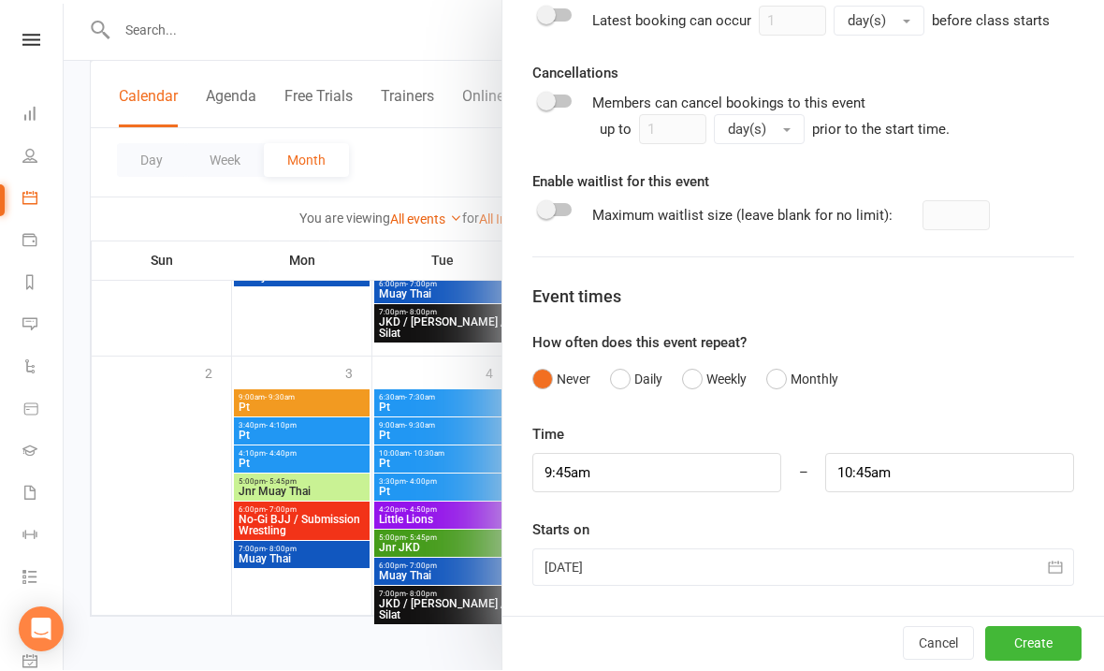
scroll to position [1129, 0]
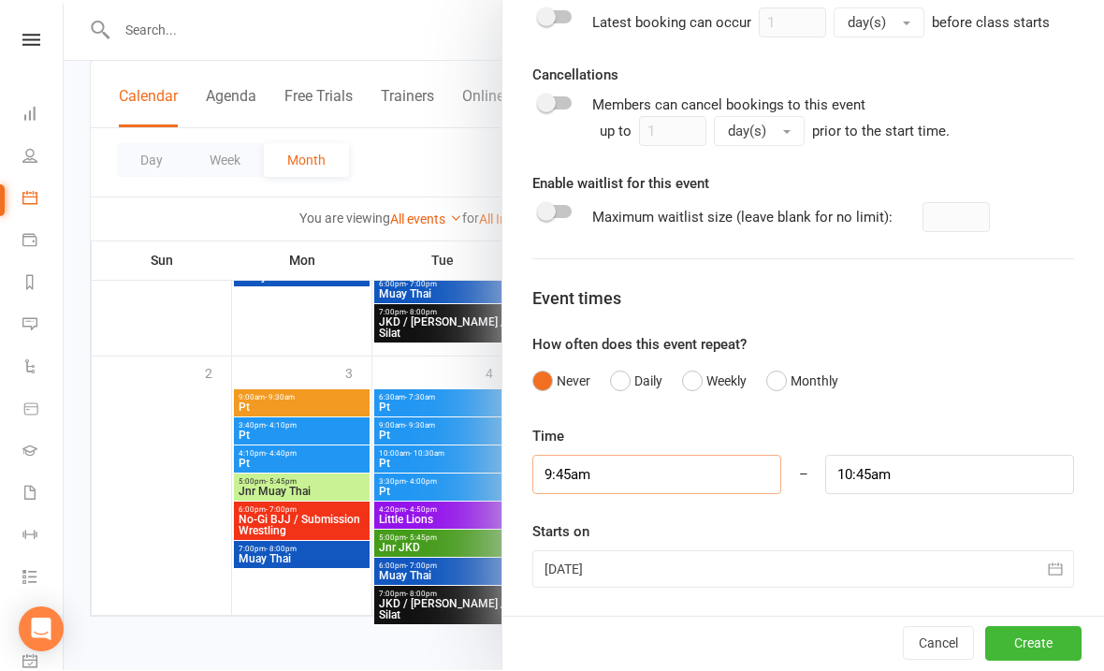
click at [608, 477] on input "9:45am" at bounding box center [656, 475] width 249 height 39
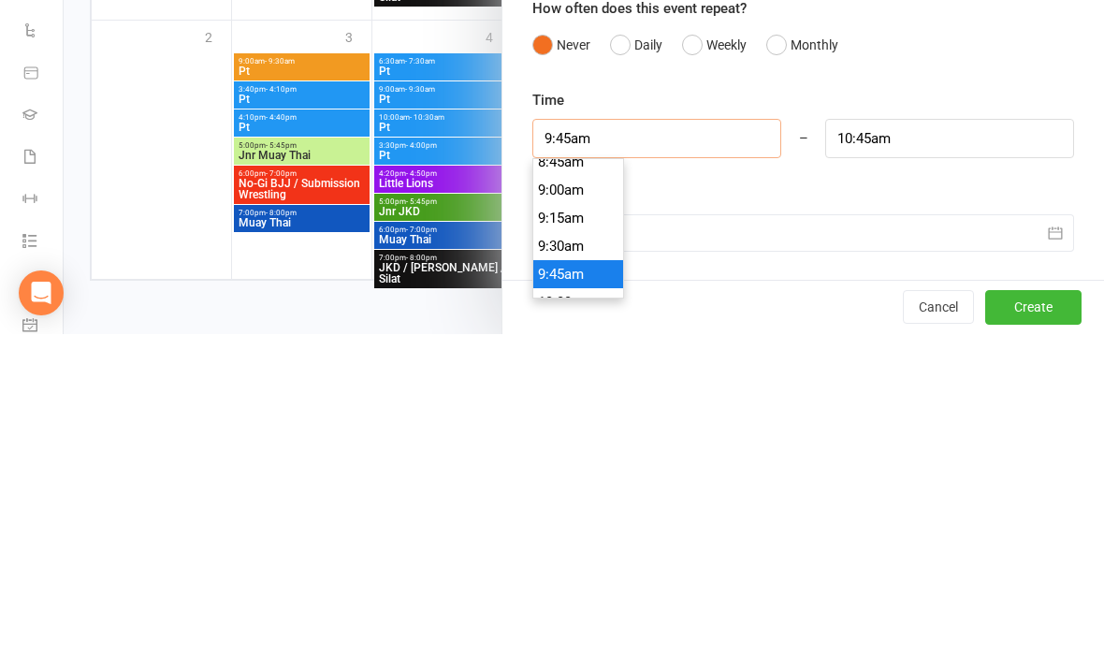
scroll to position [986, 0]
click at [568, 520] on li "9:00am" at bounding box center [578, 534] width 90 height 28
type input "9:00am"
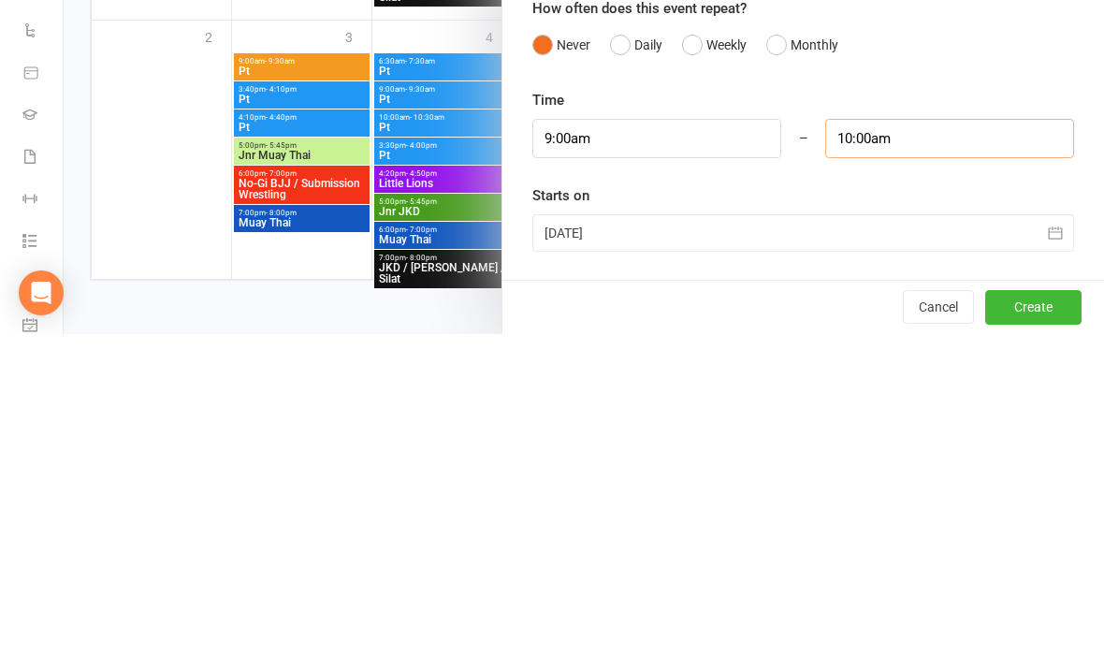
click at [919, 456] on input "10:00am" at bounding box center [949, 475] width 249 height 39
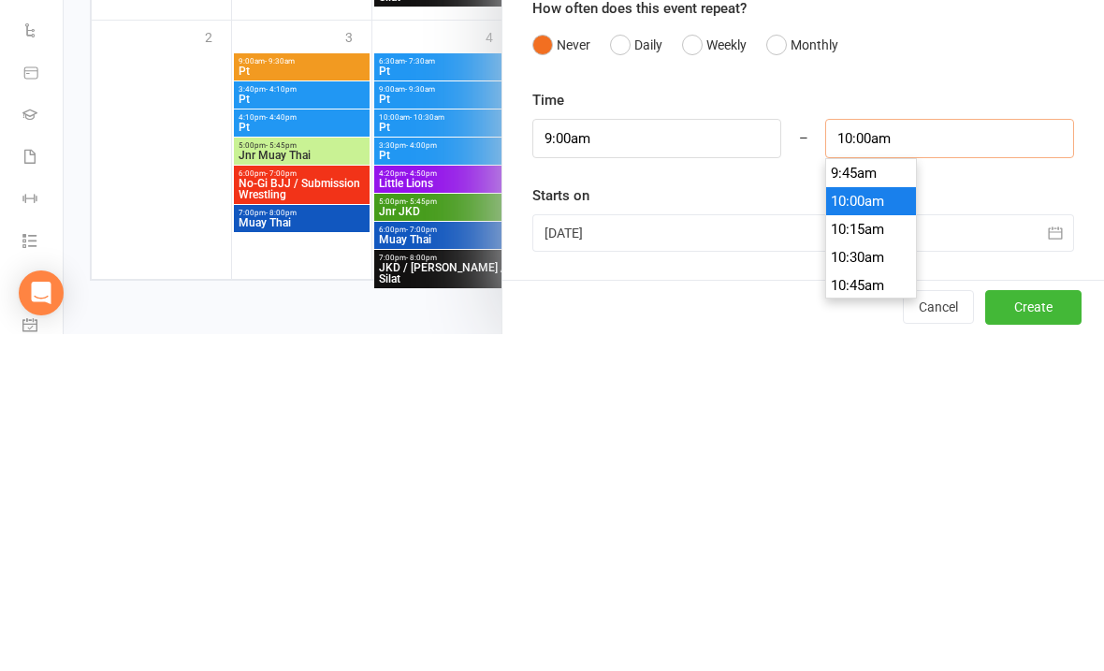
scroll to position [1062, 0]
click at [849, 500] on li "9:30am" at bounding box center [871, 514] width 90 height 28
type input "9:30am"
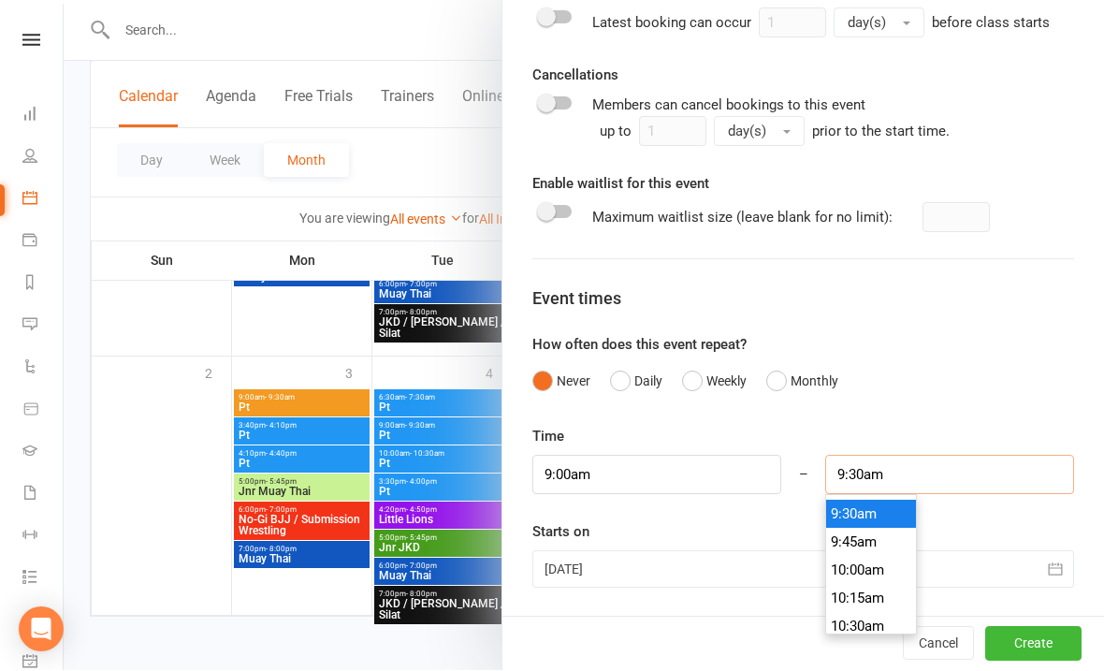
scroll to position [1038, 0]
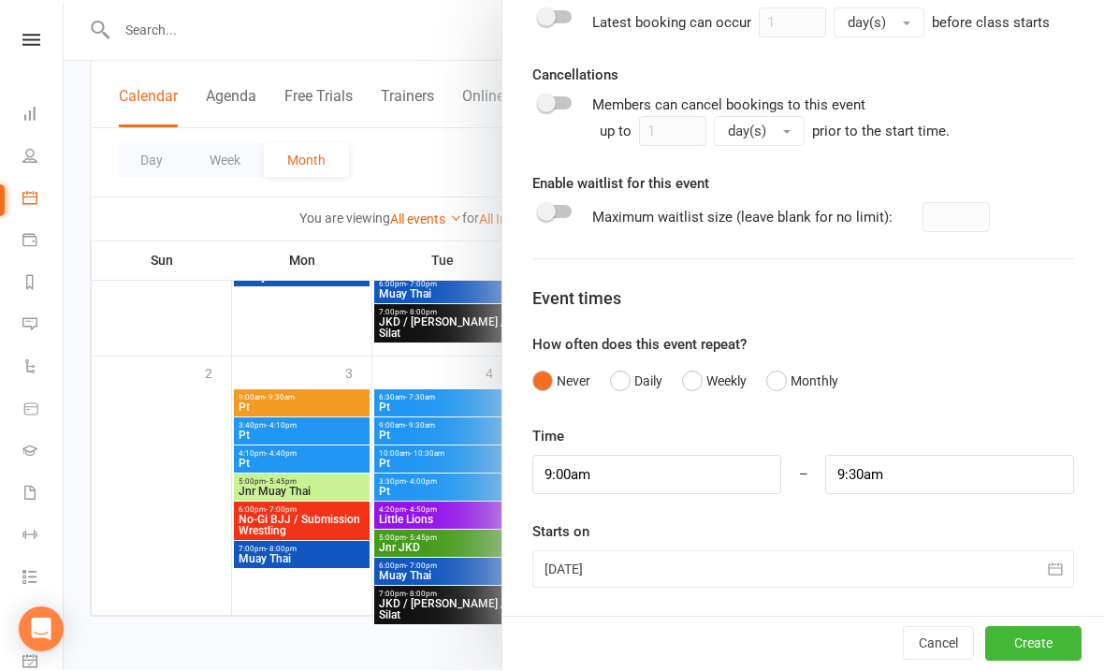
click at [629, 575] on div at bounding box center [803, 569] width 542 height 37
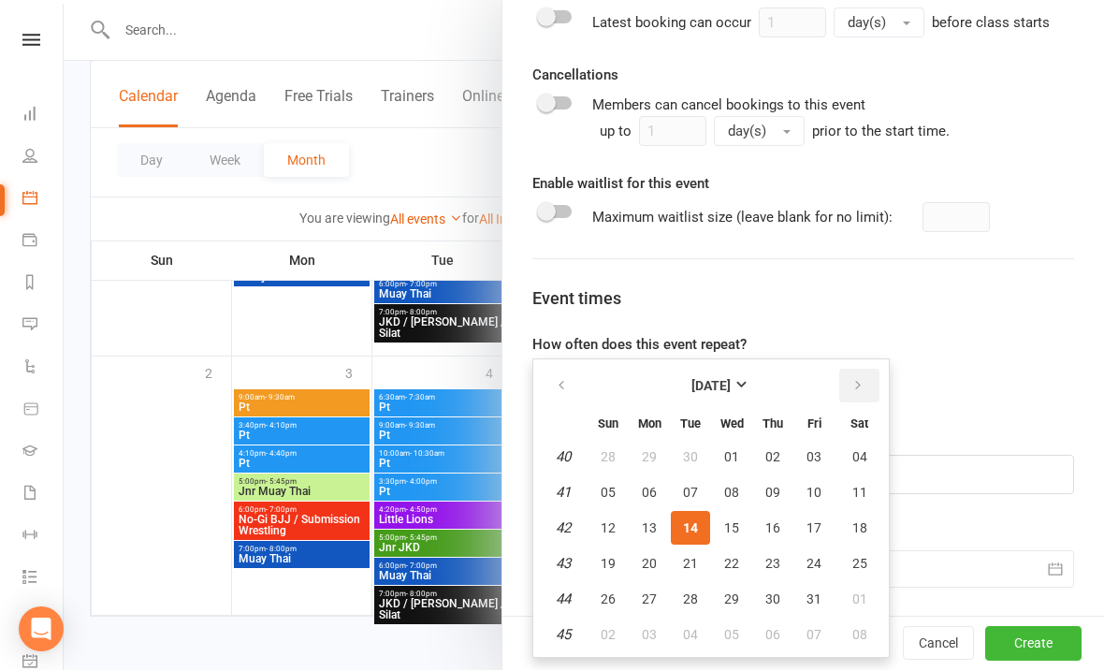
click at [870, 386] on button "button" at bounding box center [859, 387] width 40 height 34
click at [645, 514] on button "10" at bounding box center [649, 529] width 39 height 34
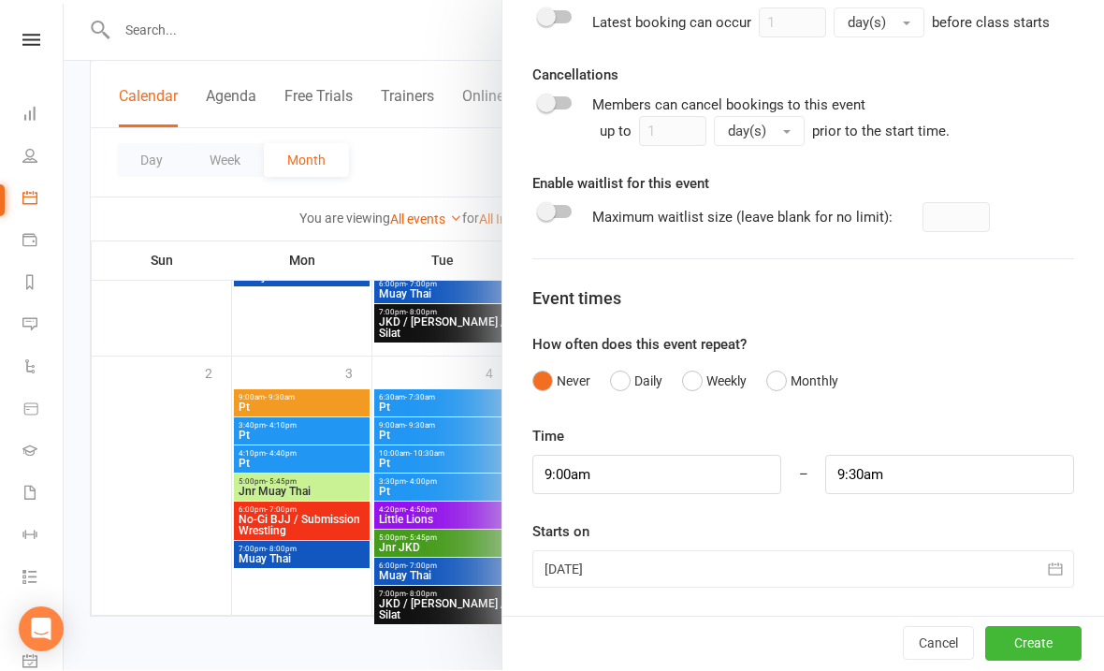
type input "[DATE]"
click at [1042, 641] on button "Create" at bounding box center [1033, 645] width 96 height 34
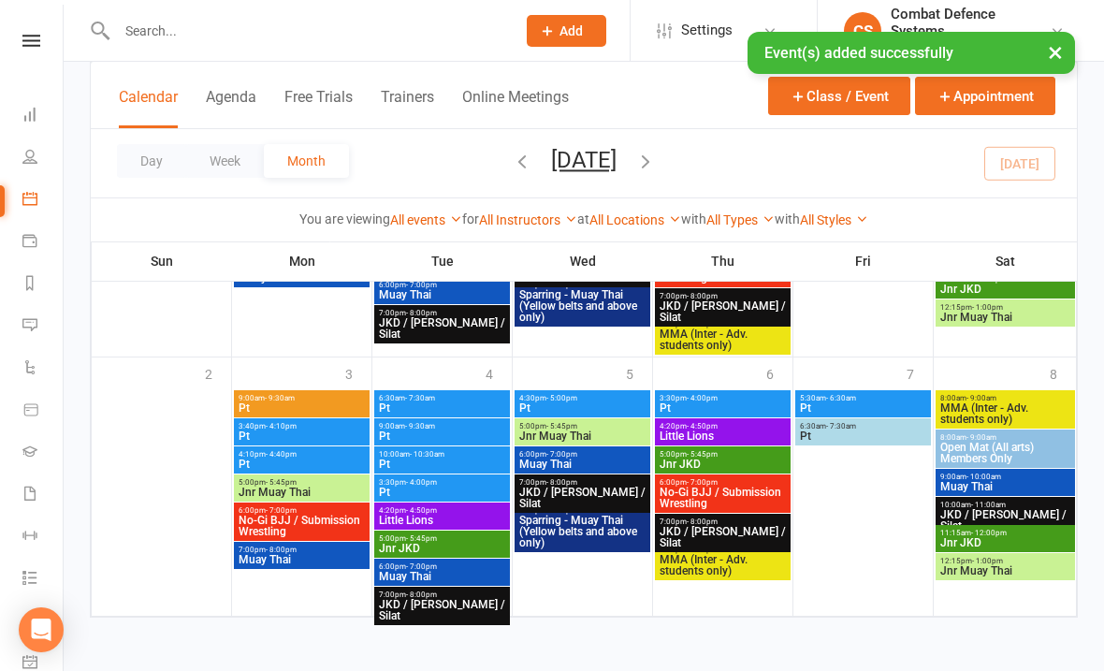
click at [808, 109] on button "Class / Event" at bounding box center [839, 96] width 142 height 38
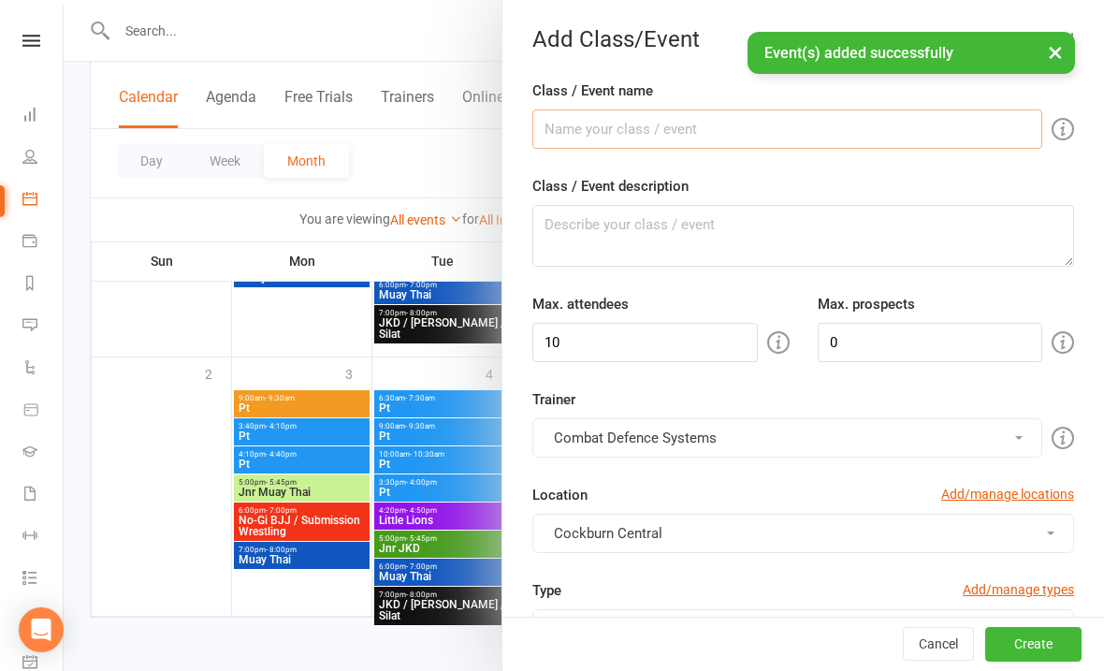
click at [622, 132] on input "Class / Event name" at bounding box center [787, 128] width 510 height 39
type input "Pt"
click at [649, 246] on textarea "Class / Event description" at bounding box center [803, 236] width 542 height 62
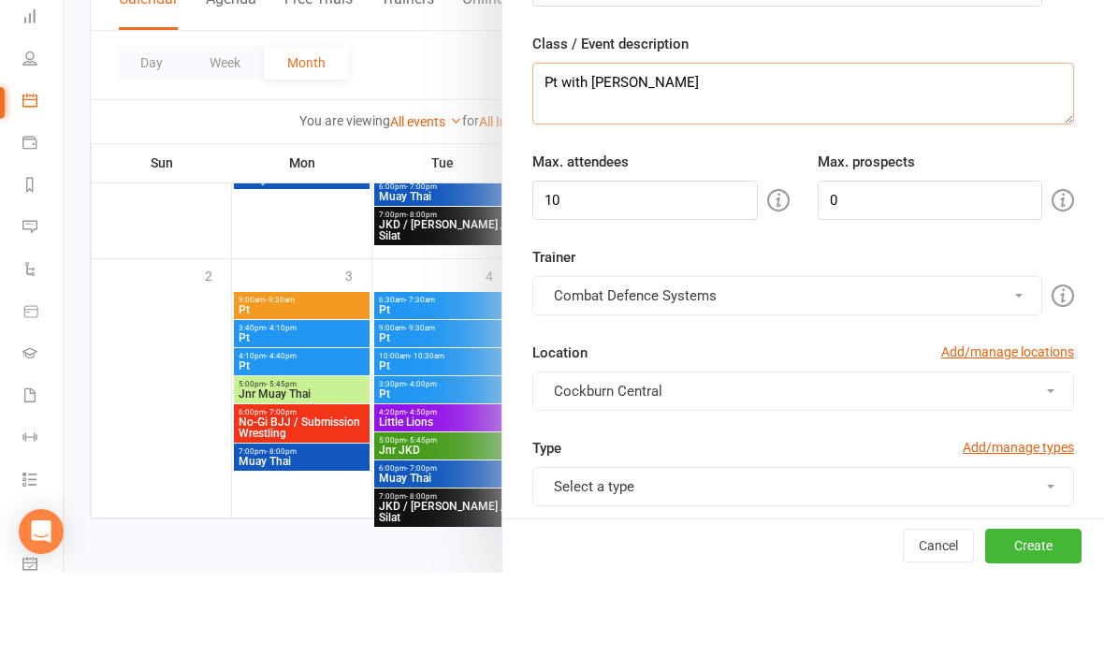
scroll to position [55, 0]
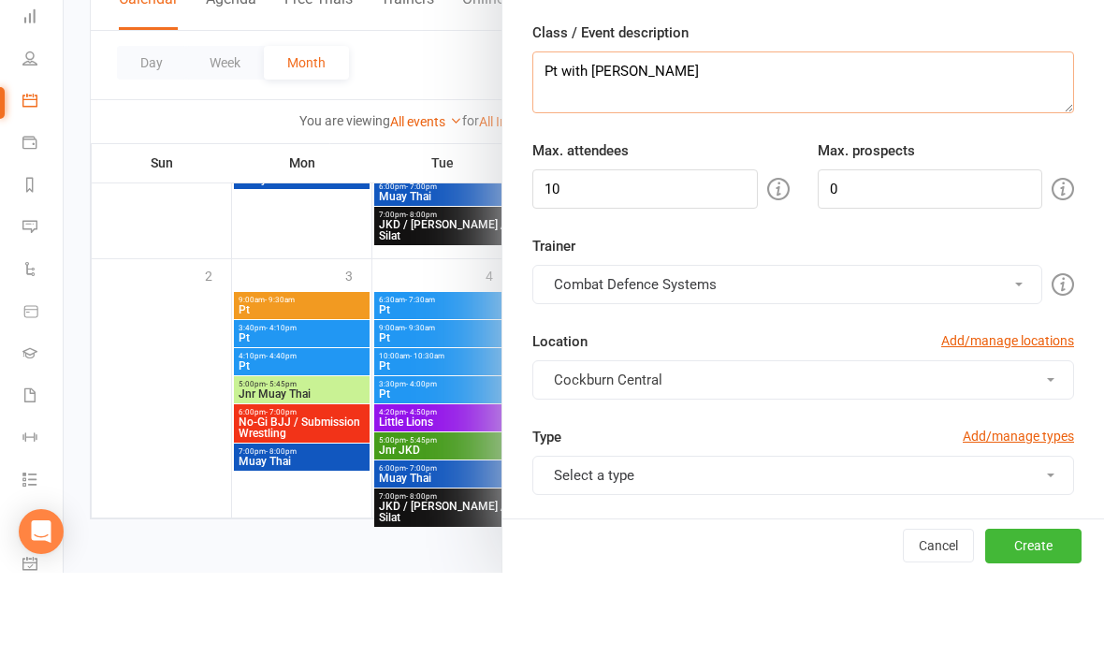
type textarea "Pt with [PERSON_NAME]"
click at [640, 268] on input "10" at bounding box center [644, 287] width 225 height 39
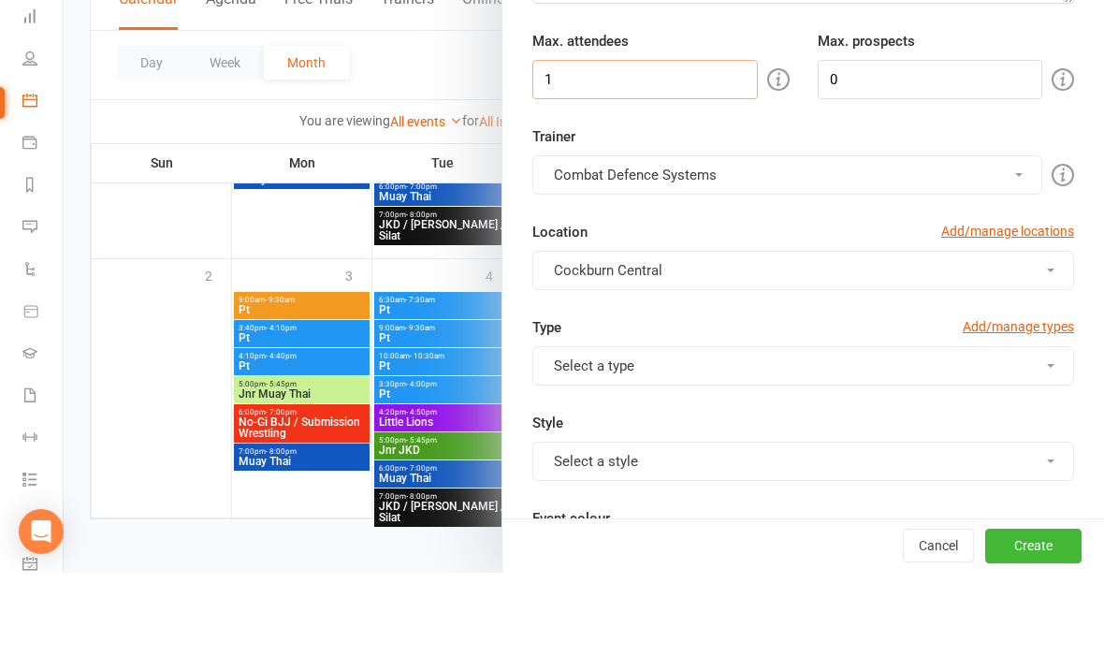
scroll to position [169, 0]
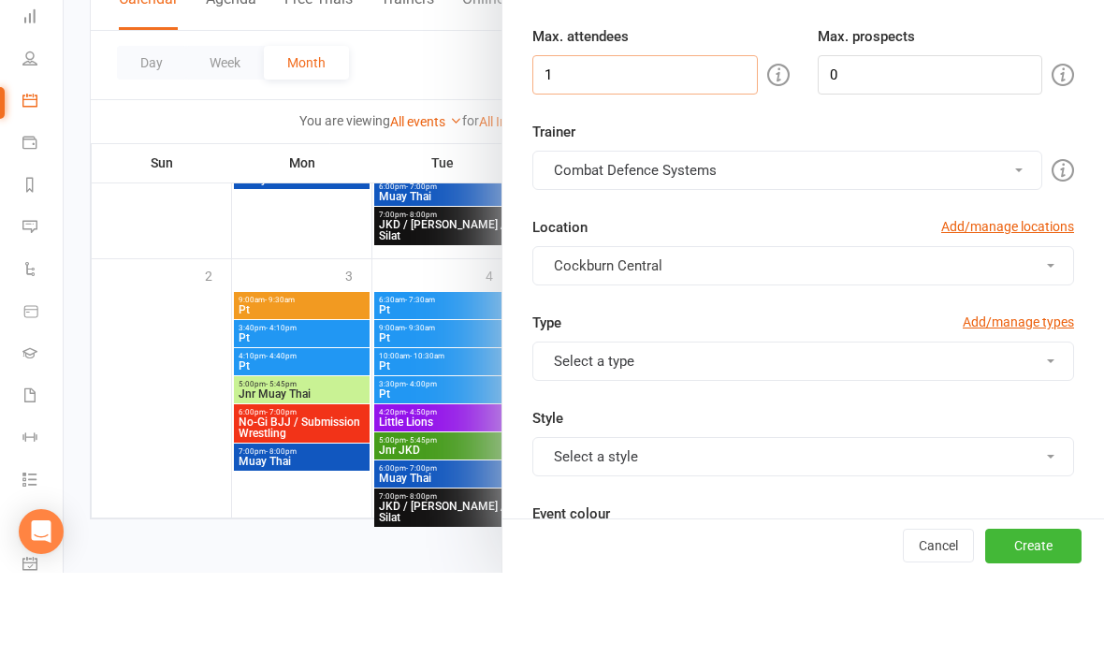
type input "1"
click at [669, 249] on button "Combat Defence Systems" at bounding box center [787, 268] width 510 height 39
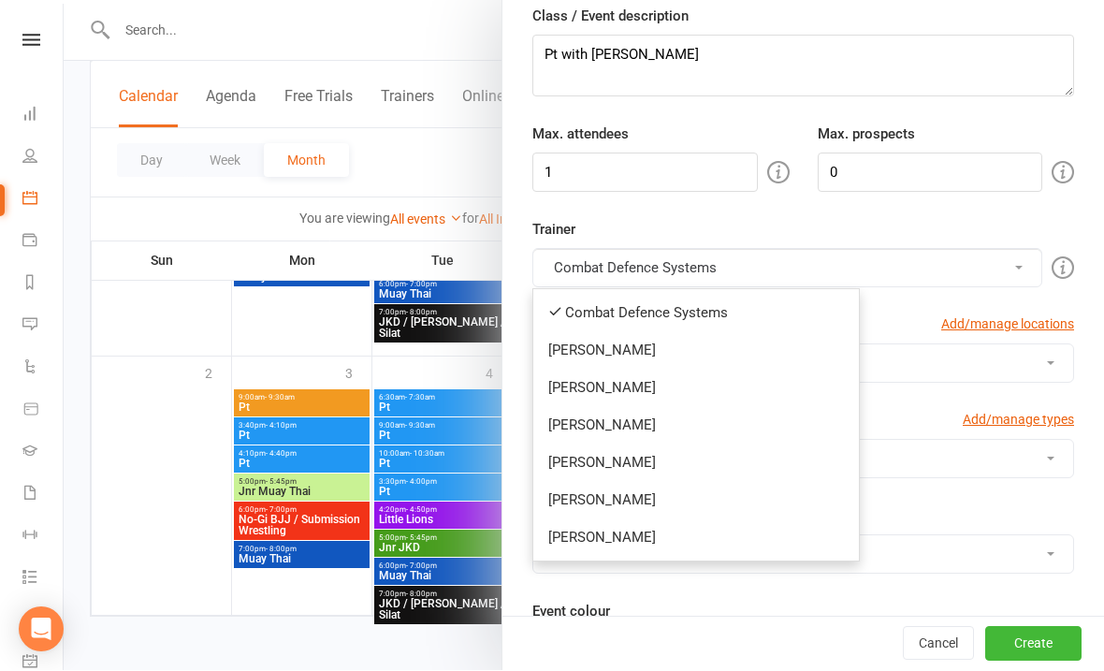
click at [583, 505] on link "[PERSON_NAME]" at bounding box center [696, 500] width 326 height 37
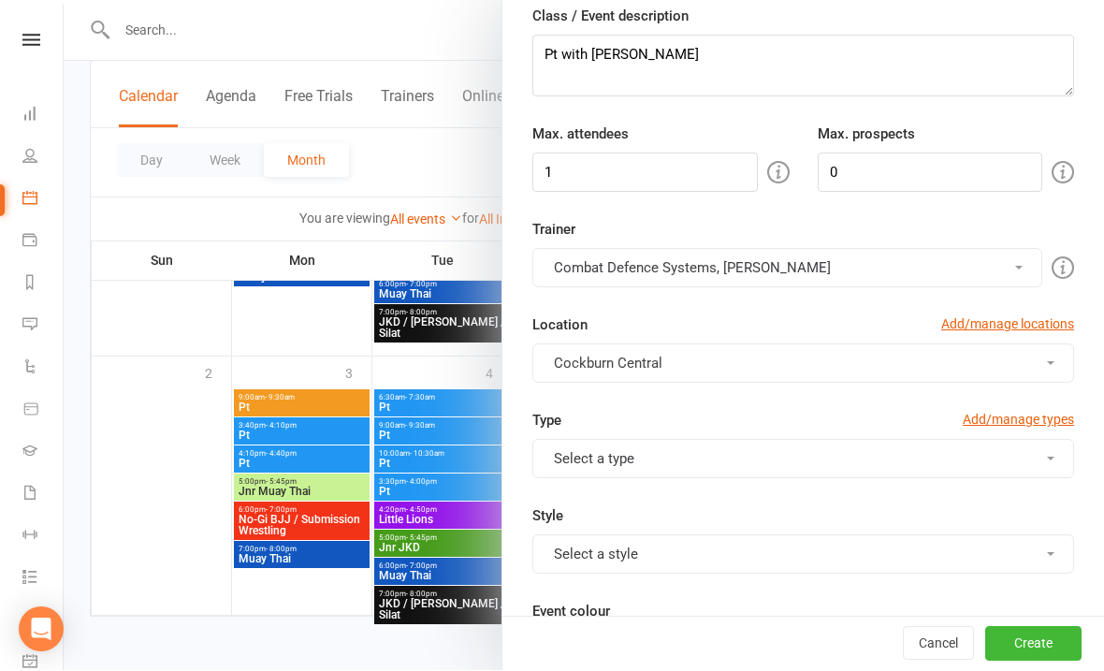
click at [600, 262] on button "Combat Defence Systems, [PERSON_NAME]" at bounding box center [787, 268] width 510 height 39
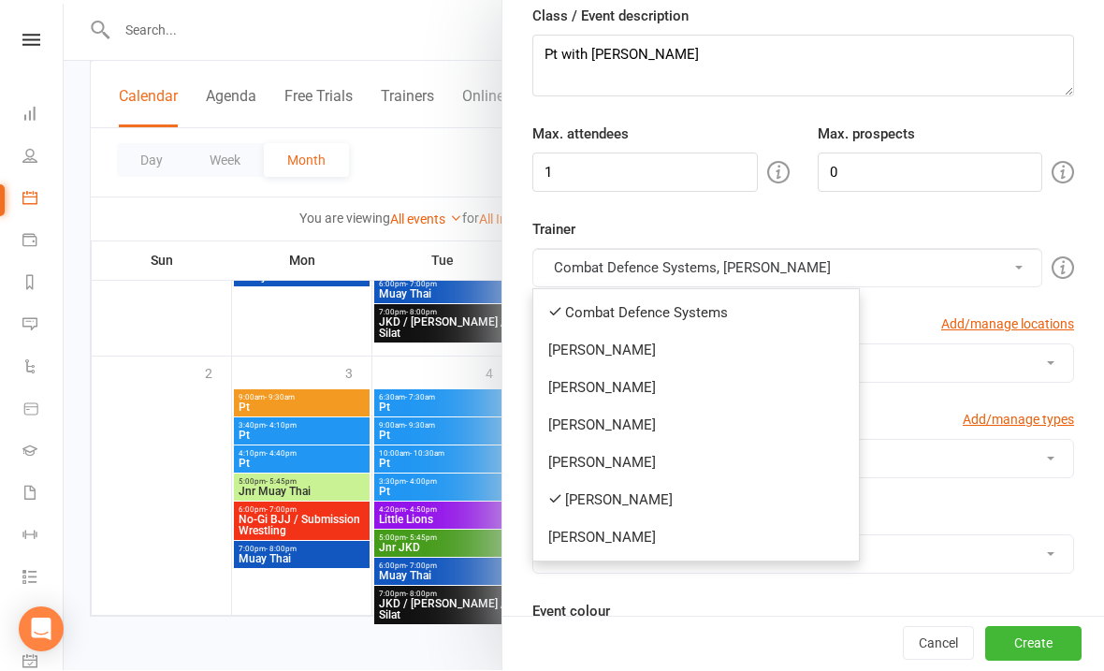
click at [587, 297] on link "Combat Defence Systems" at bounding box center [696, 313] width 326 height 37
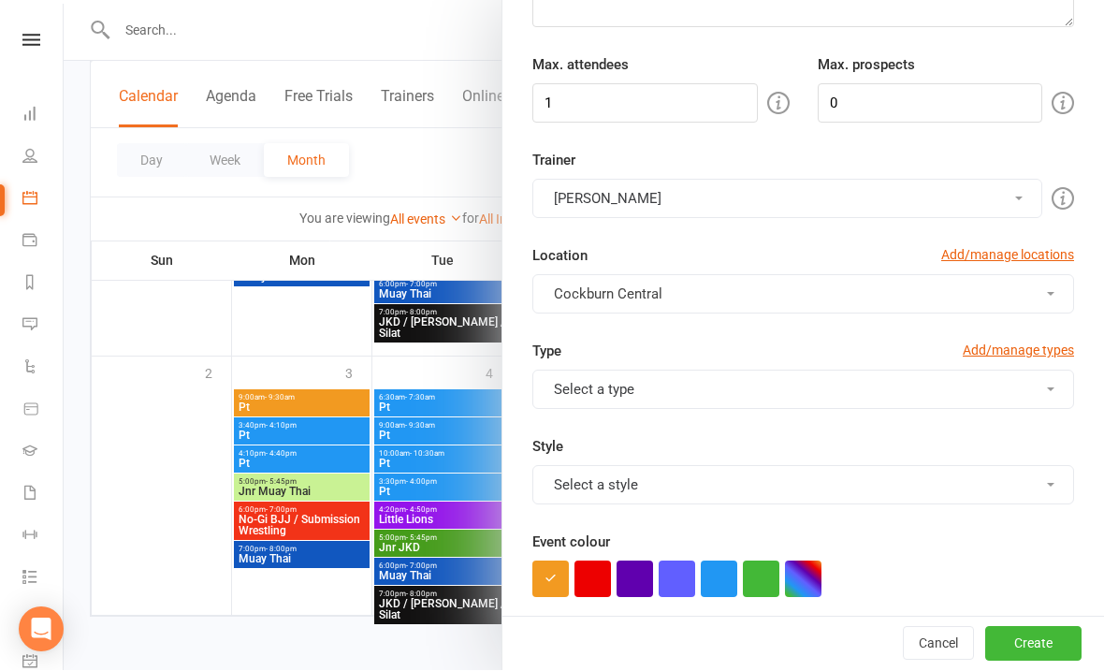
scroll to position [241, 0]
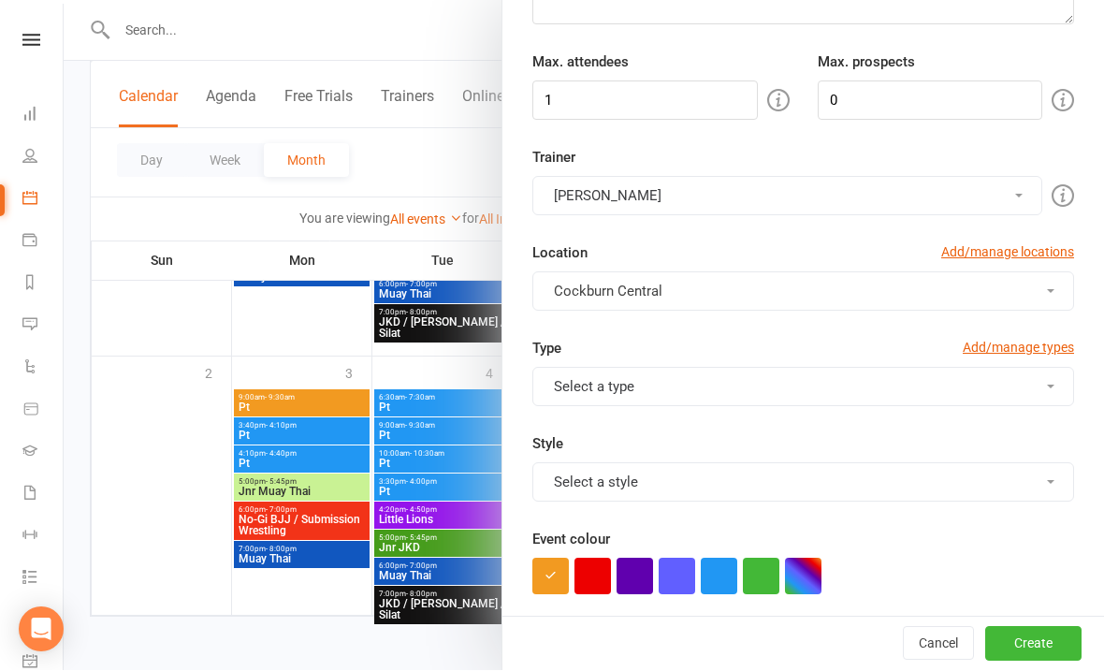
click at [581, 297] on span "Cockburn Central" at bounding box center [608, 291] width 109 height 17
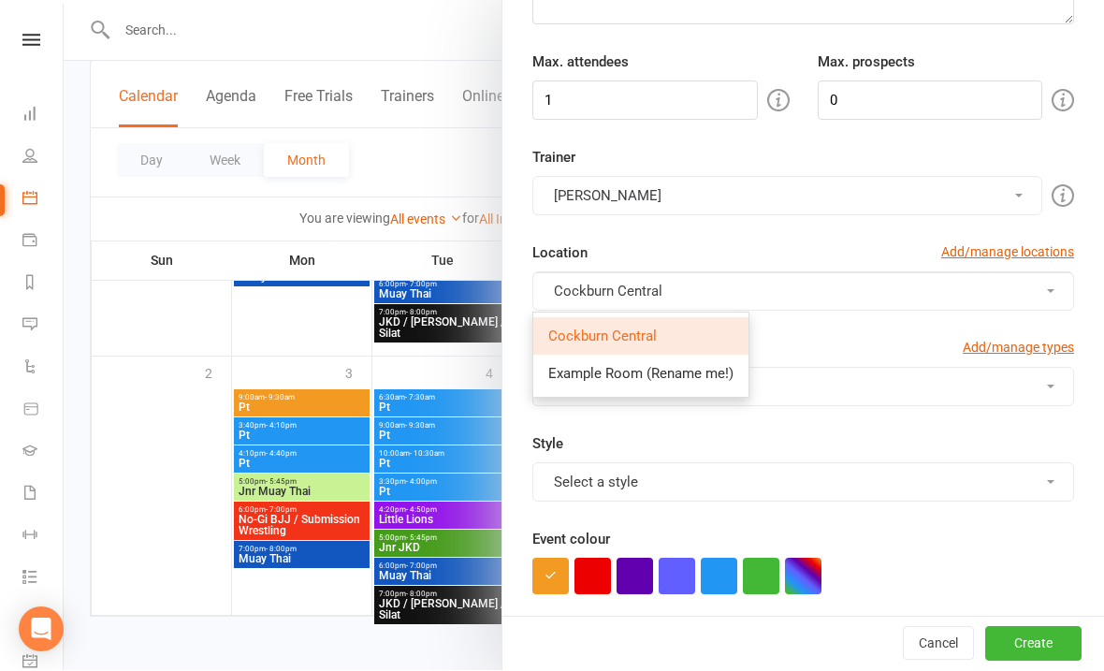
click at [578, 291] on span "Cockburn Central" at bounding box center [608, 291] width 109 height 17
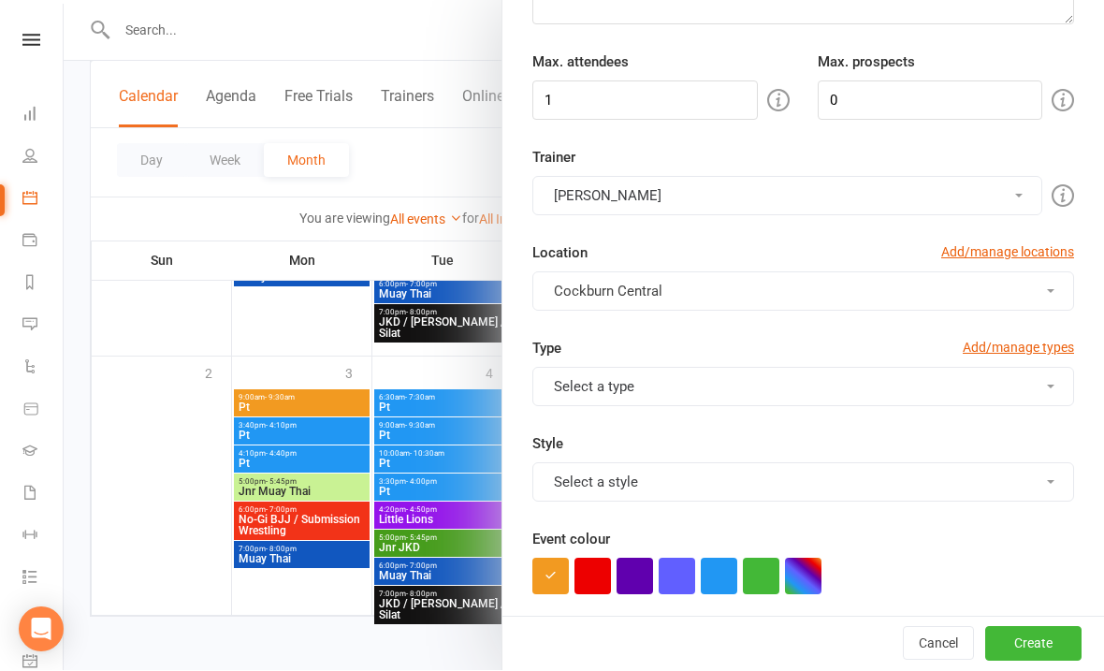
click at [576, 398] on button "Select a type" at bounding box center [803, 387] width 542 height 39
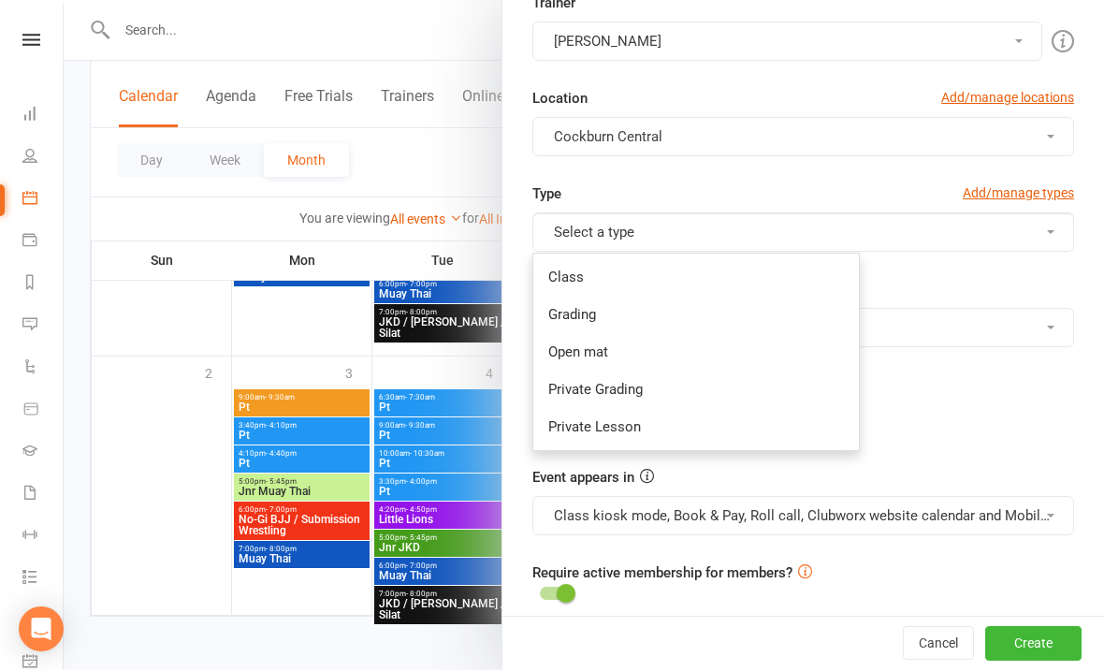
scroll to position [397, 0]
click at [574, 439] on link "Private Lesson" at bounding box center [696, 426] width 326 height 37
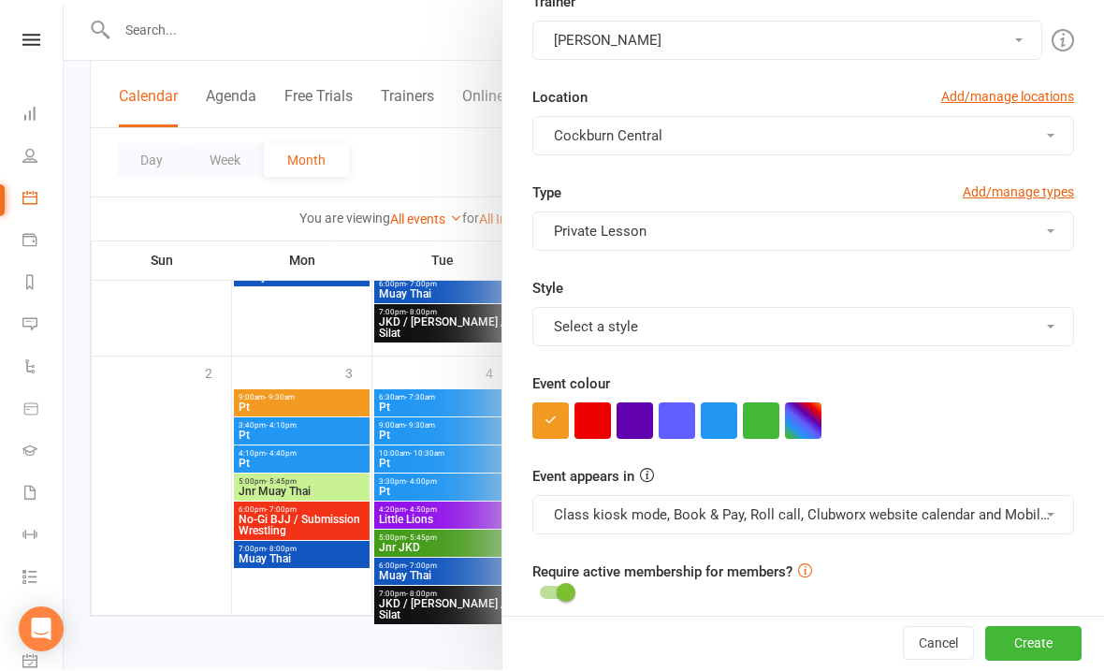
click at [558, 336] on button "Select a style" at bounding box center [803, 327] width 542 height 39
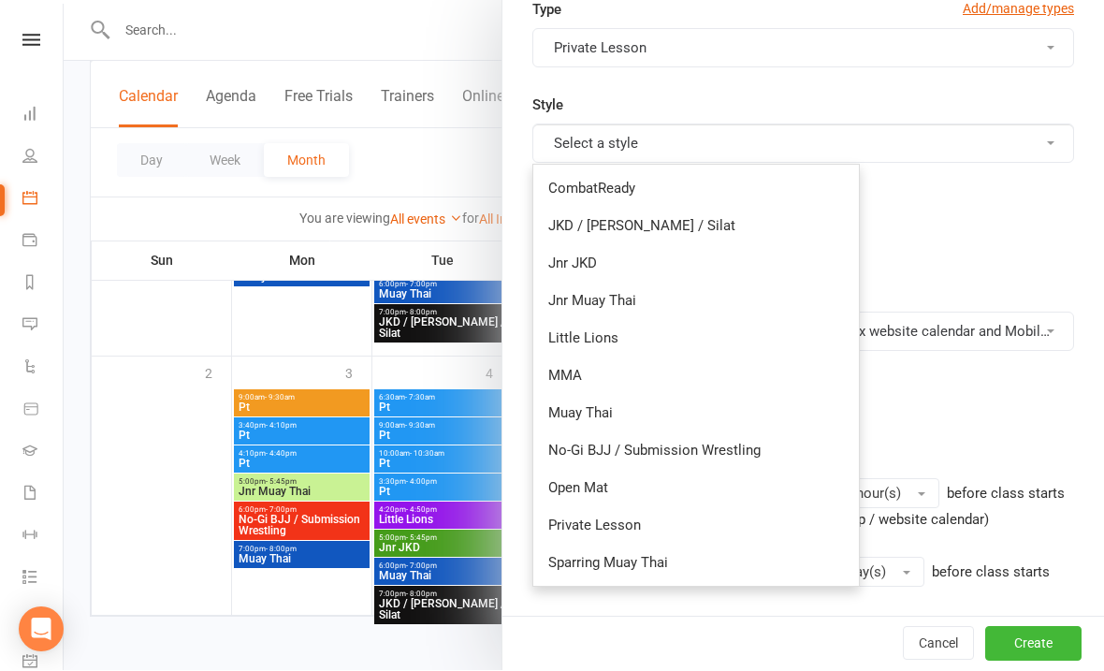
scroll to position [591, 0]
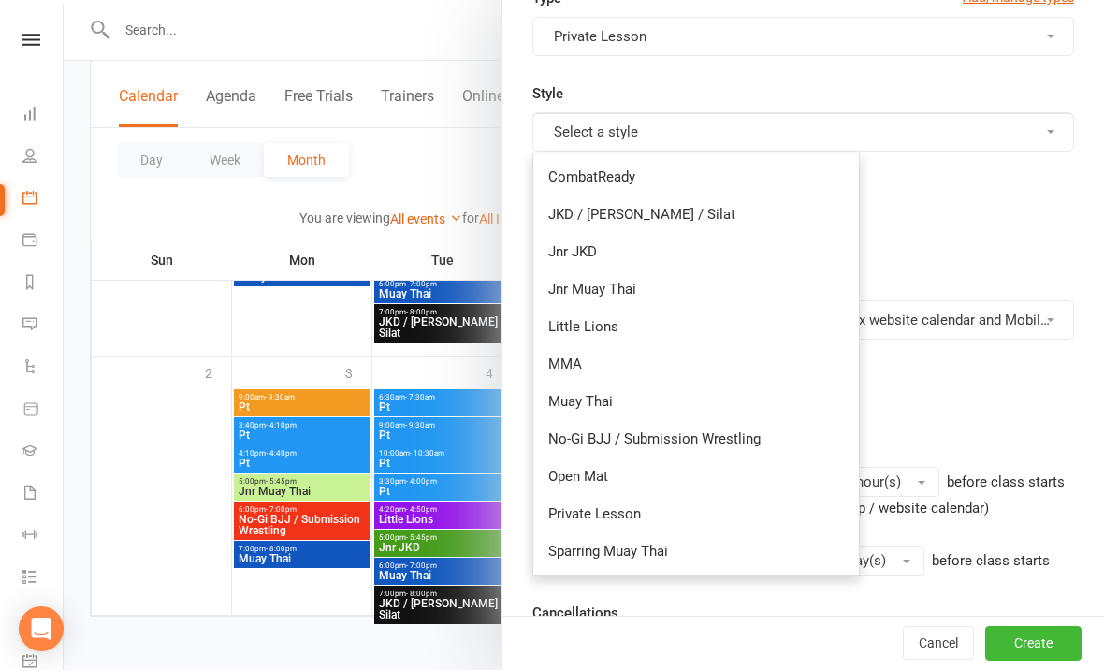
click at [578, 520] on link "Private Lesson" at bounding box center [696, 514] width 326 height 37
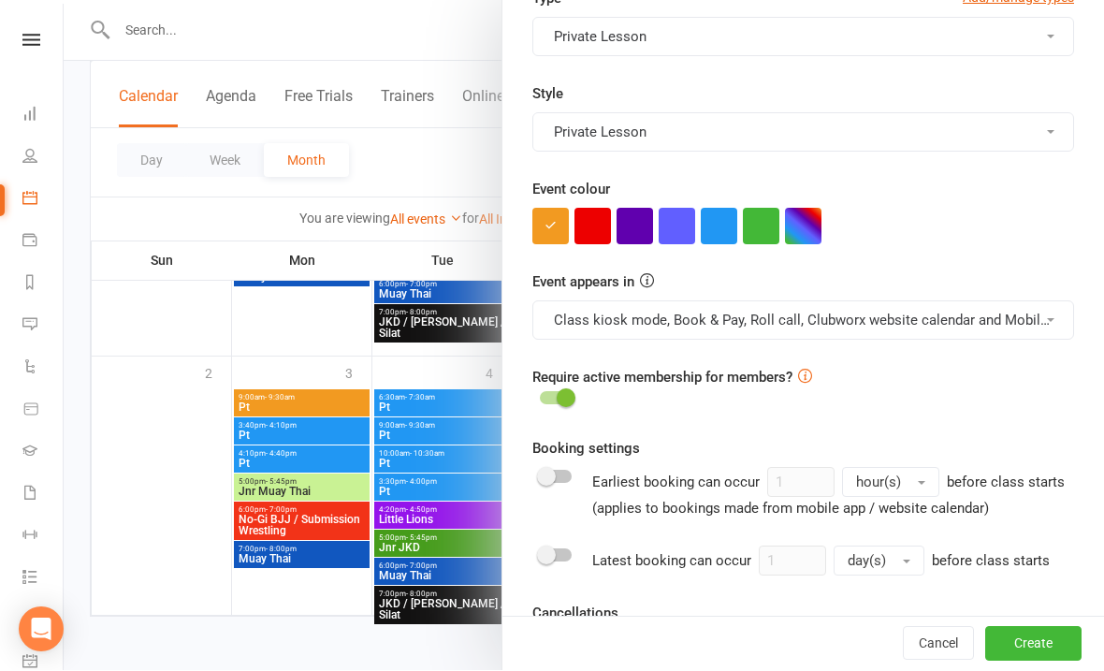
click at [703, 224] on button "button" at bounding box center [719, 227] width 36 height 36
click at [581, 319] on button "Class kiosk mode, Book & Pay, Roll call, Clubworx website calendar and Mobile a…" at bounding box center [803, 320] width 542 height 39
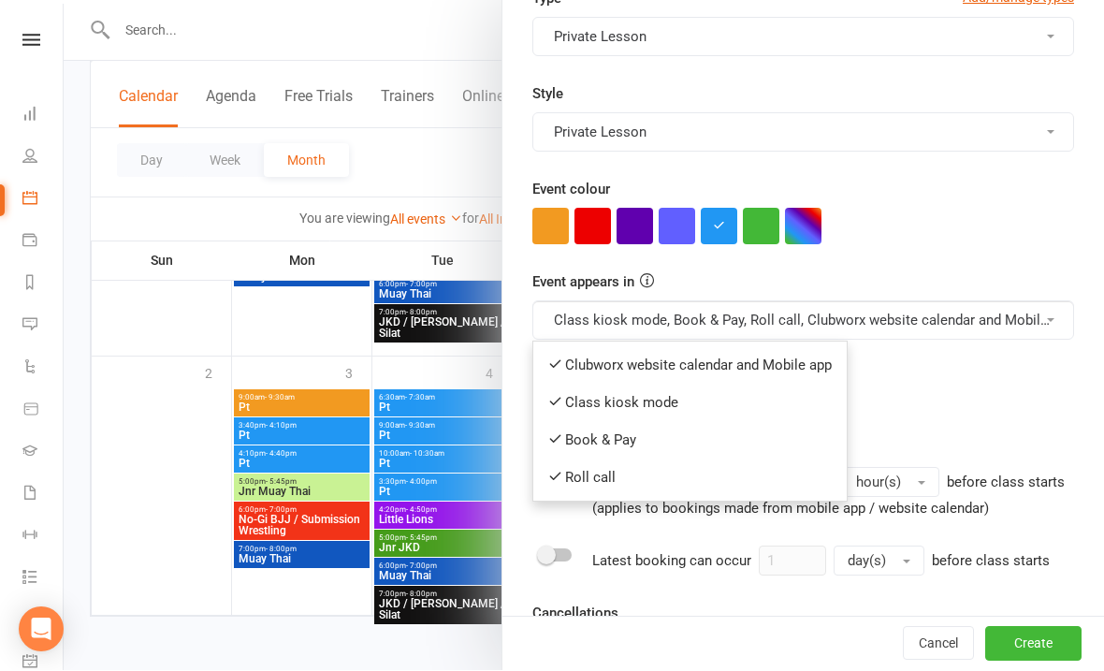
click at [590, 358] on link "Clubworx website calendar and Mobile app" at bounding box center [689, 365] width 313 height 37
click at [598, 313] on button "Class kiosk mode, Book & Pay, Roll call, Clubworx website calendar and Mobile a…" at bounding box center [803, 320] width 542 height 39
click at [568, 427] on link "Book & Pay" at bounding box center [681, 440] width 297 height 37
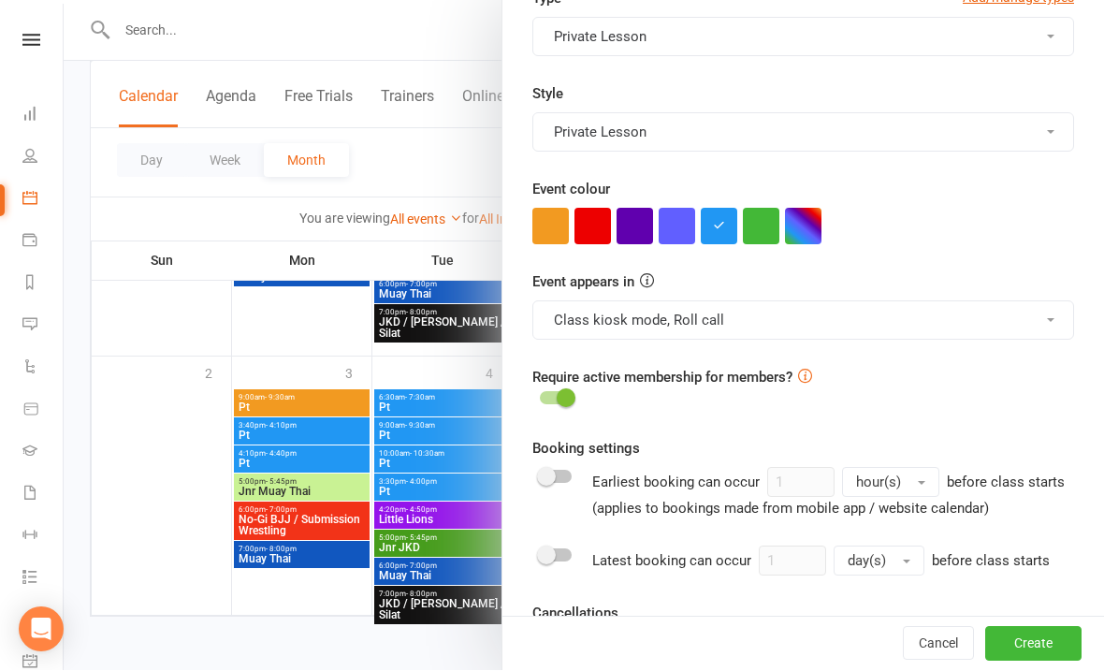
click at [565, 404] on span at bounding box center [566, 398] width 19 height 19
click at [540, 396] on input "checkbox" at bounding box center [540, 396] width 0 height 0
checkbox input "true"
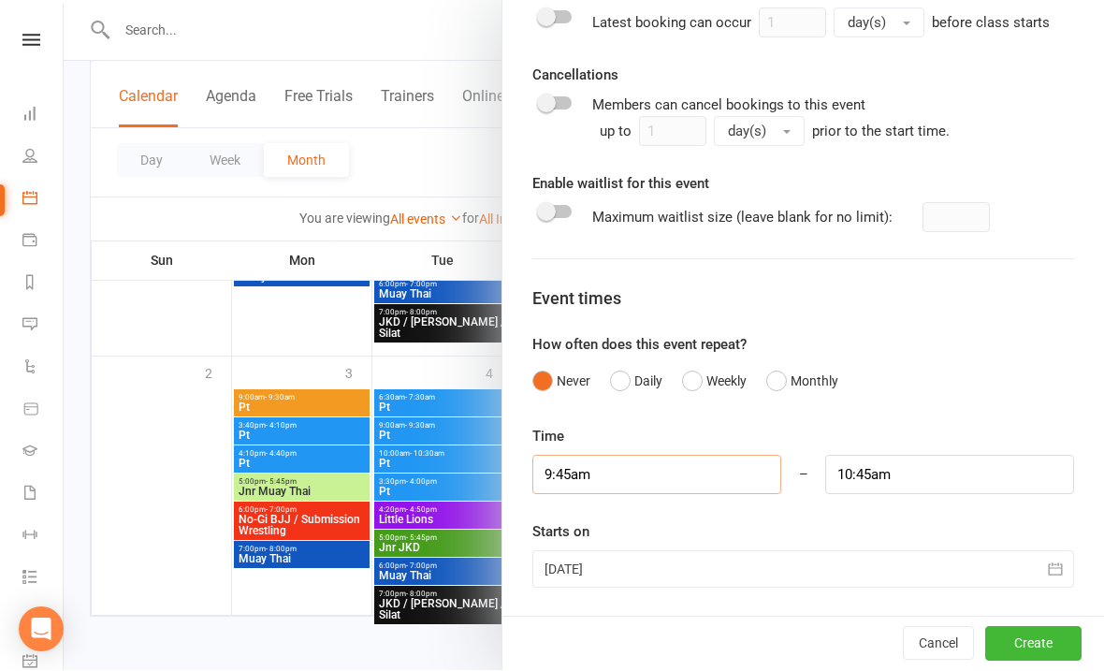
click at [630, 475] on input "9:45am" at bounding box center [656, 475] width 249 height 39
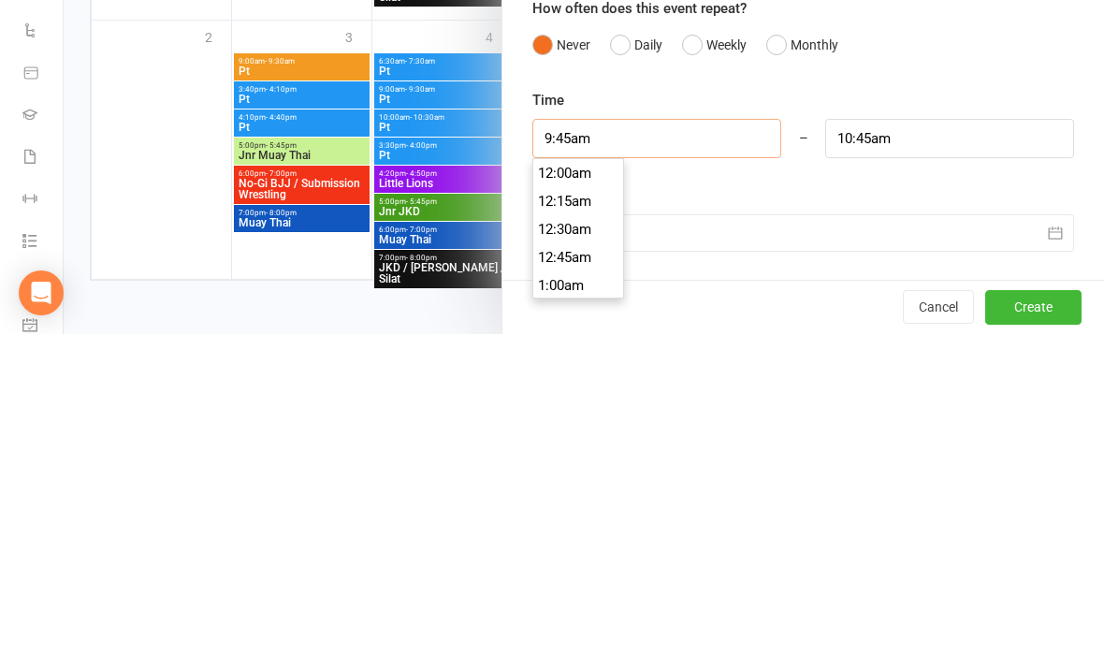
scroll to position [1066, 0]
type input "9:"
type input "10:00am"
click at [558, 566] on li "9:00am" at bounding box center [578, 580] width 90 height 28
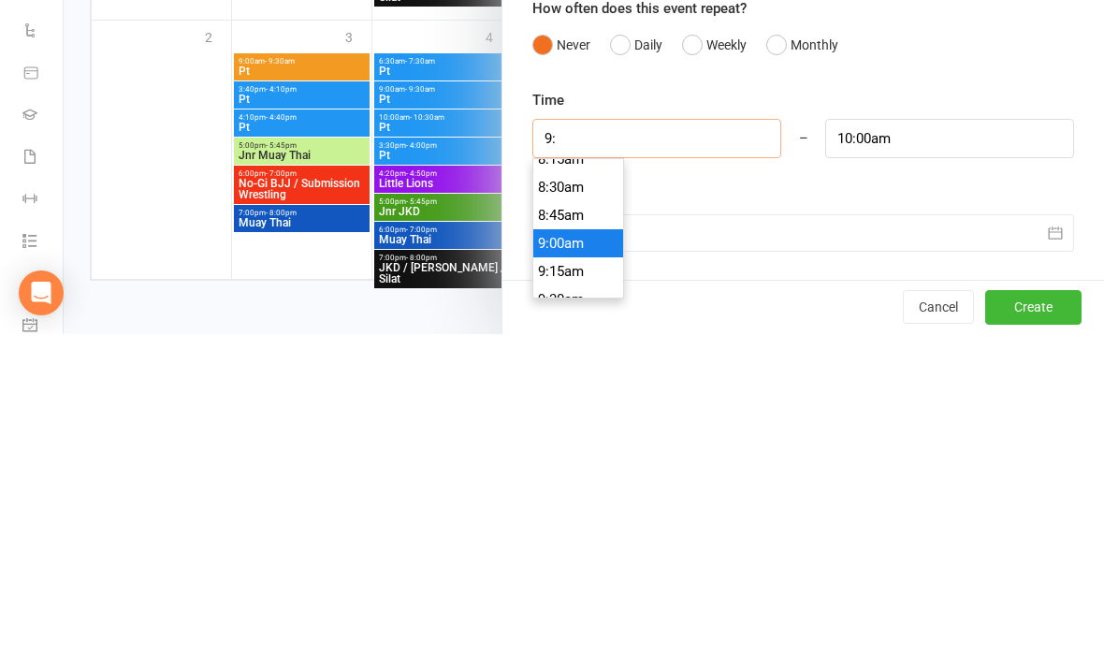
type input "9:00am"
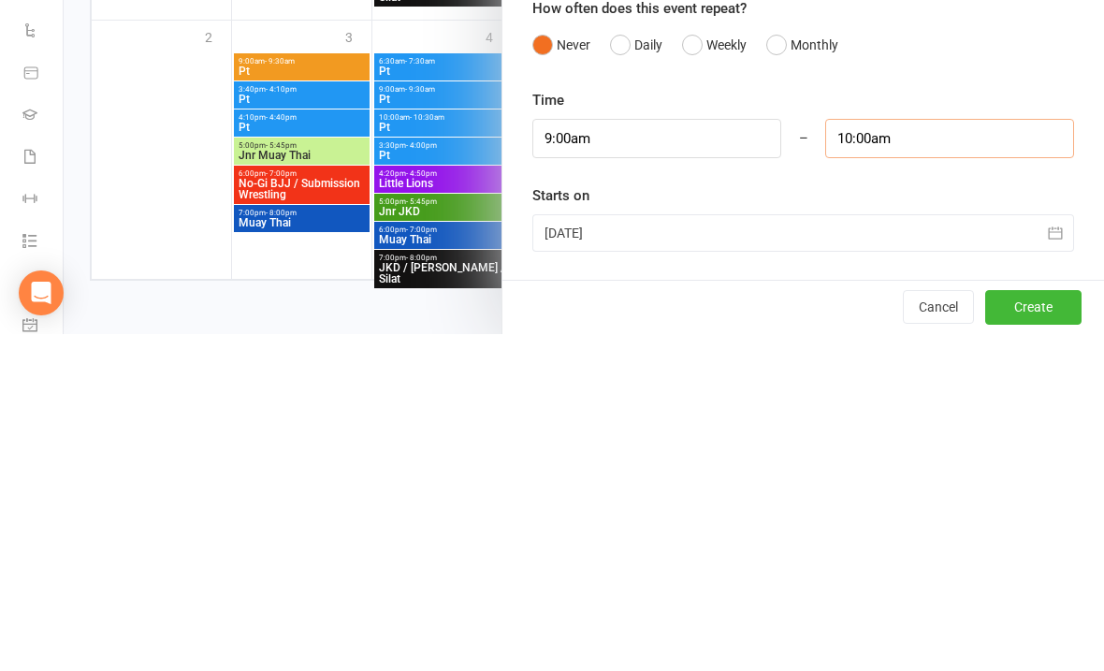
click at [911, 456] on input "10:00am" at bounding box center [949, 475] width 249 height 39
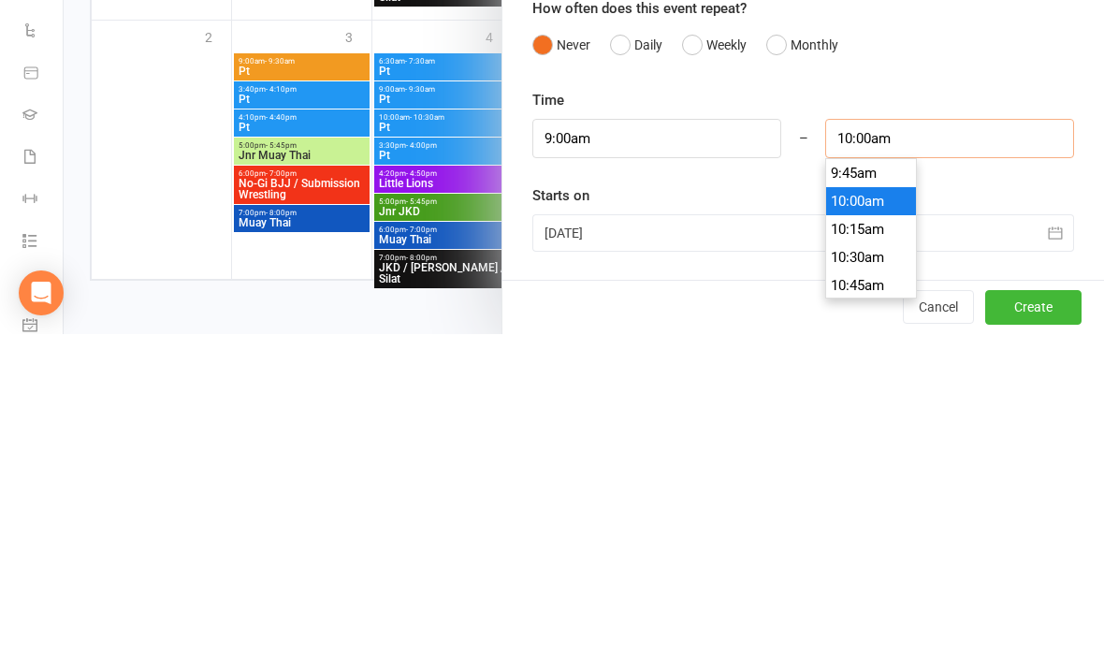
scroll to position [1069, 0]
click at [853, 493] on li "9:30am" at bounding box center [871, 507] width 90 height 28
type input "9:30am"
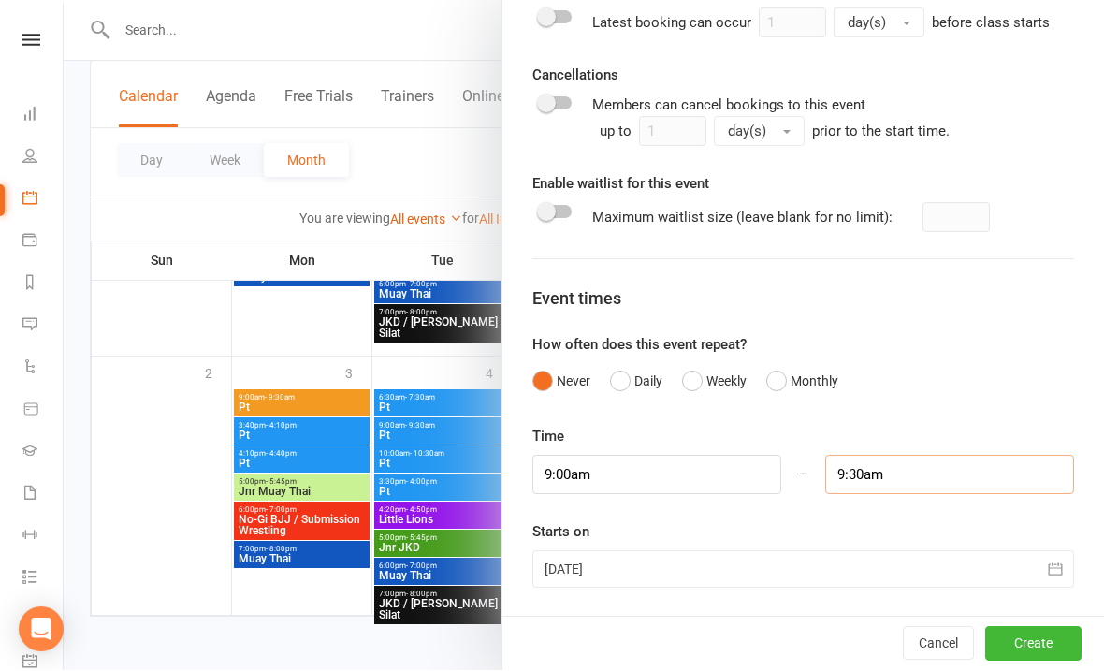
scroll to position [1038, 0]
click at [670, 586] on div at bounding box center [803, 569] width 542 height 37
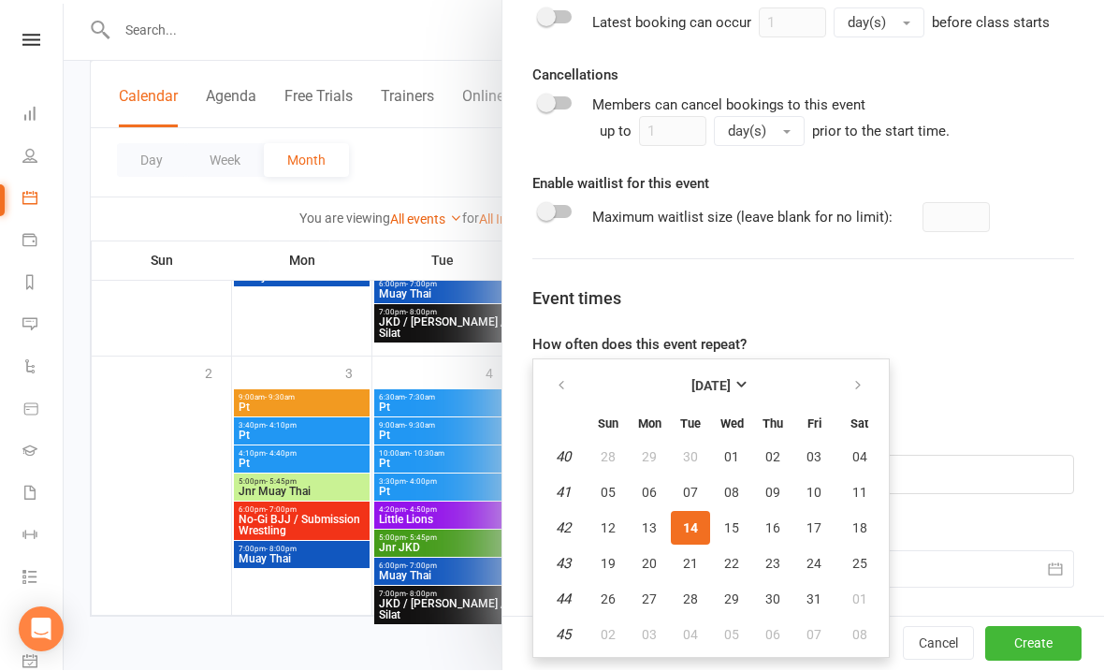
click at [638, 568] on button "20" at bounding box center [649, 564] width 39 height 34
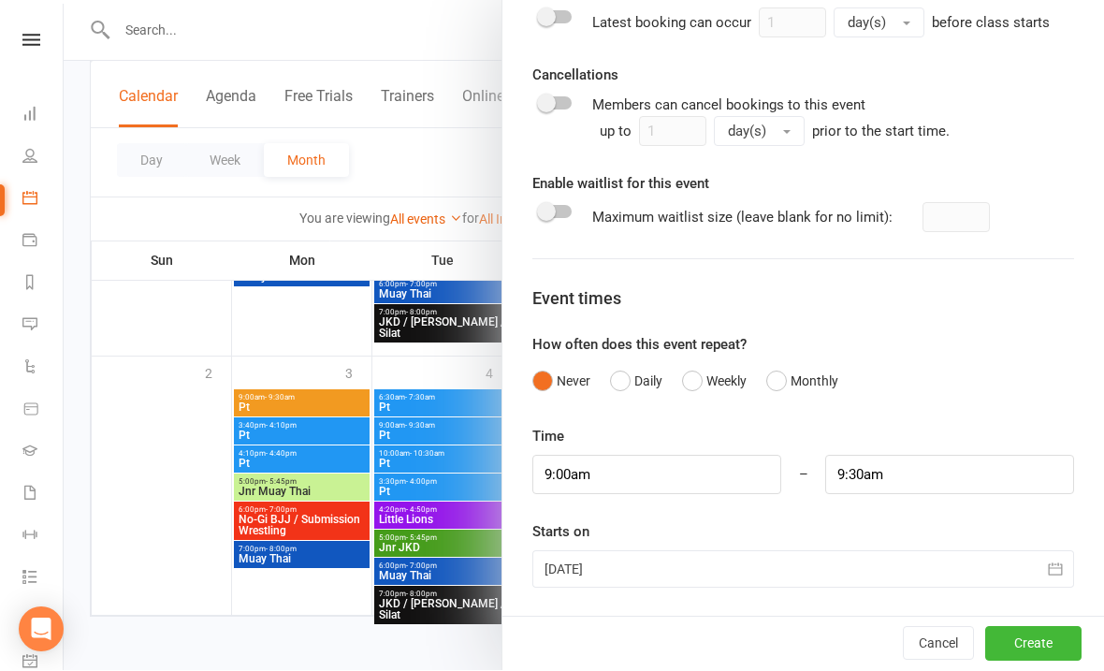
click at [646, 568] on div at bounding box center [803, 569] width 542 height 37
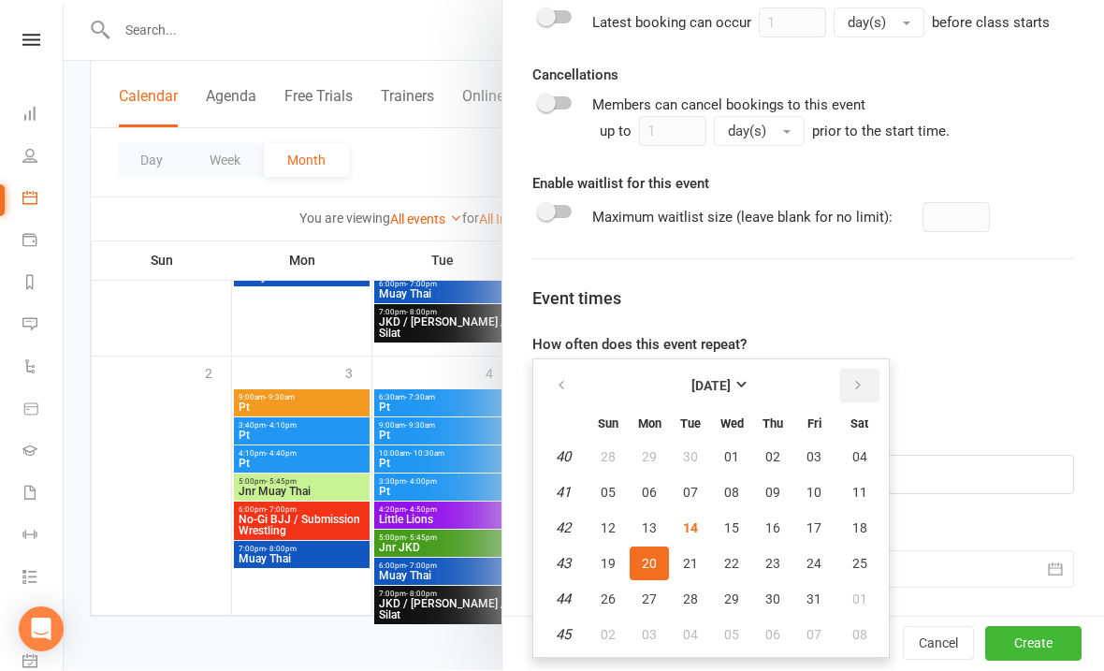
click at [862, 392] on icon "button" at bounding box center [857, 386] width 13 height 15
click at [820, 530] on button "14" at bounding box center [813, 529] width 39 height 34
type input "[DATE]"
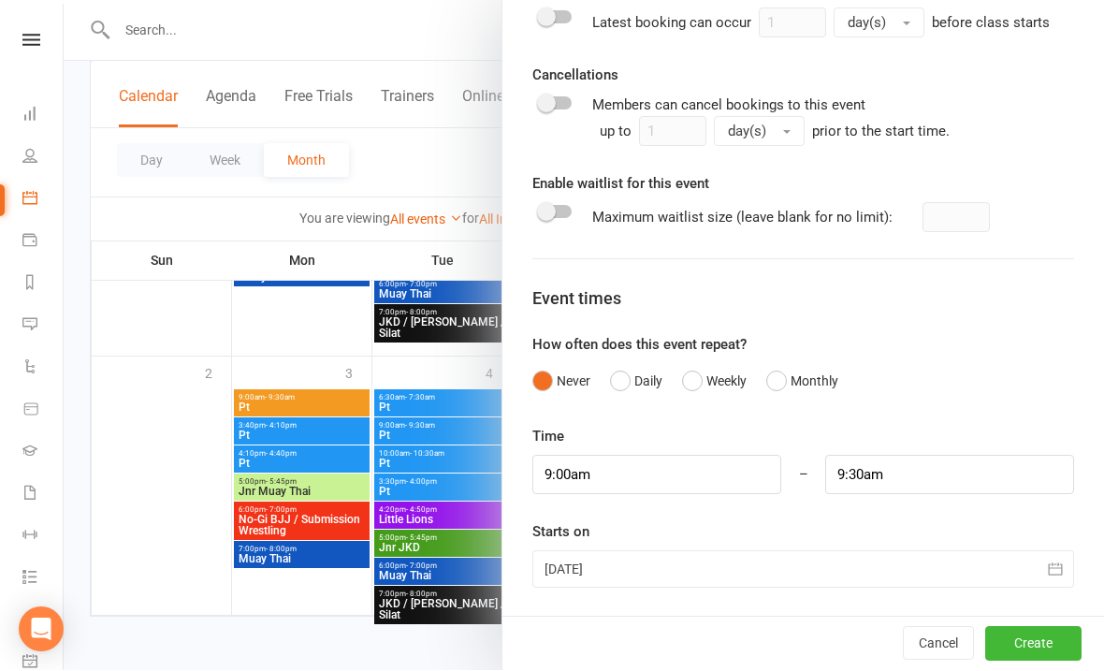
click at [1048, 637] on button "Create" at bounding box center [1033, 645] width 96 height 34
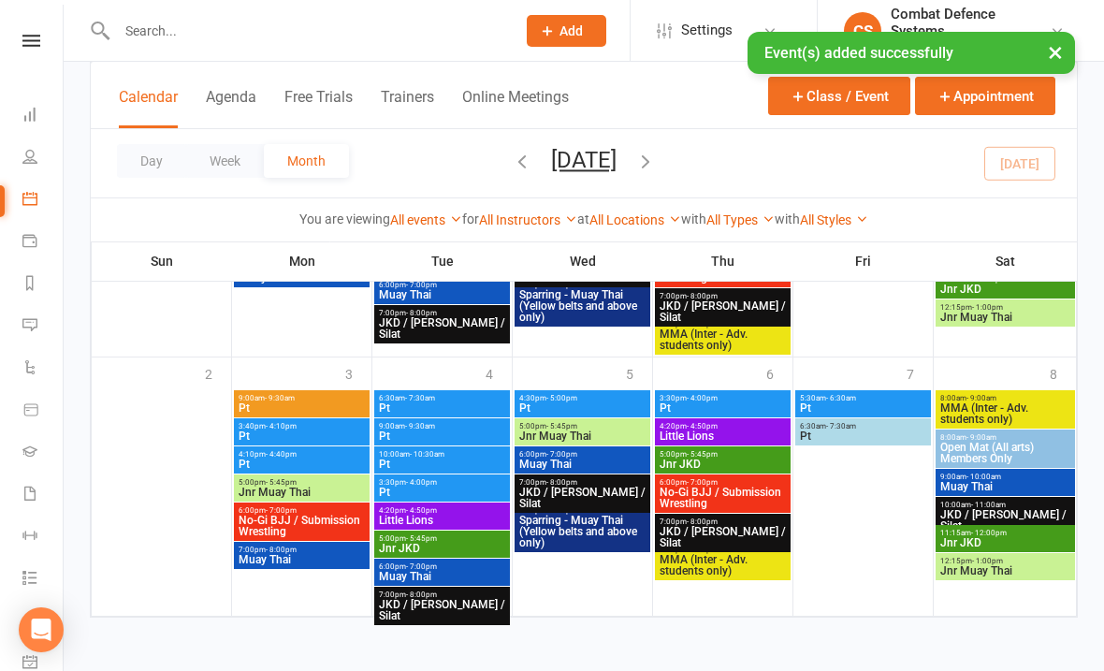
click at [829, 111] on button "Class / Event" at bounding box center [839, 96] width 142 height 38
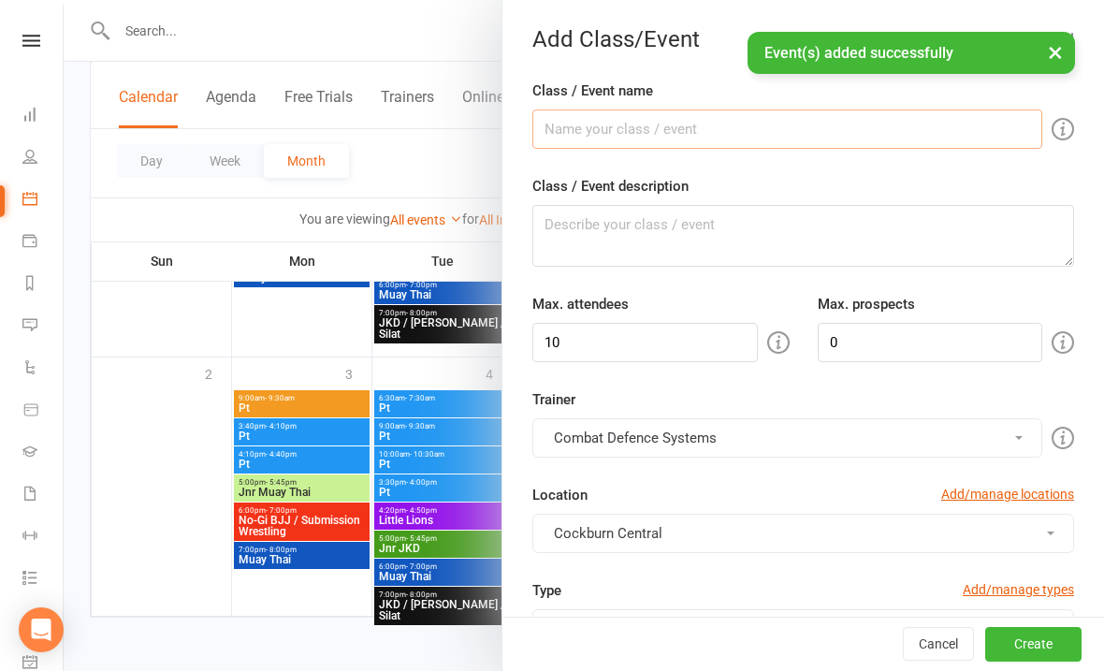
click at [590, 147] on input "Class / Event name" at bounding box center [787, 128] width 510 height 39
type input "Pt"
click at [657, 239] on textarea "Class / Event description" at bounding box center [803, 236] width 542 height 62
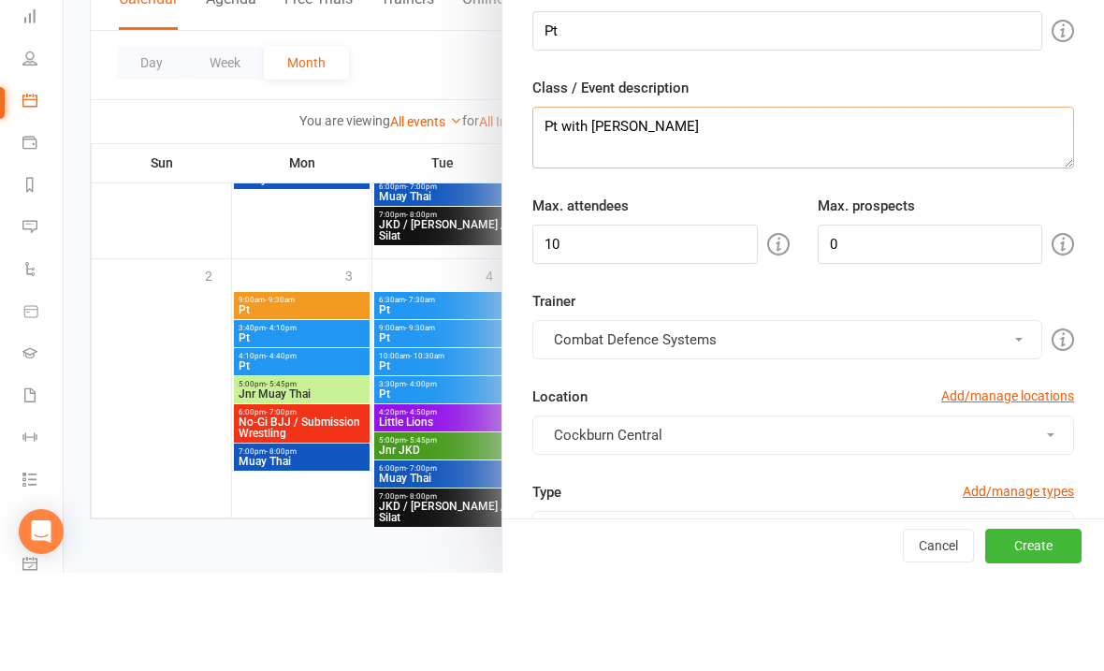
type textarea "Pt with [PERSON_NAME]"
click at [664, 323] on input "10" at bounding box center [644, 342] width 225 height 39
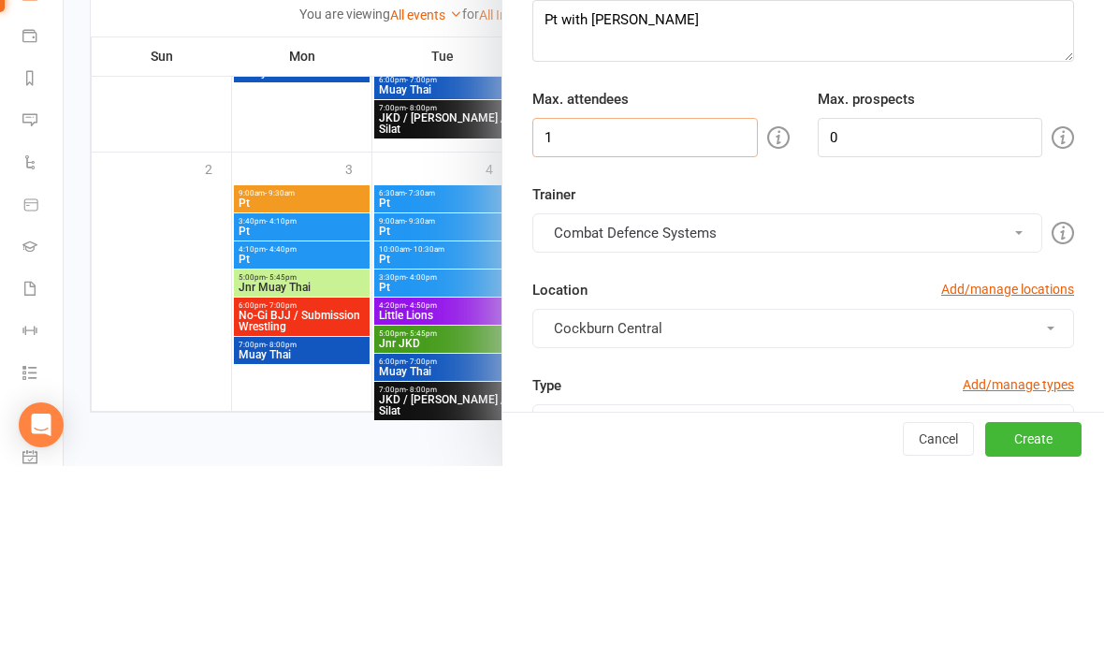
type input "1"
click at [749, 418] on button "Combat Defence Systems" at bounding box center [787, 437] width 510 height 39
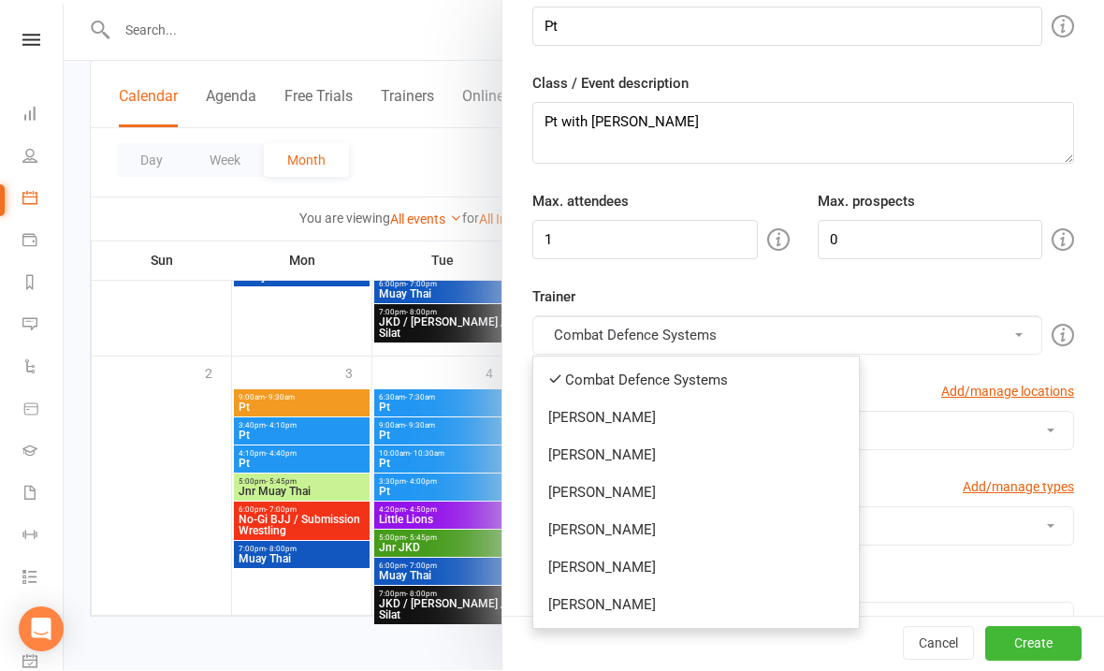
scroll to position [217, 0]
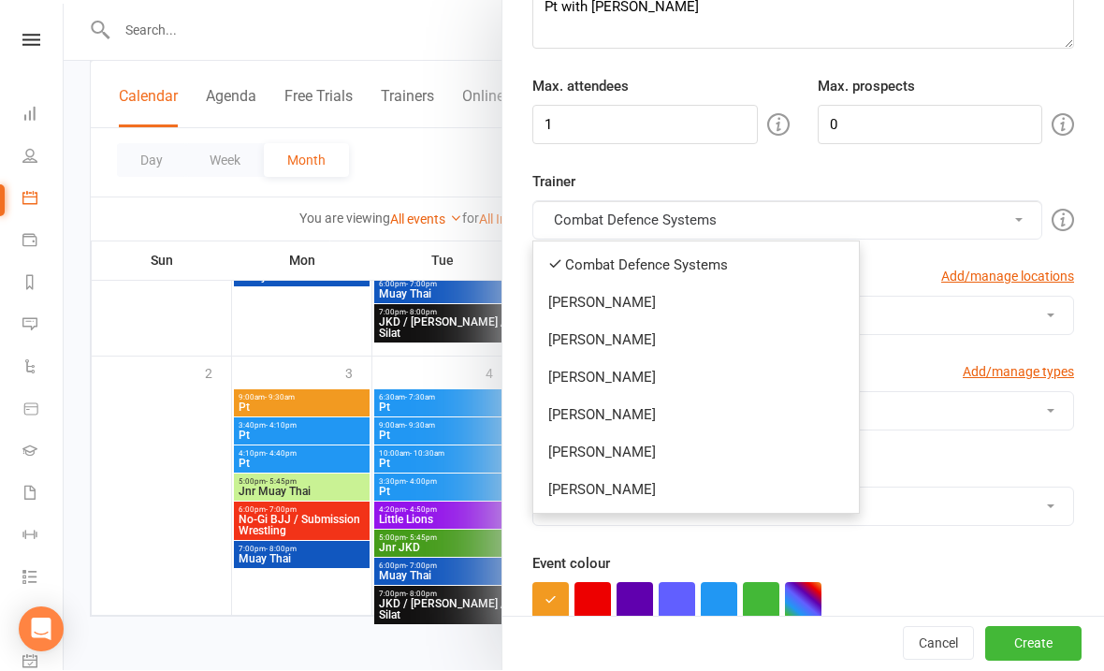
click at [588, 442] on link "[PERSON_NAME]" at bounding box center [696, 452] width 326 height 37
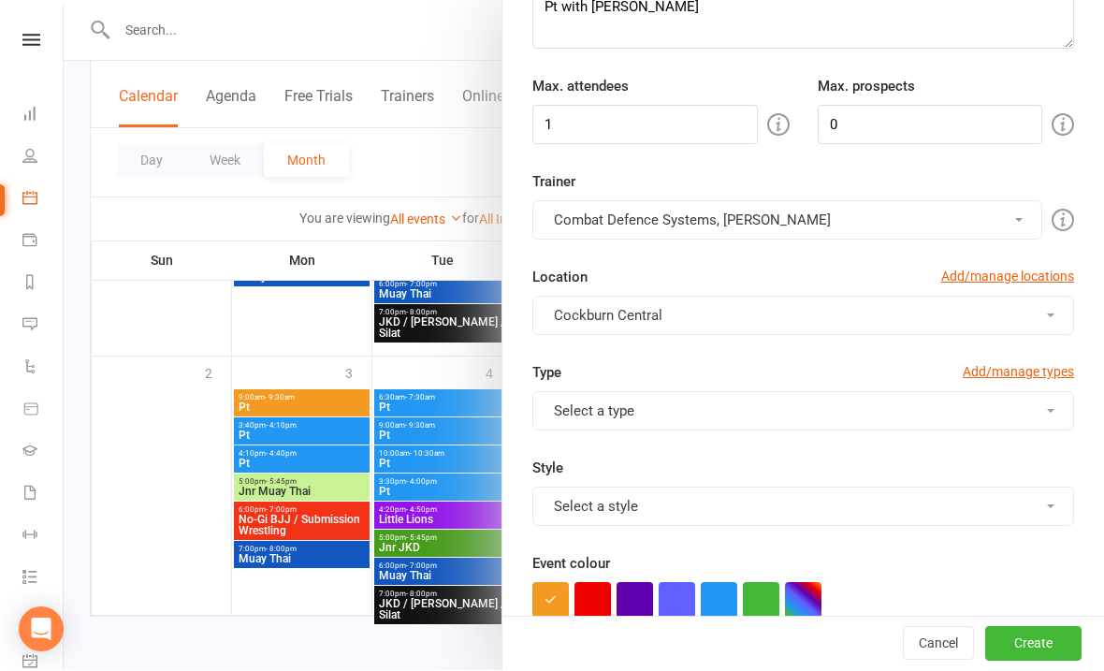
click at [588, 237] on button "Combat Defence Systems, [PERSON_NAME]" at bounding box center [787, 220] width 510 height 39
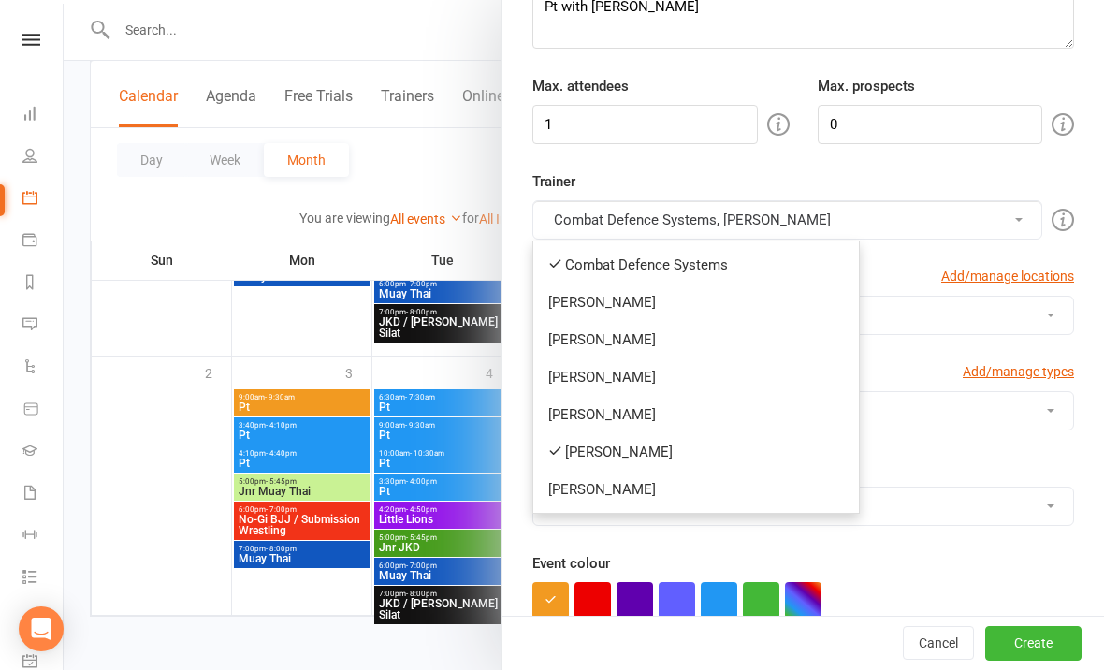
click at [581, 277] on link "Combat Defence Systems" at bounding box center [696, 265] width 326 height 37
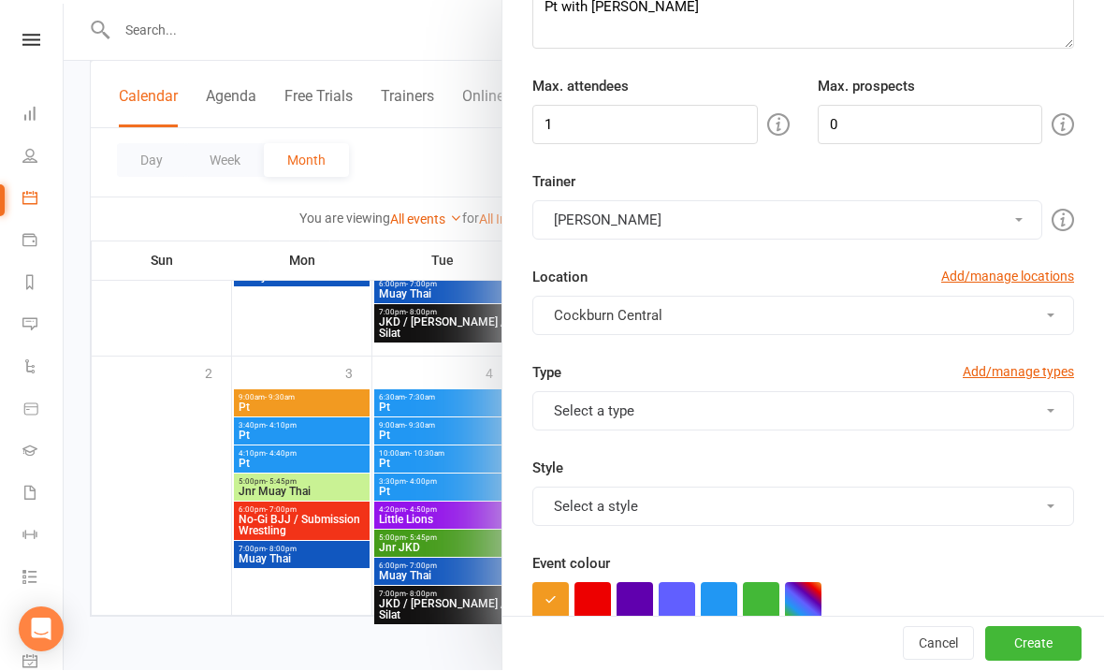
click at [620, 425] on button "Select a type" at bounding box center [803, 411] width 542 height 39
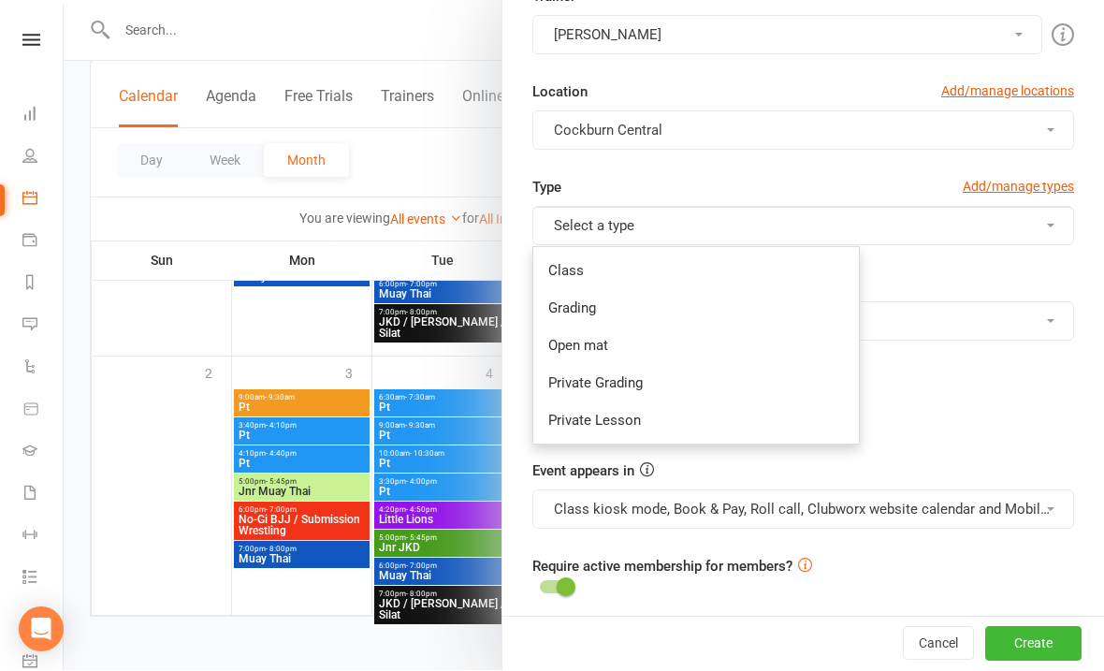
scroll to position [400, 0]
click at [589, 426] on link "Private Lesson" at bounding box center [696, 422] width 326 height 37
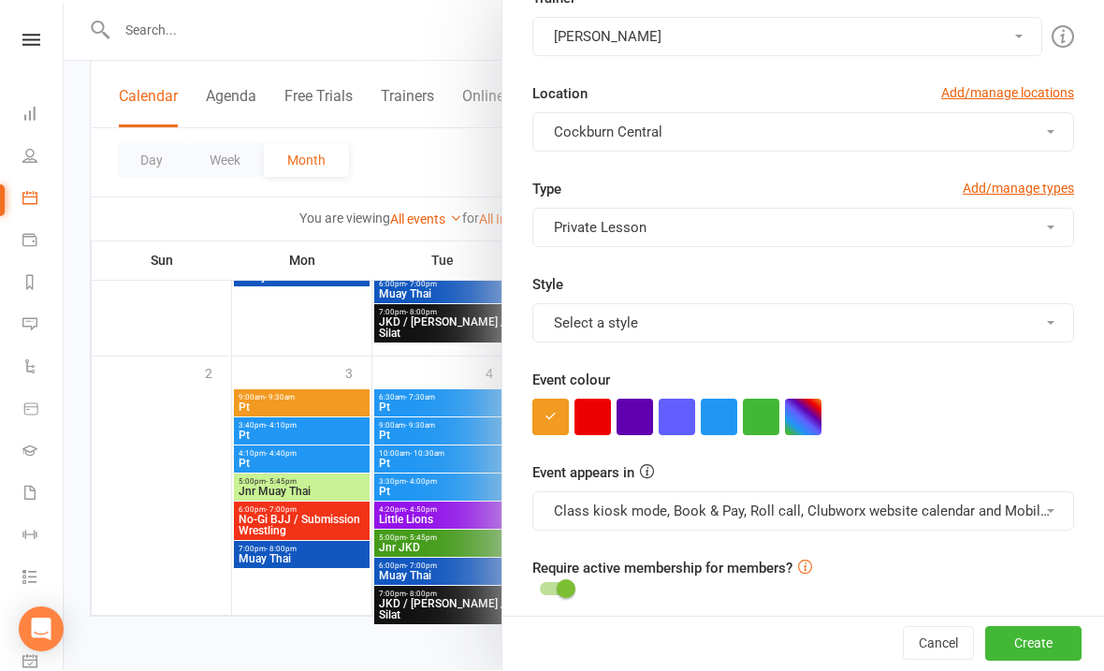
click at [596, 317] on button "Select a style" at bounding box center [803, 323] width 542 height 39
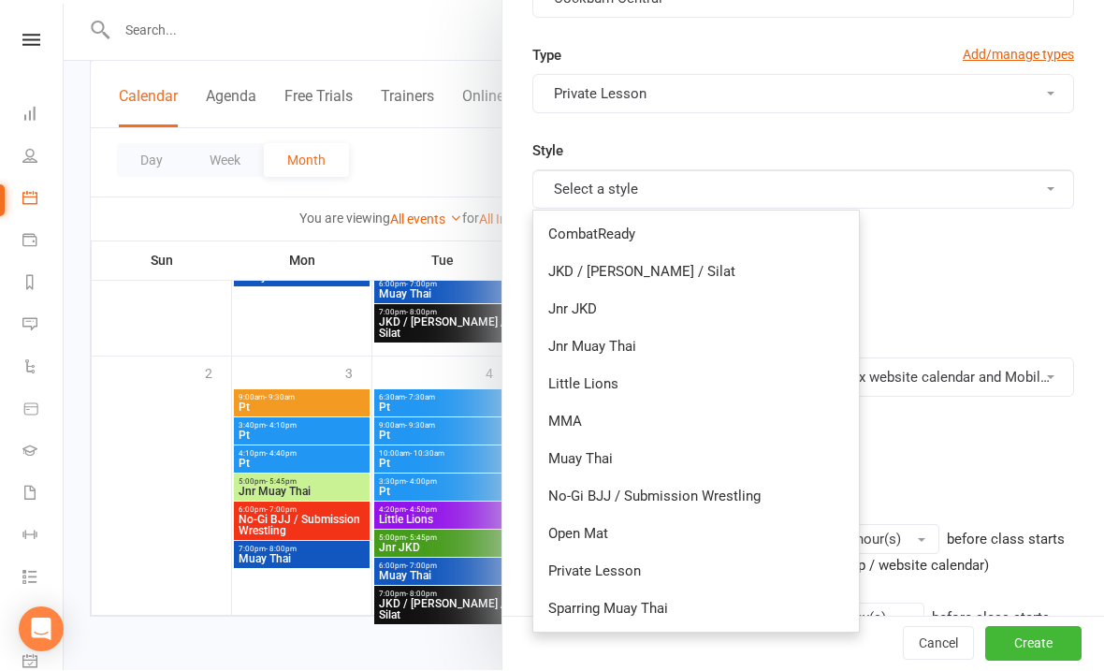
scroll to position [531, 0]
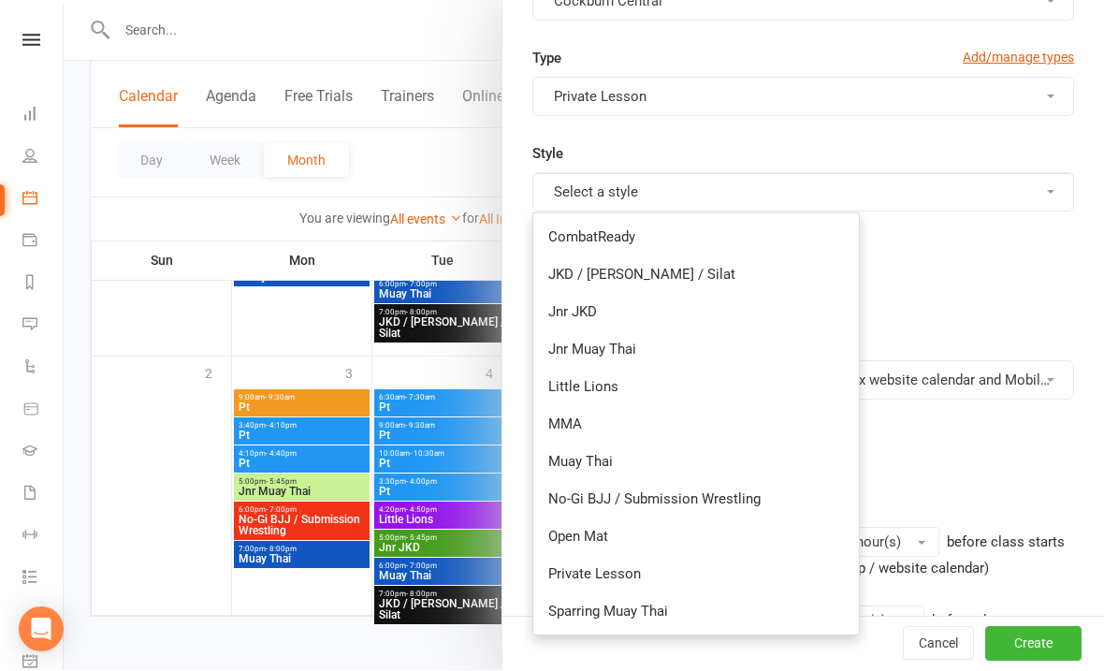
click at [571, 583] on link "Private Lesson" at bounding box center [696, 574] width 326 height 37
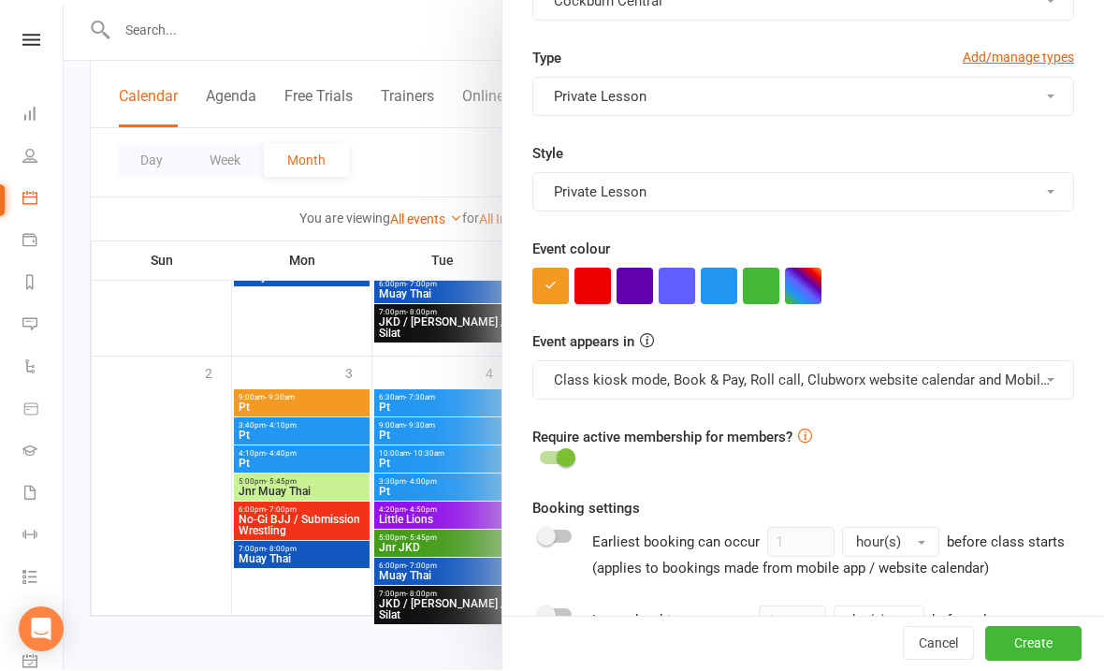
click at [725, 293] on button "button" at bounding box center [719, 286] width 36 height 36
click at [692, 396] on button "Class kiosk mode, Book & Pay, Roll call, Clubworx website calendar and Mobile a…" at bounding box center [803, 380] width 542 height 39
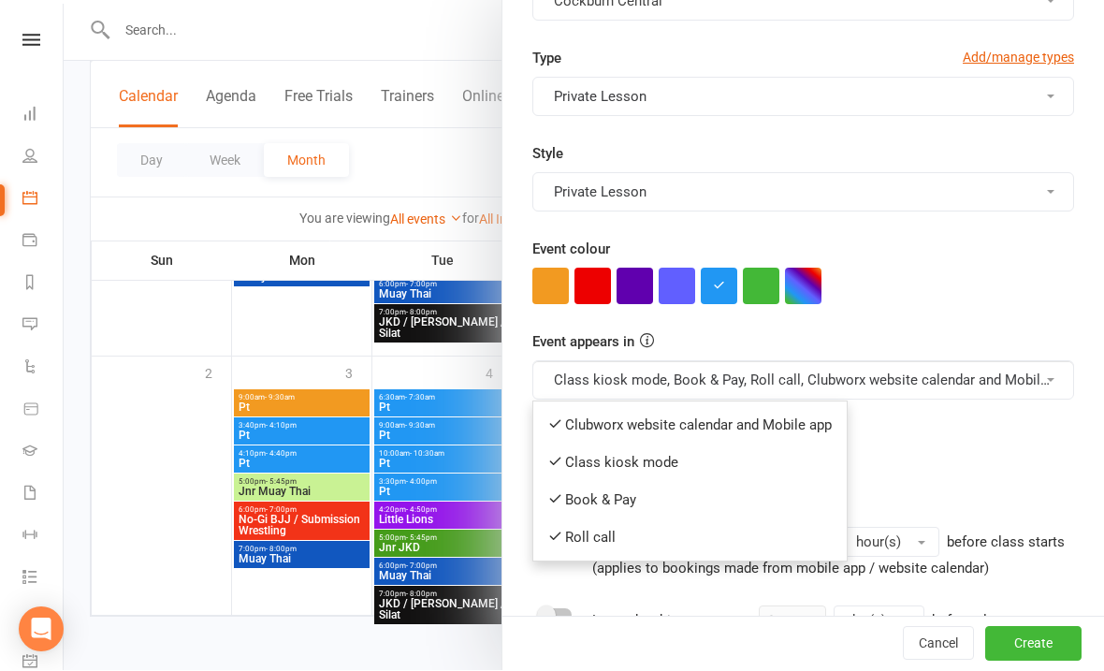
click at [606, 412] on link "Clubworx website calendar and Mobile app" at bounding box center [689, 425] width 313 height 37
click at [598, 374] on button "Class kiosk mode, Book & Pay, Roll call, Clubworx website calendar and Mobile a…" at bounding box center [803, 380] width 542 height 39
click at [578, 498] on link "Book & Pay" at bounding box center [681, 500] width 297 height 37
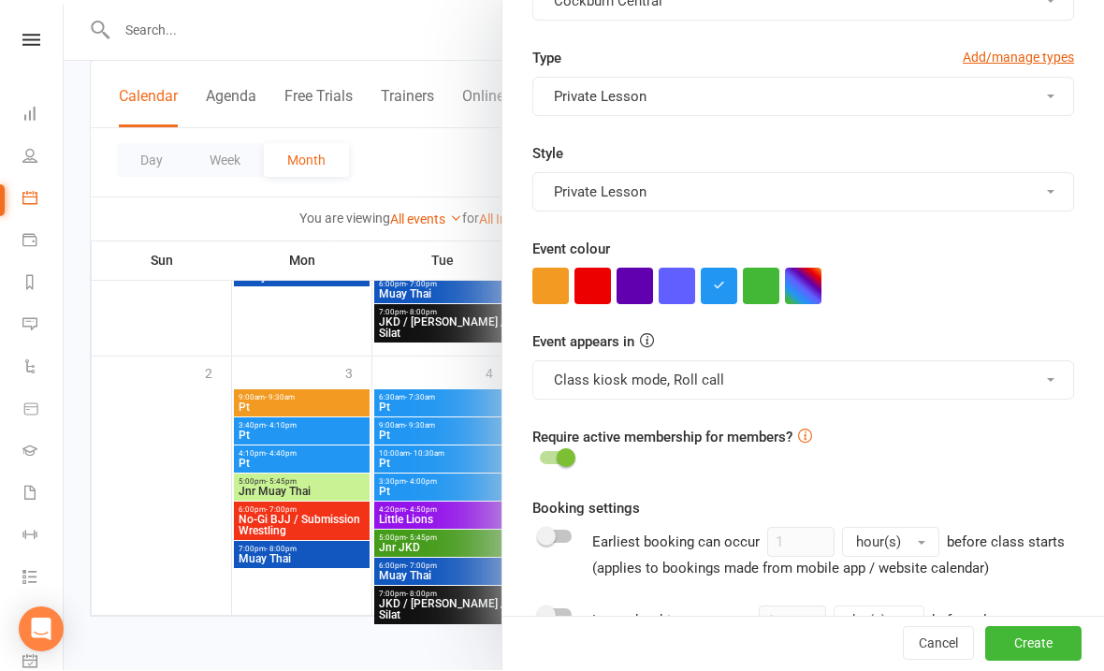
click at [540, 456] on input "checkbox" at bounding box center [540, 456] width 0 height 0
checkbox input "true"
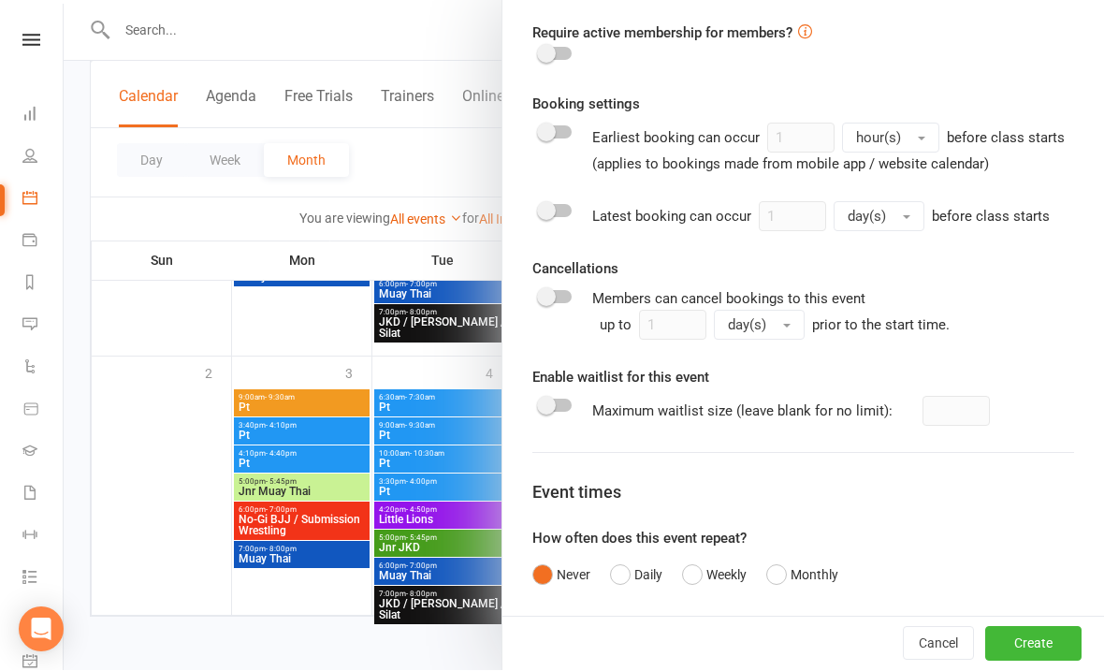
scroll to position [1017, 0]
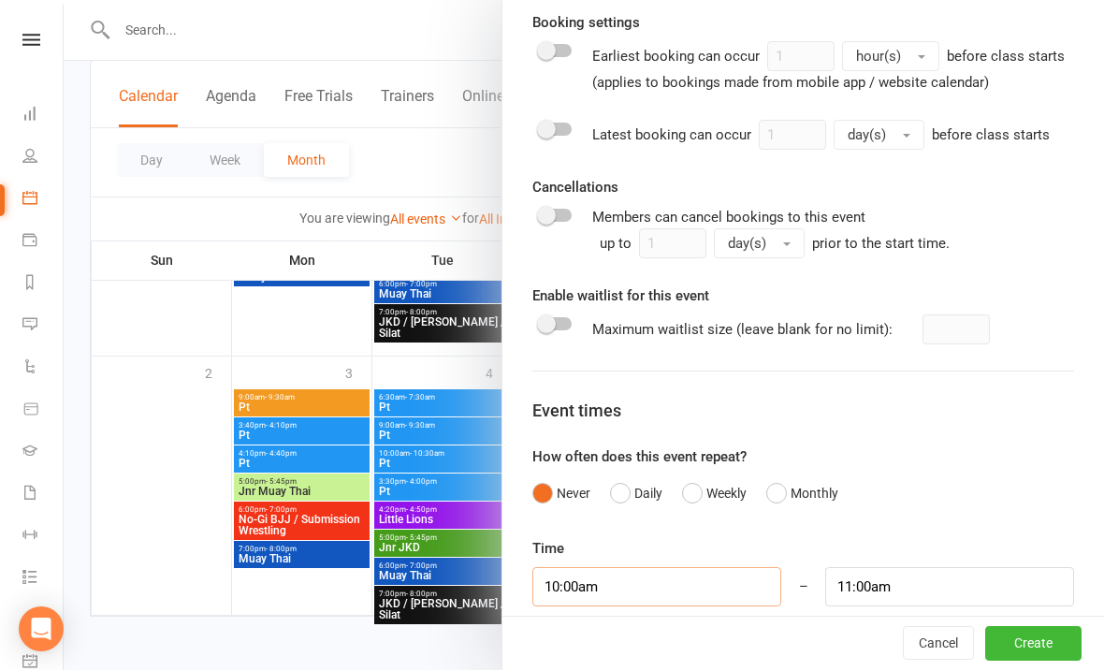
click at [657, 589] on input "10:00am" at bounding box center [656, 587] width 249 height 39
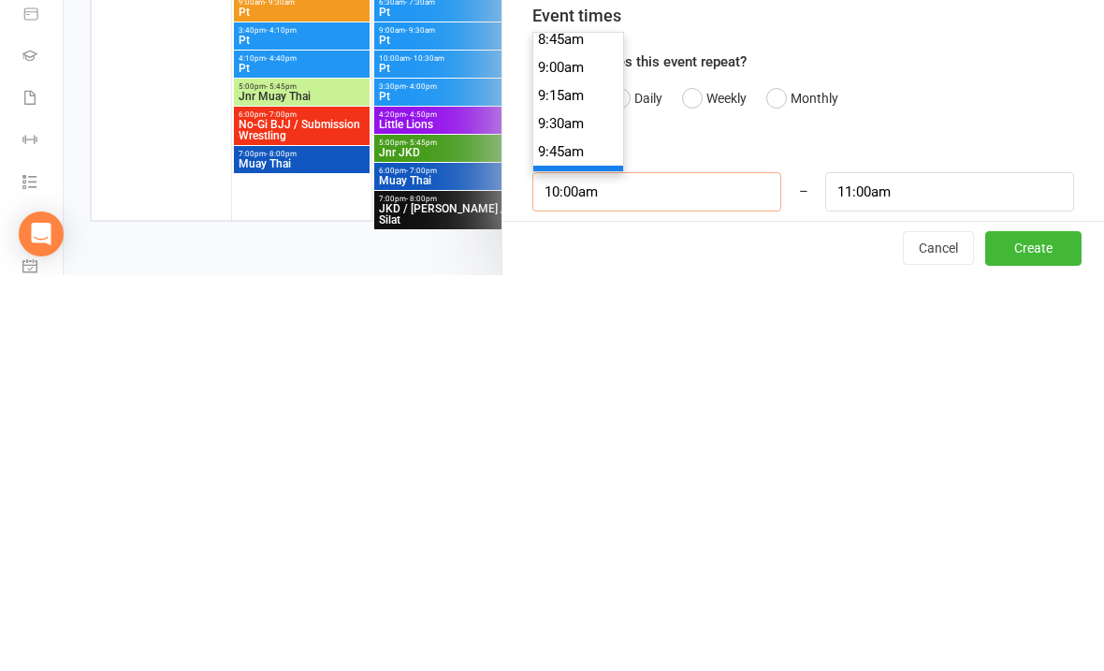
scroll to position [986, 0]
click at [557, 453] on li "9:00am" at bounding box center [578, 467] width 90 height 28
type input "9:00am"
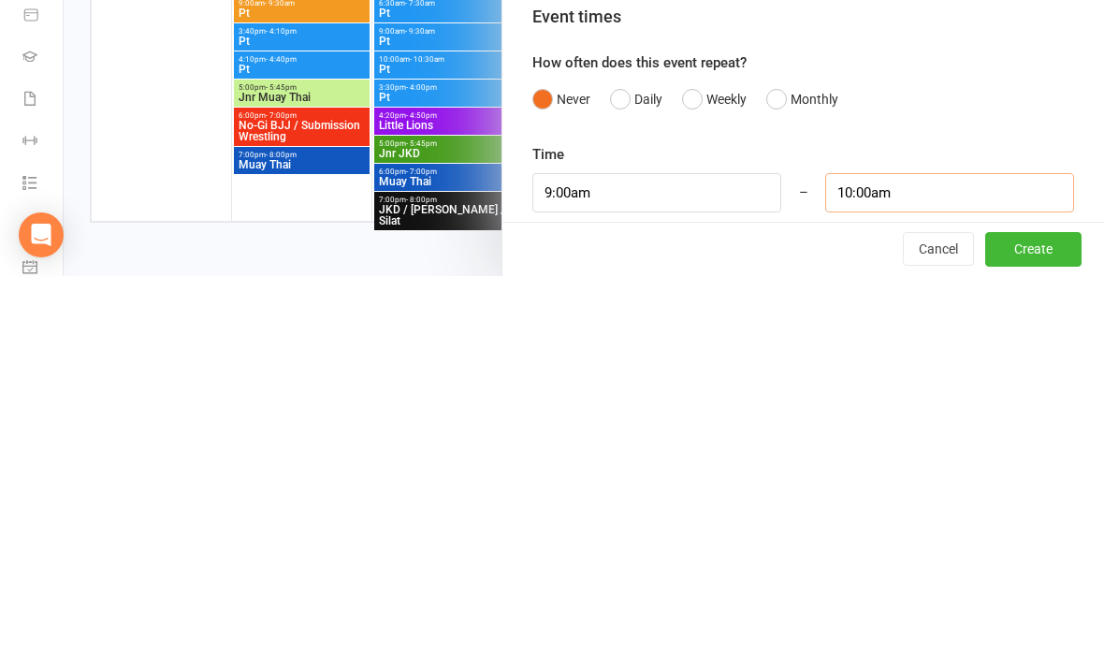
click at [882, 568] on input "10:00am" at bounding box center [949, 587] width 249 height 39
click at [835, 632] on li "9:30am" at bounding box center [871, 646] width 90 height 28
type input "9:30am"
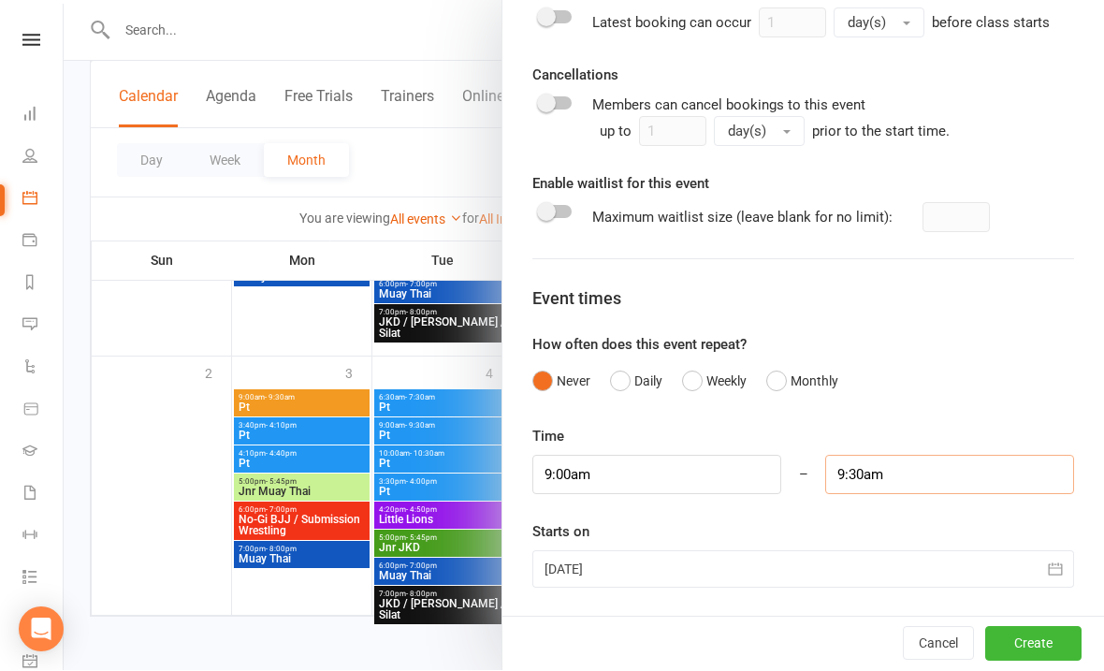
scroll to position [1038, 0]
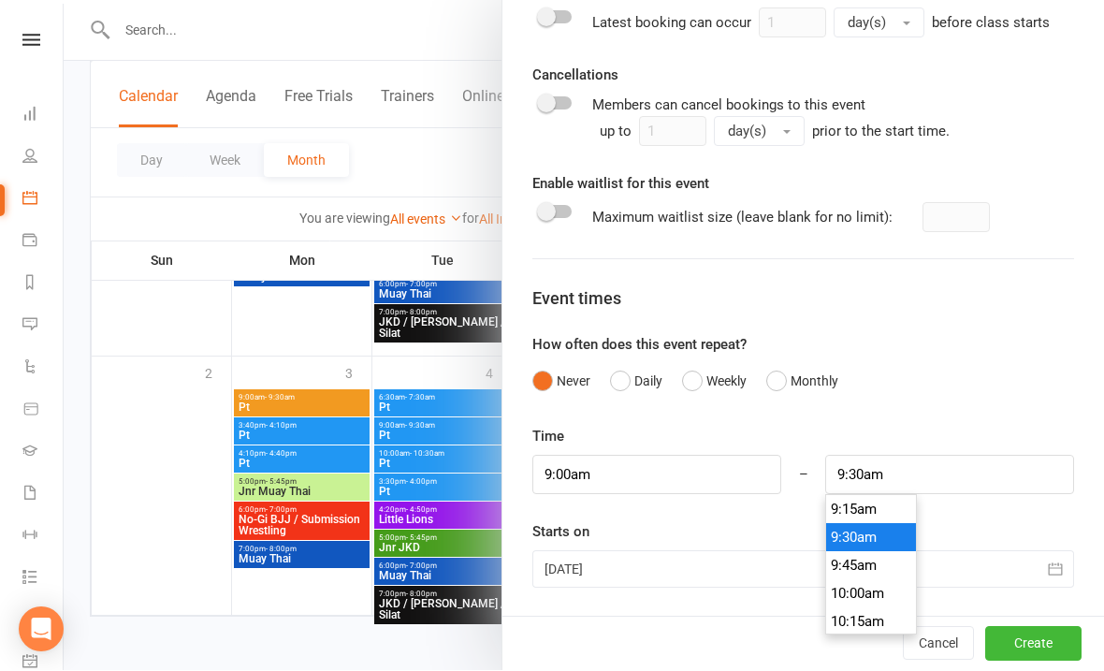
click at [628, 584] on div at bounding box center [803, 569] width 542 height 37
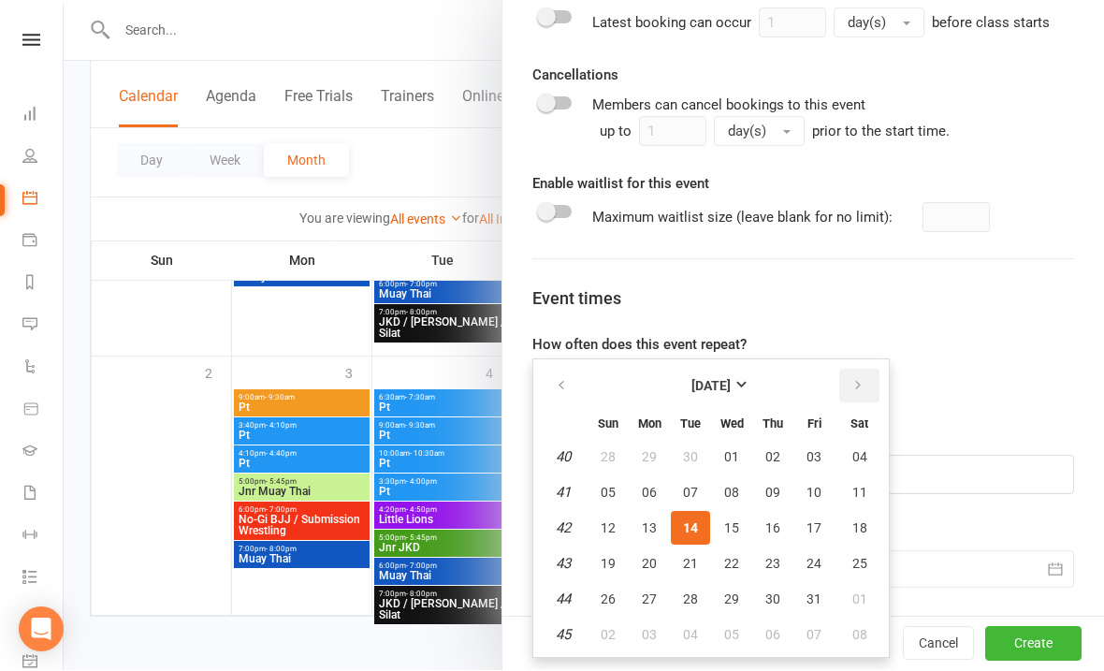
click at [868, 370] on button "button" at bounding box center [859, 387] width 40 height 34
click at [644, 552] on button "17" at bounding box center [649, 564] width 39 height 34
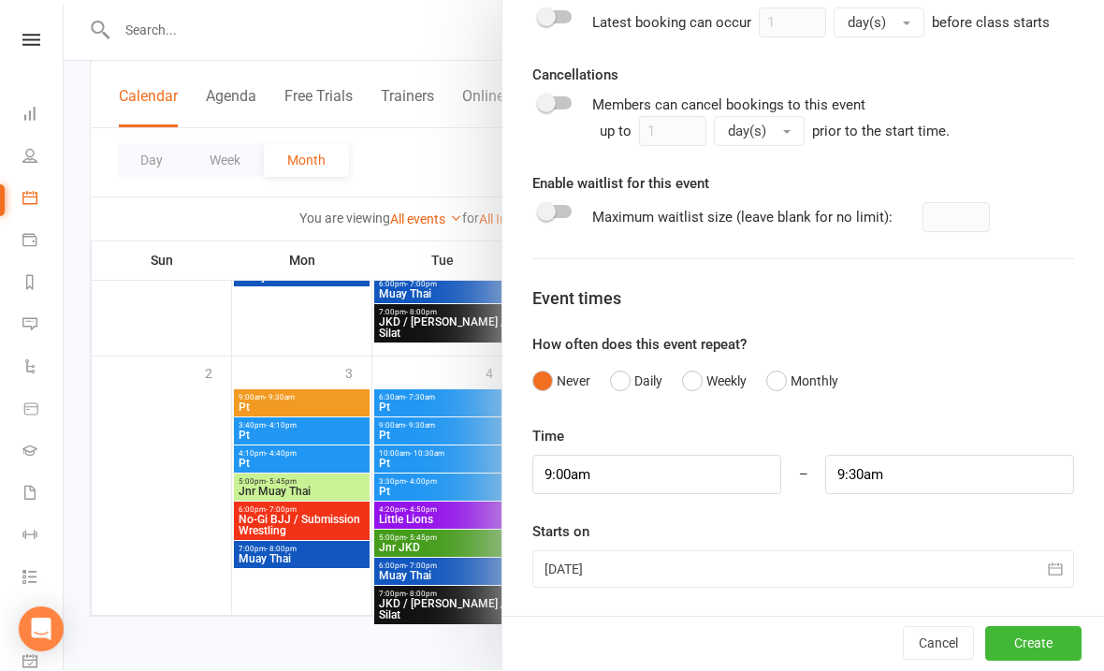
type input "[DATE]"
click at [1048, 658] on button "Create" at bounding box center [1033, 645] width 96 height 34
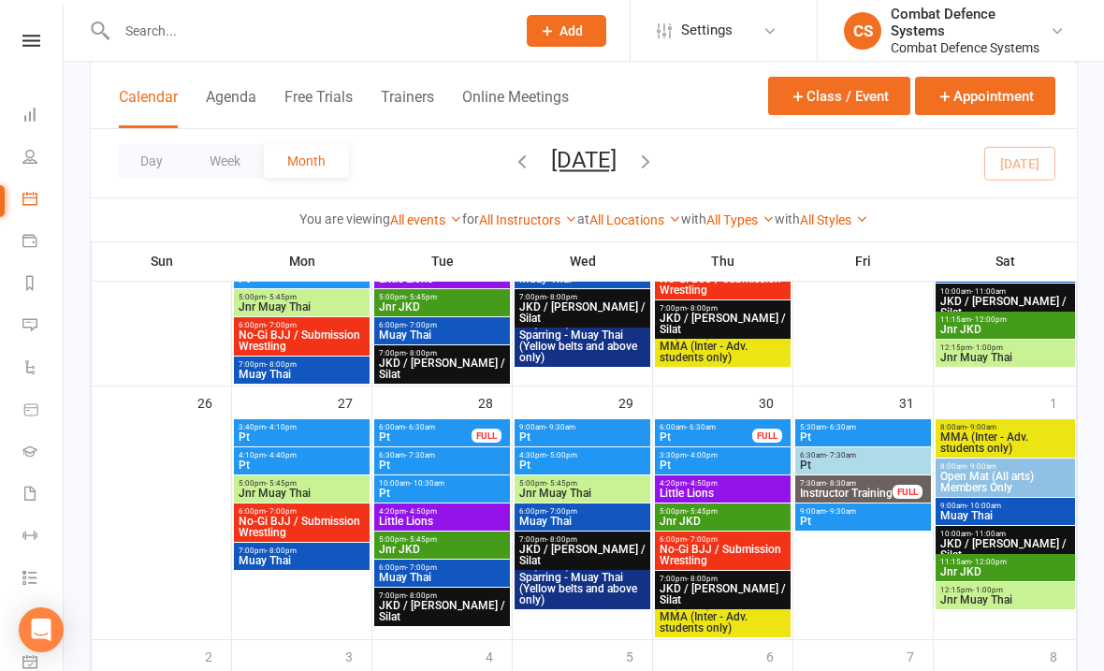
scroll to position [1189, 0]
